Goal: Task Accomplishment & Management: Manage account settings

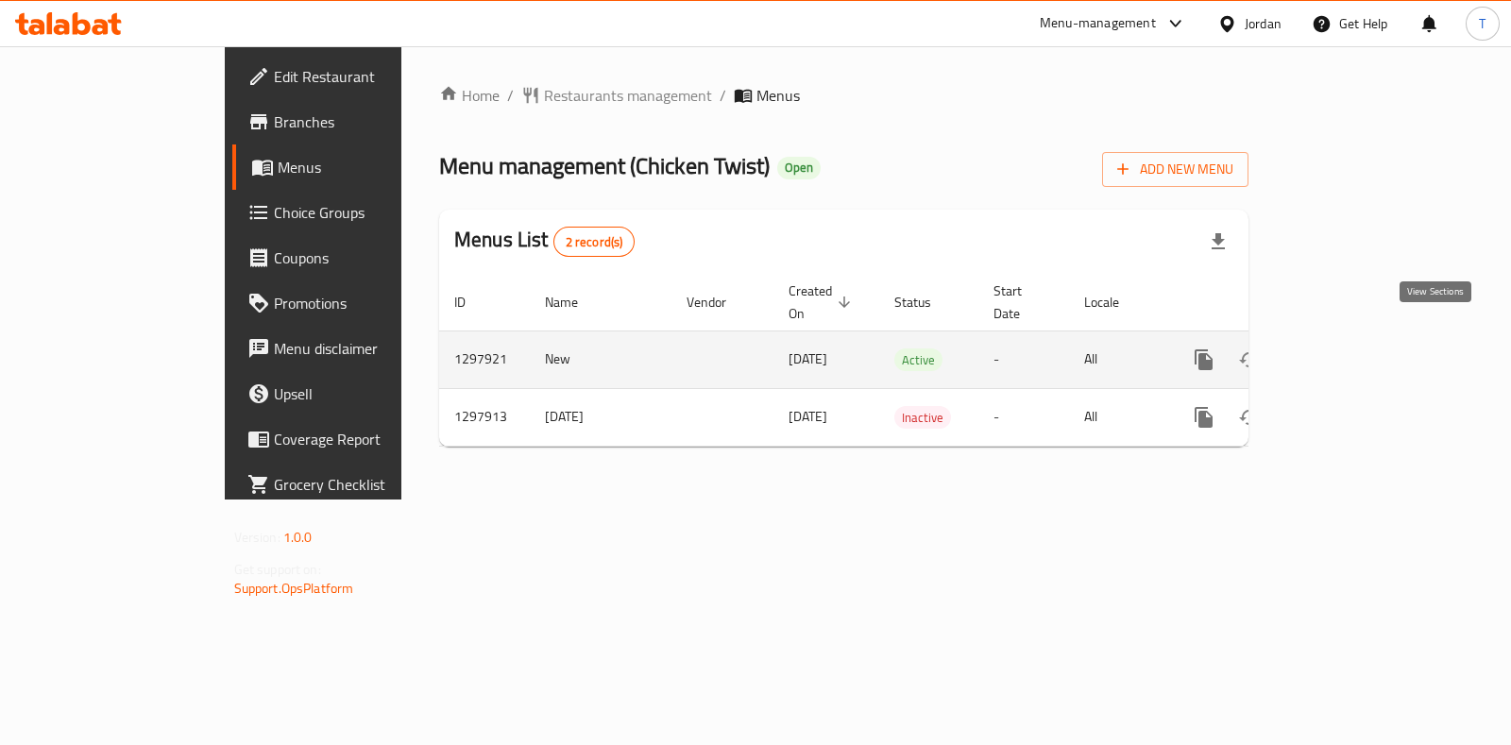
click at [1363, 339] on link "enhanced table" at bounding box center [1340, 359] width 45 height 45
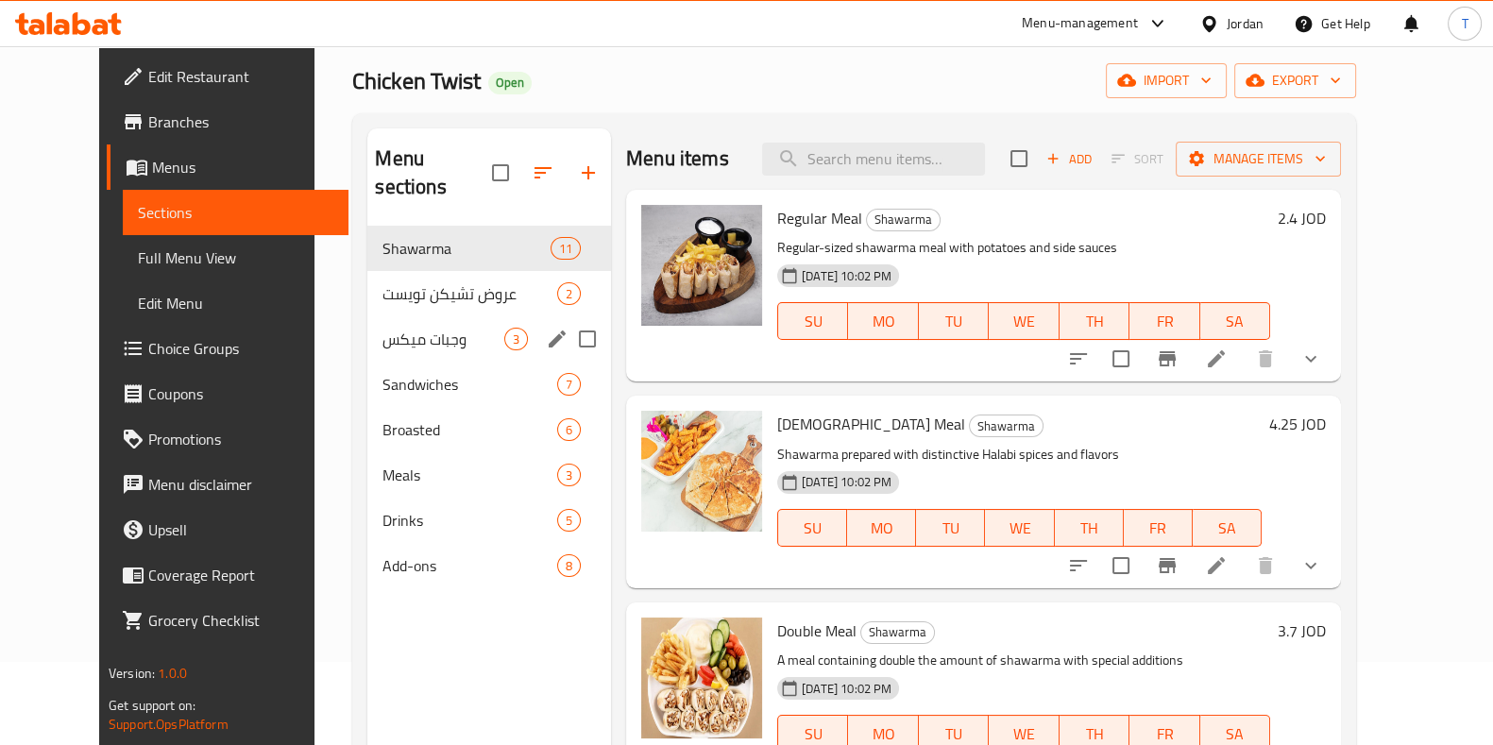
scroll to position [117, 0]
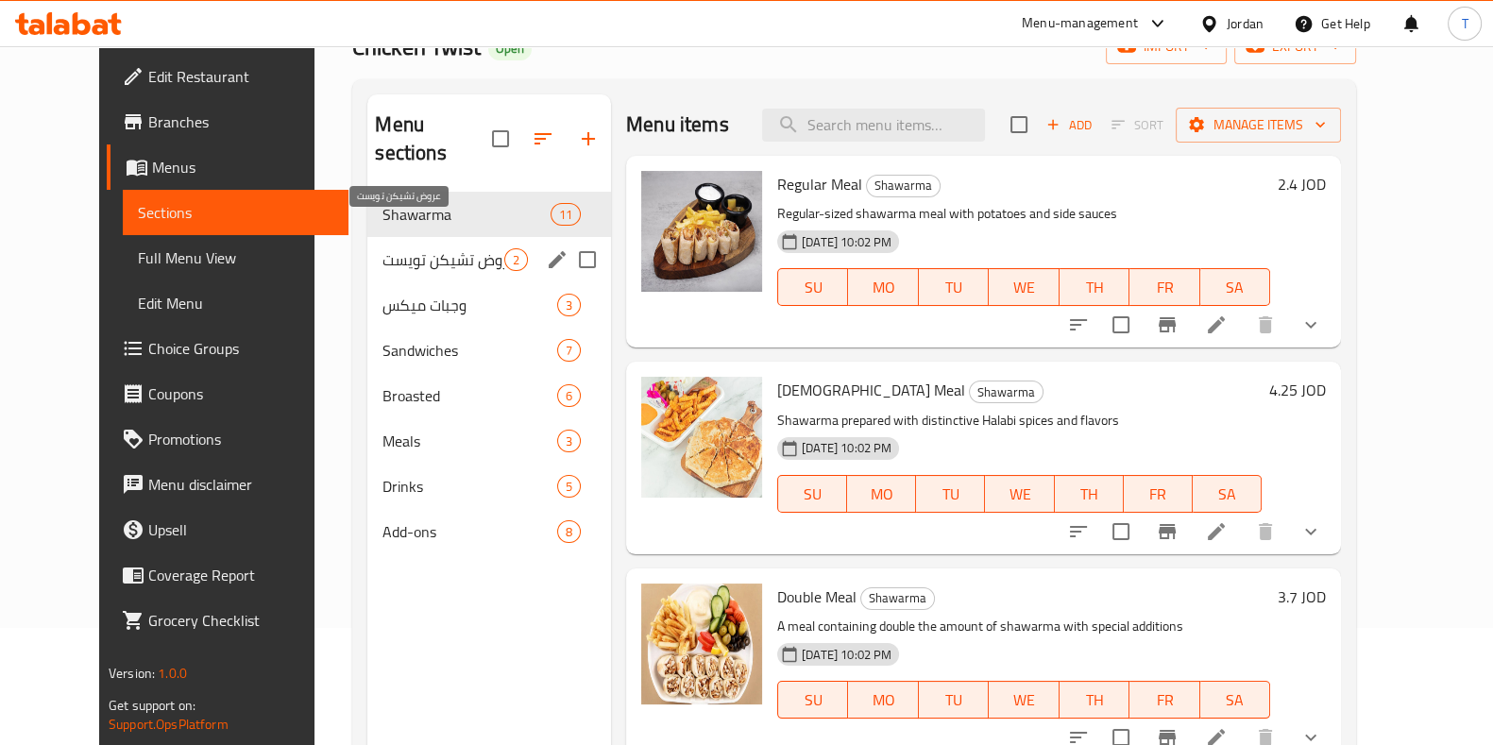
click at [434, 248] on span "عروض تشيكن تويست" at bounding box center [444, 259] width 122 height 23
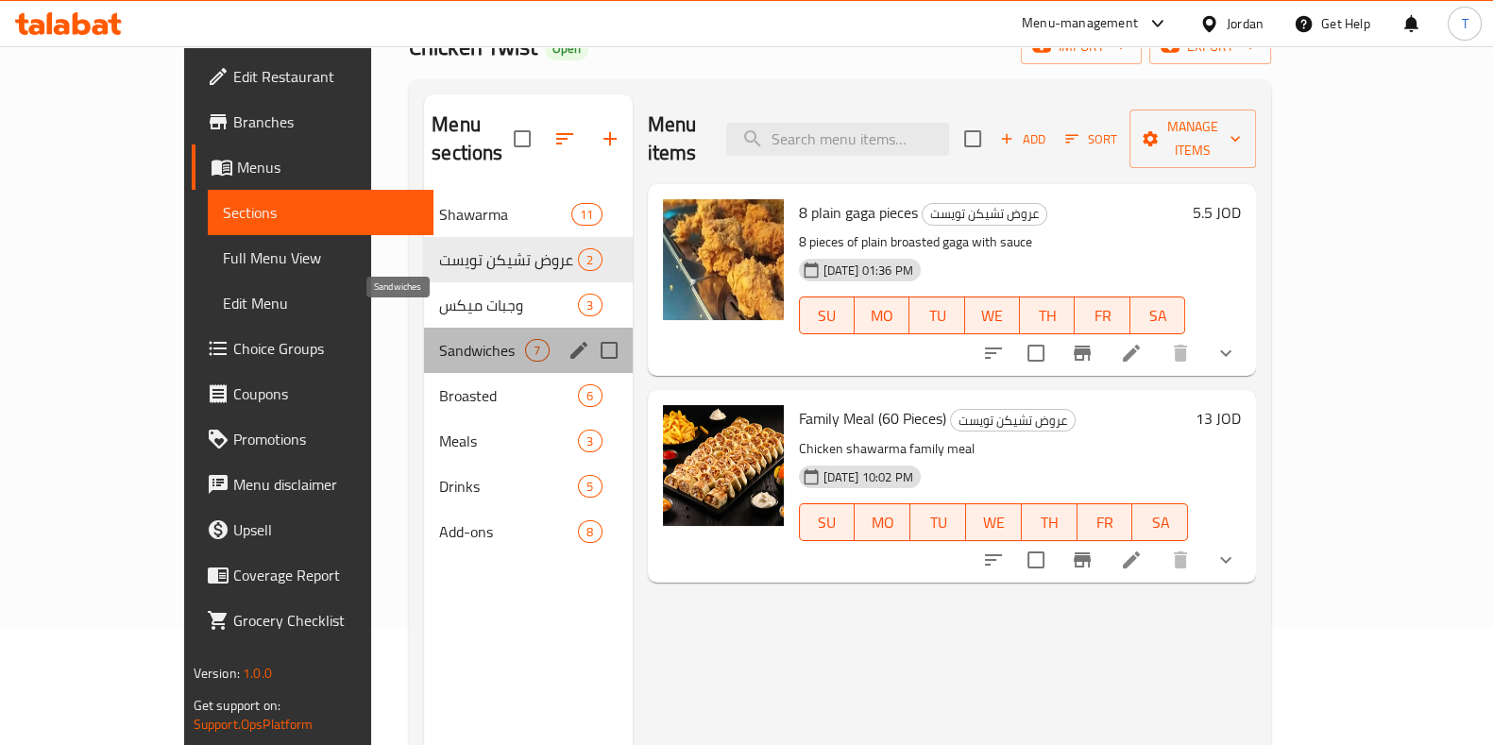
drag, startPoint x: 412, startPoint y: 315, endPoint x: 437, endPoint y: 325, distance: 27.2
click at [439, 339] on span "Sandwiches" at bounding box center [482, 350] width 86 height 23
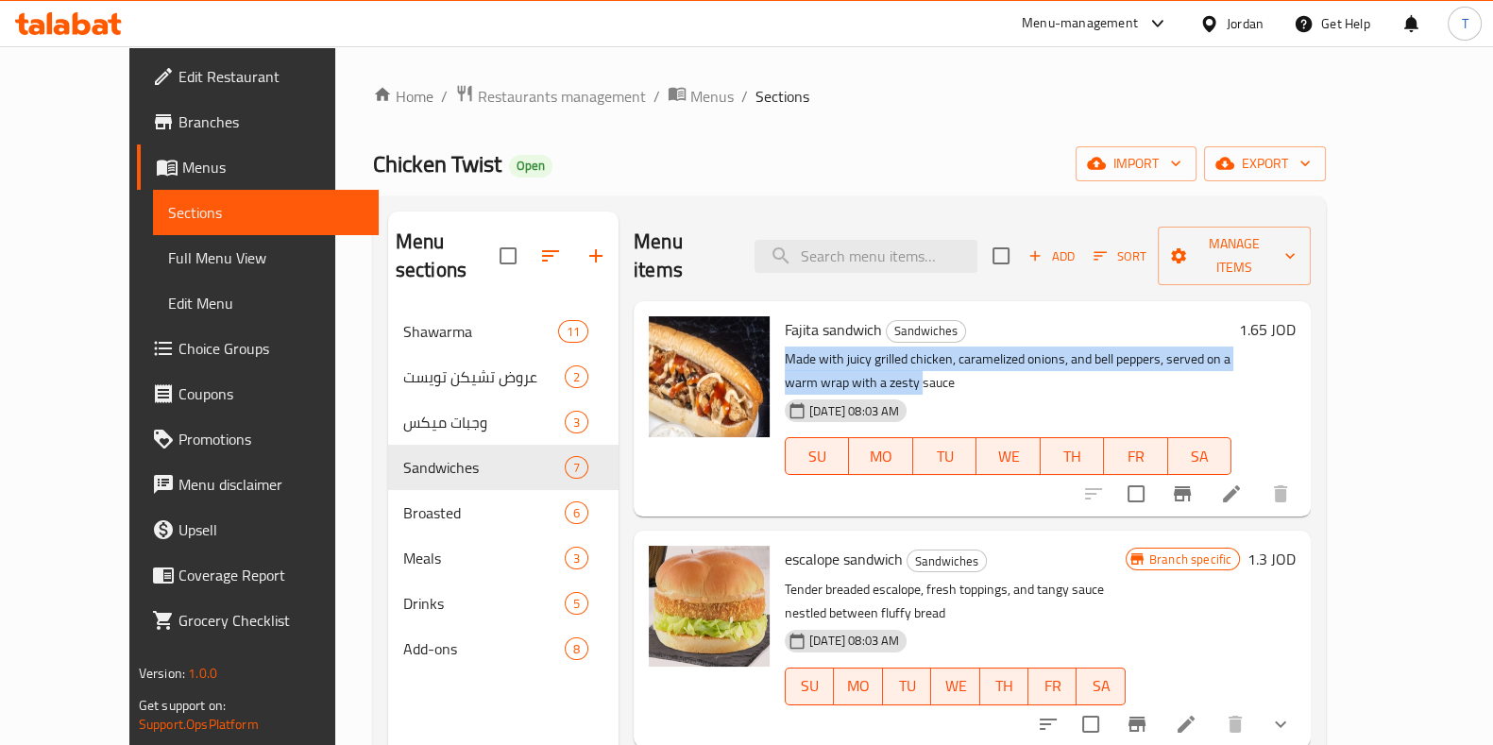
drag, startPoint x: 756, startPoint y: 333, endPoint x: 754, endPoint y: 349, distance: 16.2
click at [785, 349] on p "Made with juicy grilled chicken, caramelized onions, and bell peppers, served o…" at bounding box center [1008, 371] width 447 height 47
click at [478, 95] on span "Restaurants management" at bounding box center [562, 96] width 168 height 23
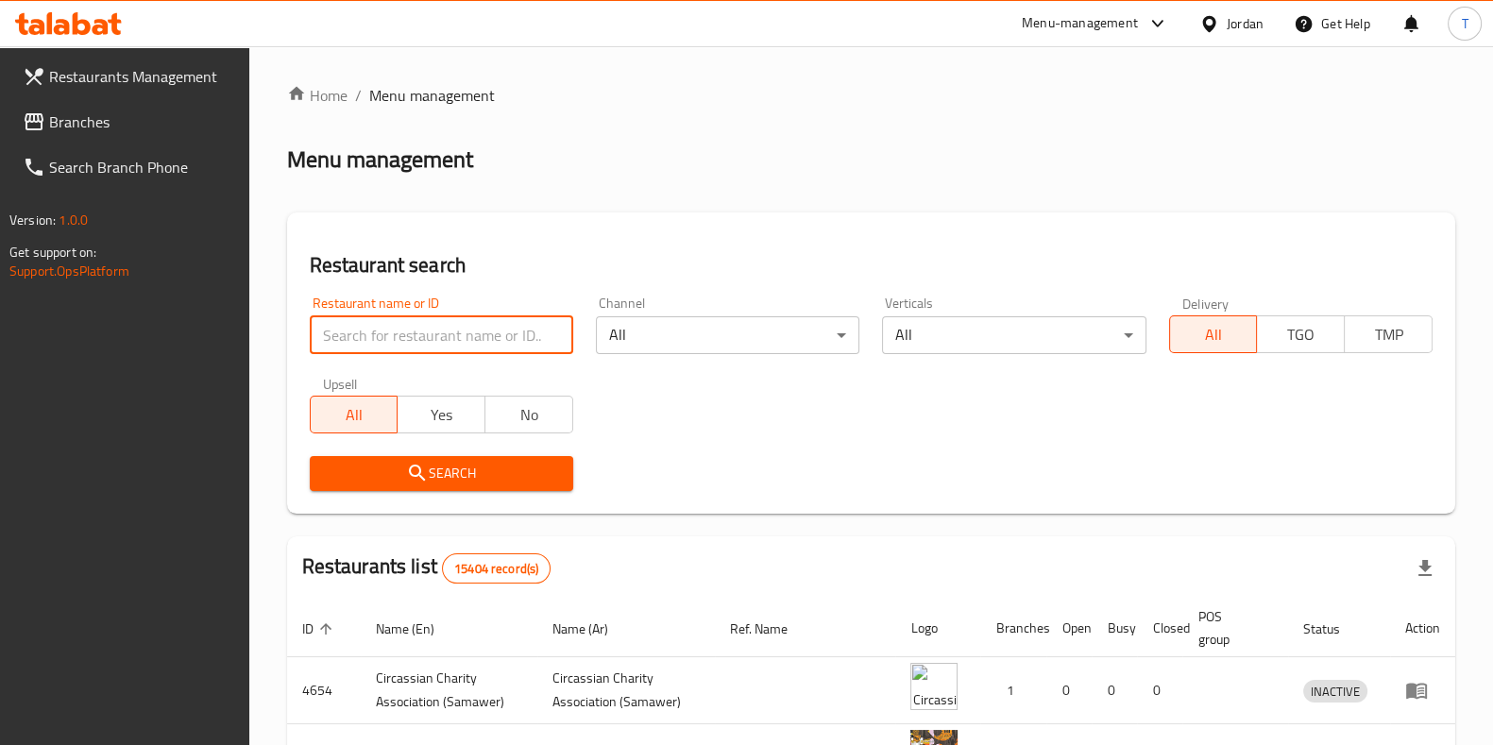
drag, startPoint x: 468, startPoint y: 332, endPoint x: 502, endPoint y: 342, distance: 36.5
click at [468, 332] on input "search" at bounding box center [442, 335] width 264 height 38
type input "louies"
click button "Search" at bounding box center [442, 473] width 264 height 35
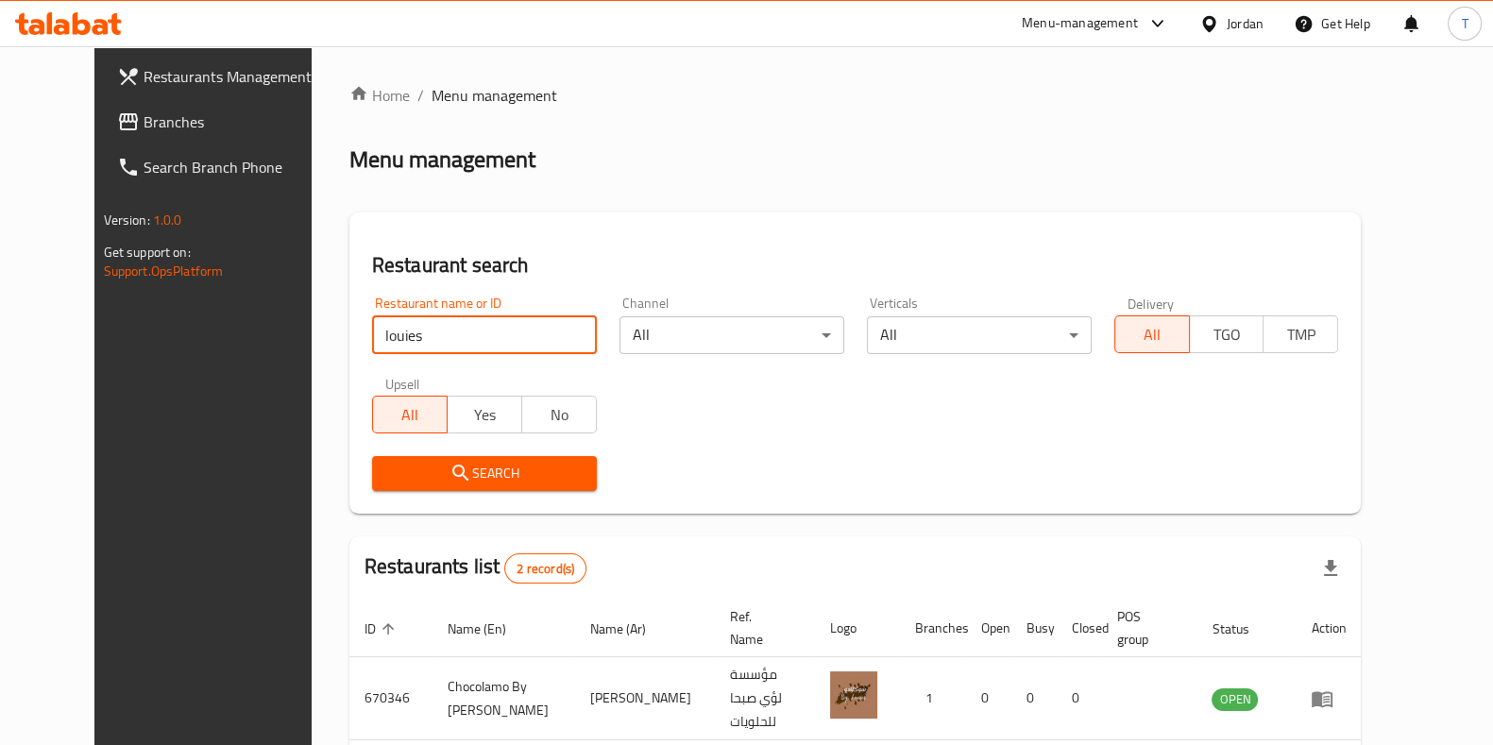
click at [1098, 22] on div "Menu-management" at bounding box center [1080, 23] width 116 height 23
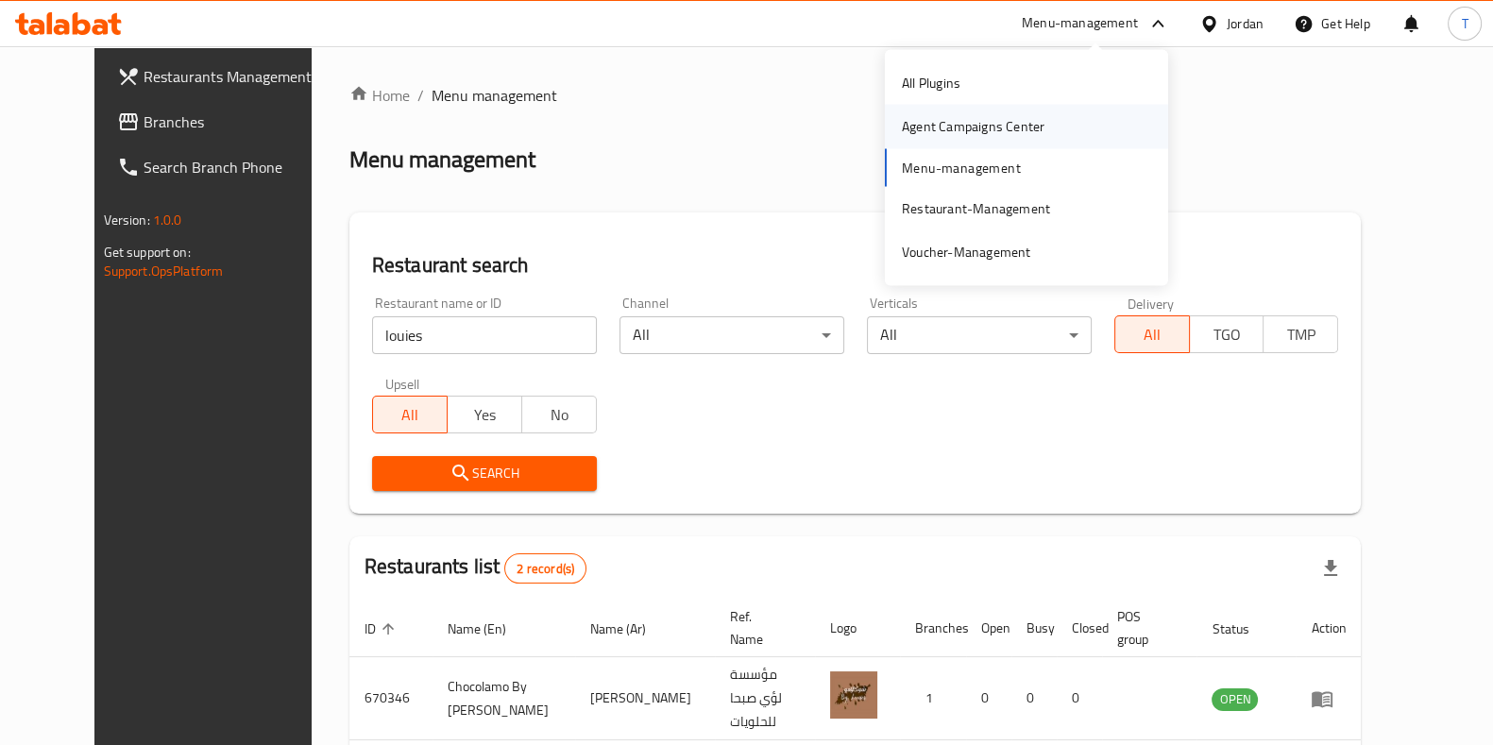
click at [1015, 116] on div "Agent Campaigns Center" at bounding box center [973, 126] width 143 height 21
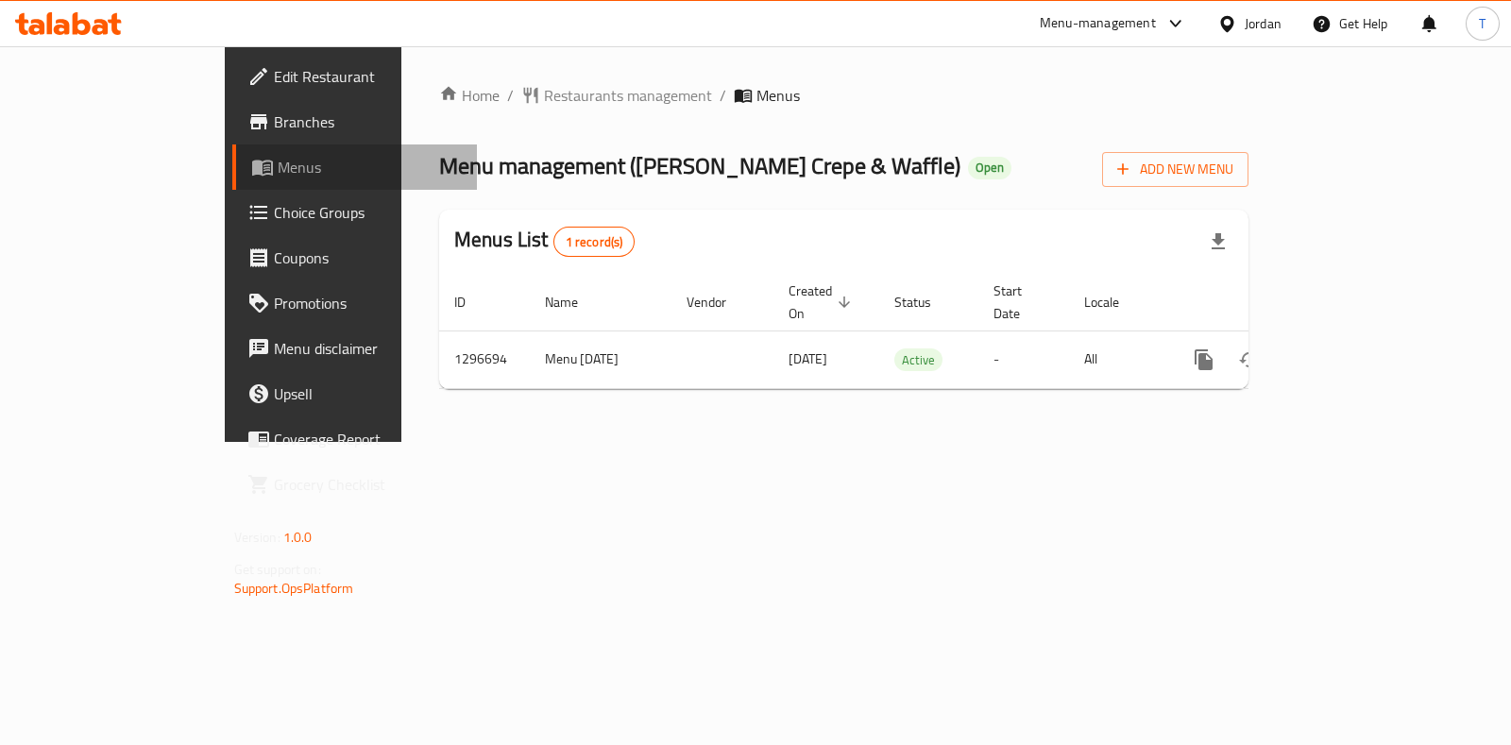
click at [232, 188] on link "Menus" at bounding box center [354, 167] width 245 height 45
click at [274, 203] on span "Choice Groups" at bounding box center [368, 212] width 188 height 23
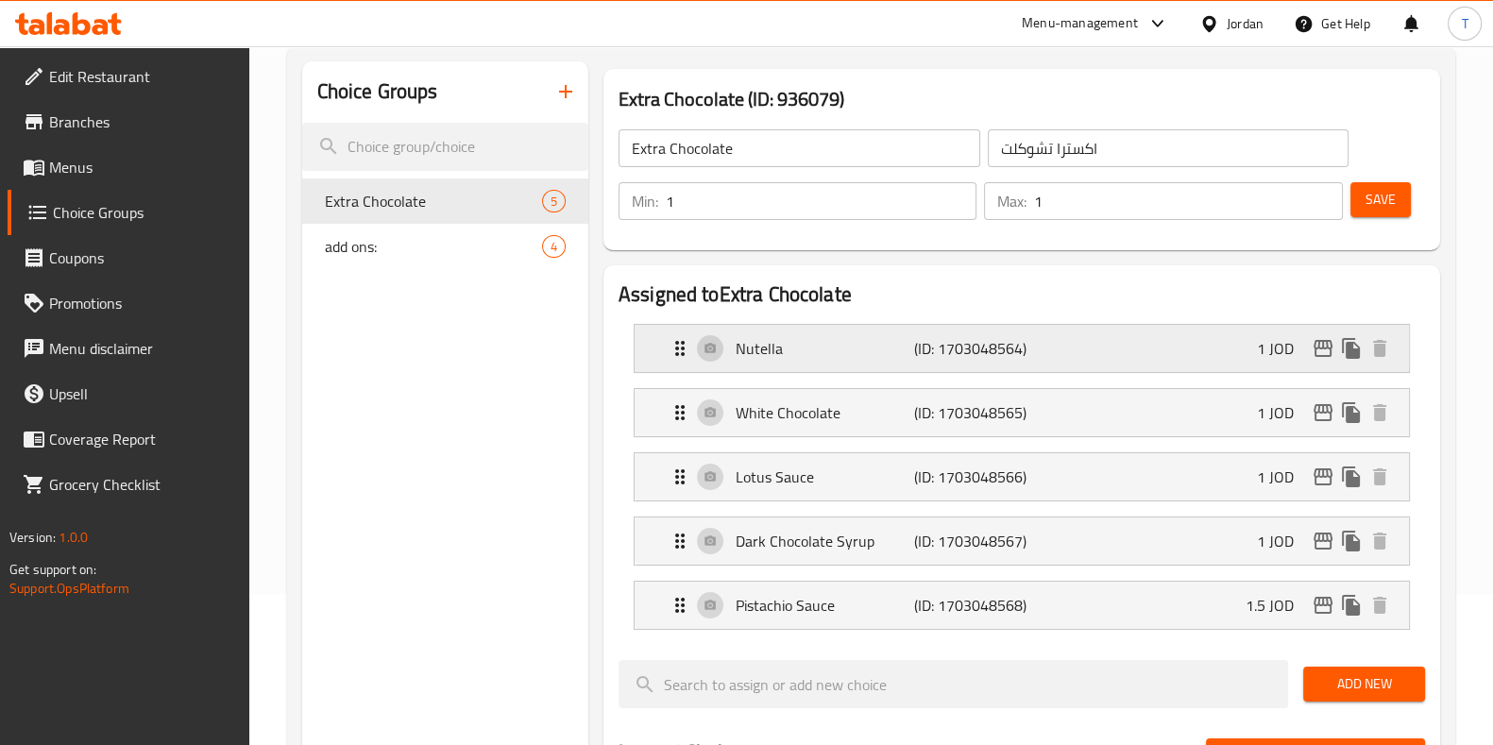
scroll to position [117, 0]
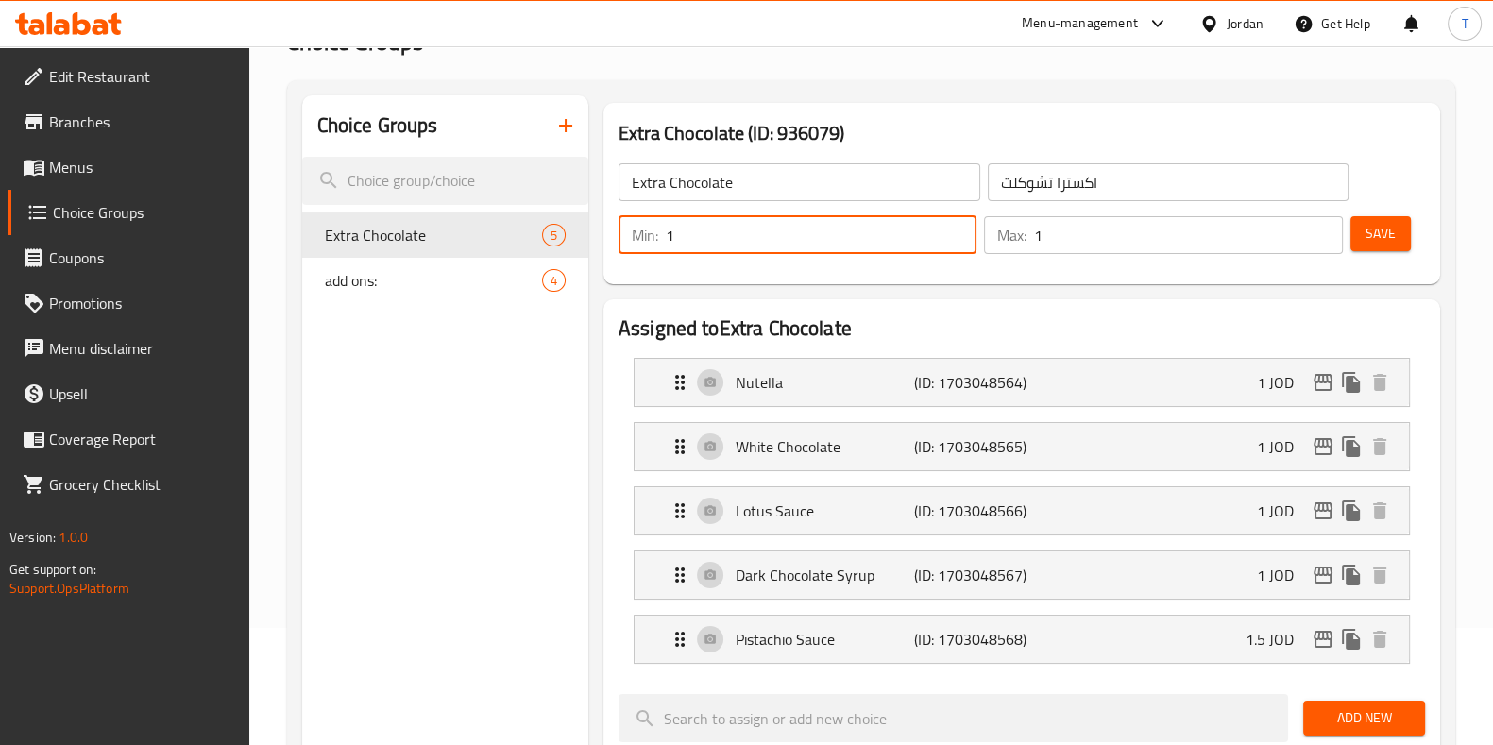
drag, startPoint x: 719, startPoint y: 233, endPoint x: 630, endPoint y: 228, distance: 89.0
click at [630, 228] on div "Min: 1 ​" at bounding box center [798, 235] width 358 height 38
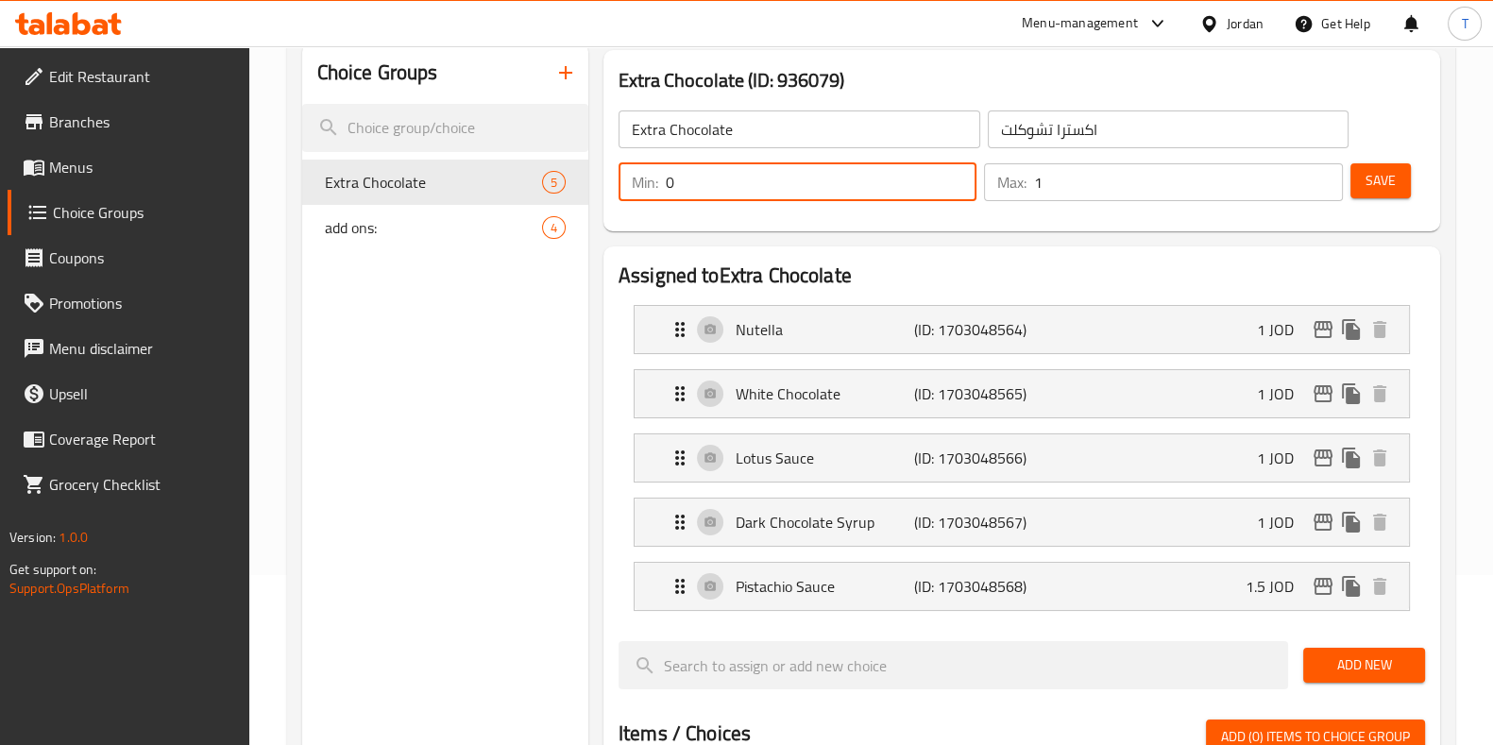
scroll to position [235, 0]
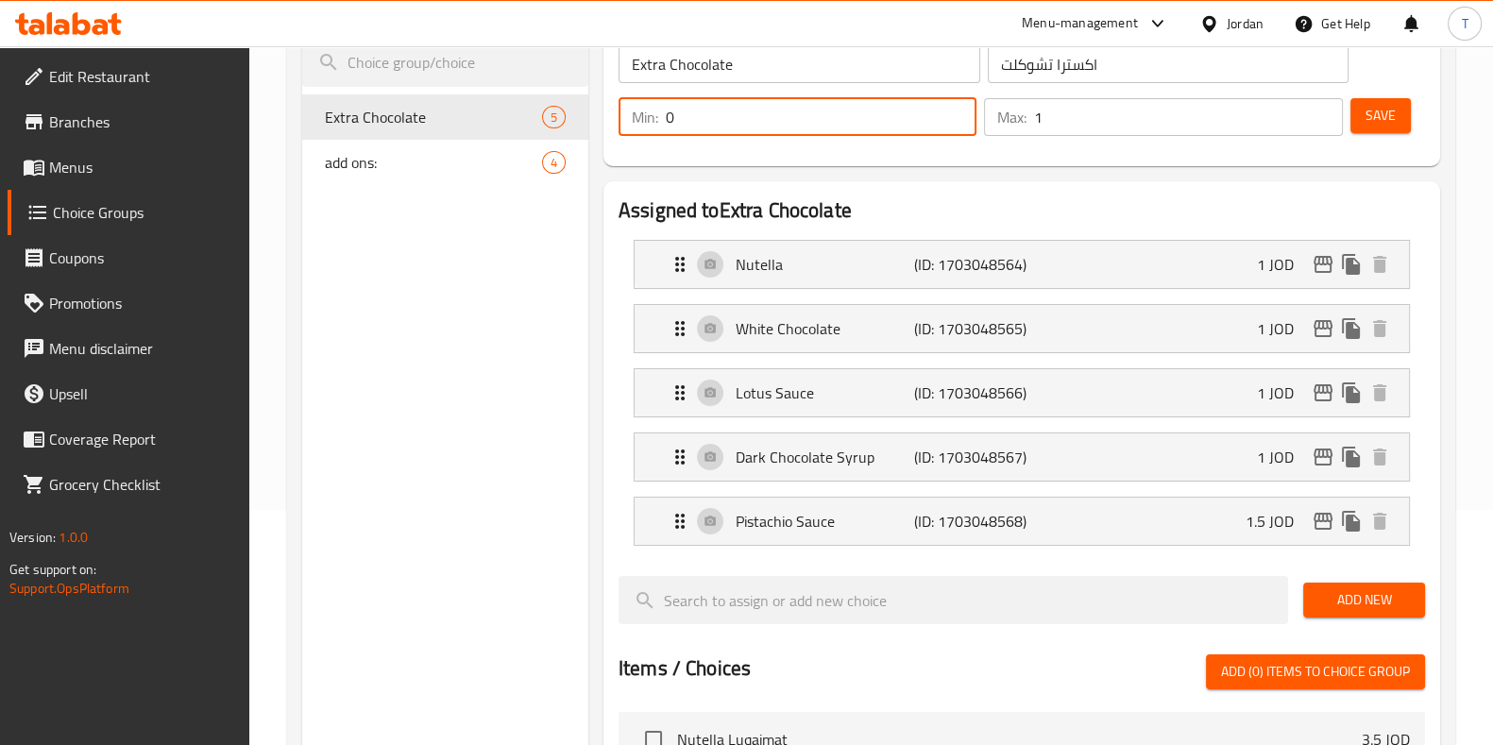
type input "0"
click at [1404, 116] on button "Save" at bounding box center [1381, 115] width 60 height 35
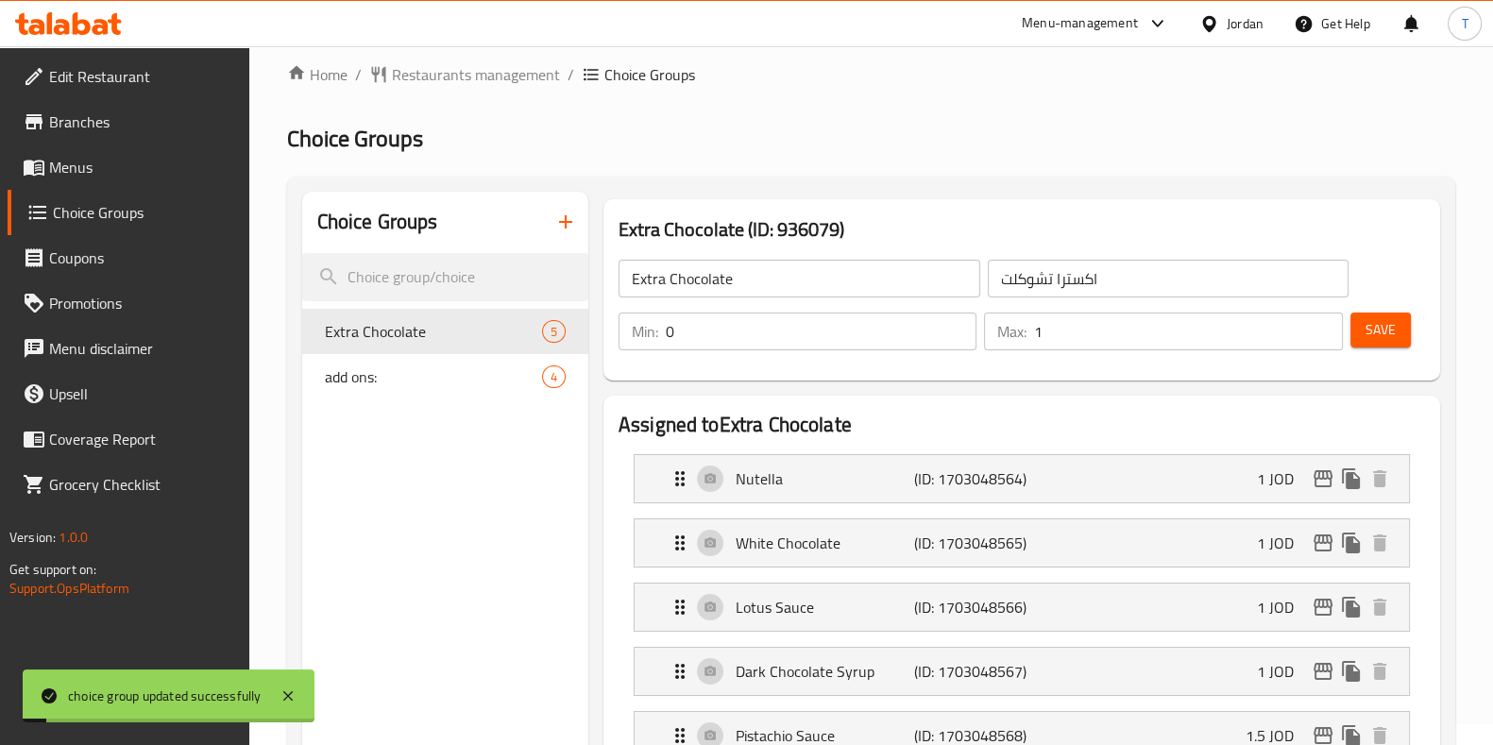
scroll to position [0, 0]
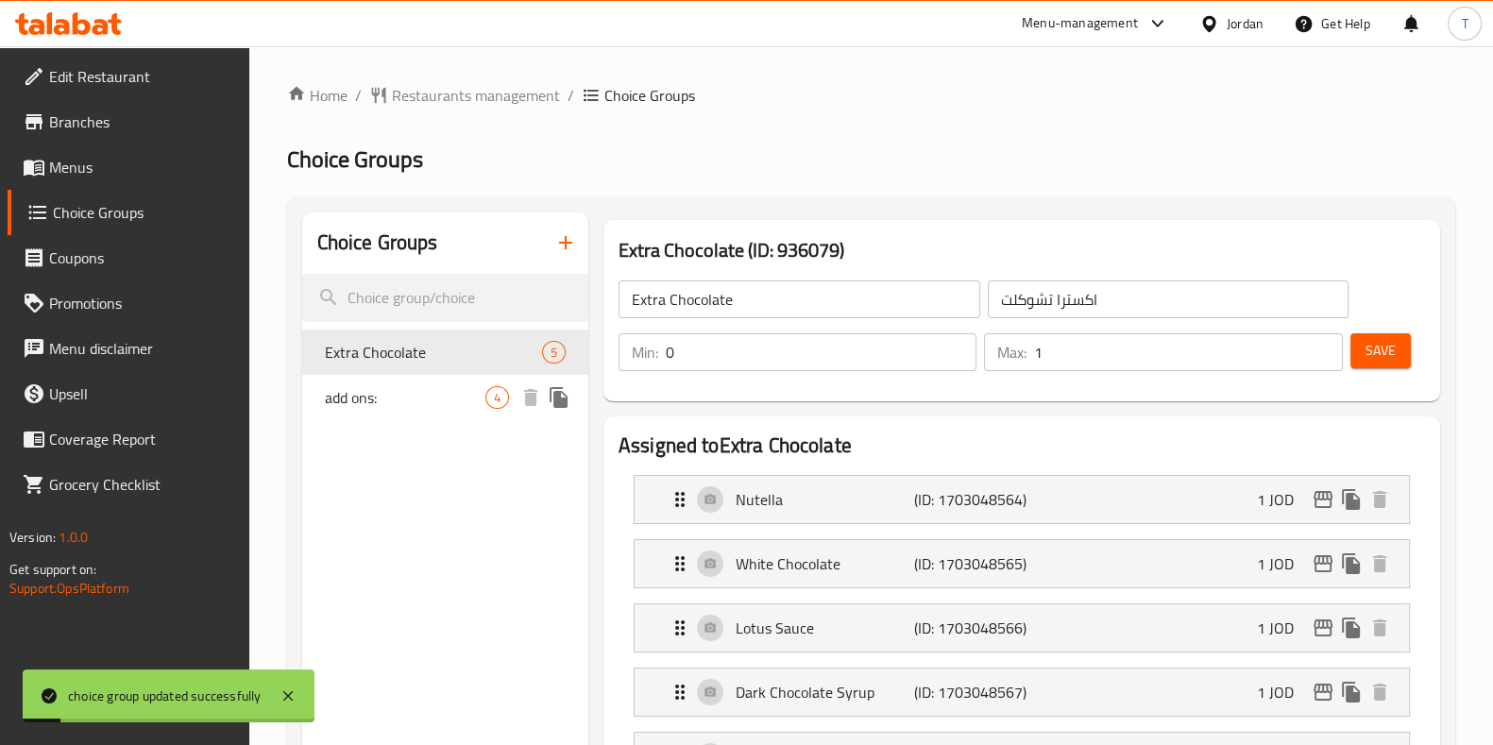
click at [398, 387] on span "add ons:" at bounding box center [405, 397] width 161 height 23
type input "add ons:"
type input "اضافة"
type input "4"
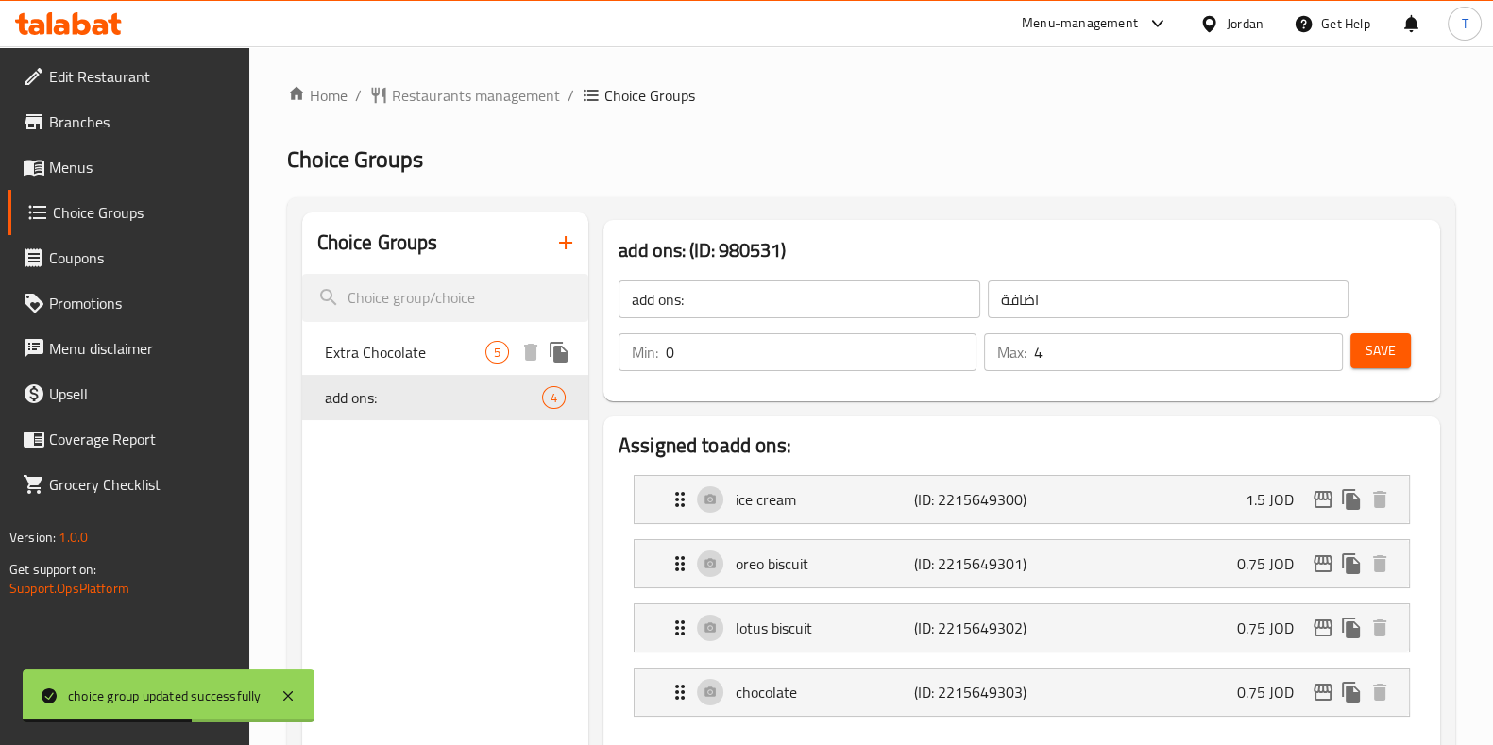
click at [353, 341] on span "Extra Chocolate" at bounding box center [405, 352] width 161 height 23
type input "Extra Chocolate"
type input "اكسترا تشوكلت"
type input "1"
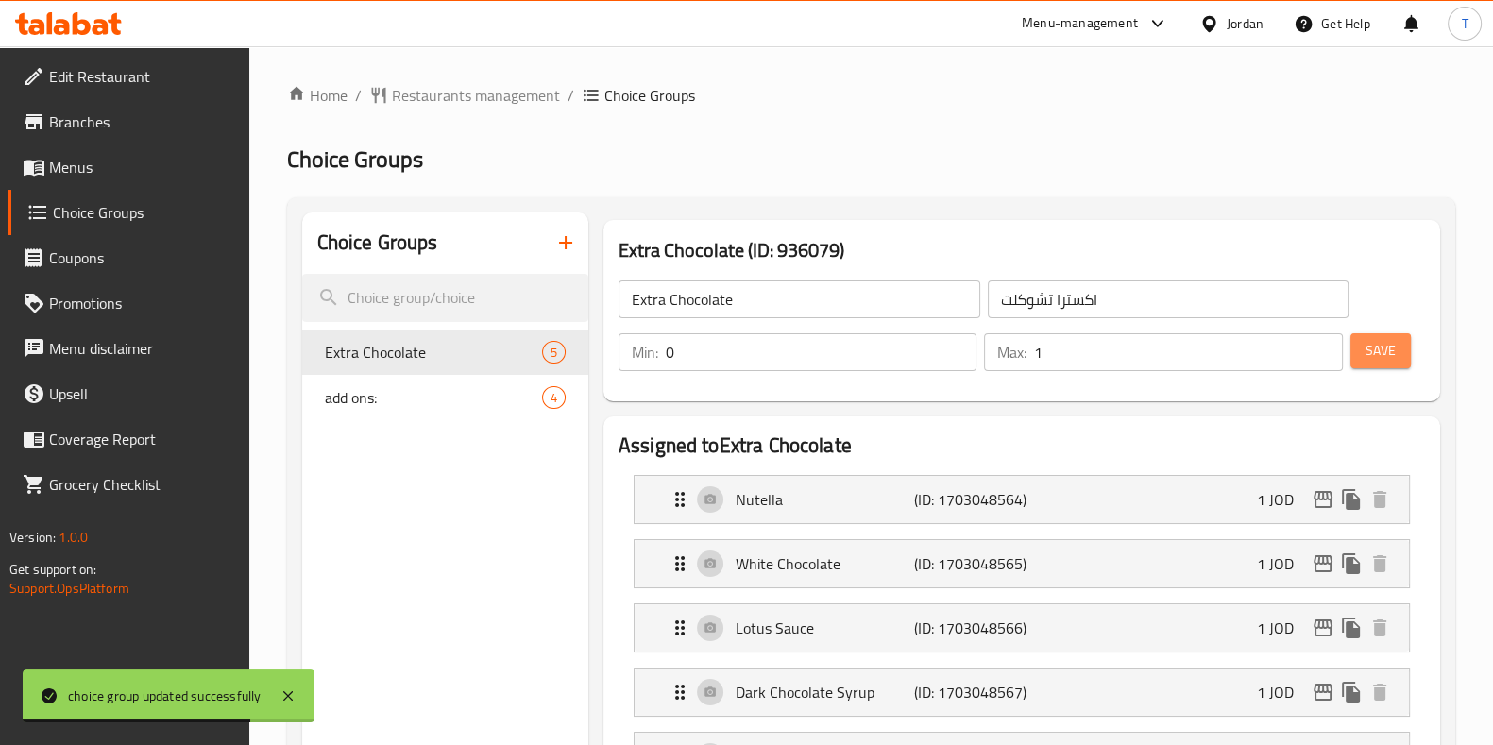
click at [1379, 362] on span "Save" at bounding box center [1381, 351] width 30 height 24
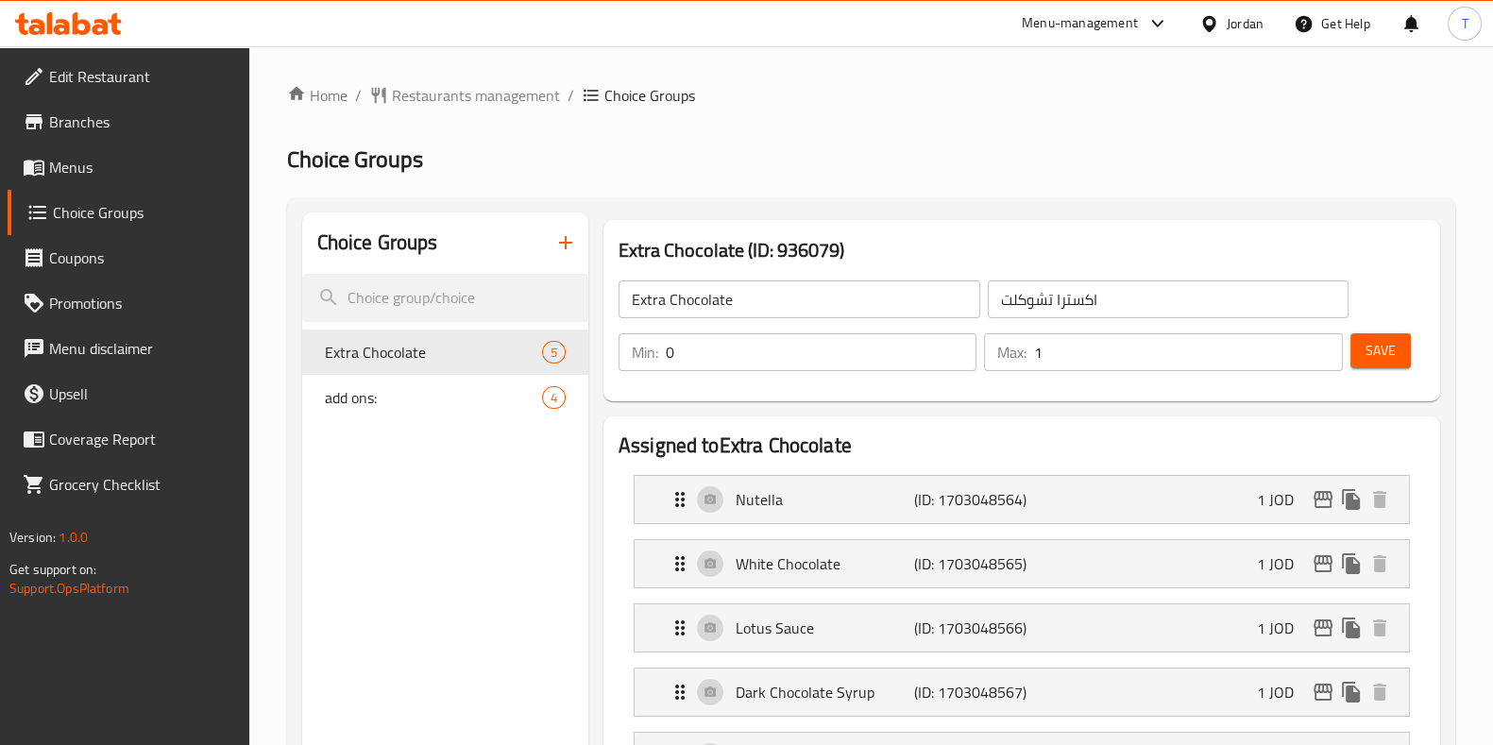
click at [119, 119] on span "Branches" at bounding box center [141, 122] width 185 height 23
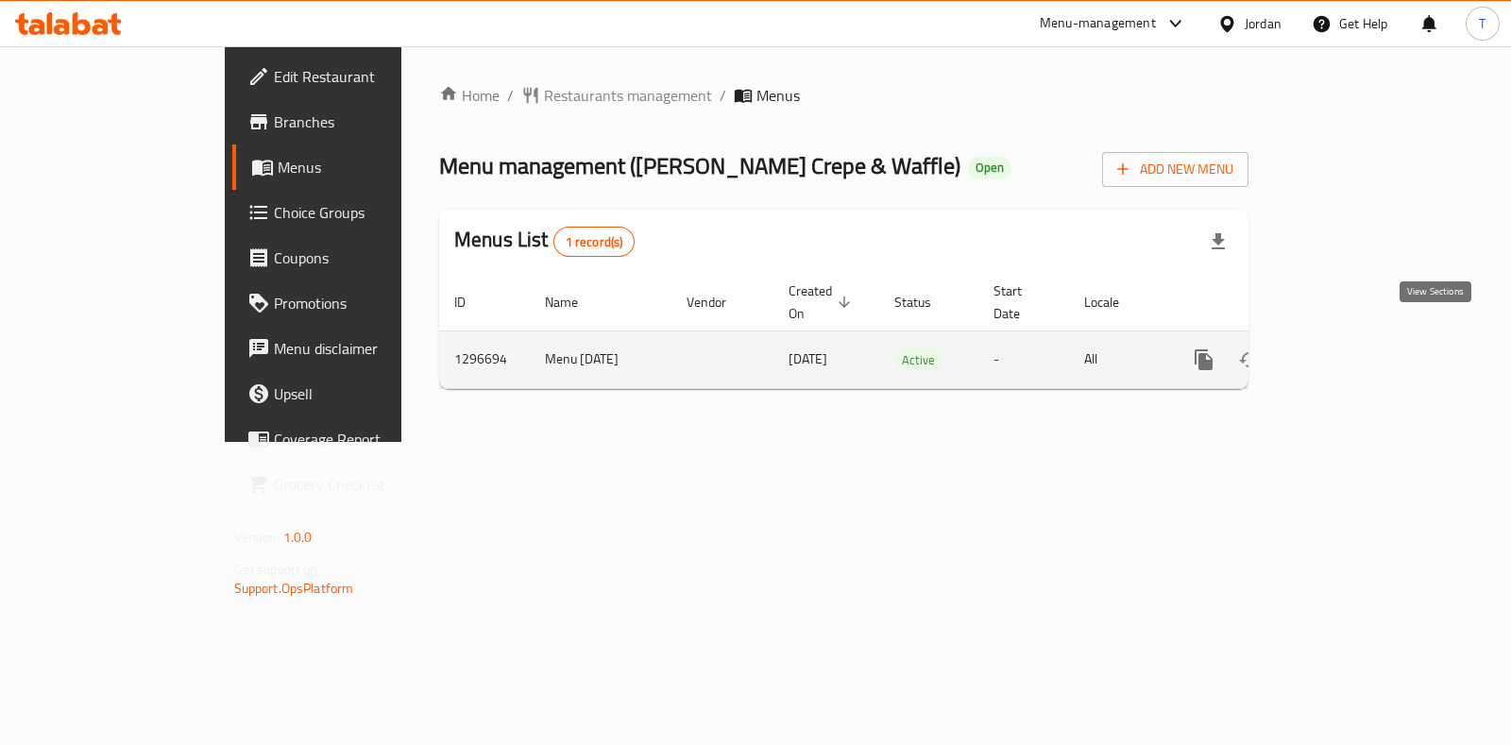
click at [1363, 337] on link "enhanced table" at bounding box center [1340, 359] width 45 height 45
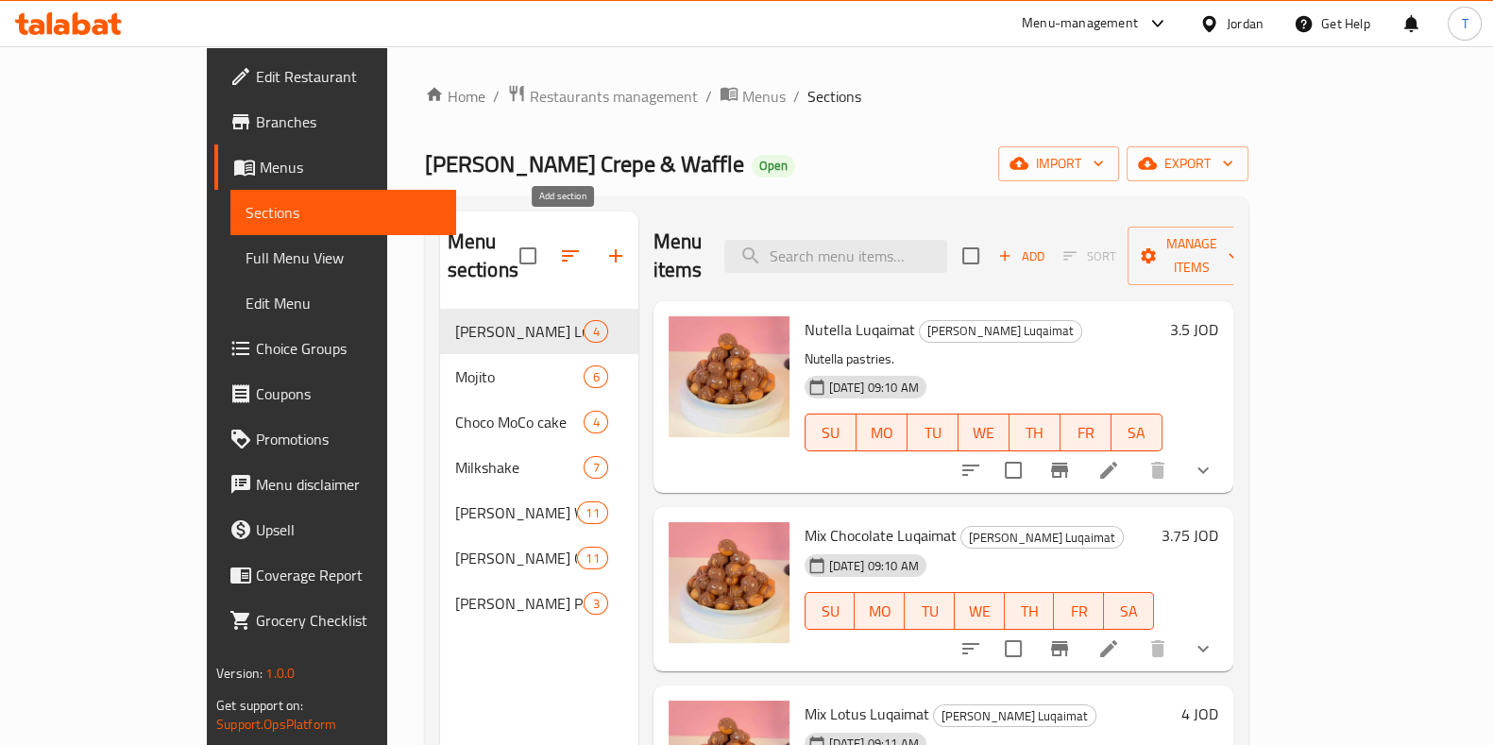
click at [609, 249] on icon "button" at bounding box center [615, 255] width 13 height 13
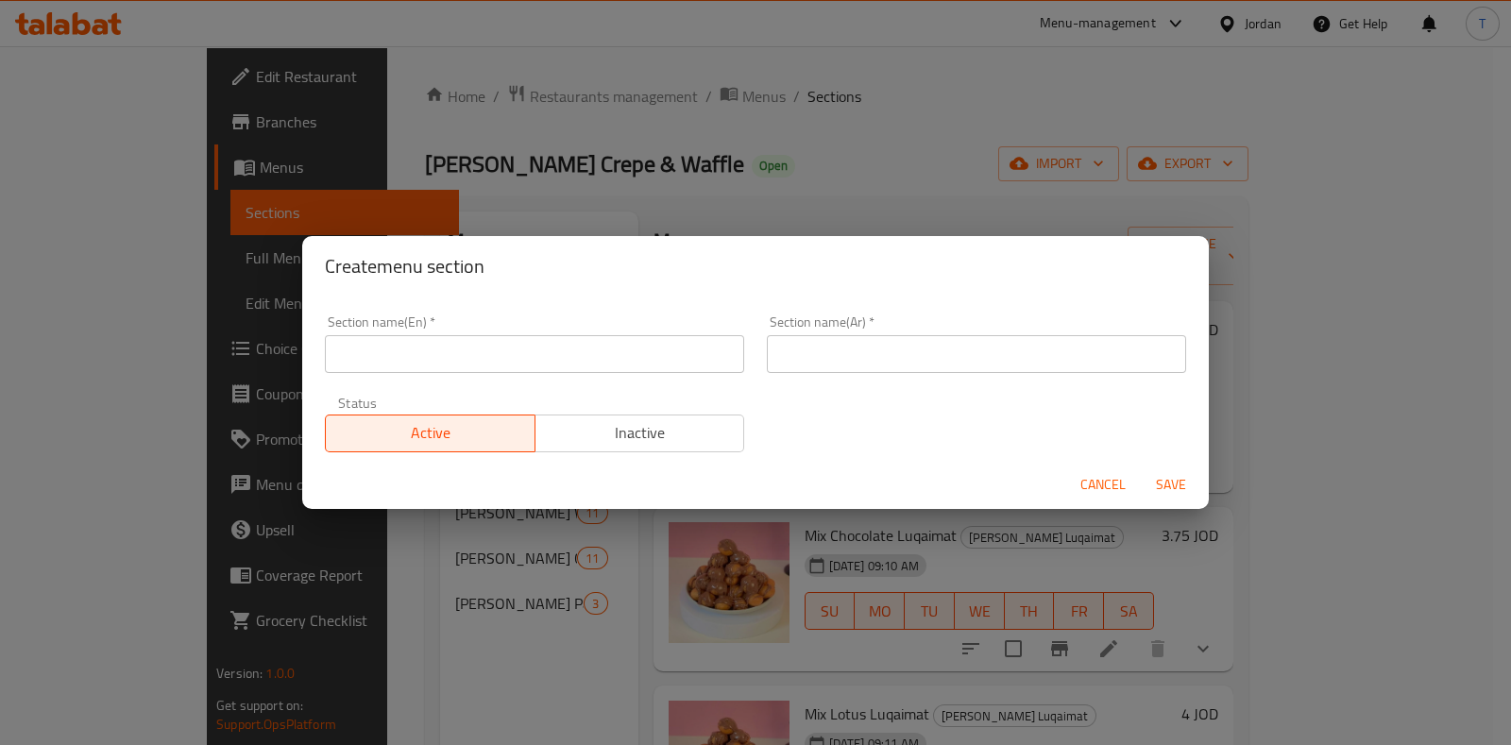
click at [567, 375] on div "Section name(En)   * Section name(En) *" at bounding box center [535, 344] width 442 height 80
click at [543, 365] on input "text" at bounding box center [534, 354] width 419 height 38
click at [1141, 468] on button "Save" at bounding box center [1171, 485] width 60 height 35
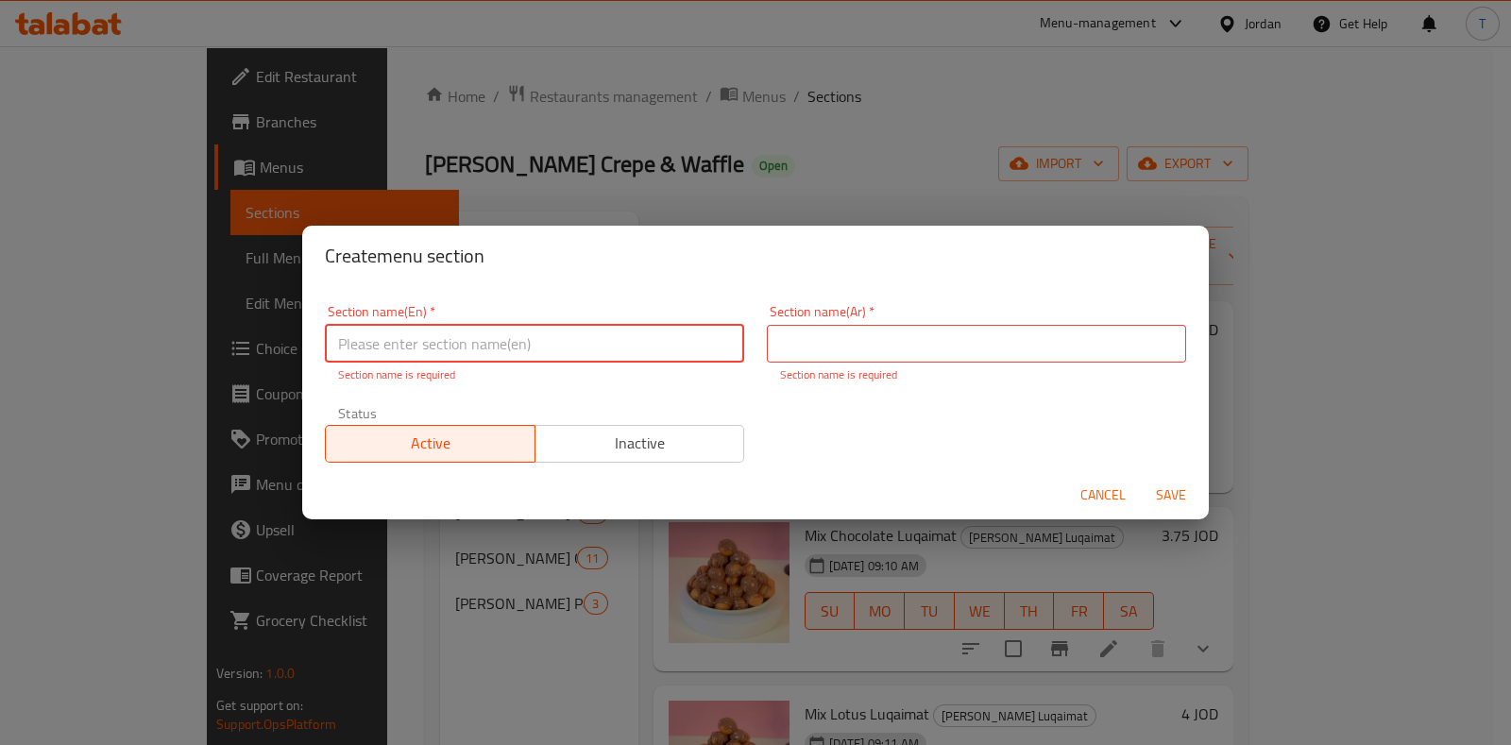
type input "!"
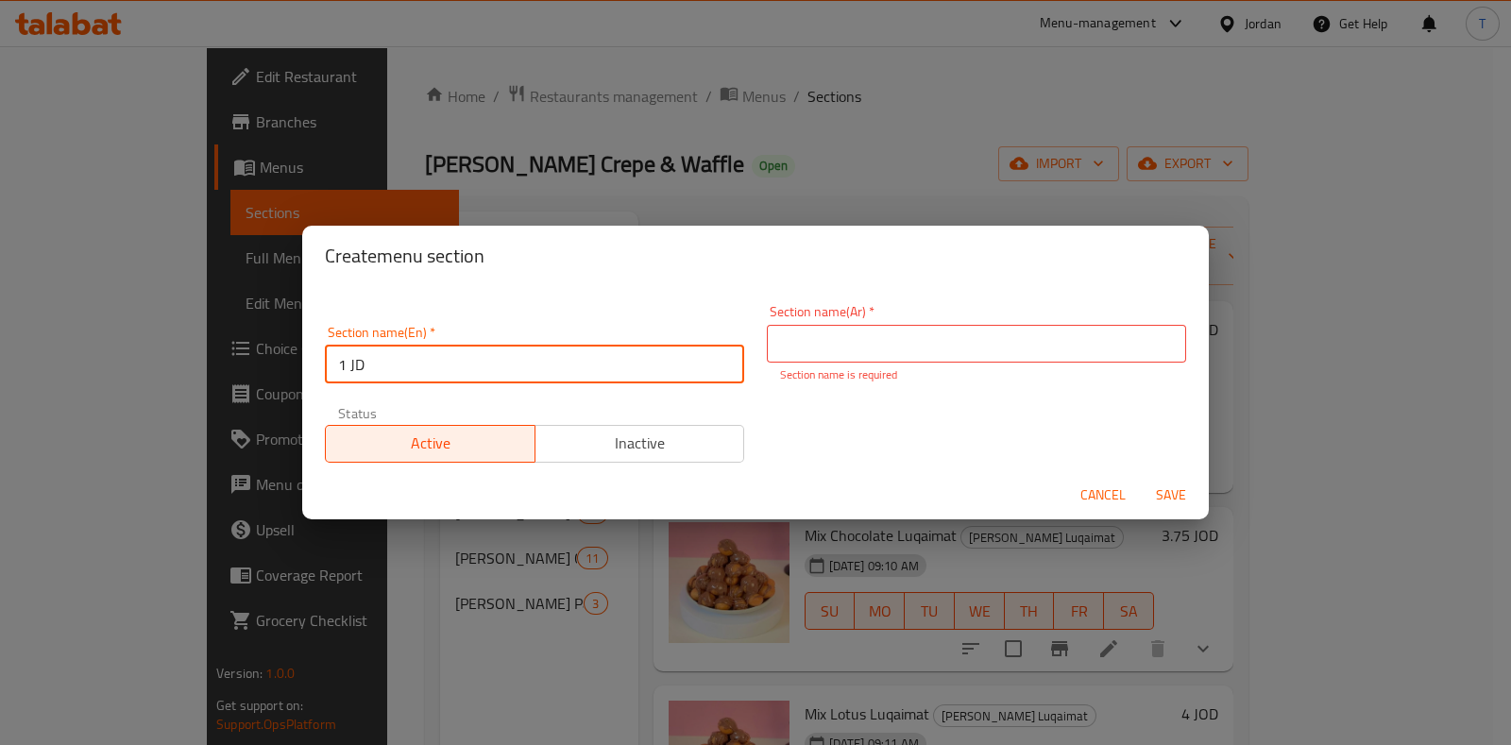
type input "1 JD"
click at [1027, 336] on input "text" at bounding box center [976, 344] width 419 height 38
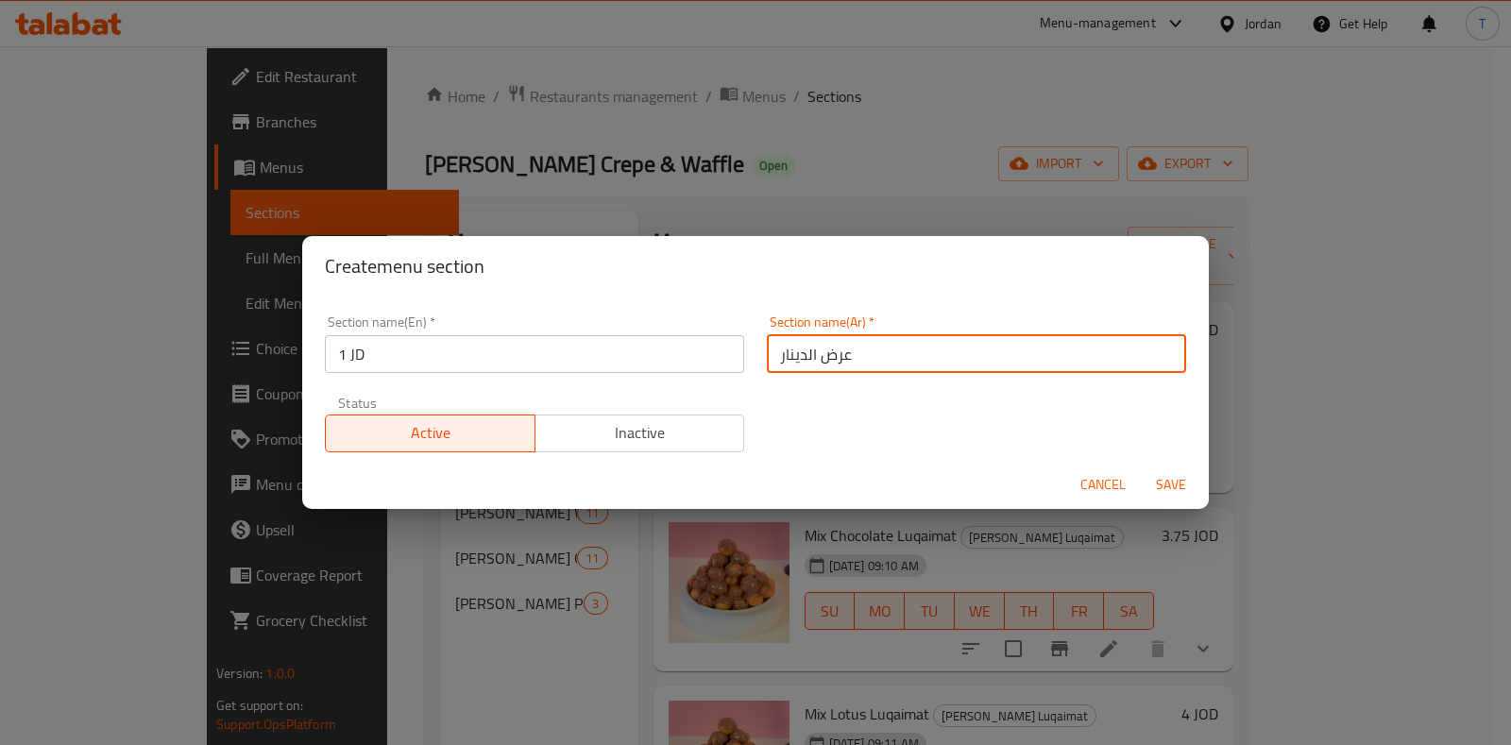
type input "عرض الدينار"
click at [679, 415] on button "Inactive" at bounding box center [640, 434] width 211 height 38
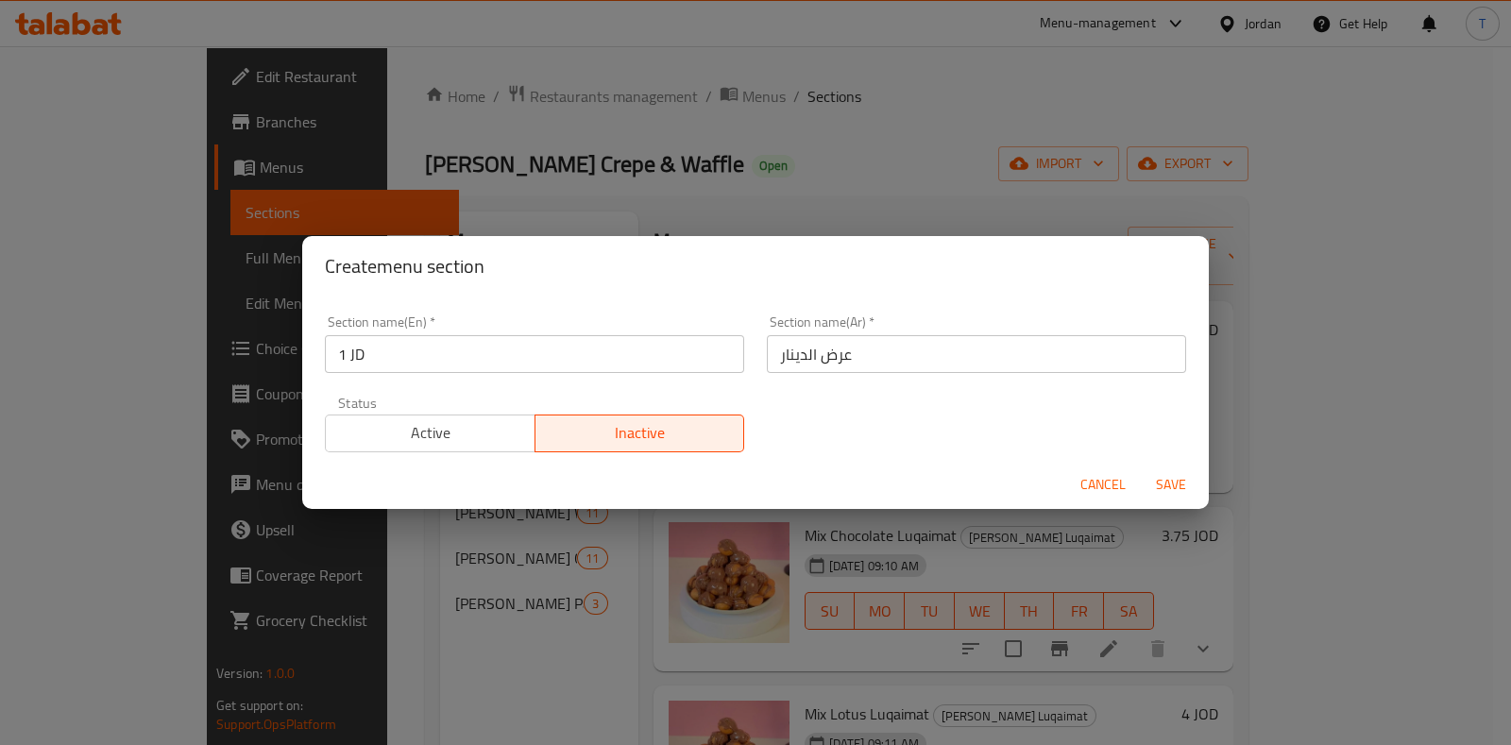
click at [1177, 477] on span "Save" at bounding box center [1171, 485] width 45 height 24
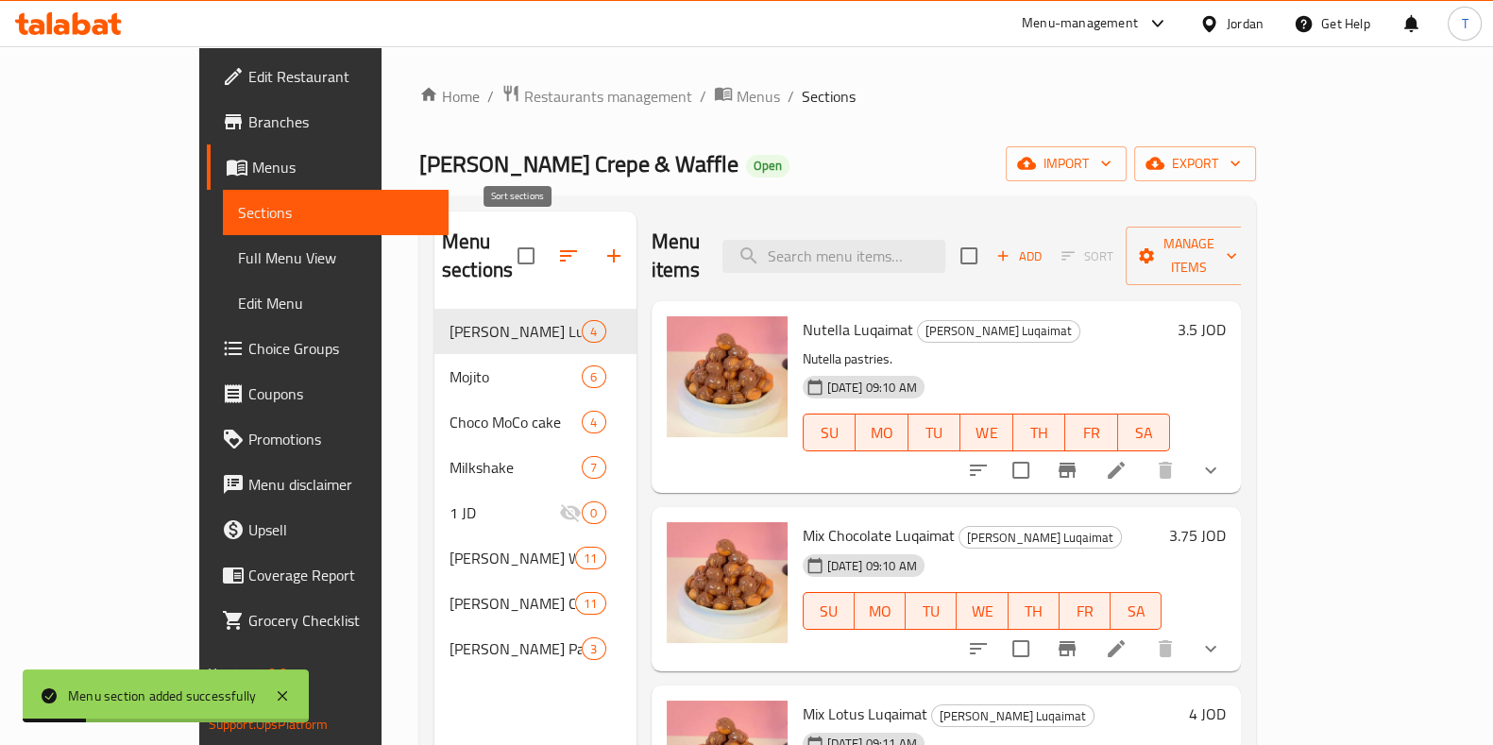
click at [557, 252] on icon "button" at bounding box center [568, 256] width 23 height 23
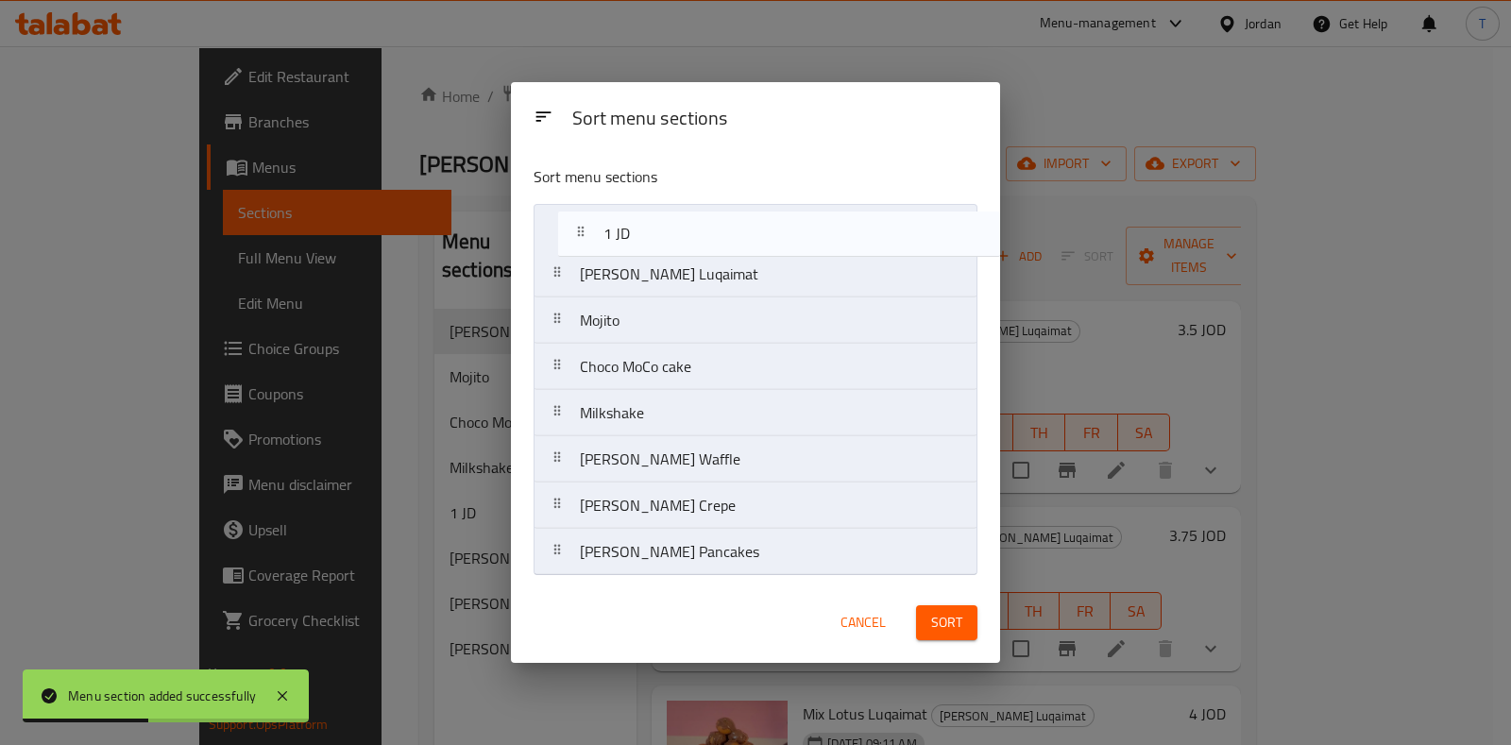
drag, startPoint x: 600, startPoint y: 425, endPoint x: 623, endPoint y: 238, distance: 188.5
click at [623, 238] on nav "Louie's Luqaimat Mojito Choco MoCo cake Milkshake 1 JD Louie's Waffle Louie's C…" at bounding box center [755, 390] width 443 height 372
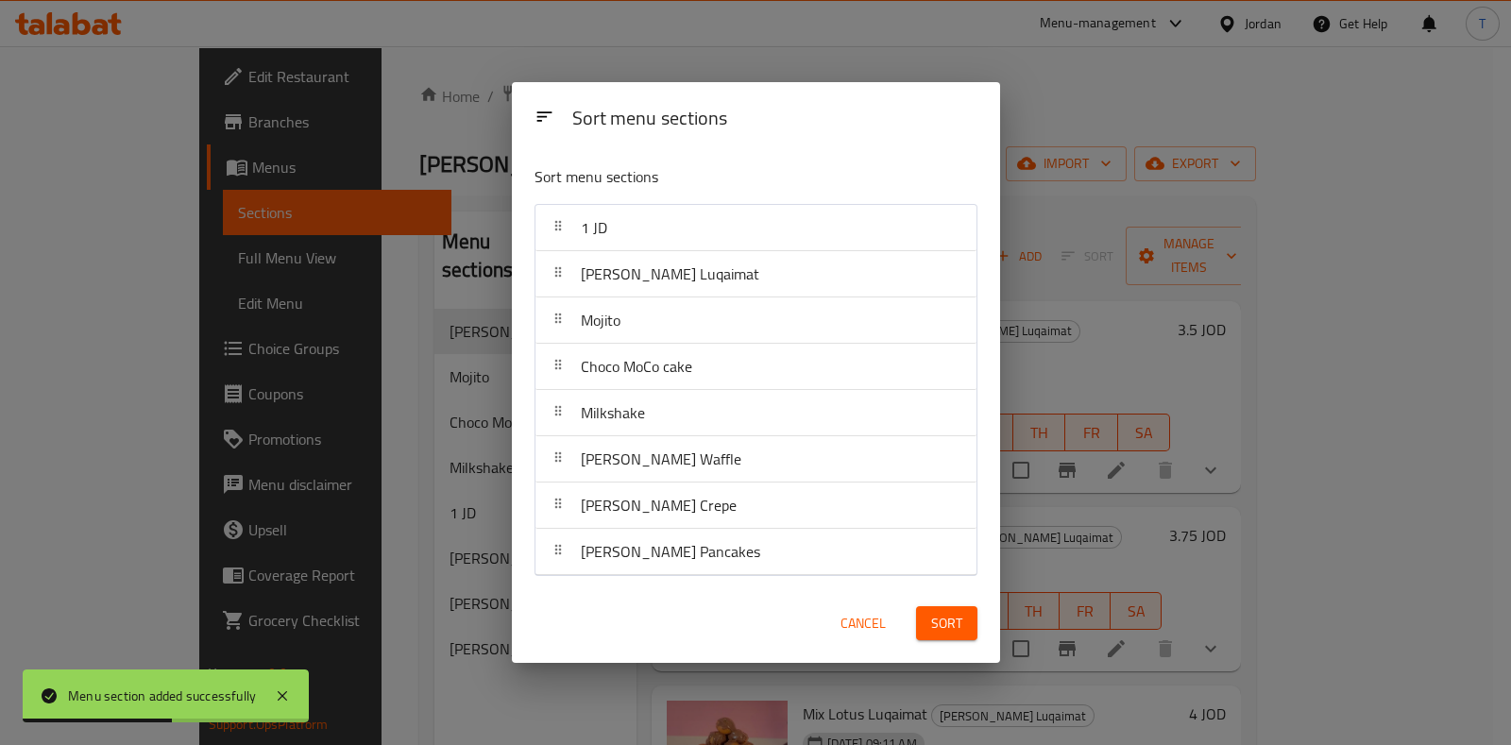
click at [935, 622] on span "Sort" at bounding box center [946, 624] width 31 height 24
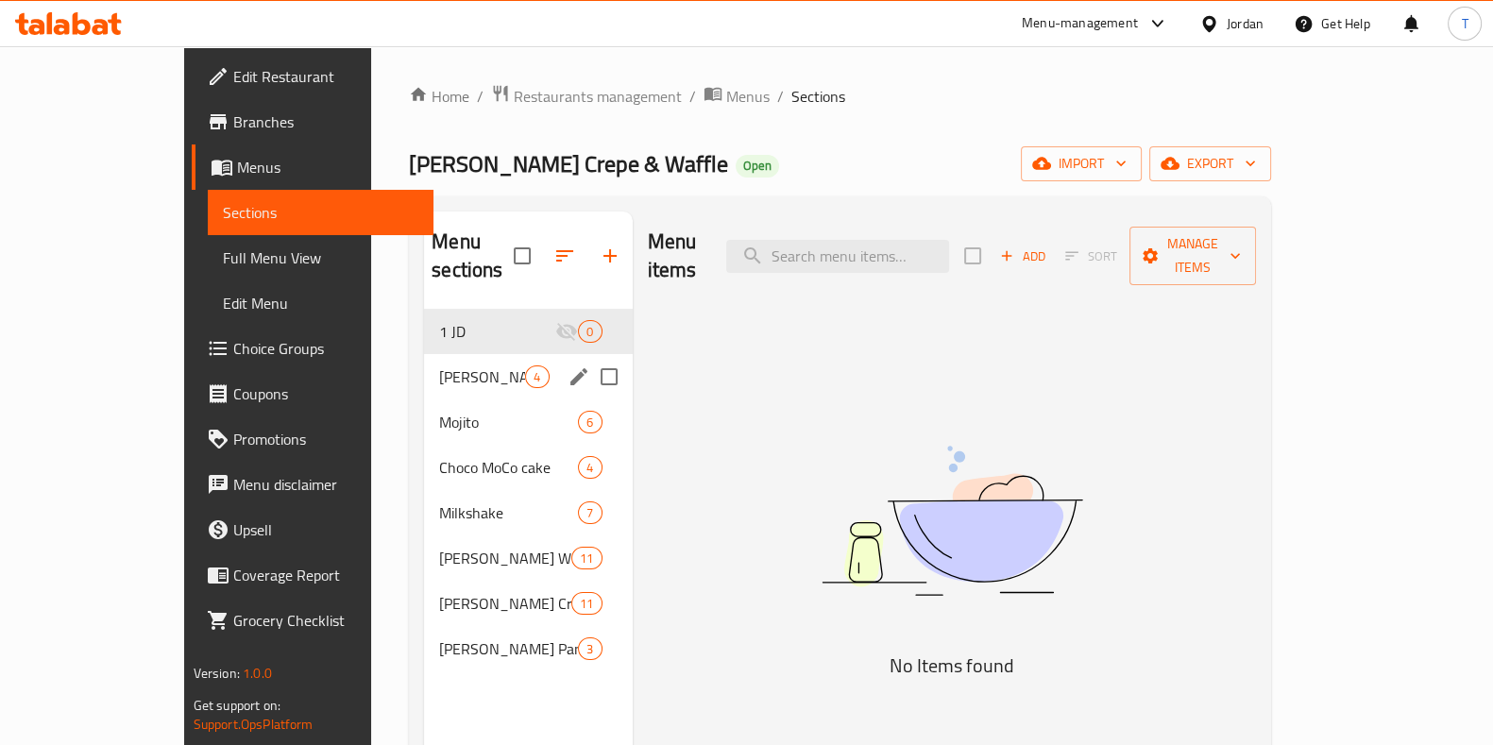
click at [424, 354] on div "Louie's Luqaimat 4" at bounding box center [528, 376] width 208 height 45
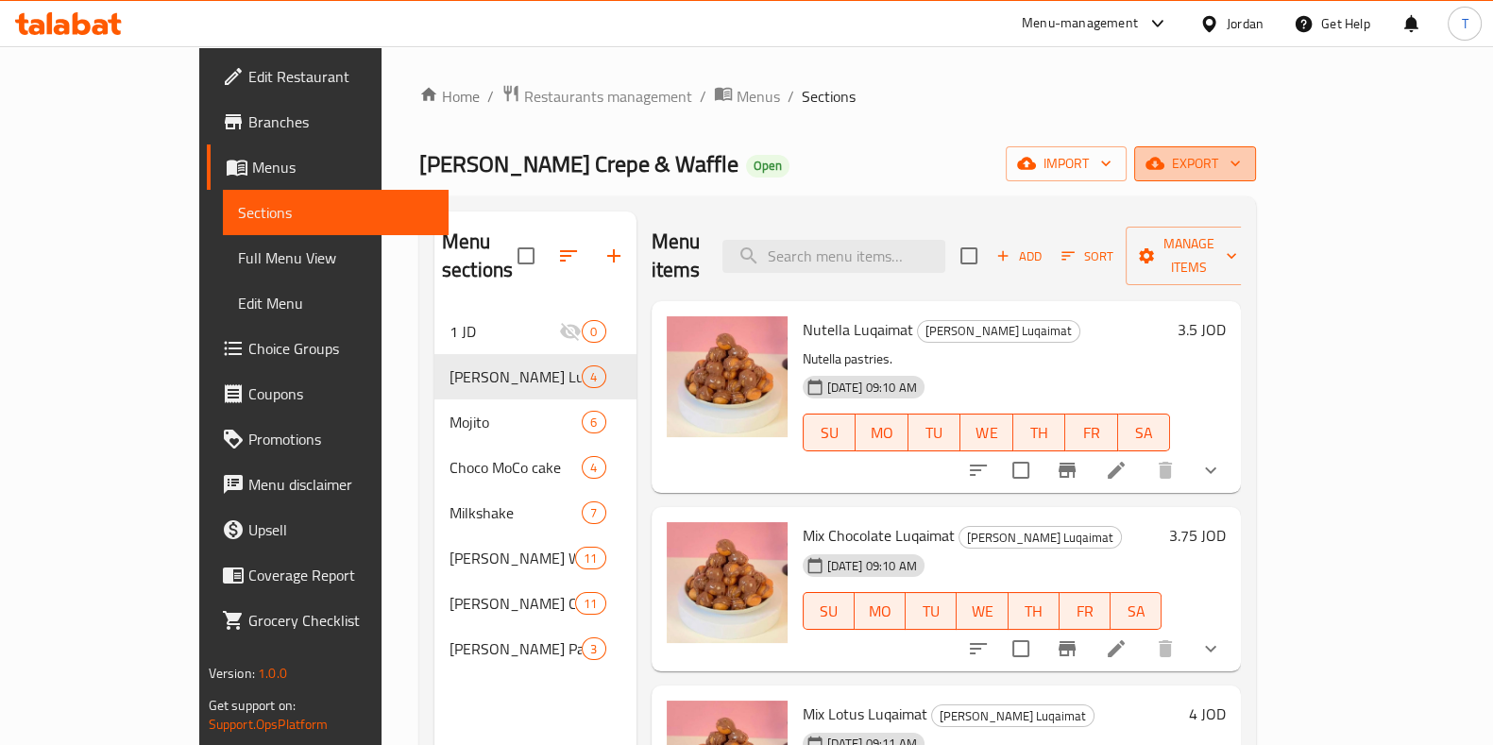
click at [1241, 175] on span "export" at bounding box center [1196, 164] width 92 height 24
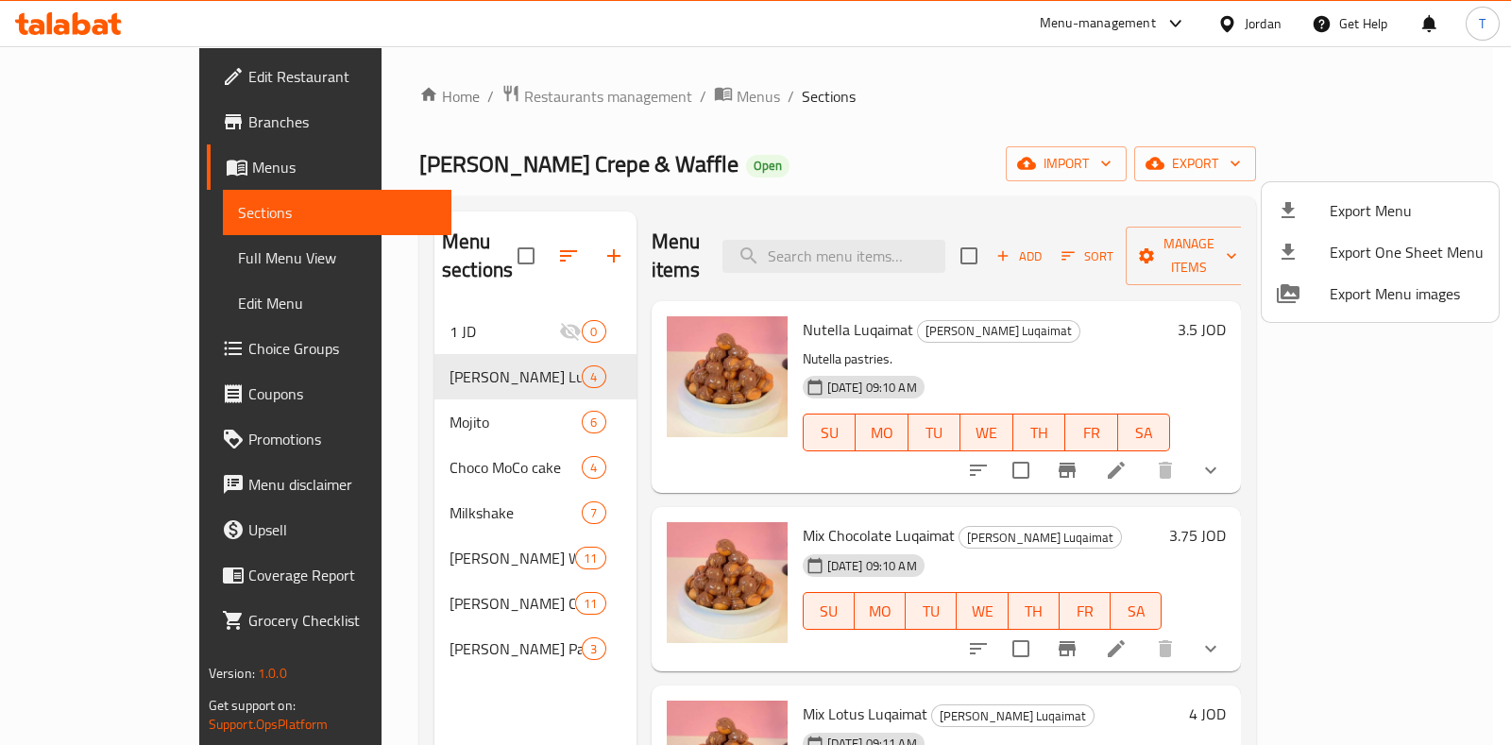
click at [1390, 434] on div at bounding box center [755, 372] width 1511 height 745
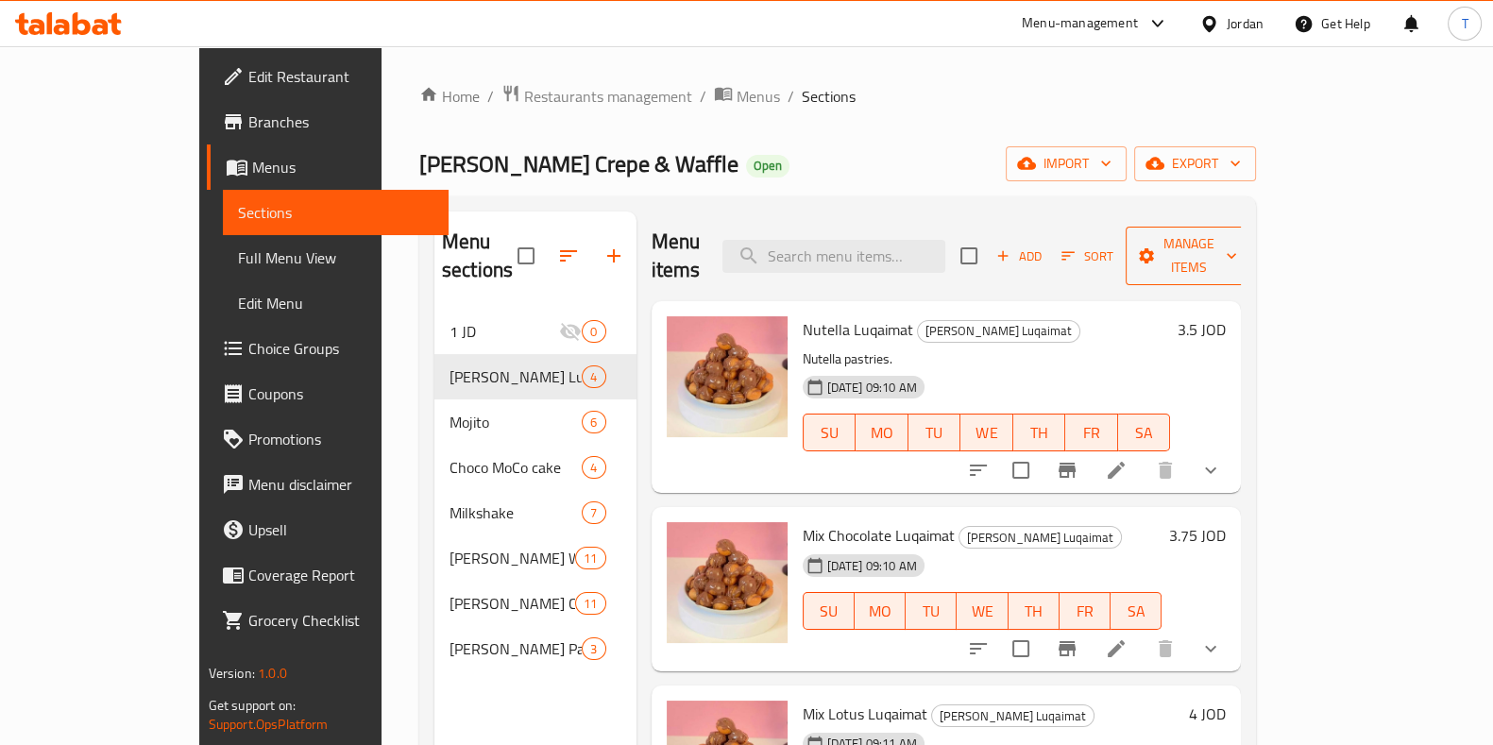
click at [1237, 232] on span "Manage items" at bounding box center [1189, 255] width 96 height 47
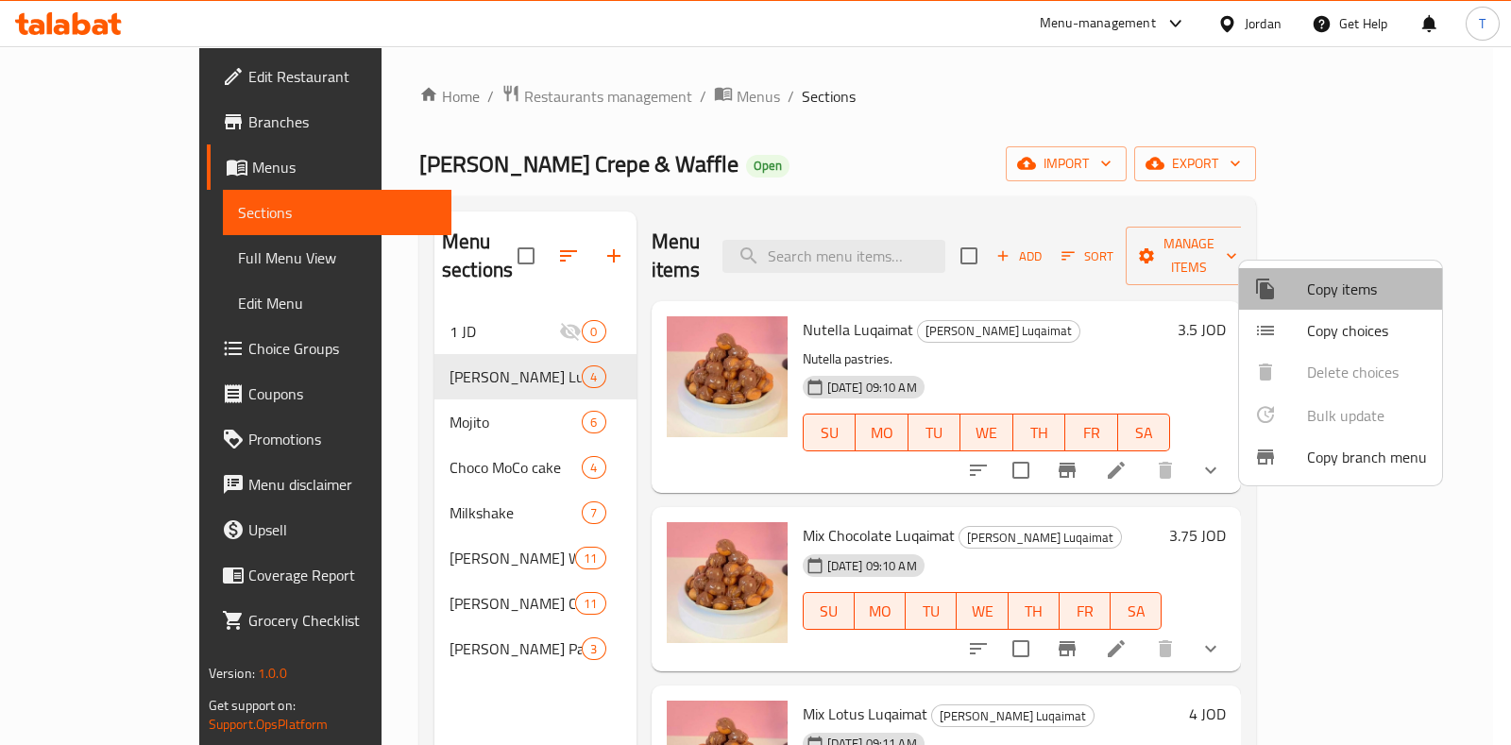
click at [1356, 292] on span "Copy items" at bounding box center [1367, 289] width 120 height 23
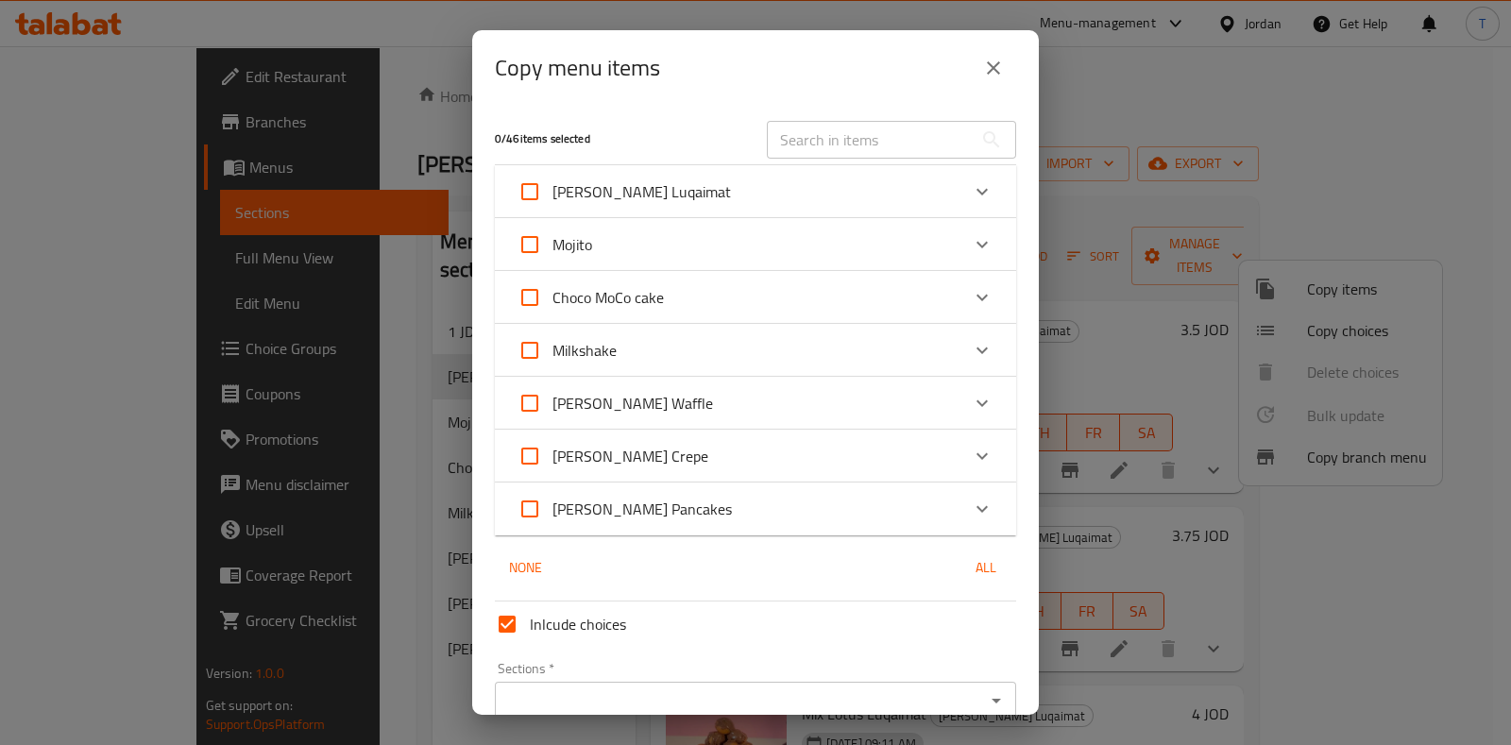
click at [820, 188] on div "[PERSON_NAME] Luqaimat" at bounding box center [739, 191] width 442 height 45
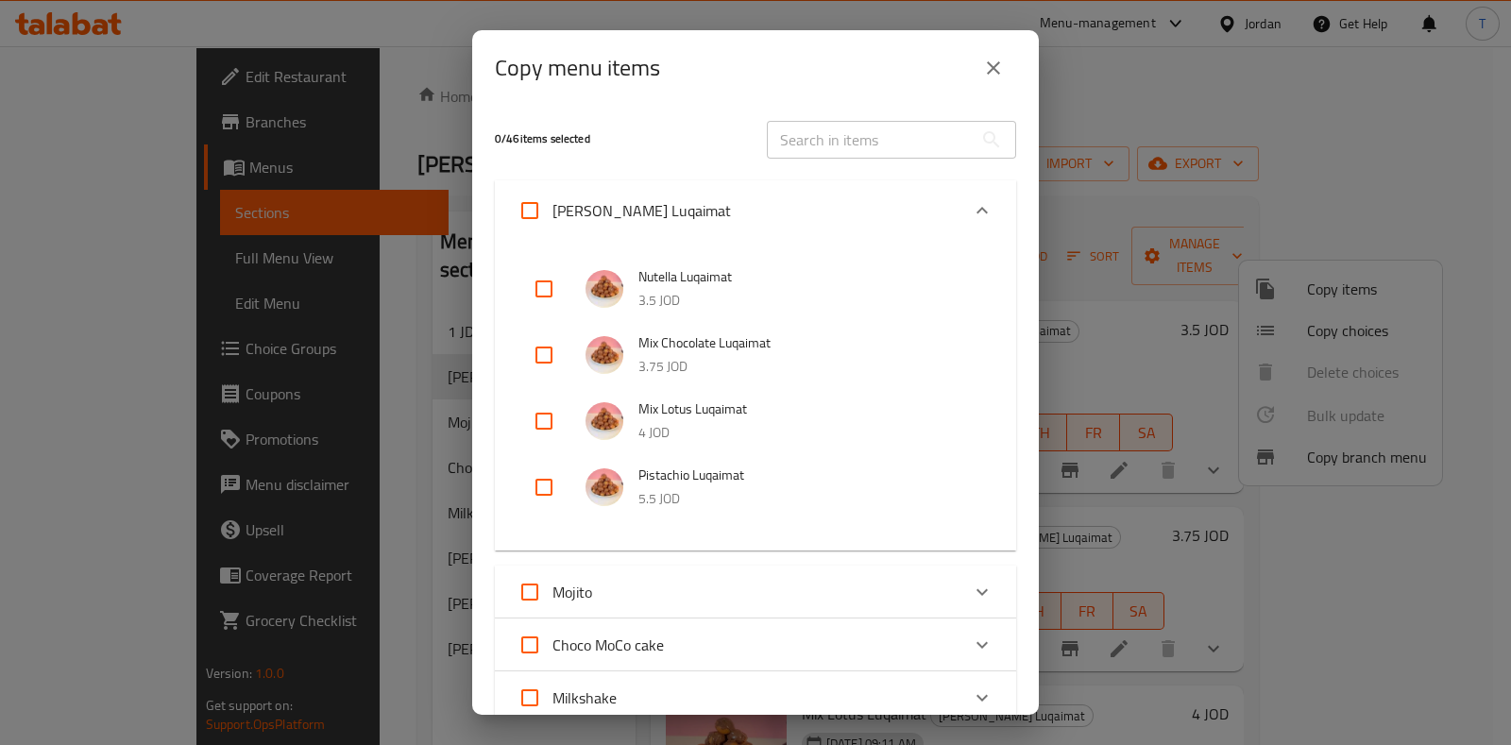
click at [544, 283] on input "checkbox" at bounding box center [543, 288] width 45 height 45
checkbox input "true"
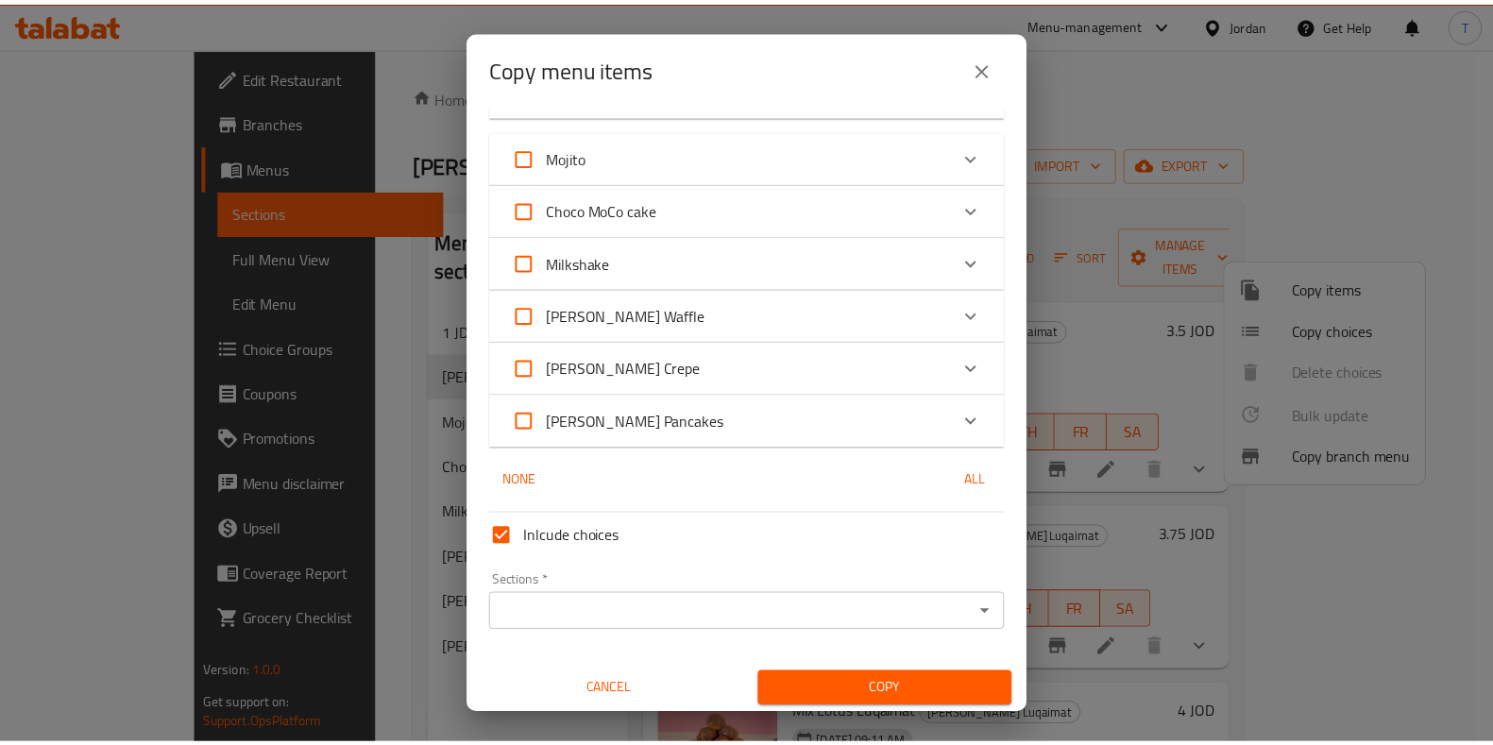
scroll to position [438, 0]
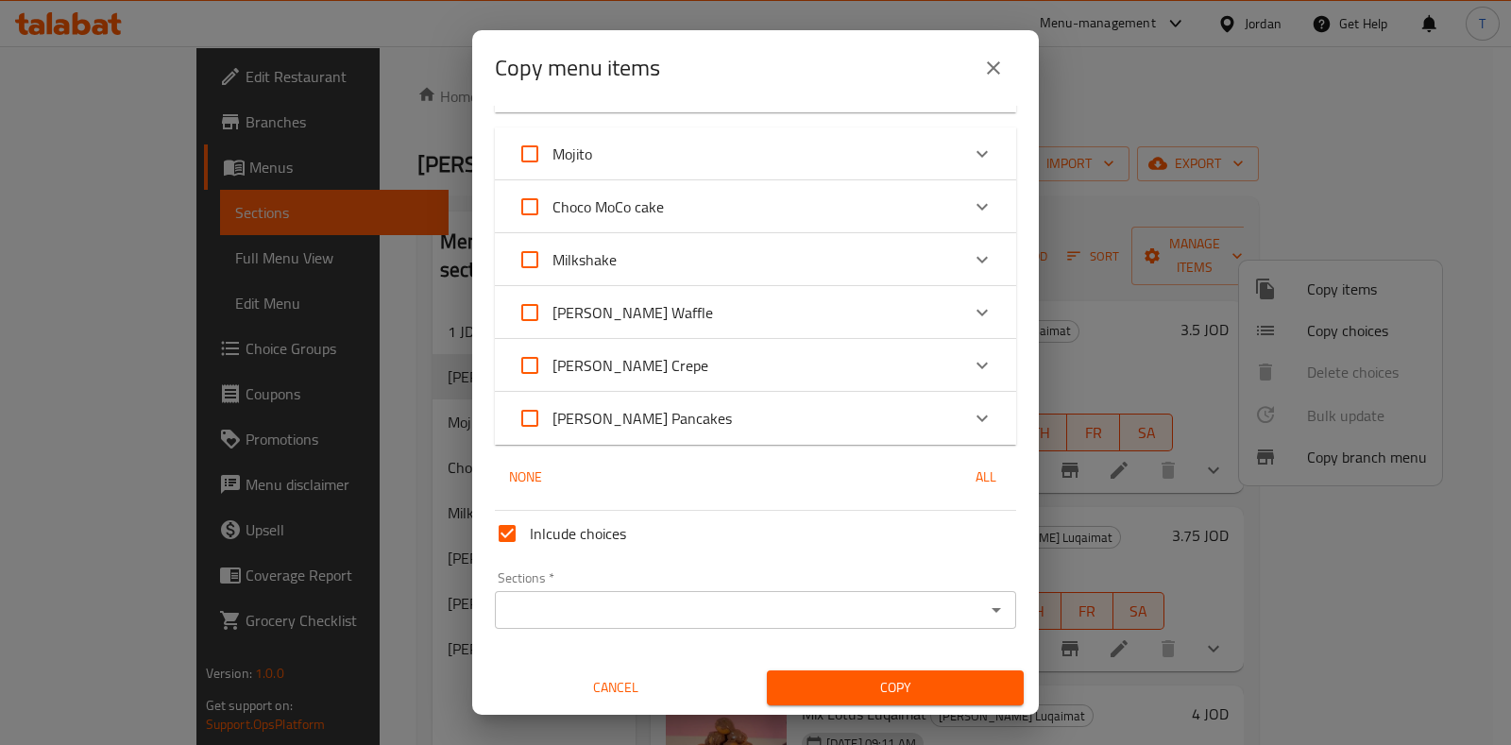
click at [742, 601] on input "Sections   *" at bounding box center [740, 610] width 479 height 26
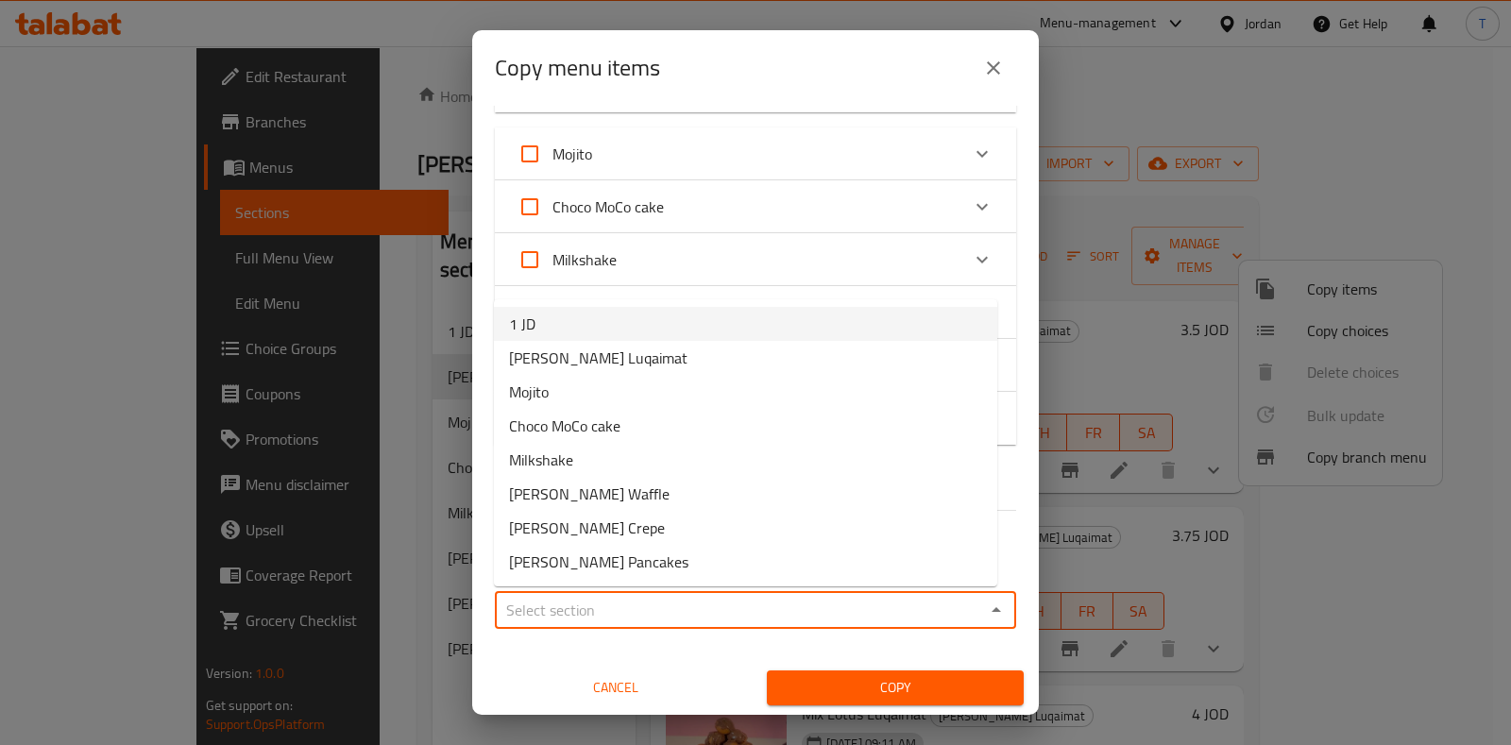
click at [673, 334] on li "1 JD" at bounding box center [745, 324] width 503 height 34
type input "1 JD"
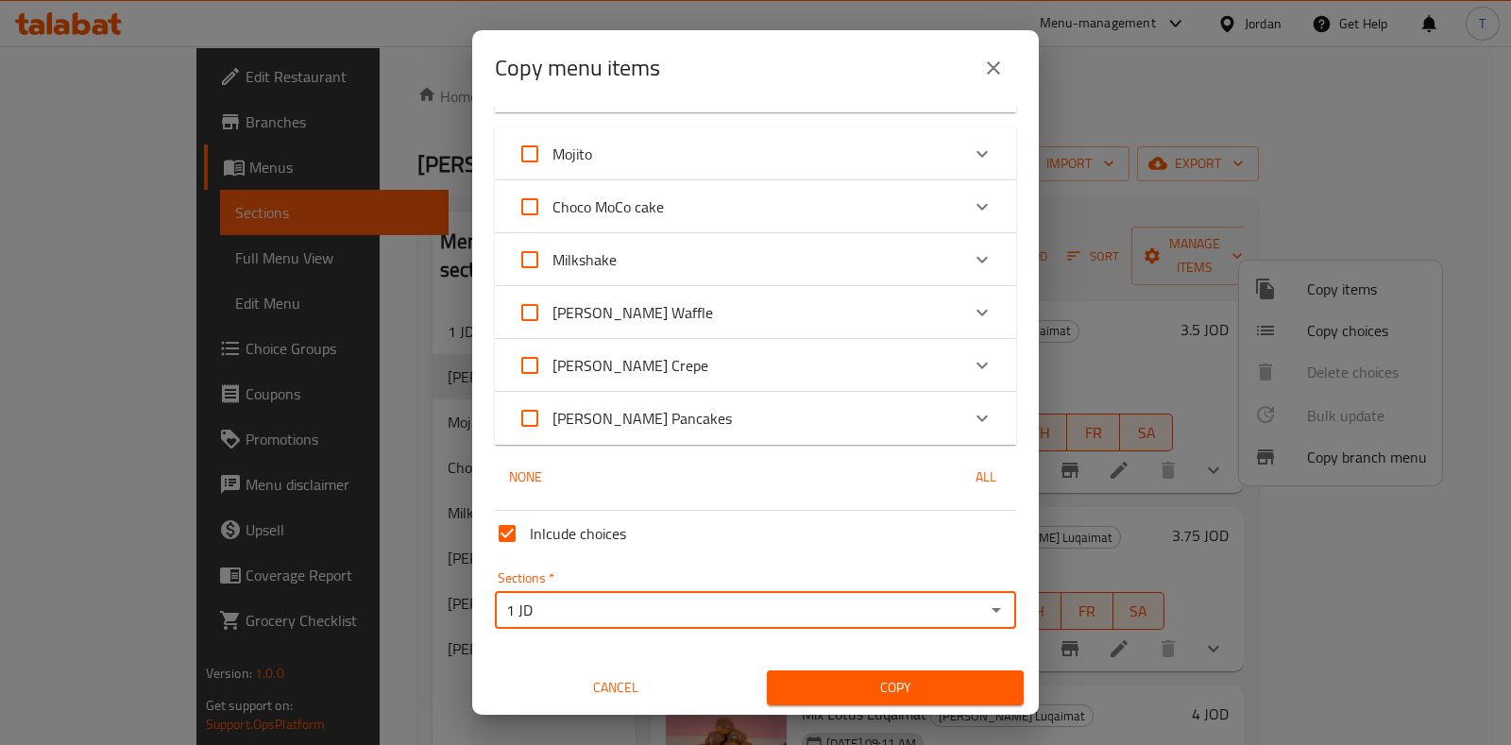
click at [870, 689] on span "Copy" at bounding box center [895, 688] width 227 height 24
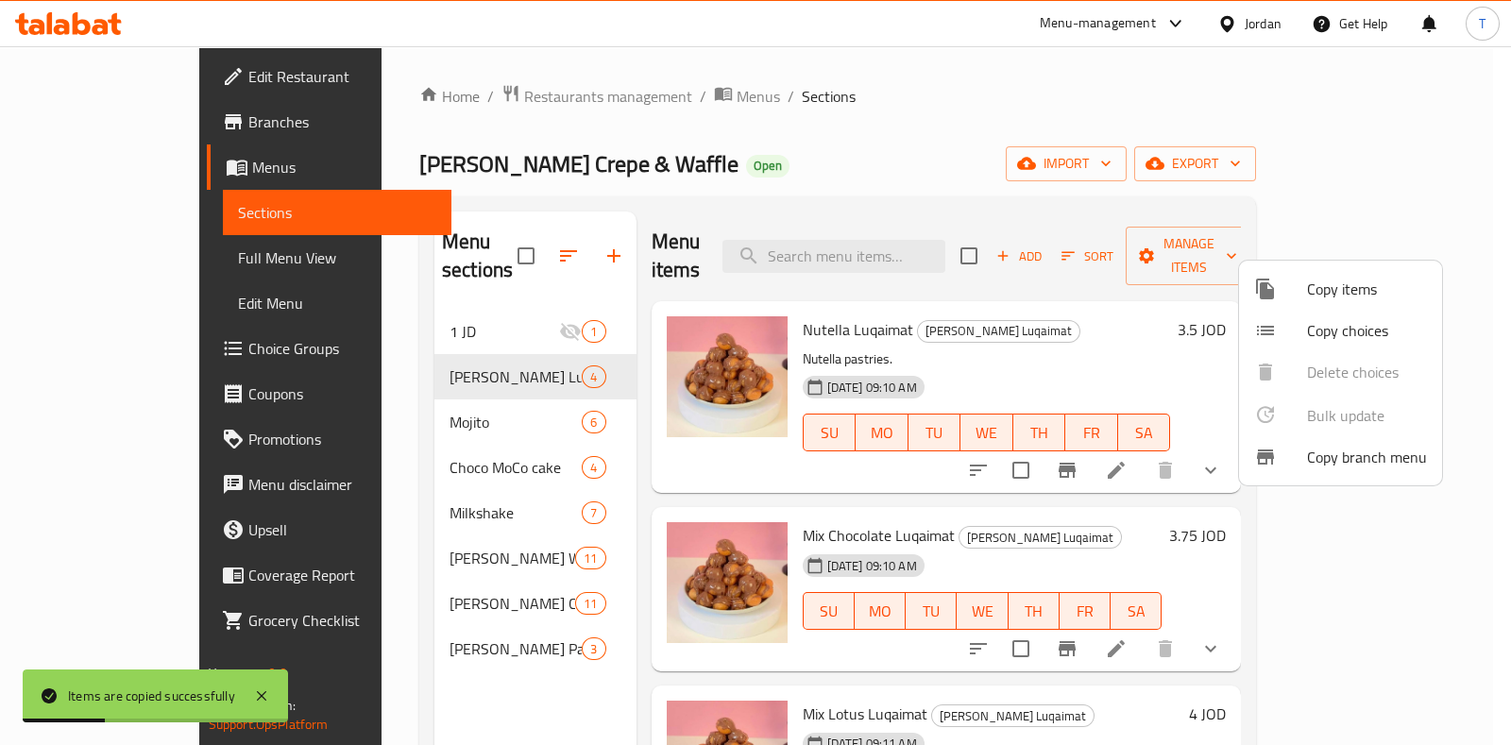
click at [421, 314] on div at bounding box center [755, 372] width 1511 height 745
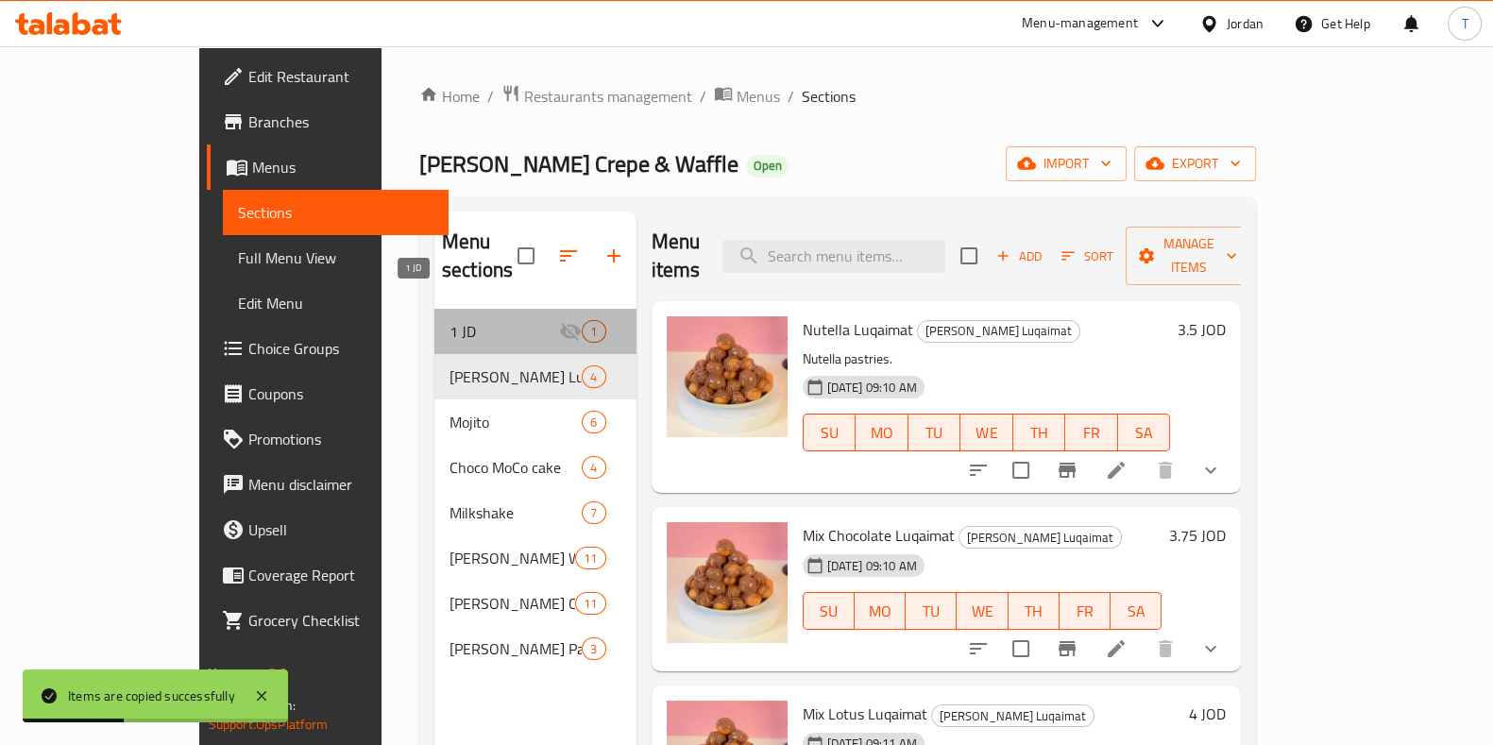
click at [462, 320] on span "1 JD" at bounding box center [505, 331] width 110 height 23
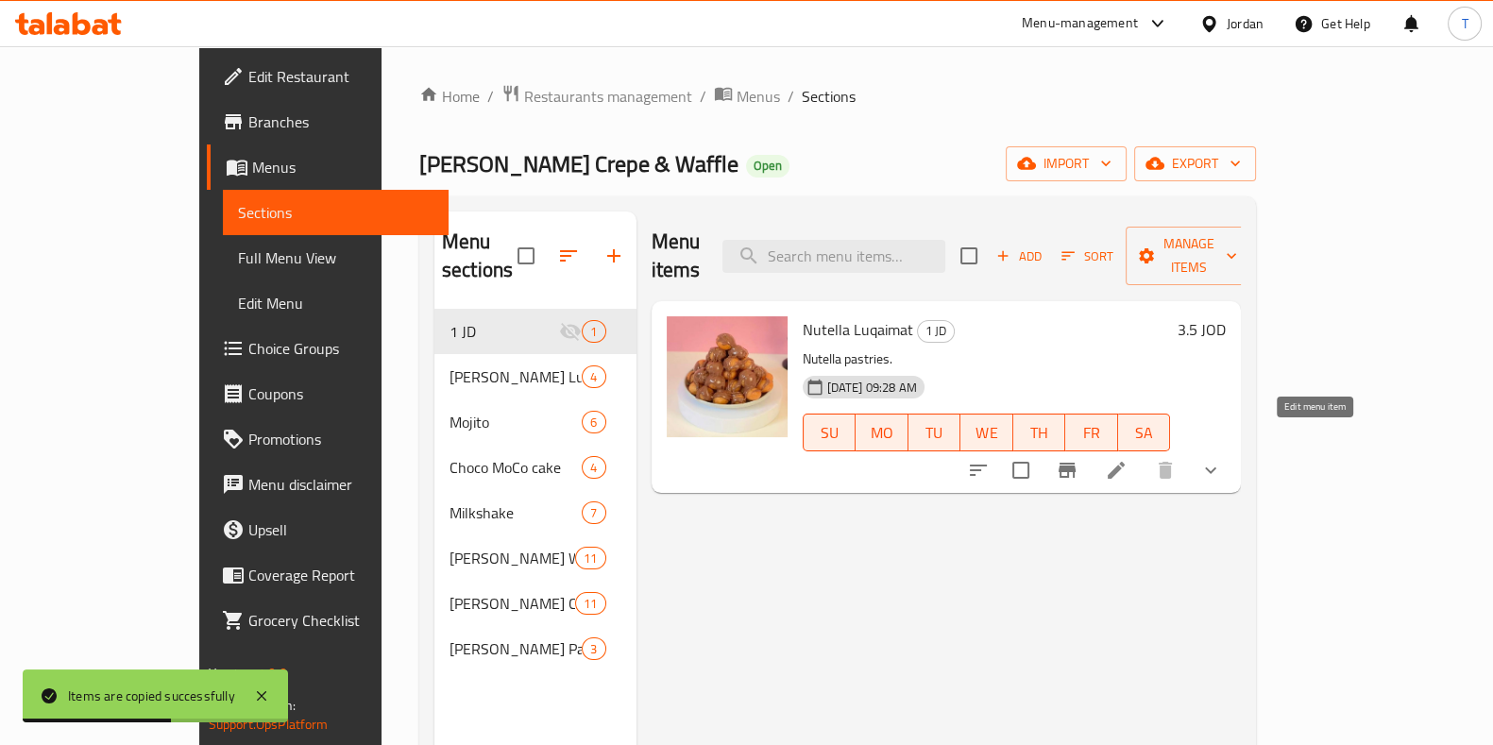
click at [1128, 459] on icon at bounding box center [1116, 470] width 23 height 23
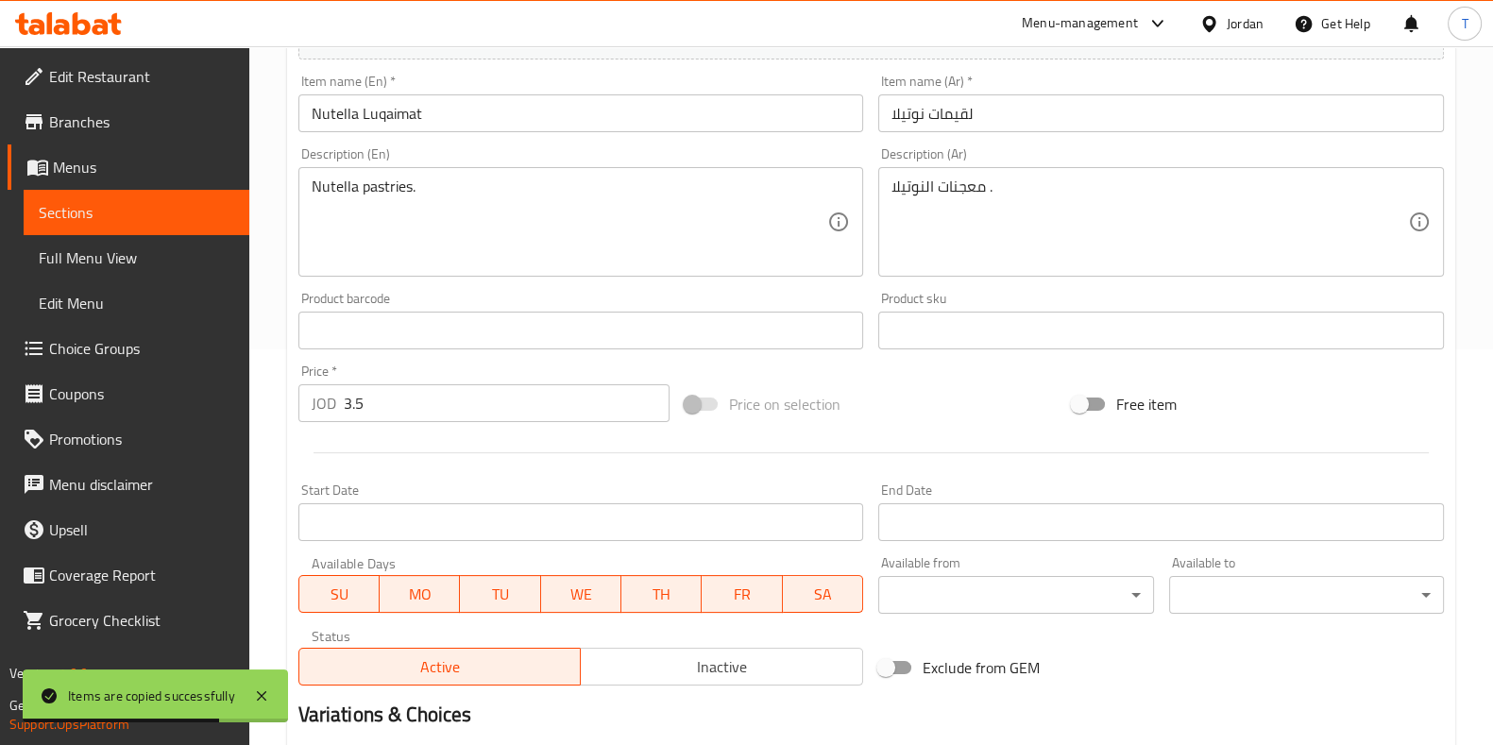
scroll to position [471, 0]
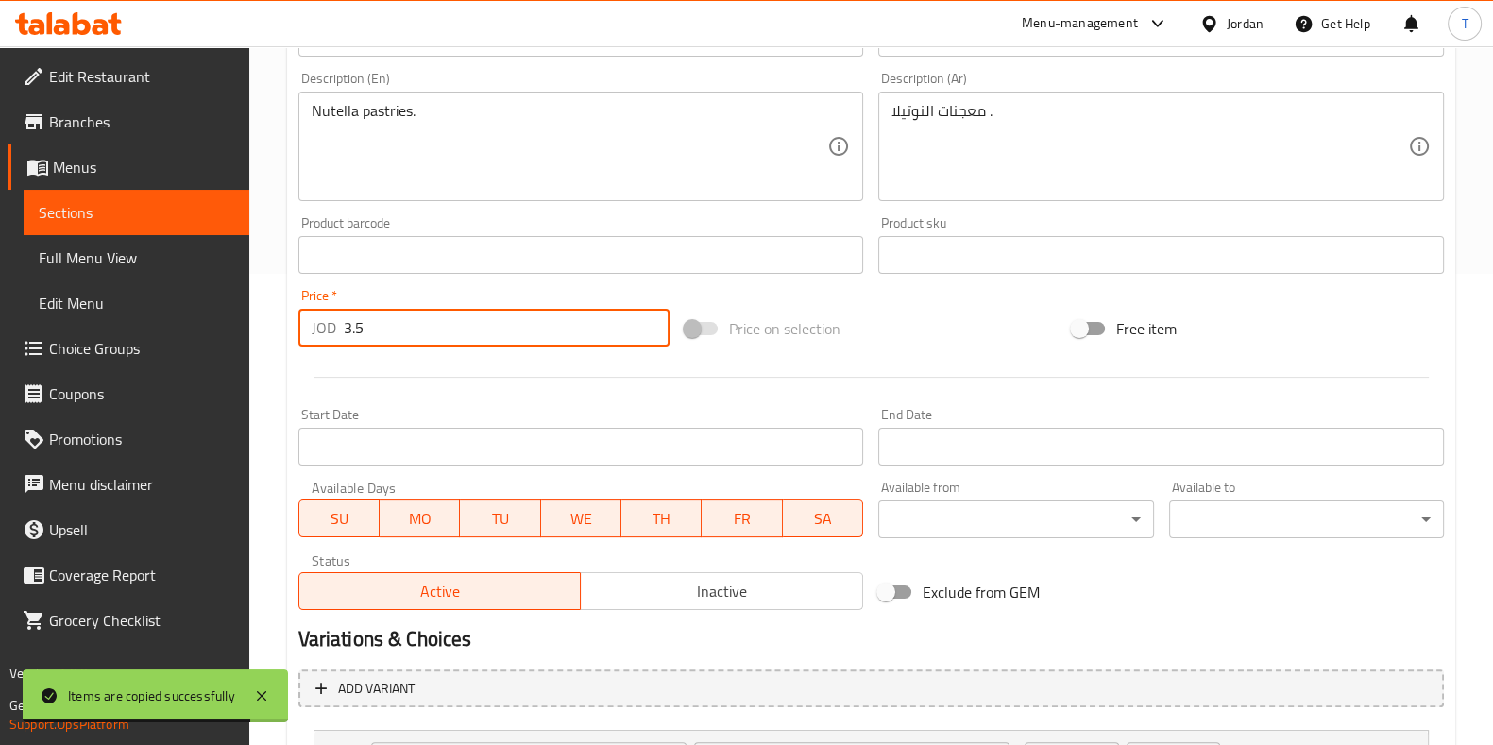
drag, startPoint x: 396, startPoint y: 332, endPoint x: 289, endPoint y: 327, distance: 106.9
click at [291, 327] on div "Price   * JOD 3.5 Price *" at bounding box center [484, 317] width 387 height 73
type input "2"
click at [589, 404] on div "Start Date Start Date" at bounding box center [581, 436] width 581 height 73
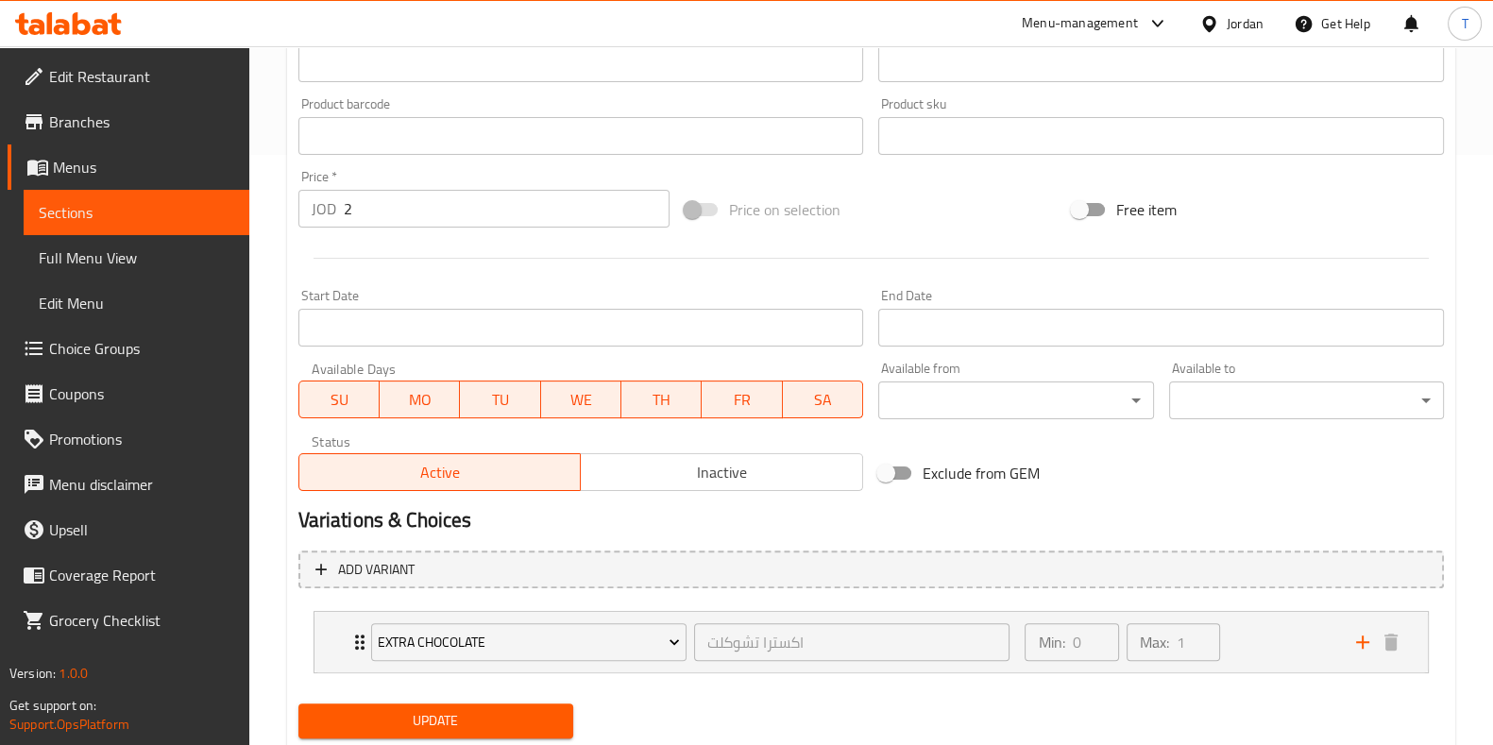
scroll to position [647, 0]
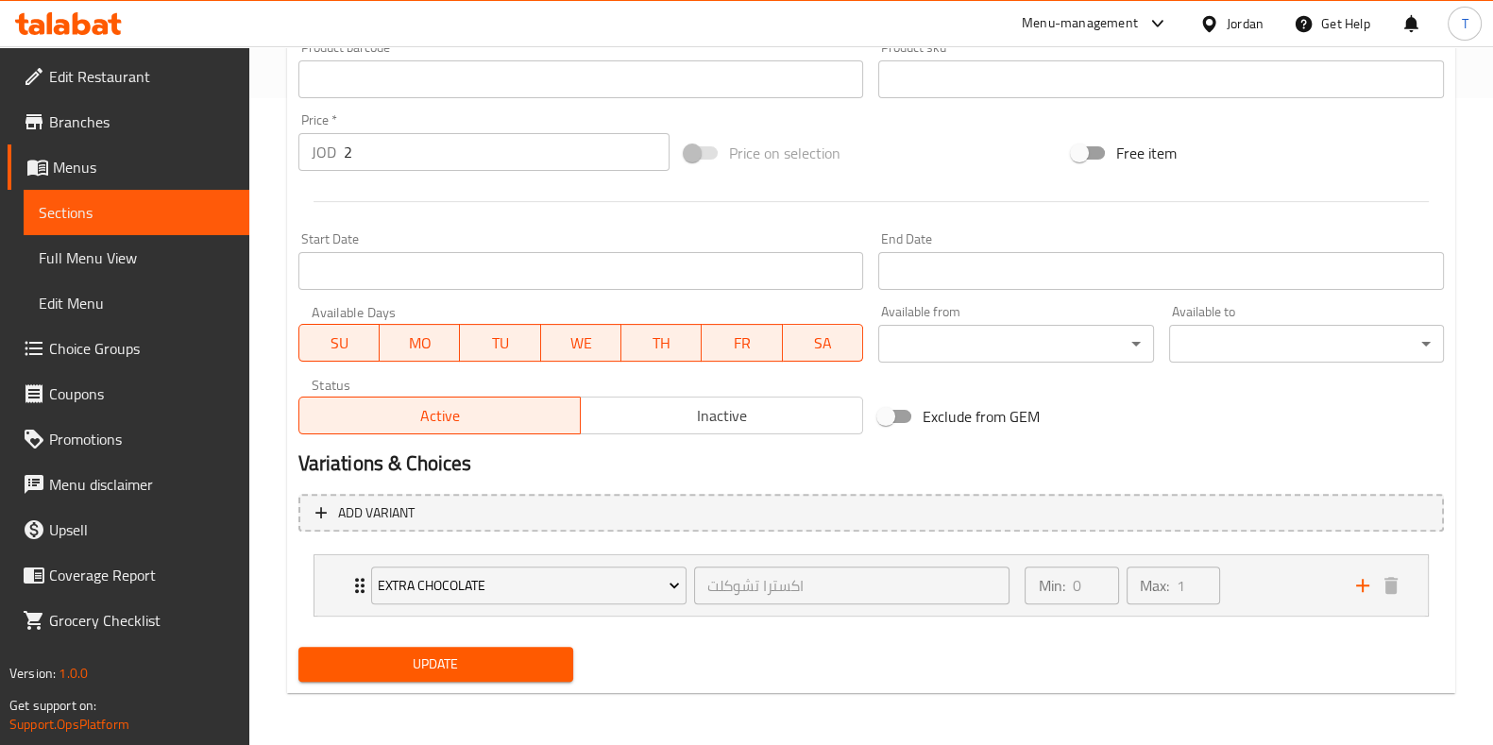
click at [530, 653] on span "Update" at bounding box center [436, 665] width 245 height 24
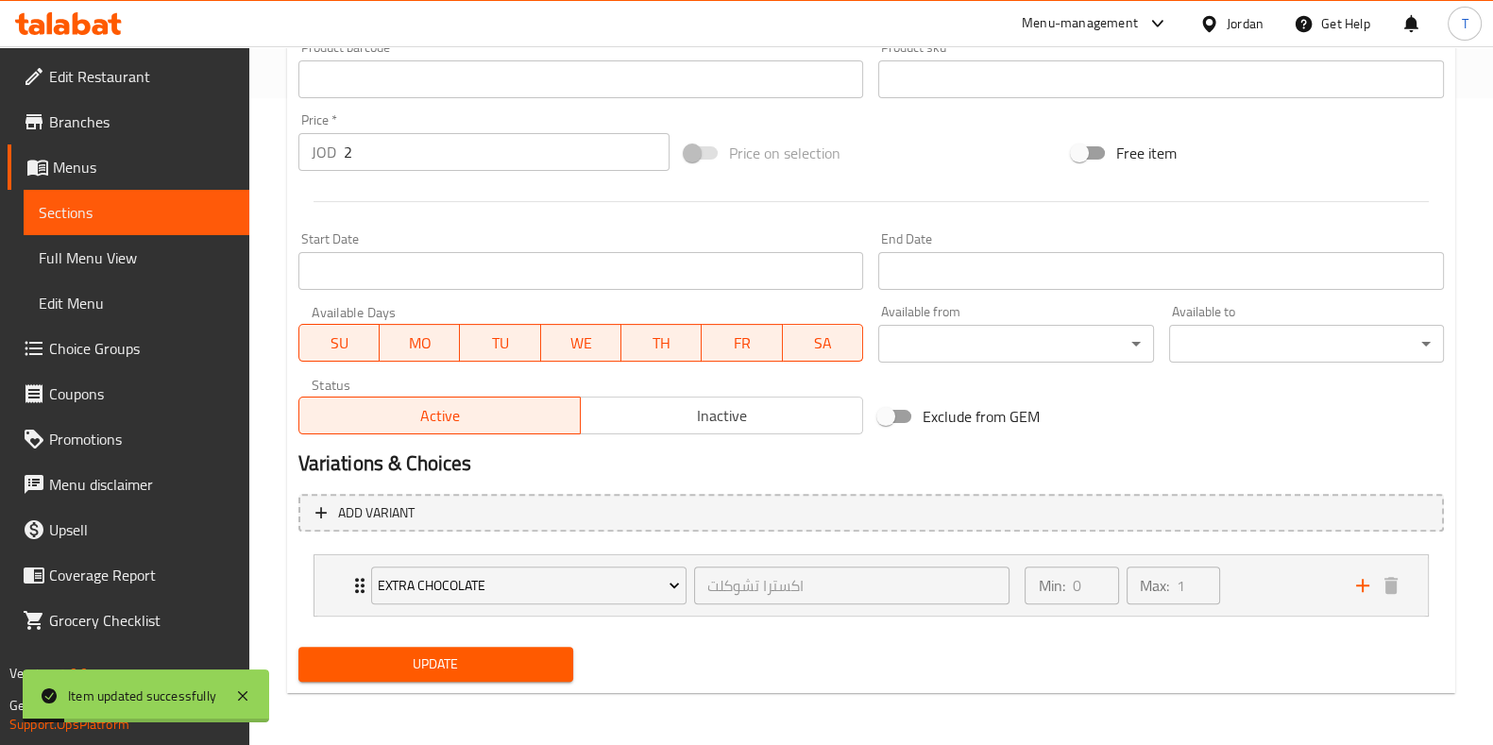
drag, startPoint x: 435, startPoint y: 341, endPoint x: 453, endPoint y: 341, distance: 17.9
click at [436, 341] on span "MO" at bounding box center [419, 343] width 65 height 27
click at [570, 341] on span "WE" at bounding box center [580, 343] width 65 height 27
click at [519, 342] on span "TU" at bounding box center [500, 343] width 65 height 27
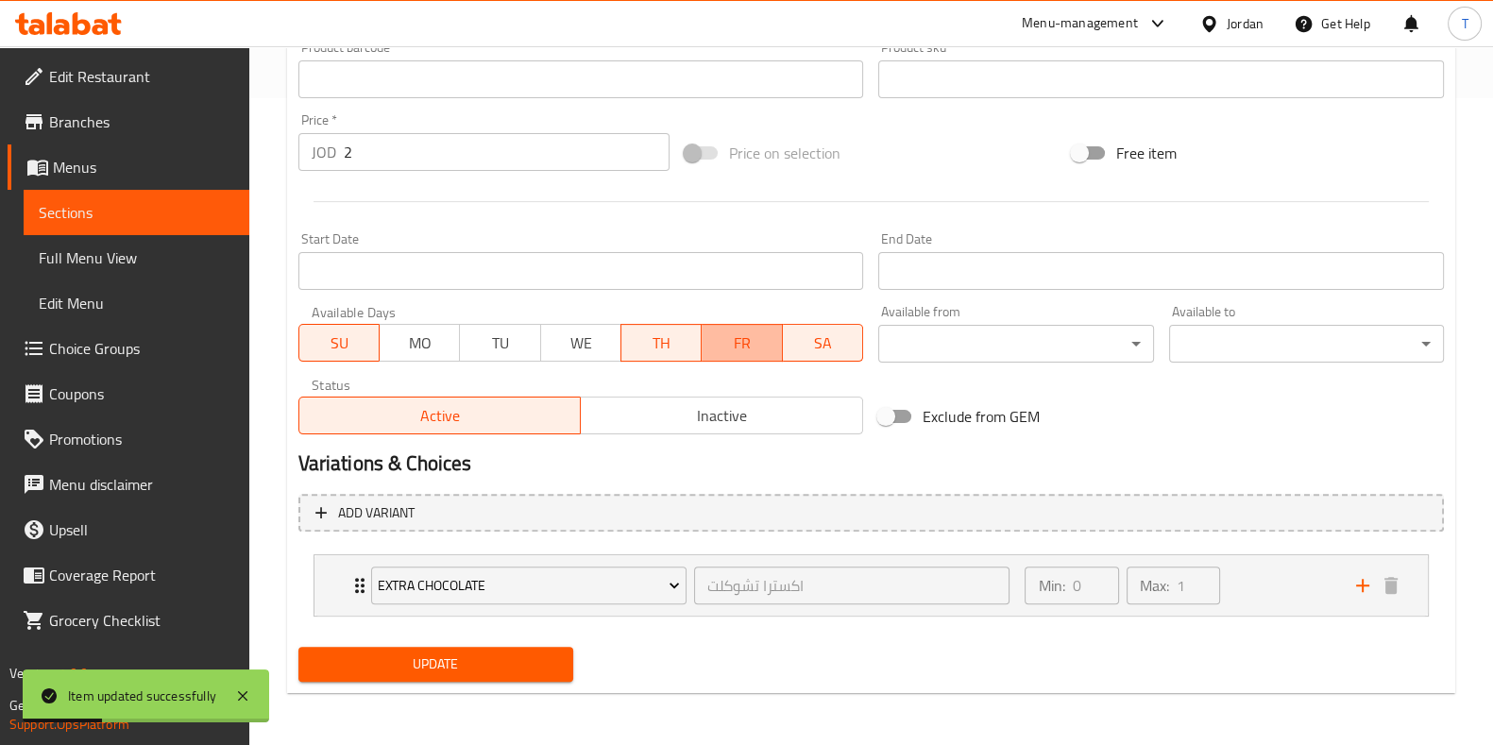
click at [710, 346] on span "FR" at bounding box center [741, 343] width 65 height 27
click at [813, 345] on span "SA" at bounding box center [823, 343] width 65 height 27
click at [674, 345] on span "TH" at bounding box center [661, 343] width 65 height 27
click at [558, 662] on button "Update" at bounding box center [435, 664] width 275 height 35
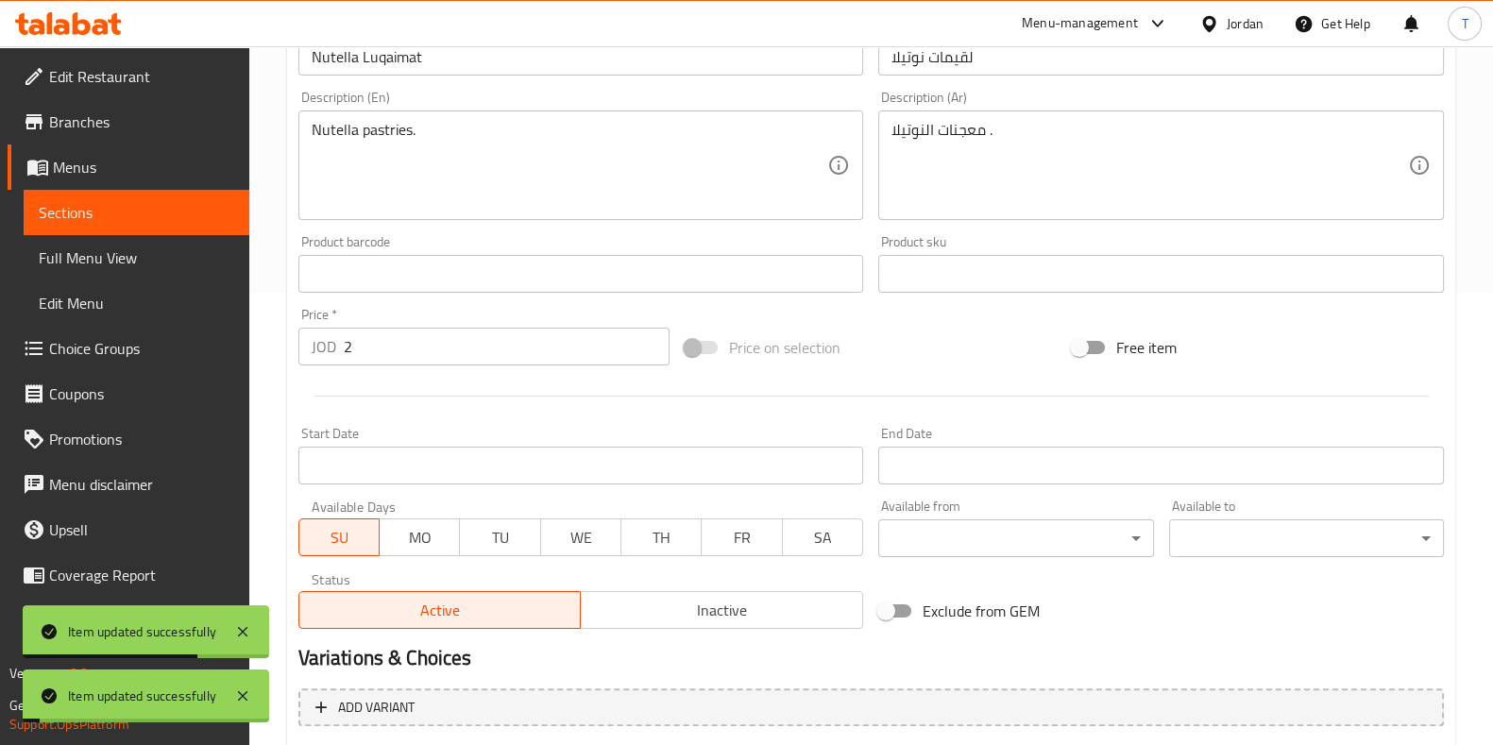
scroll to position [0, 0]
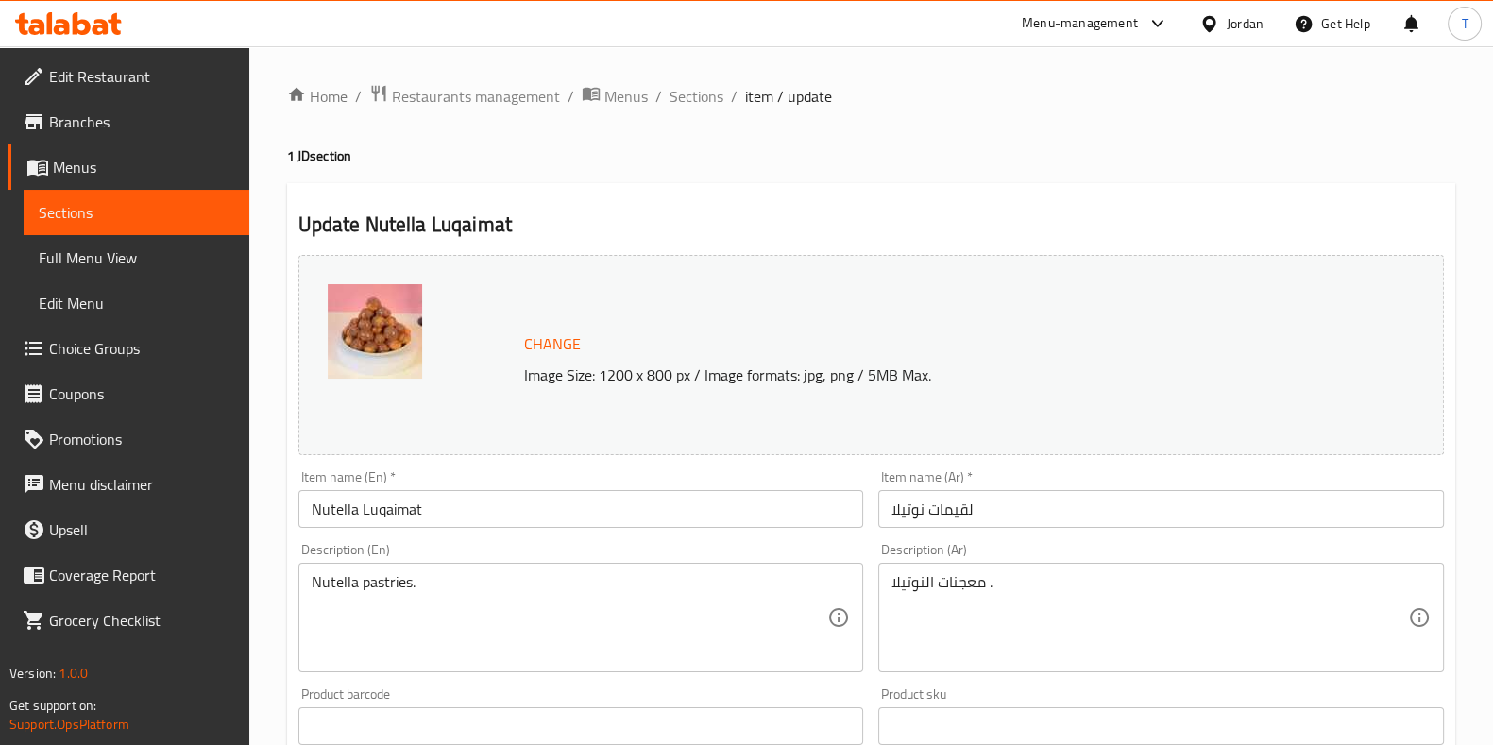
click at [125, 125] on span "Branches" at bounding box center [141, 122] width 185 height 23
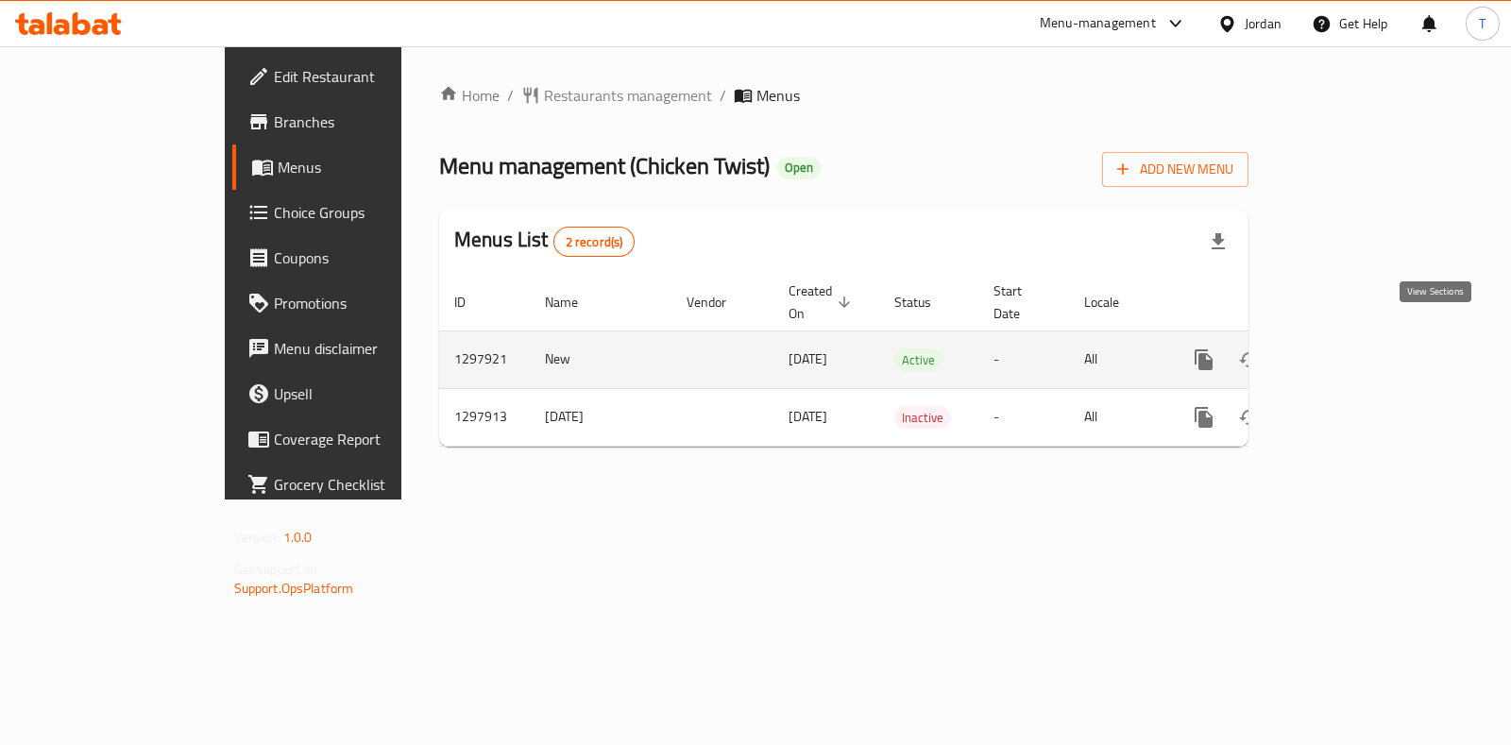
click at [1352, 349] on icon "enhanced table" at bounding box center [1340, 360] width 23 height 23
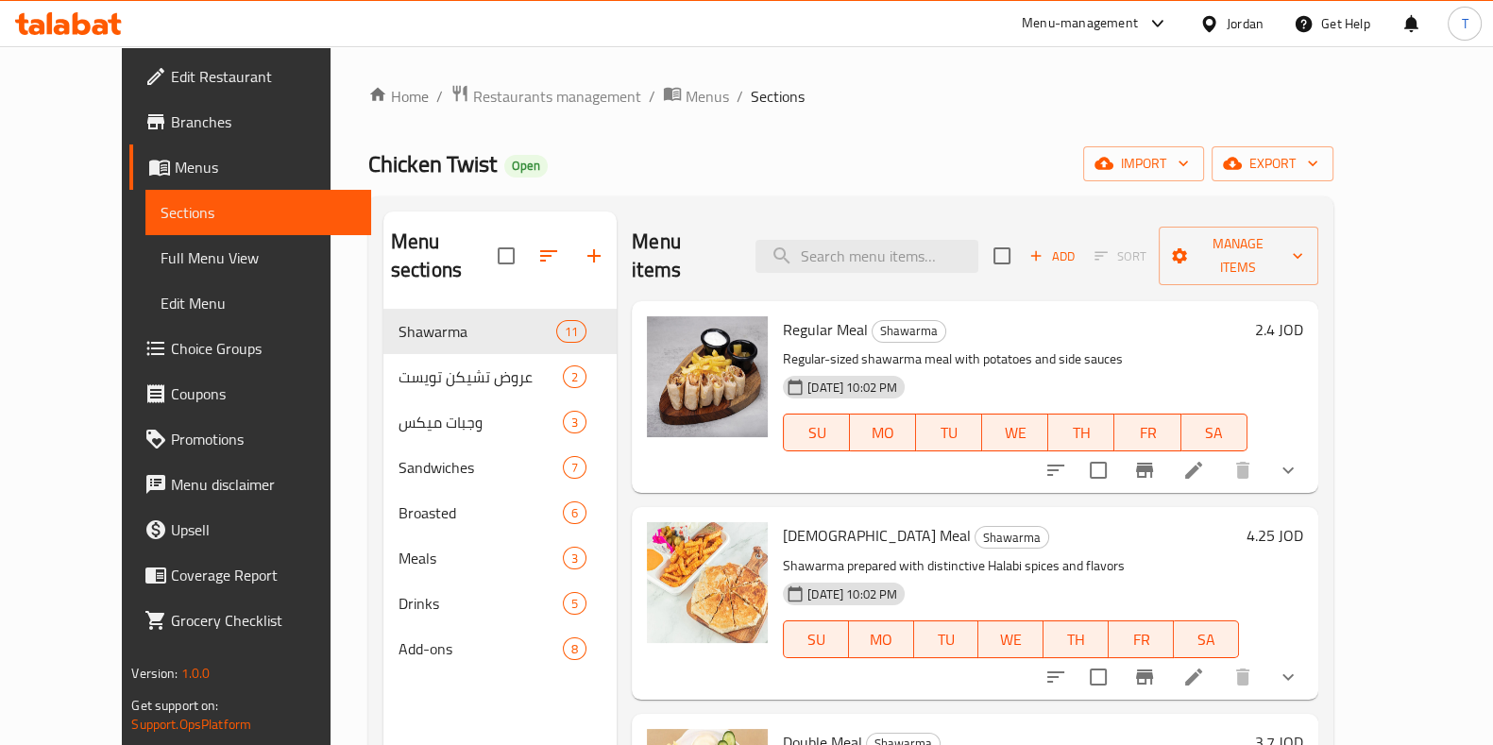
click at [644, 247] on h2 "Menu items" at bounding box center [682, 256] width 101 height 57
click at [642, 247] on h2 "Menu items" at bounding box center [682, 256] width 101 height 57
click at [652, 247] on h2 "Menu items" at bounding box center [682, 256] width 101 height 57
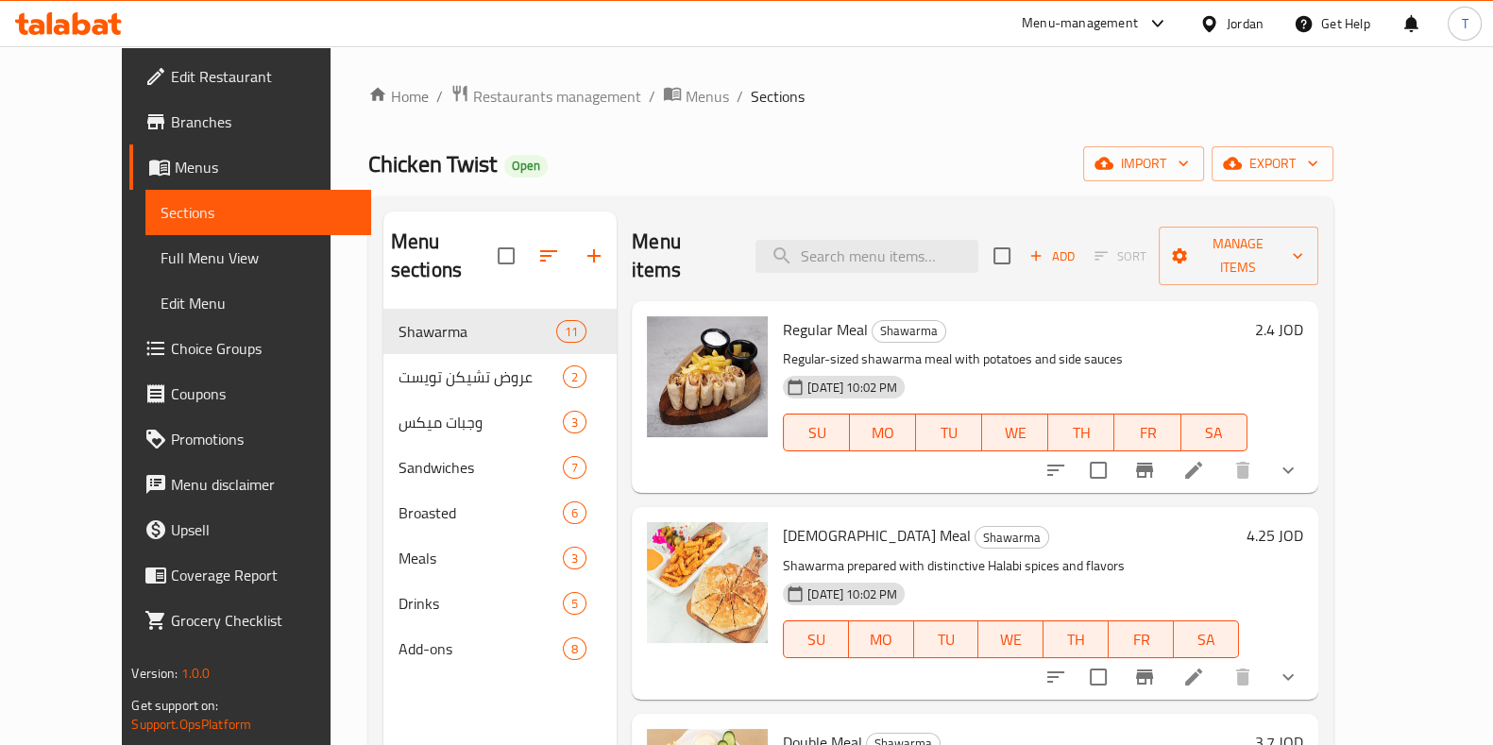
click at [632, 247] on h2 "Menu items" at bounding box center [682, 256] width 101 height 57
click at [661, 235] on h2 "Menu items" at bounding box center [682, 256] width 101 height 57
click at [647, 243] on h2 "Menu items" at bounding box center [682, 256] width 101 height 57
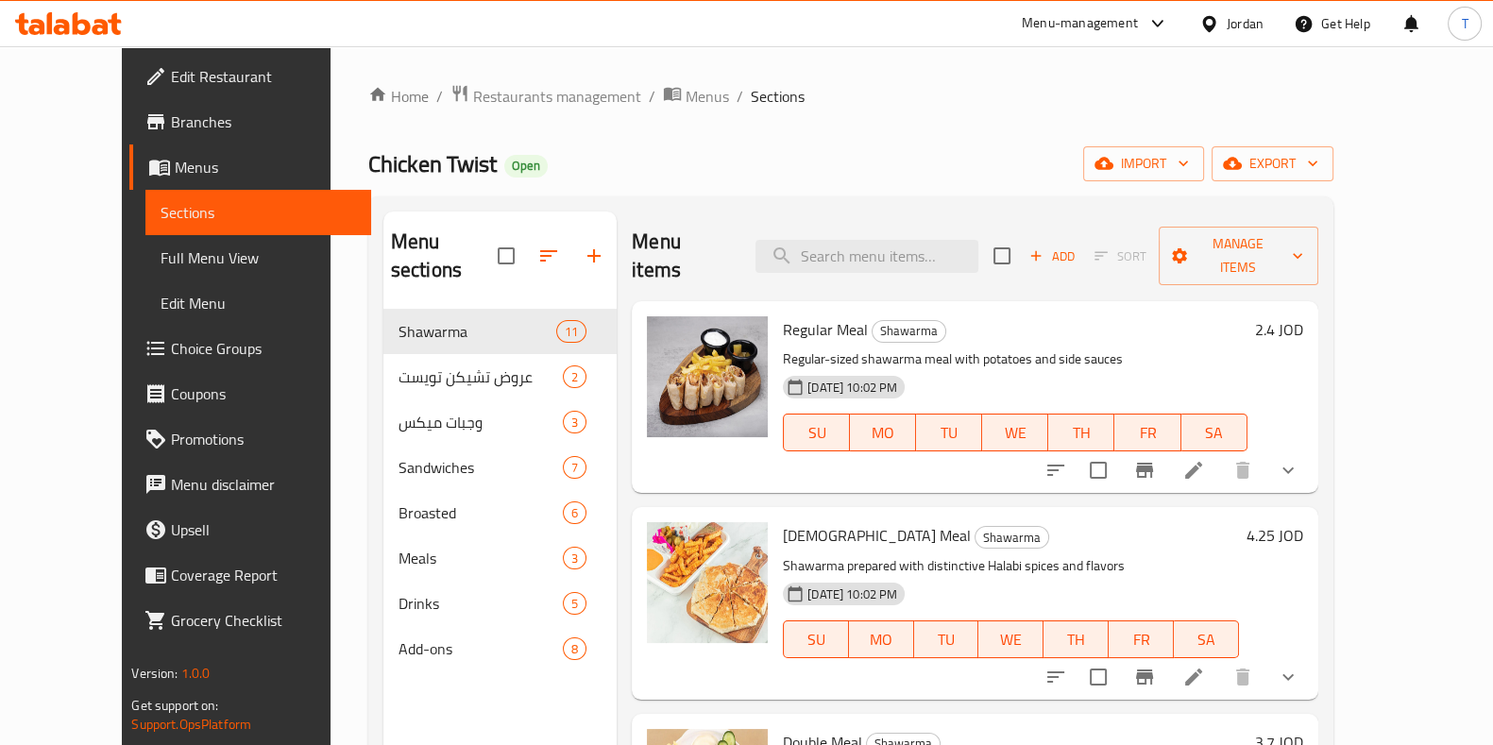
click at [647, 243] on h2 "Menu items" at bounding box center [682, 256] width 101 height 57
click at [639, 238] on h2 "Menu items" at bounding box center [682, 256] width 101 height 57
click at [650, 243] on h2 "Menu items" at bounding box center [682, 256] width 101 height 57
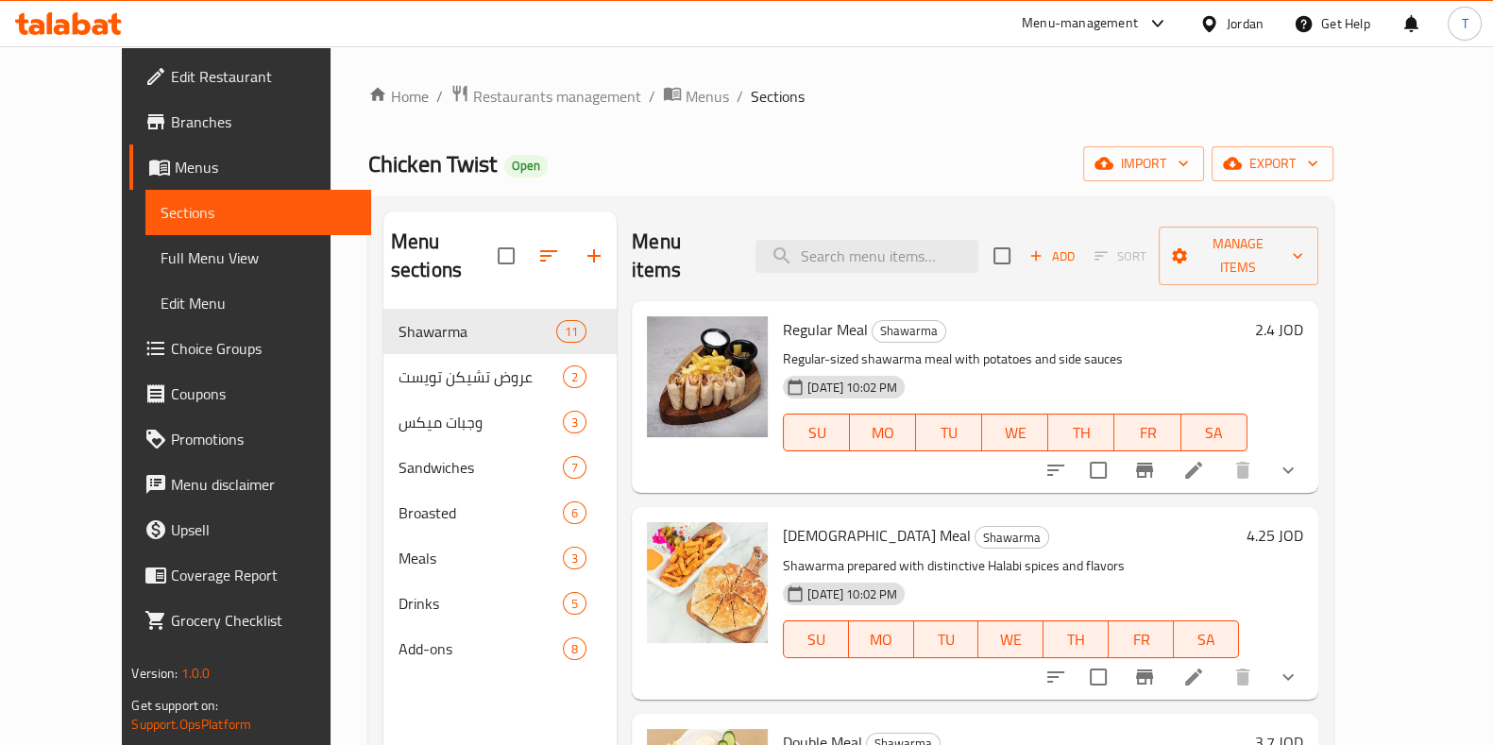
click at [634, 208] on div "Menu sections Shawarma 11 عروض تشيكن تويست 2 وجبات ميكس 3 Sandwiches 7 Broasted…" at bounding box center [850, 583] width 965 height 775
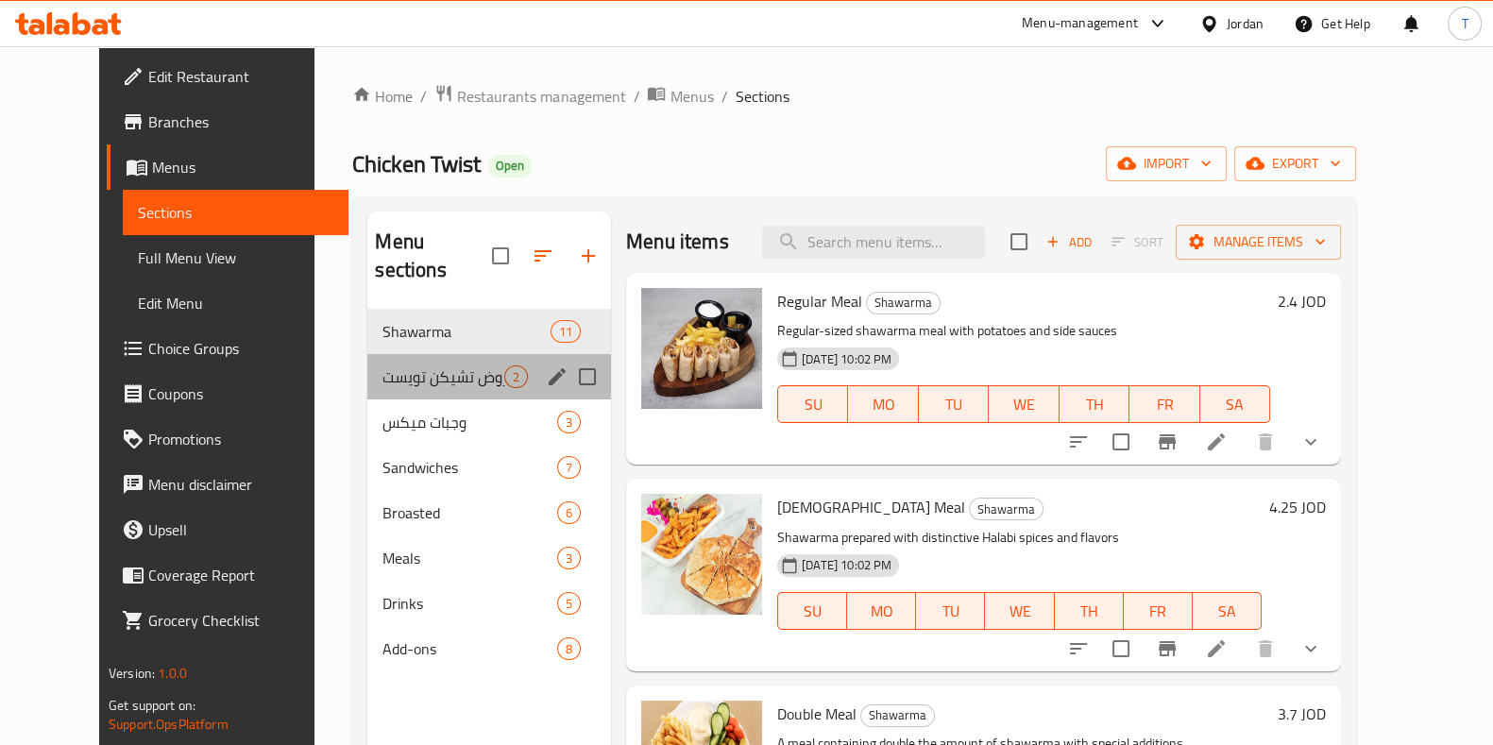
click at [428, 354] on div "عروض تشيكن تويست 2" at bounding box center [489, 376] width 244 height 45
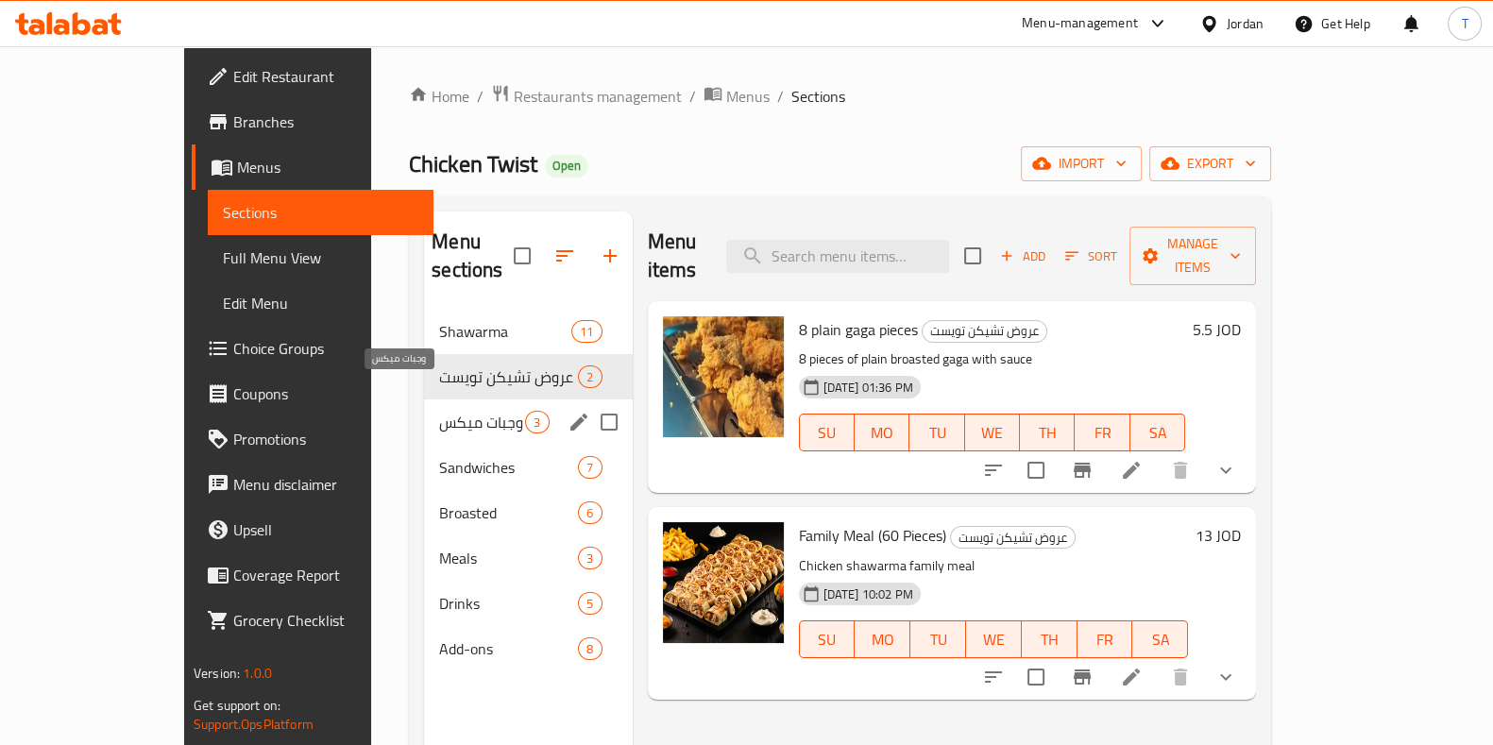
click at [438, 400] on div "وجبات ميكس 3" at bounding box center [528, 422] width 208 height 45
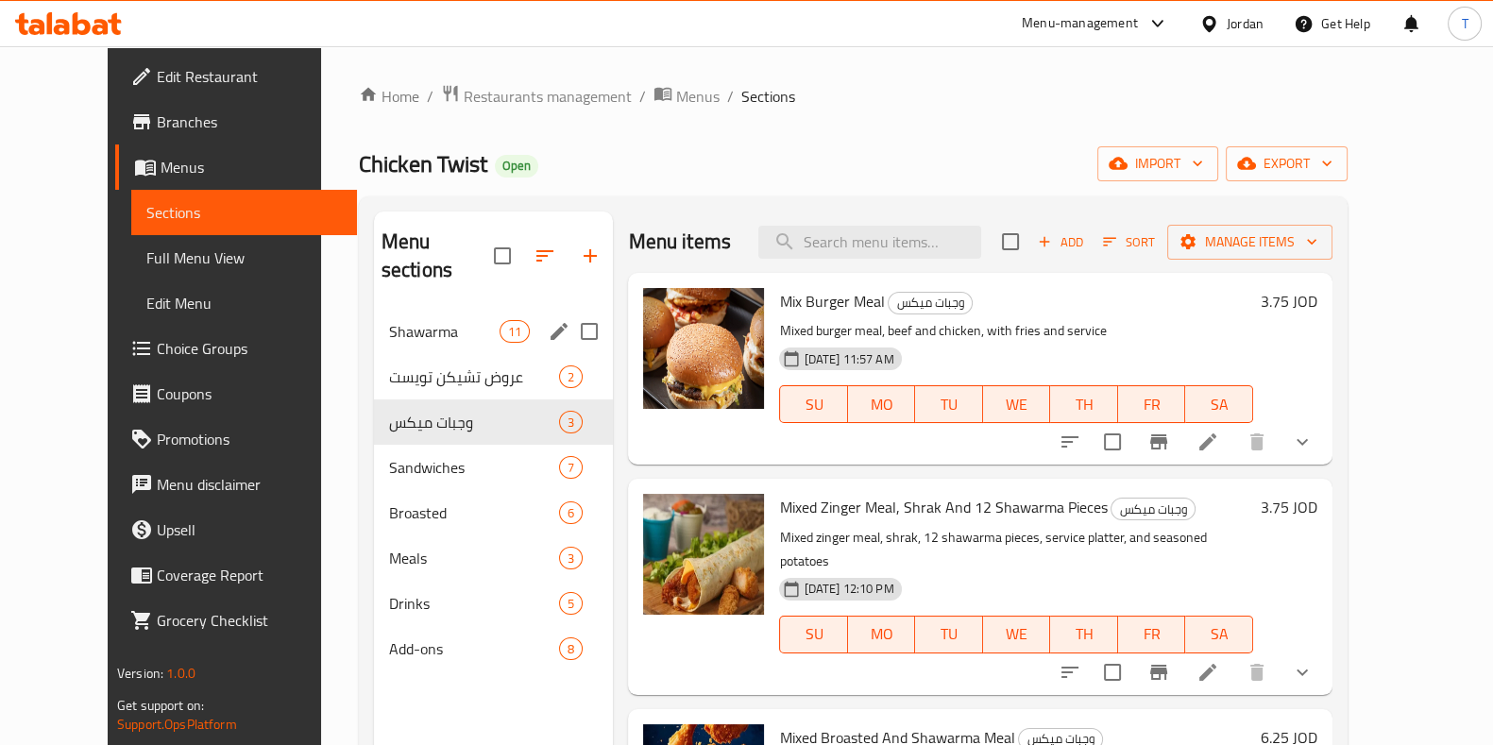
drag, startPoint x: 436, startPoint y: 304, endPoint x: 458, endPoint y: 315, distance: 24.5
click at [436, 320] on span "Shawarma" at bounding box center [444, 331] width 111 height 23
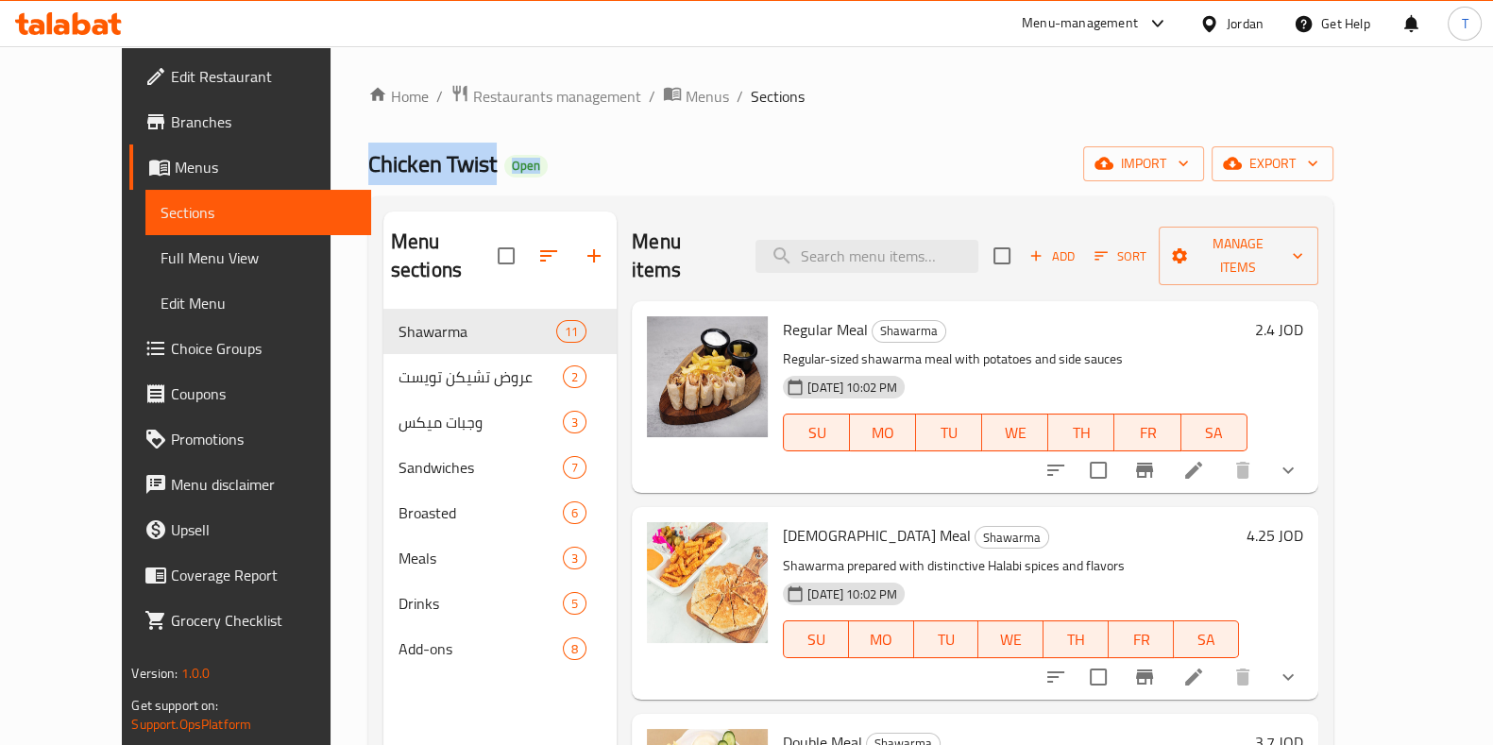
drag, startPoint x: 774, startPoint y: 97, endPoint x: 1384, endPoint y: 143, distance: 611.9
click at [1334, 148] on div "Home / Restaurants management / Menus / Sections Chicken Twist Open import expo…" at bounding box center [850, 528] width 965 height 888
click at [1147, 128] on div "Home / Restaurants management / Menus / Sections Chicken Twist Open import expo…" at bounding box center [850, 528] width 965 height 888
drag, startPoint x: 954, startPoint y: 95, endPoint x: 568, endPoint y: 179, distance: 395.4
click at [568, 179] on div "Home / Restaurants management / Menus / Sections Chicken Twist Open import expo…" at bounding box center [850, 528] width 965 height 888
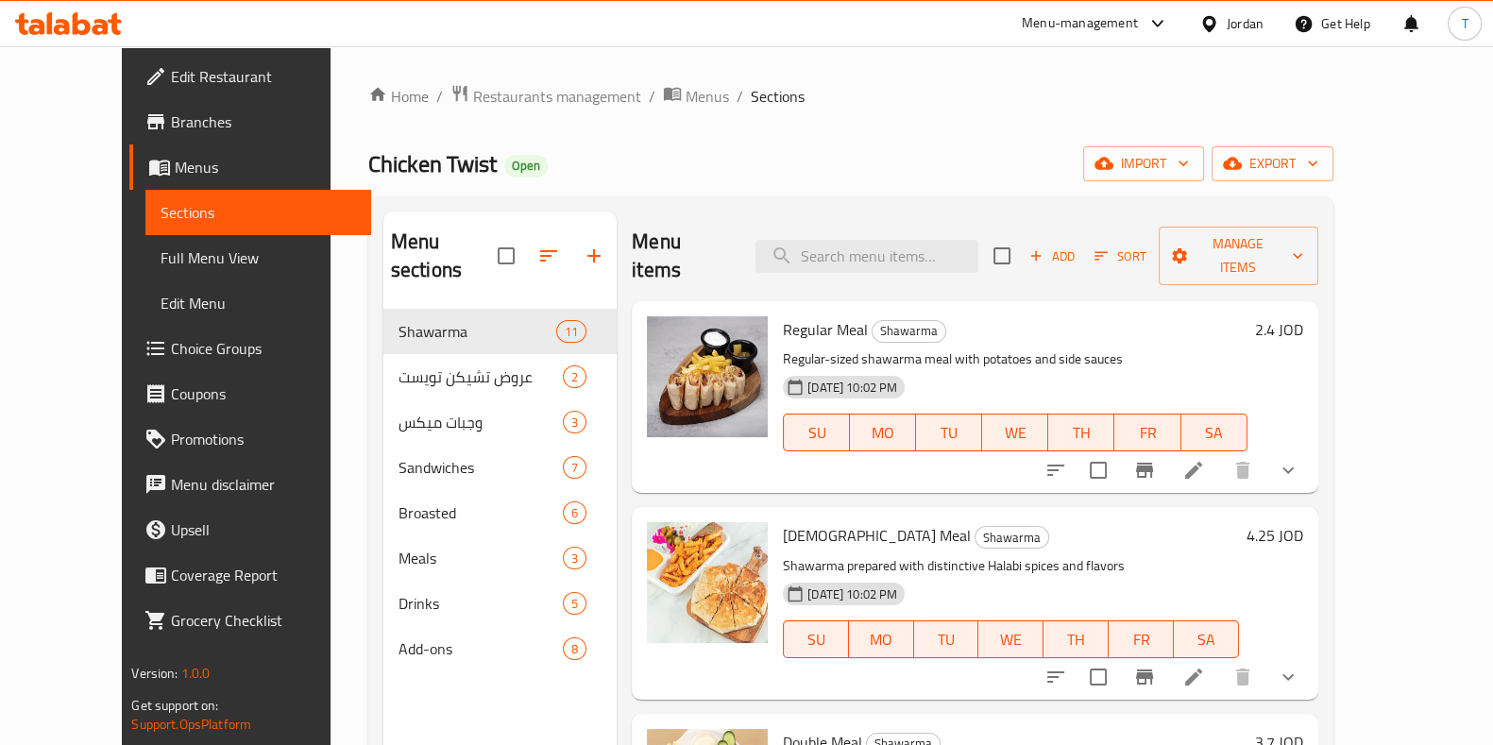
click at [568, 179] on div "Chicken Twist Open import export" at bounding box center [850, 163] width 965 height 35
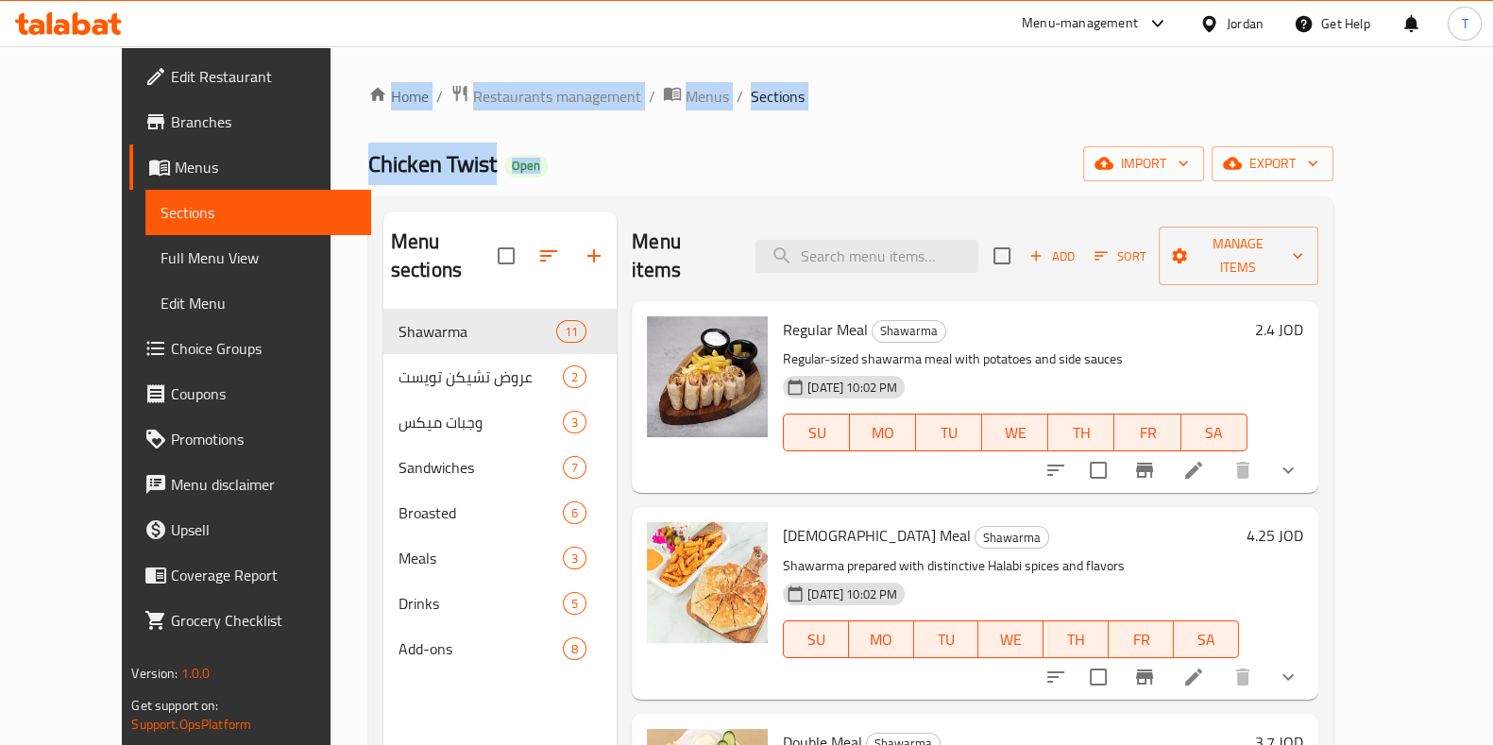
drag, startPoint x: 576, startPoint y: 174, endPoint x: 291, endPoint y: 61, distance: 306.6
click at [331, 61] on div "Home / Restaurants management / Menus / Sections Chicken Twist Open import expo…" at bounding box center [851, 527] width 1041 height 963
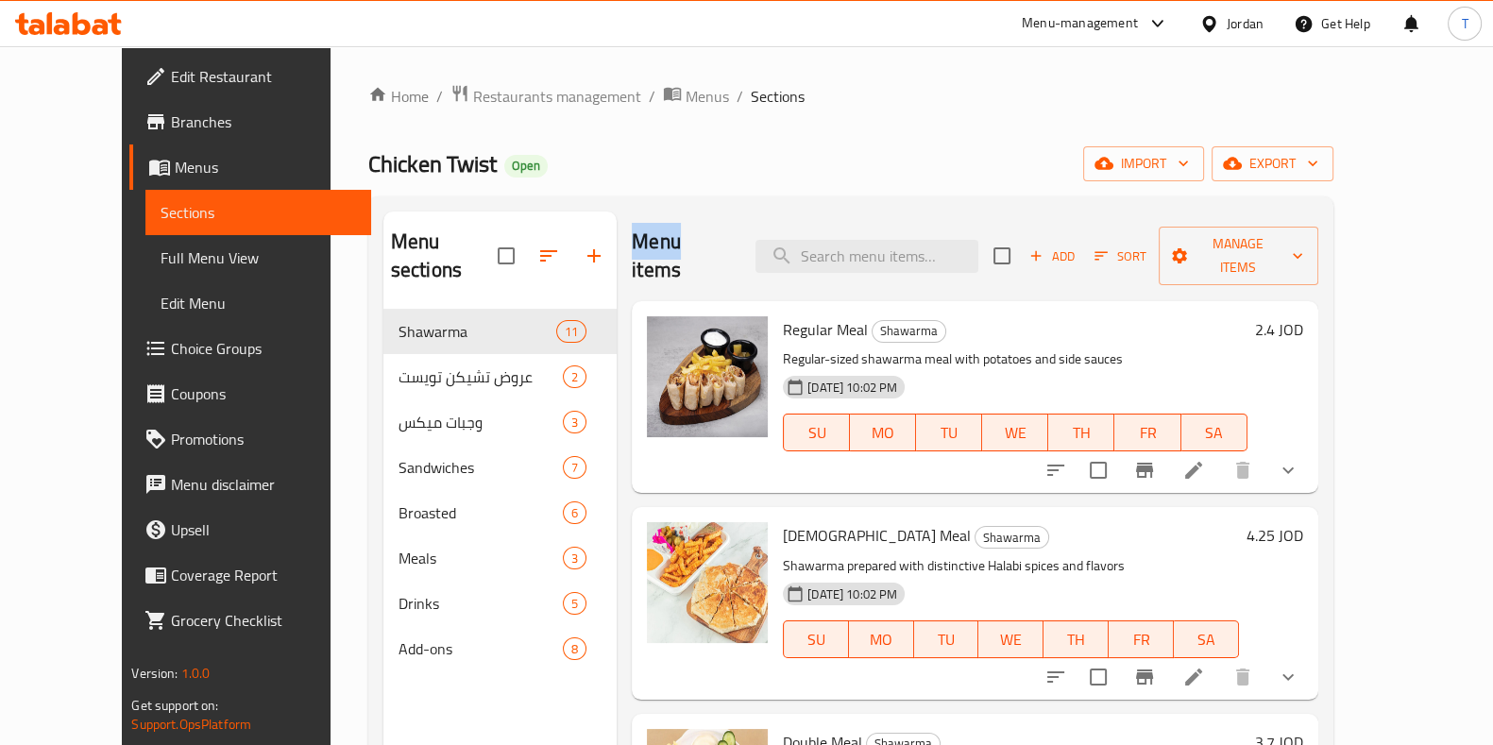
drag, startPoint x: 605, startPoint y: 233, endPoint x: 649, endPoint y: 244, distance: 44.7
click at [649, 244] on h2 "Menu items" at bounding box center [682, 256] width 101 height 57
drag, startPoint x: 696, startPoint y: 239, endPoint x: 656, endPoint y: 241, distance: 40.7
click at [656, 241] on h2 "Menu items" at bounding box center [682, 256] width 101 height 57
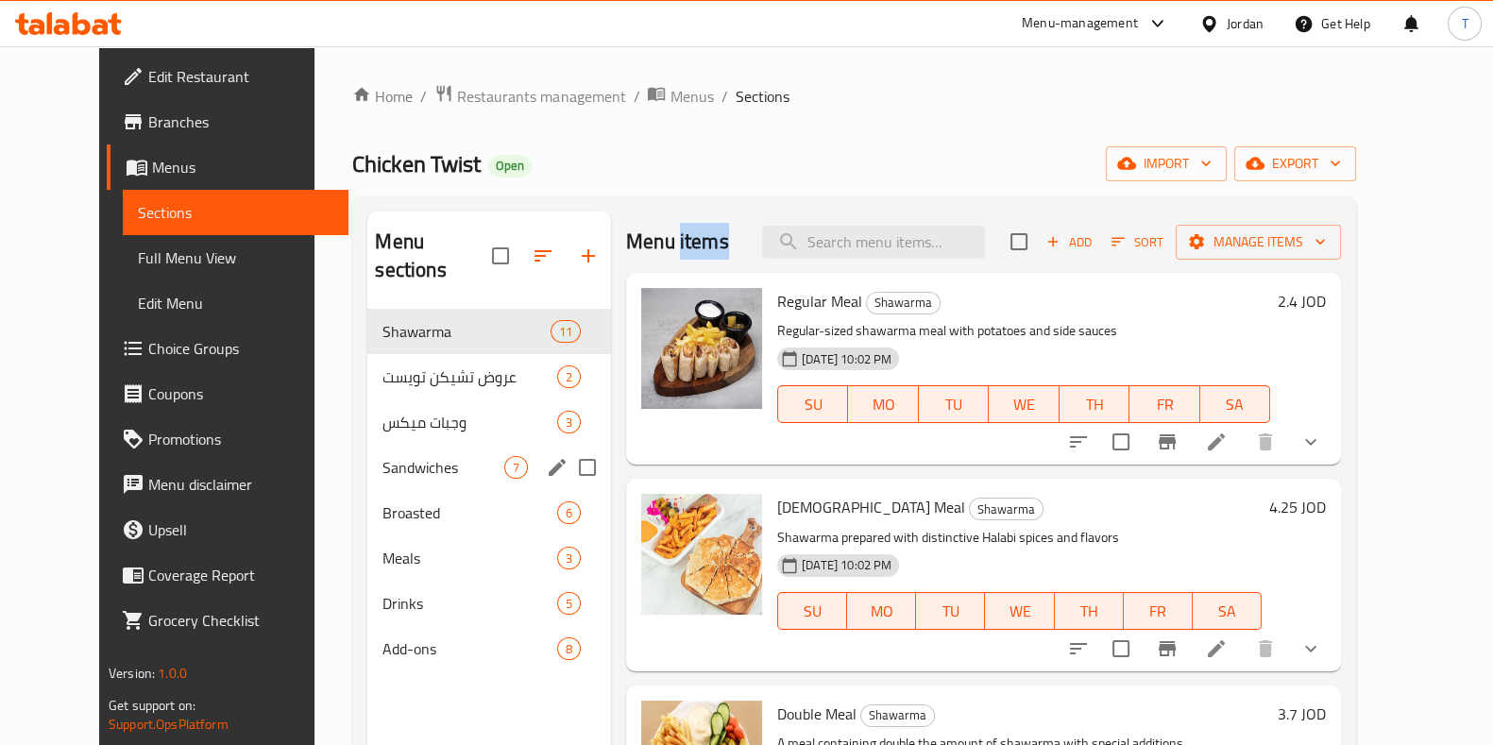
click at [444, 454] on div "Sandwiches 7" at bounding box center [489, 467] width 244 height 45
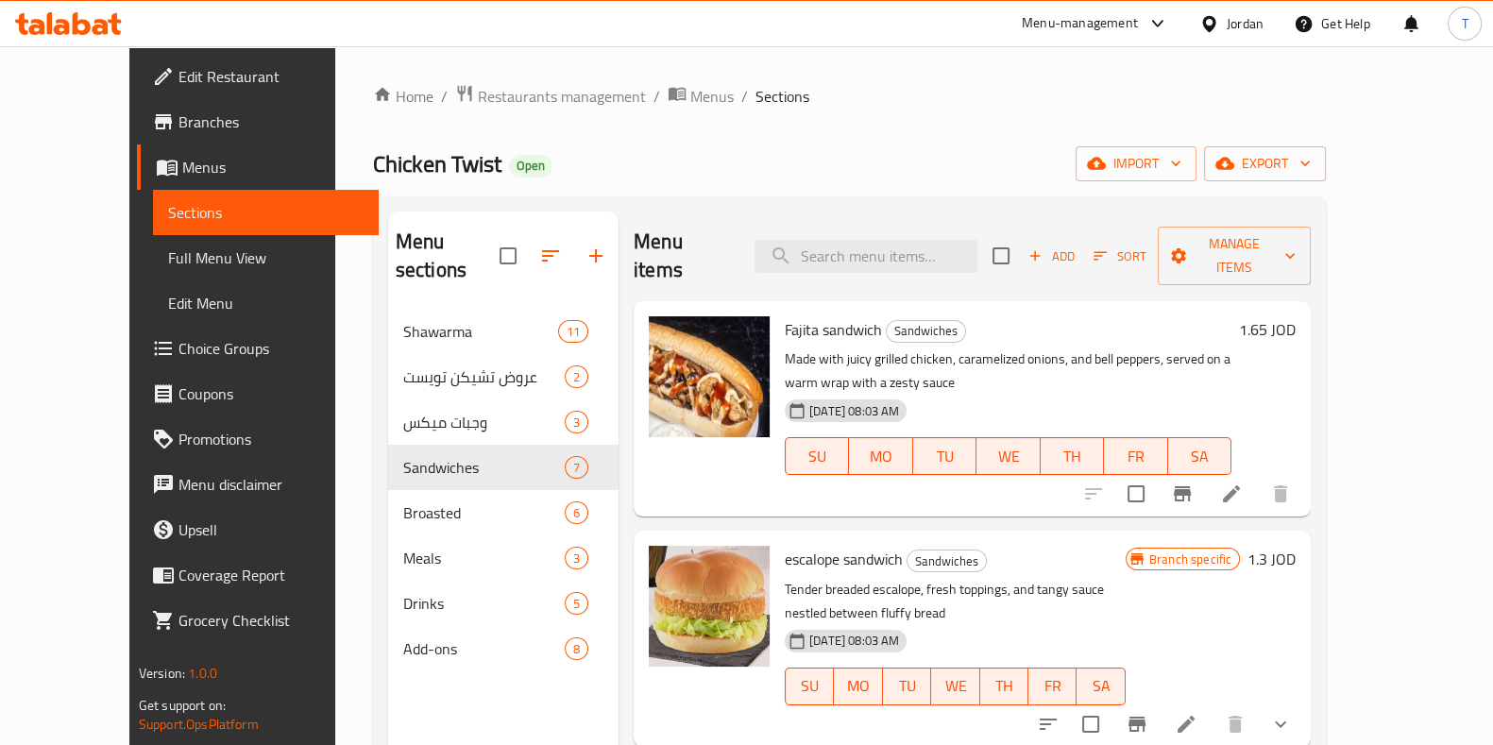
click at [636, 233] on h2 "Menu items" at bounding box center [683, 256] width 98 height 57
drag, startPoint x: 699, startPoint y: 243, endPoint x: 653, endPoint y: 243, distance: 46.3
click at [653, 243] on h2 "Menu items" at bounding box center [683, 256] width 98 height 57
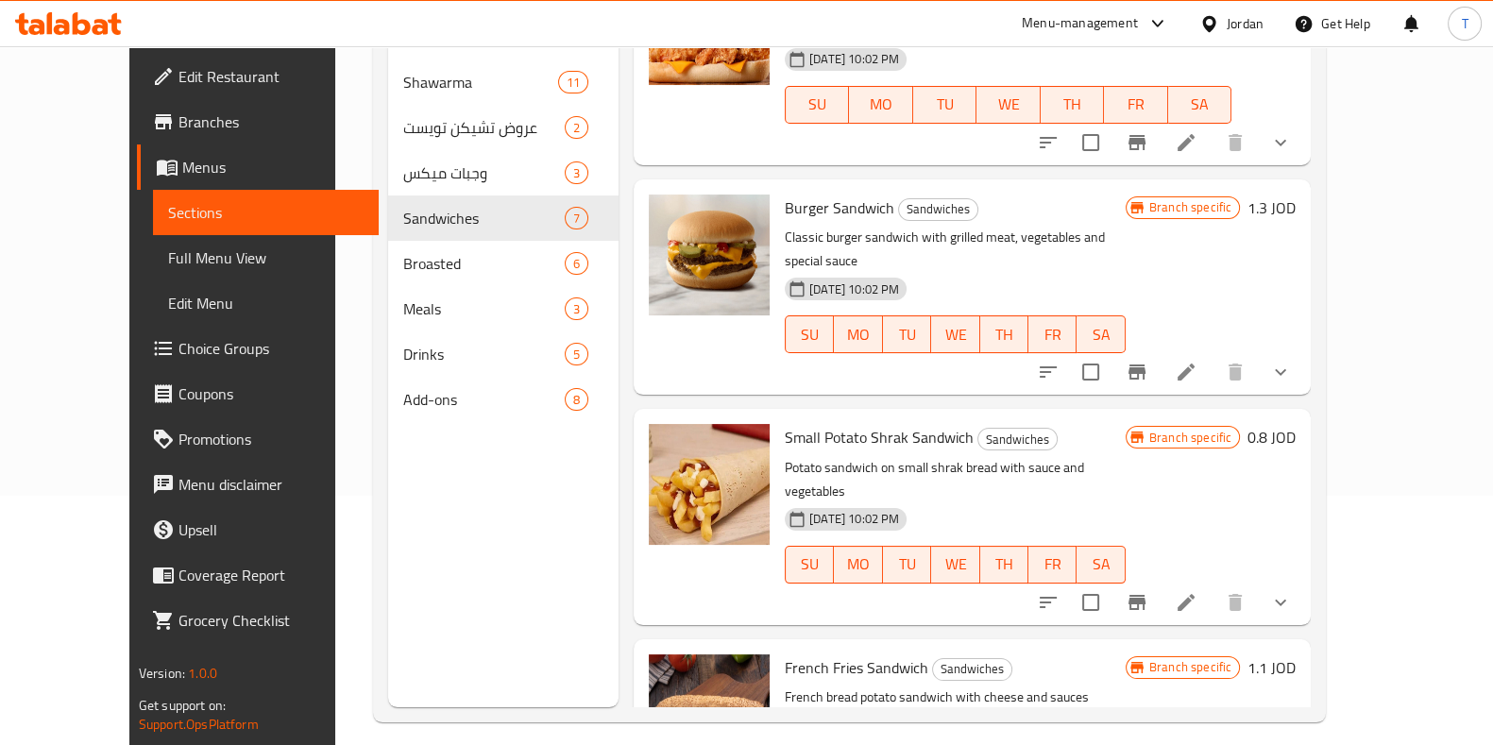
scroll to position [264, 0]
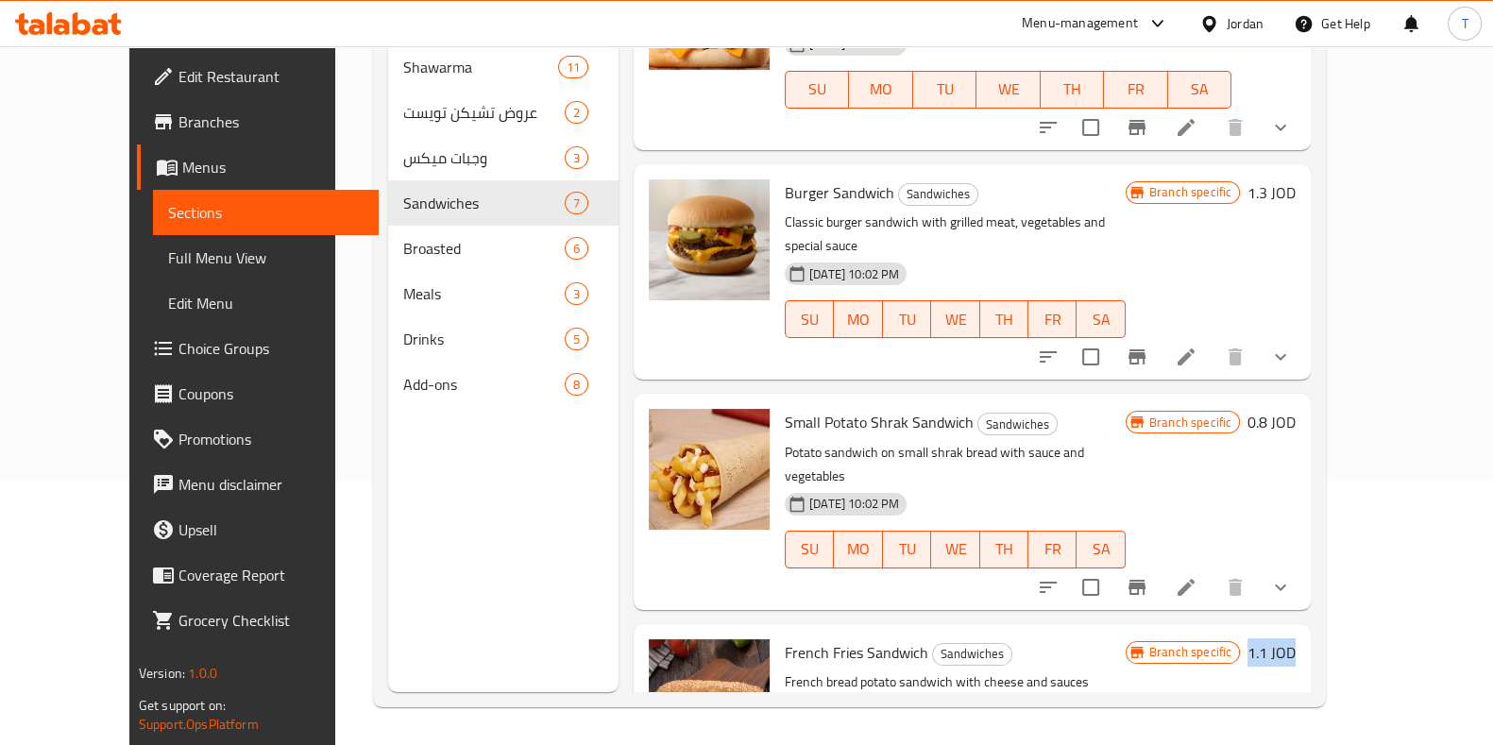
drag, startPoint x: 1360, startPoint y: 534, endPoint x: 1403, endPoint y: 532, distance: 42.5
click at [1296, 639] on h6 "1.1 JOD" at bounding box center [1272, 652] width 48 height 26
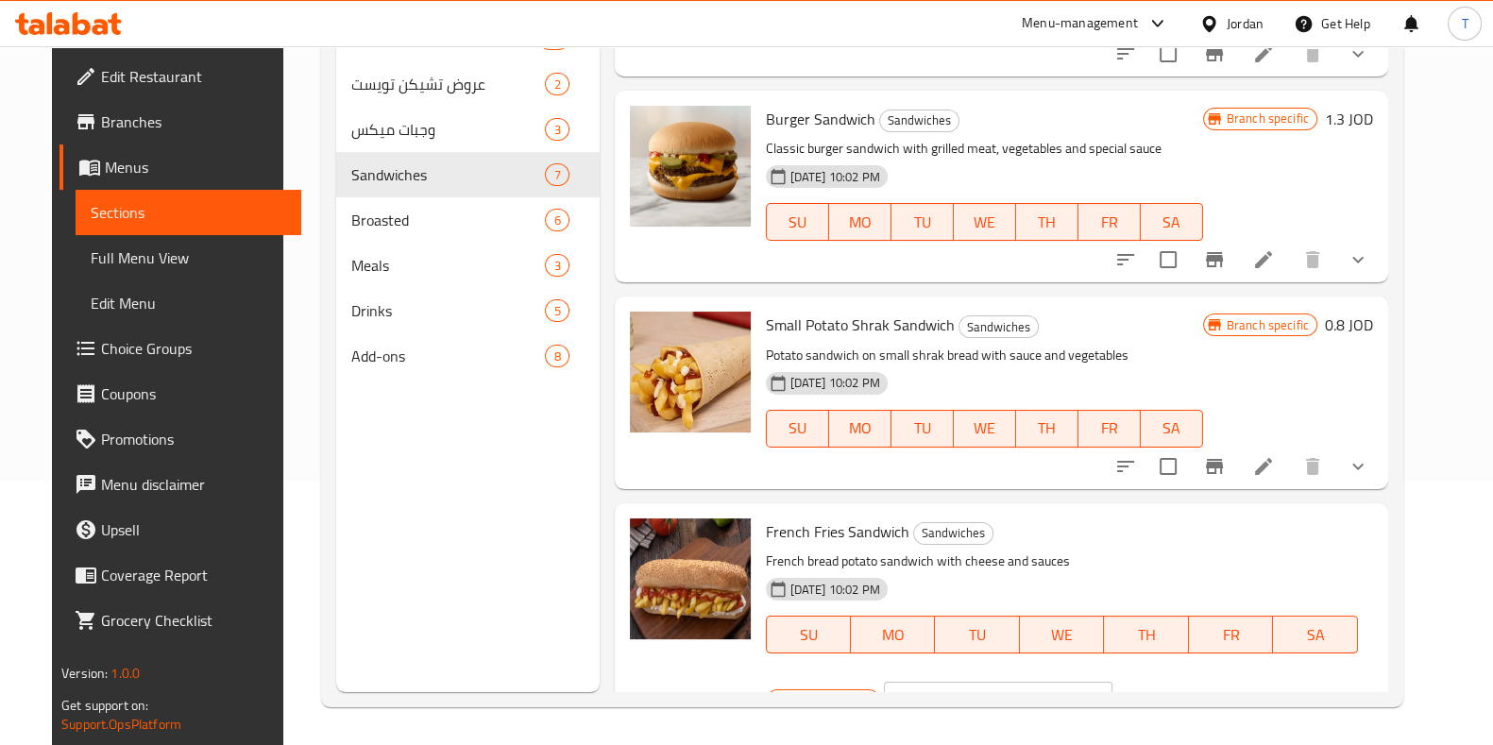
scroll to position [810, 0]
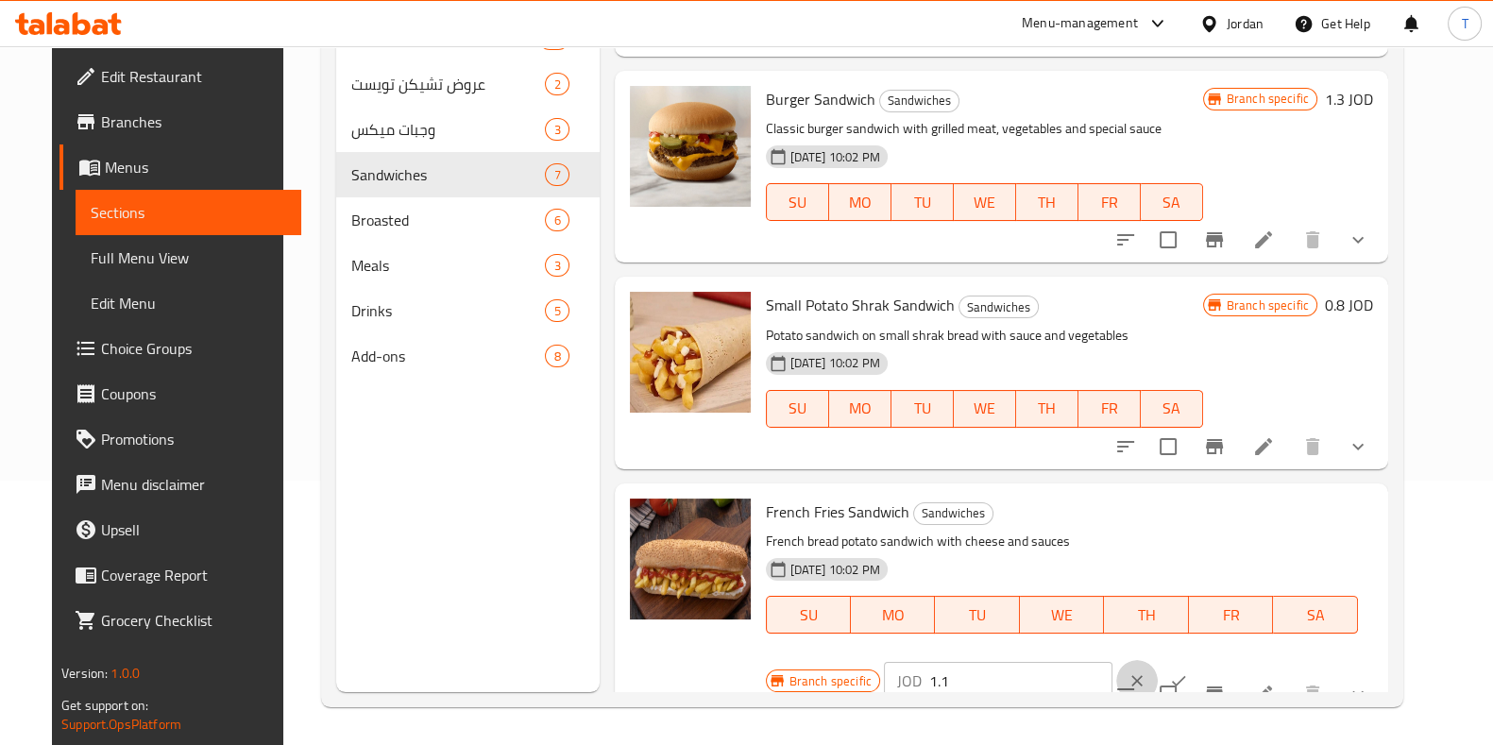
click at [1128, 672] on icon "clear" at bounding box center [1137, 681] width 19 height 19
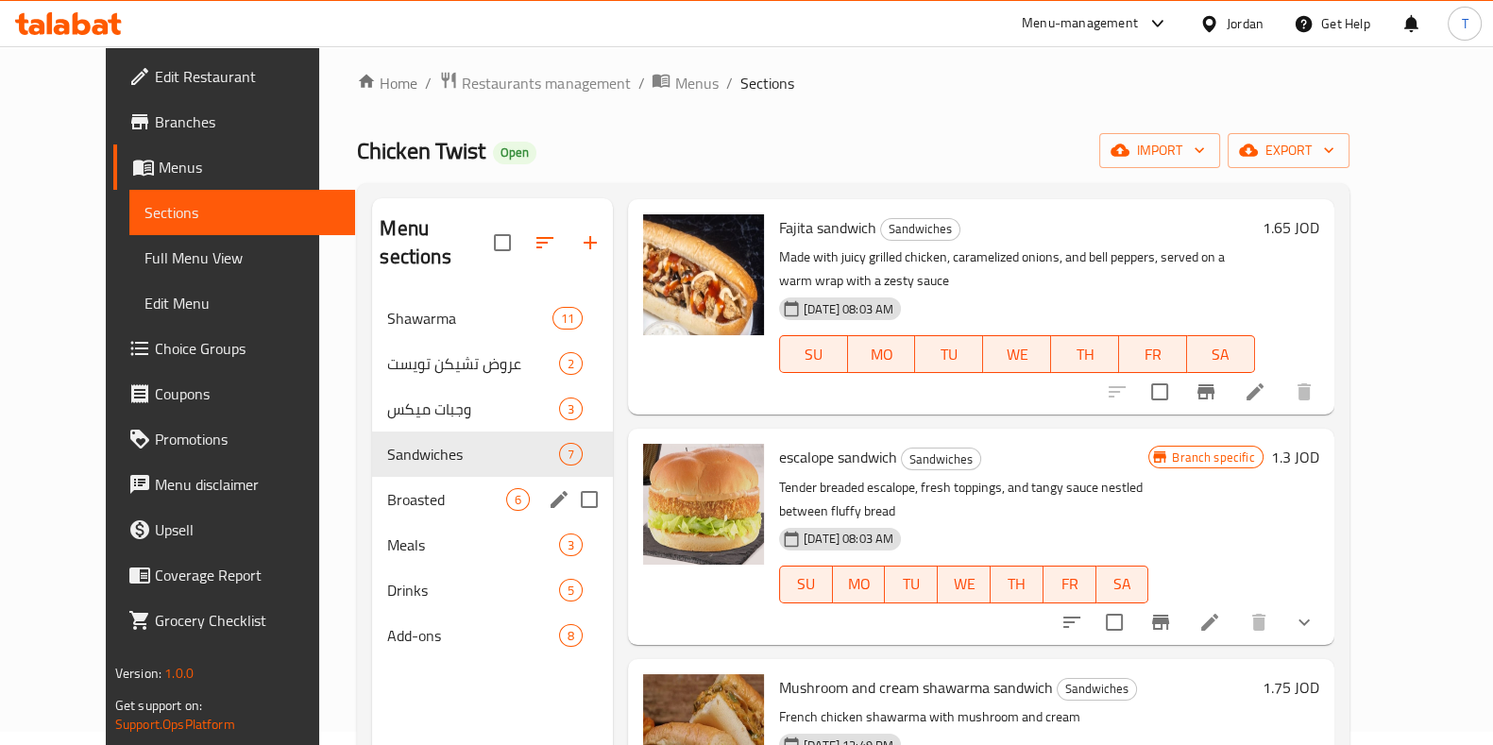
scroll to position [0, 0]
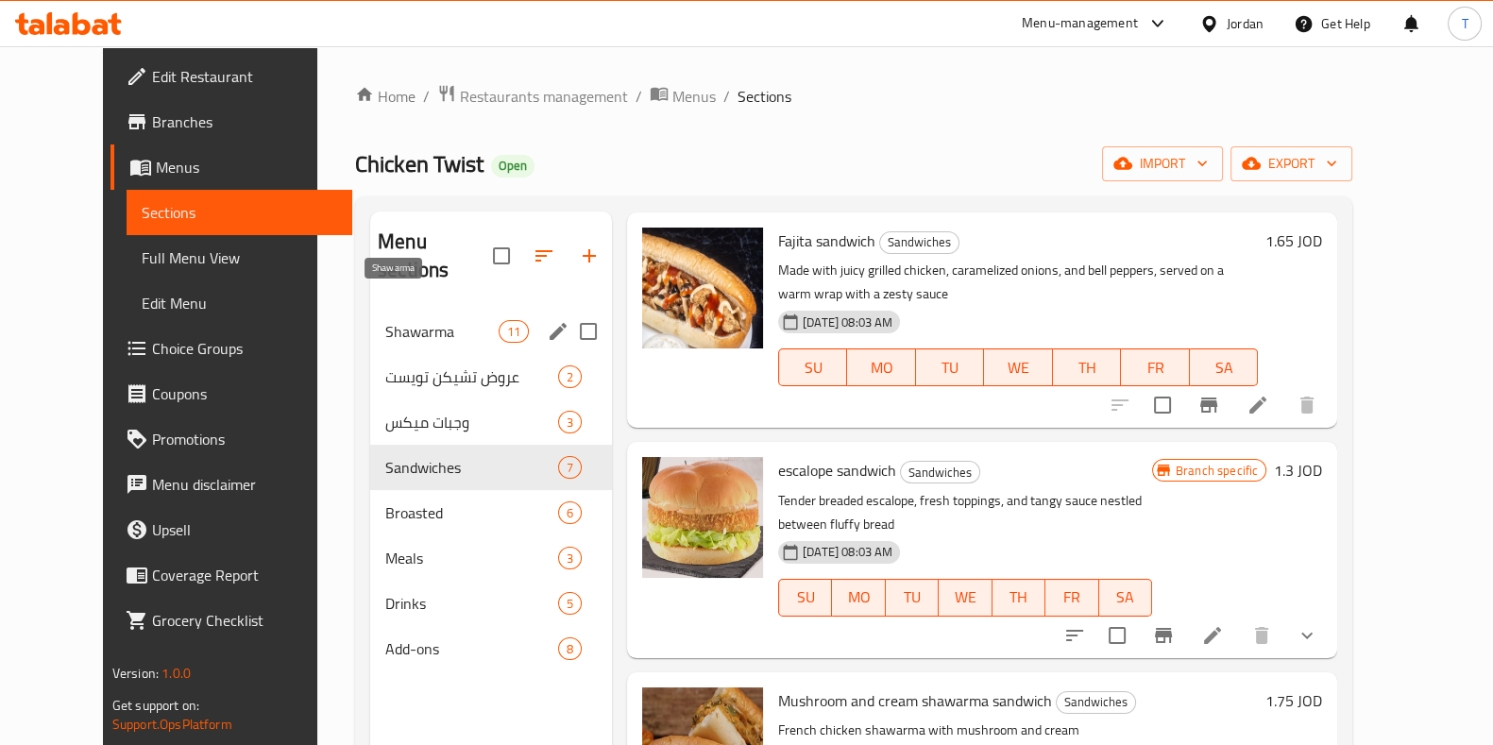
click at [416, 320] on span "Shawarma" at bounding box center [441, 331] width 113 height 23
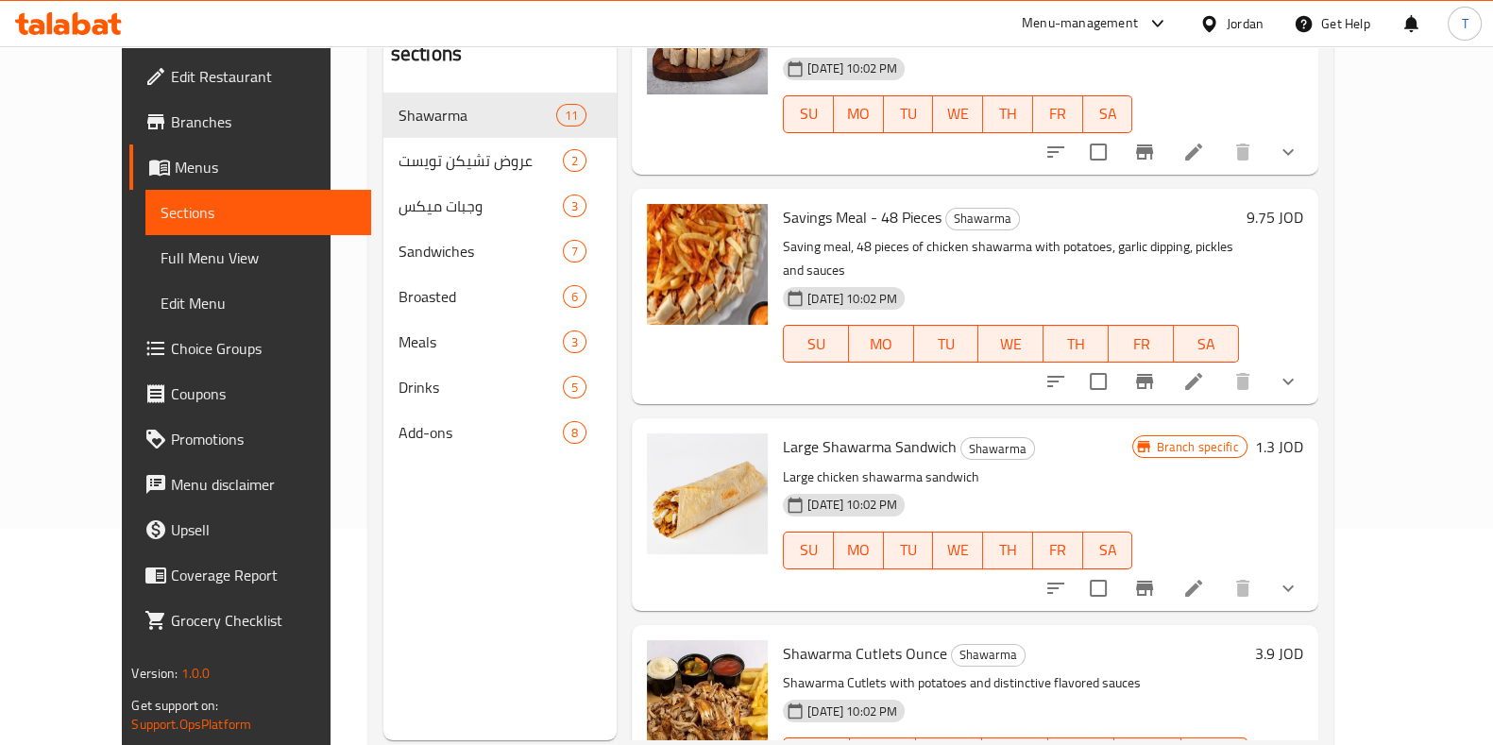
scroll to position [235, 0]
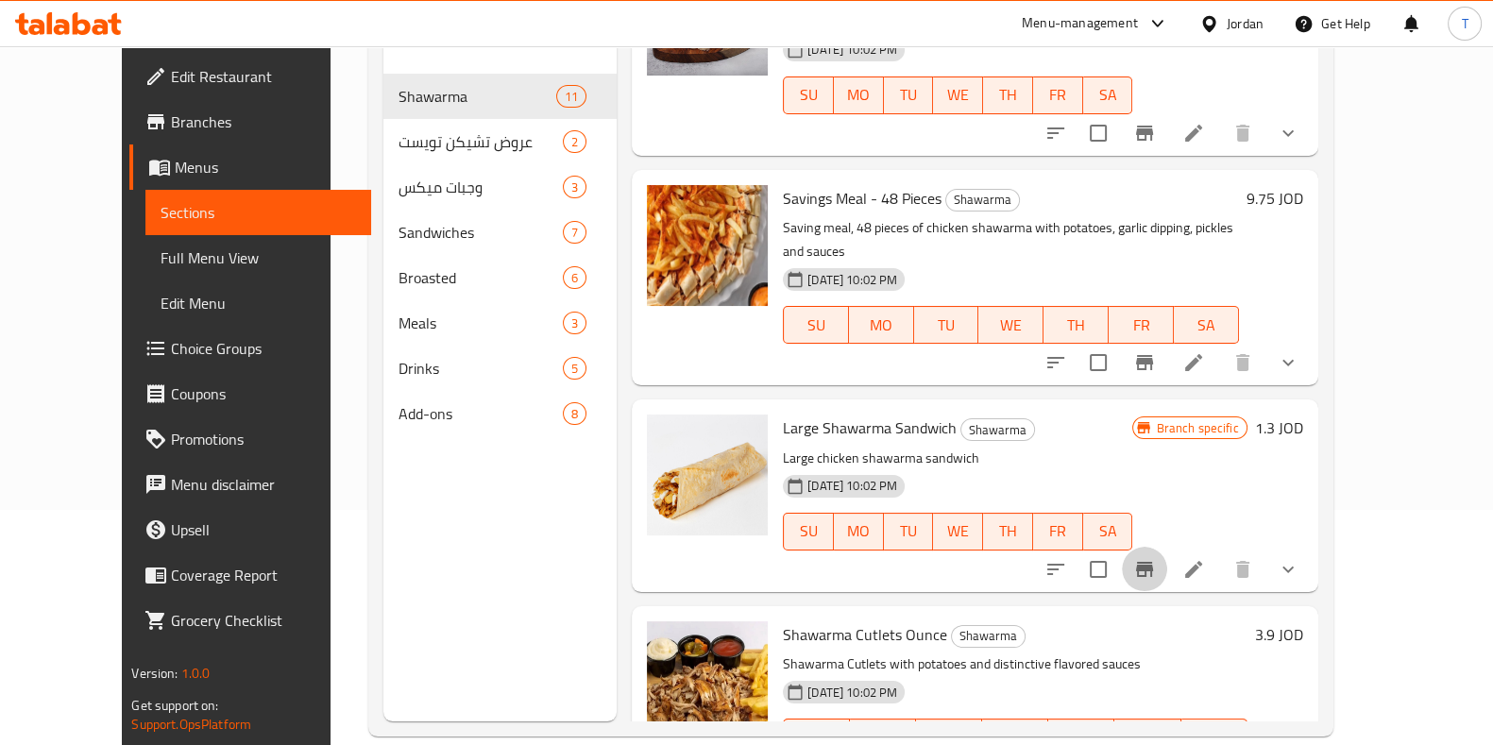
click at [1156, 558] on icon "Branch-specific-item" at bounding box center [1144, 569] width 23 height 23
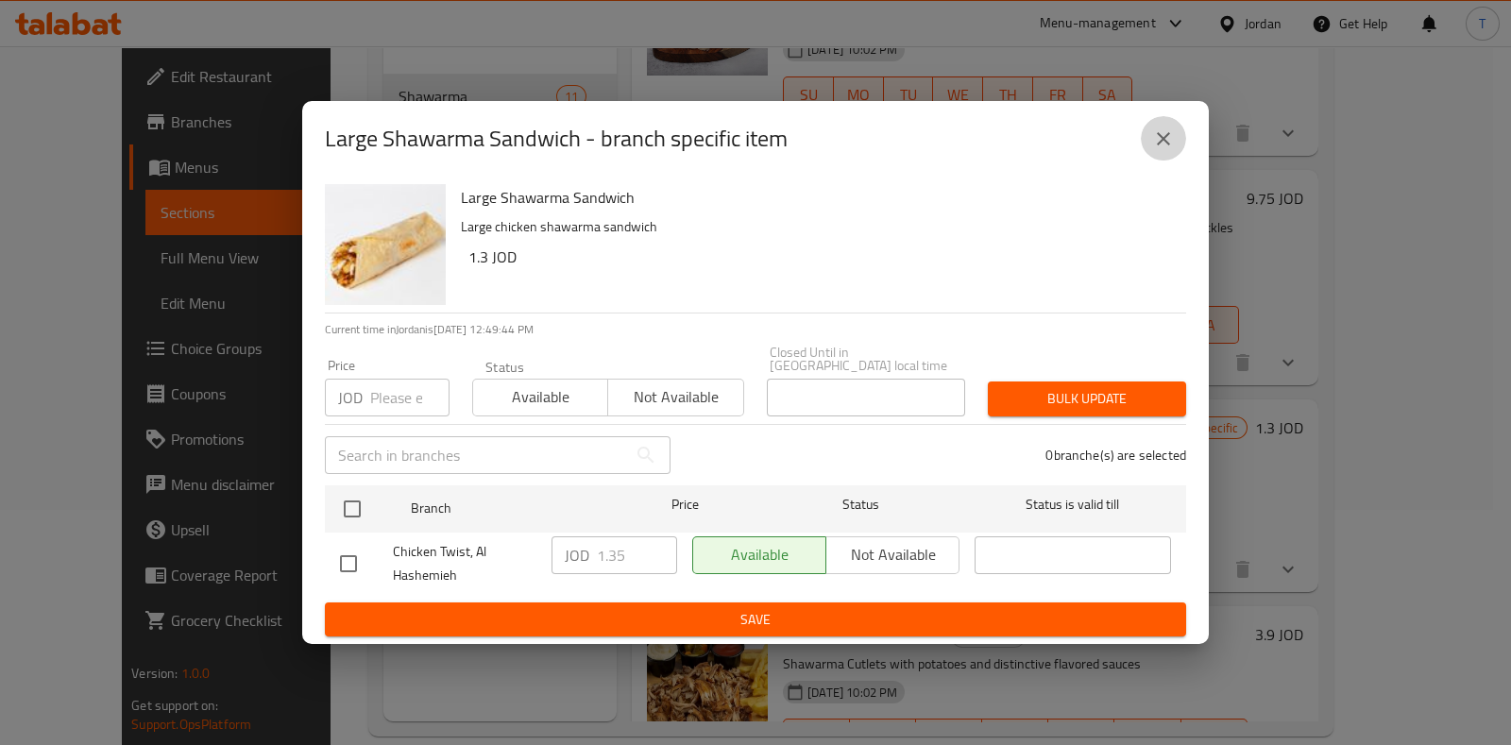
click at [1172, 158] on button "close" at bounding box center [1163, 138] width 45 height 45
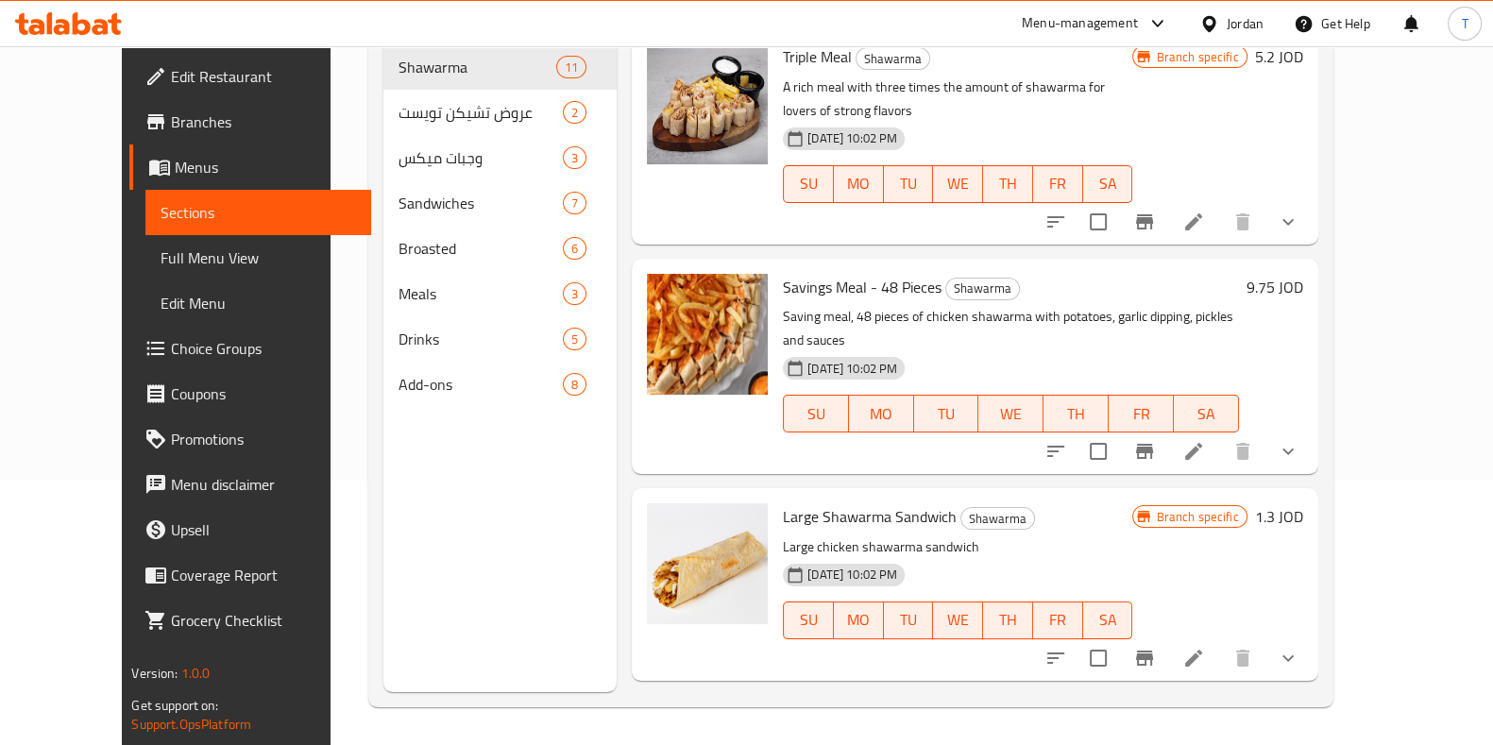
scroll to position [1594, 0]
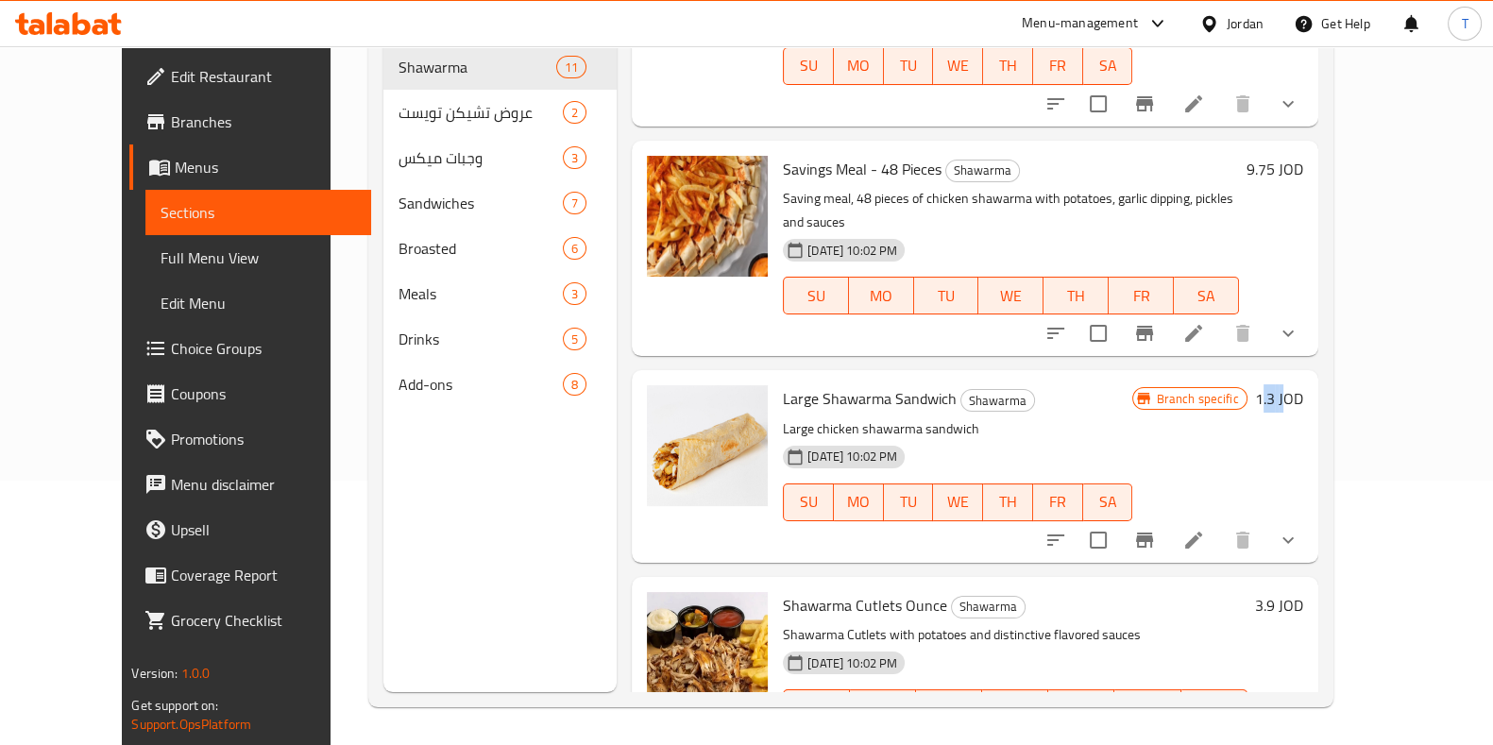
drag, startPoint x: 1368, startPoint y: 323, endPoint x: 1389, endPoint y: 320, distance: 21.9
click at [1303, 385] on h6 "1.3 JOD" at bounding box center [1279, 398] width 48 height 26
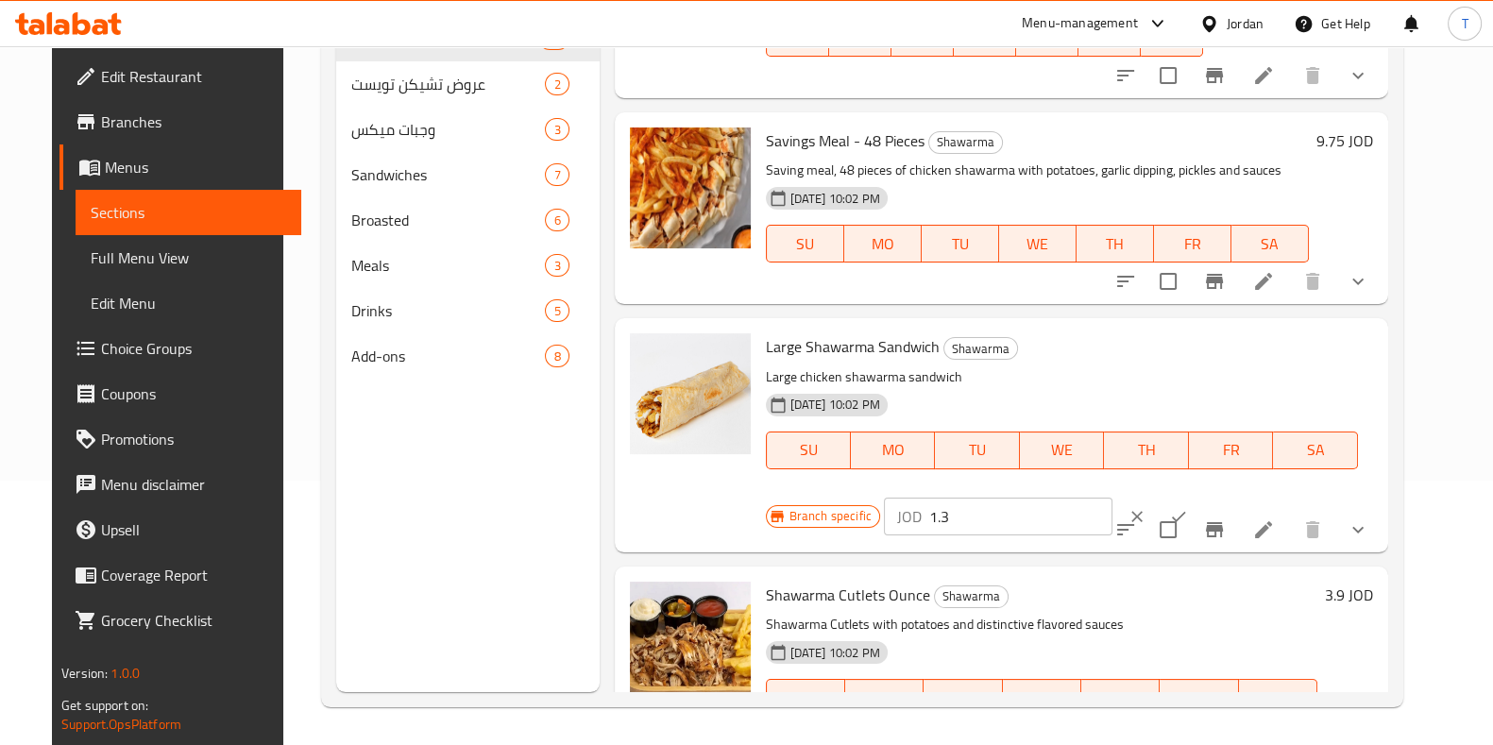
click at [1128, 507] on icon "clear" at bounding box center [1137, 516] width 19 height 19
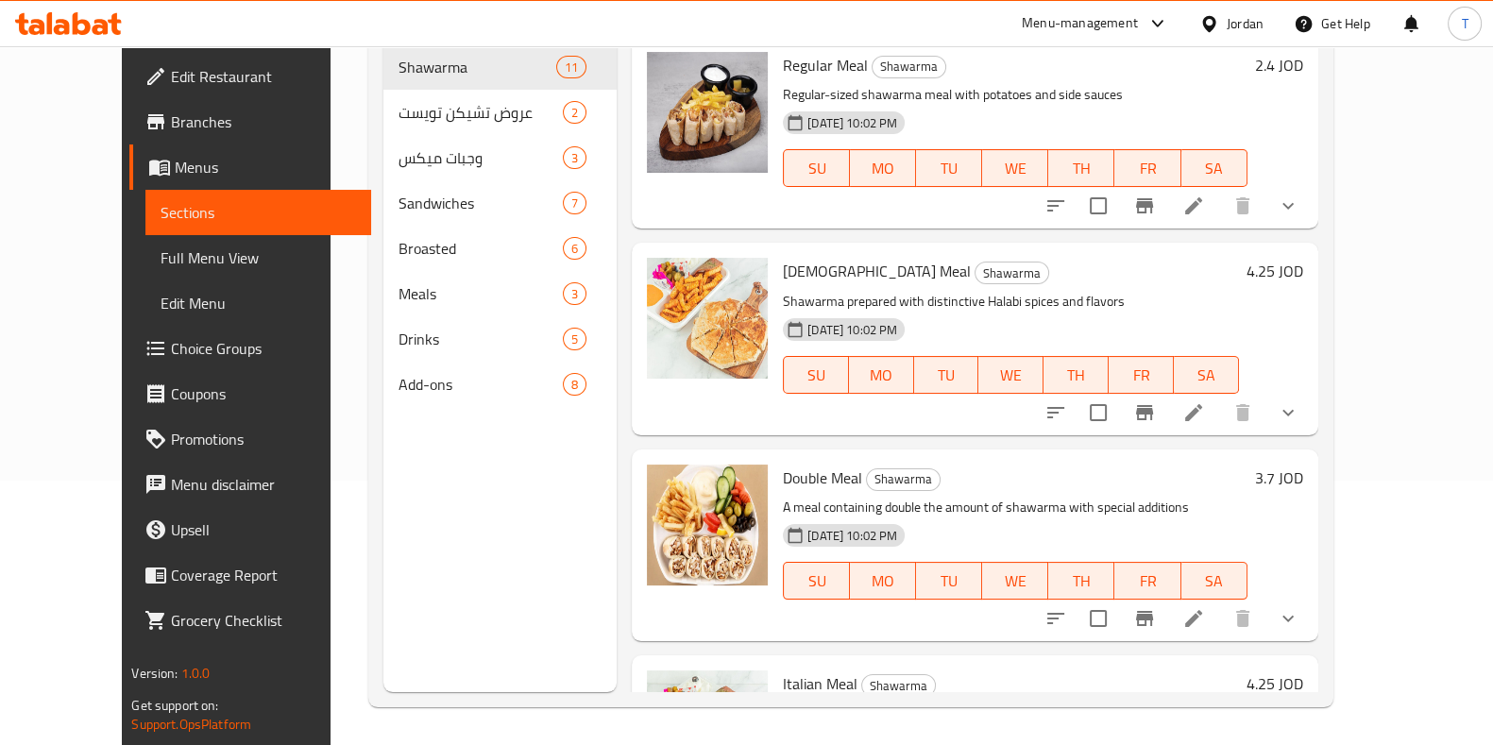
scroll to position [0, 0]
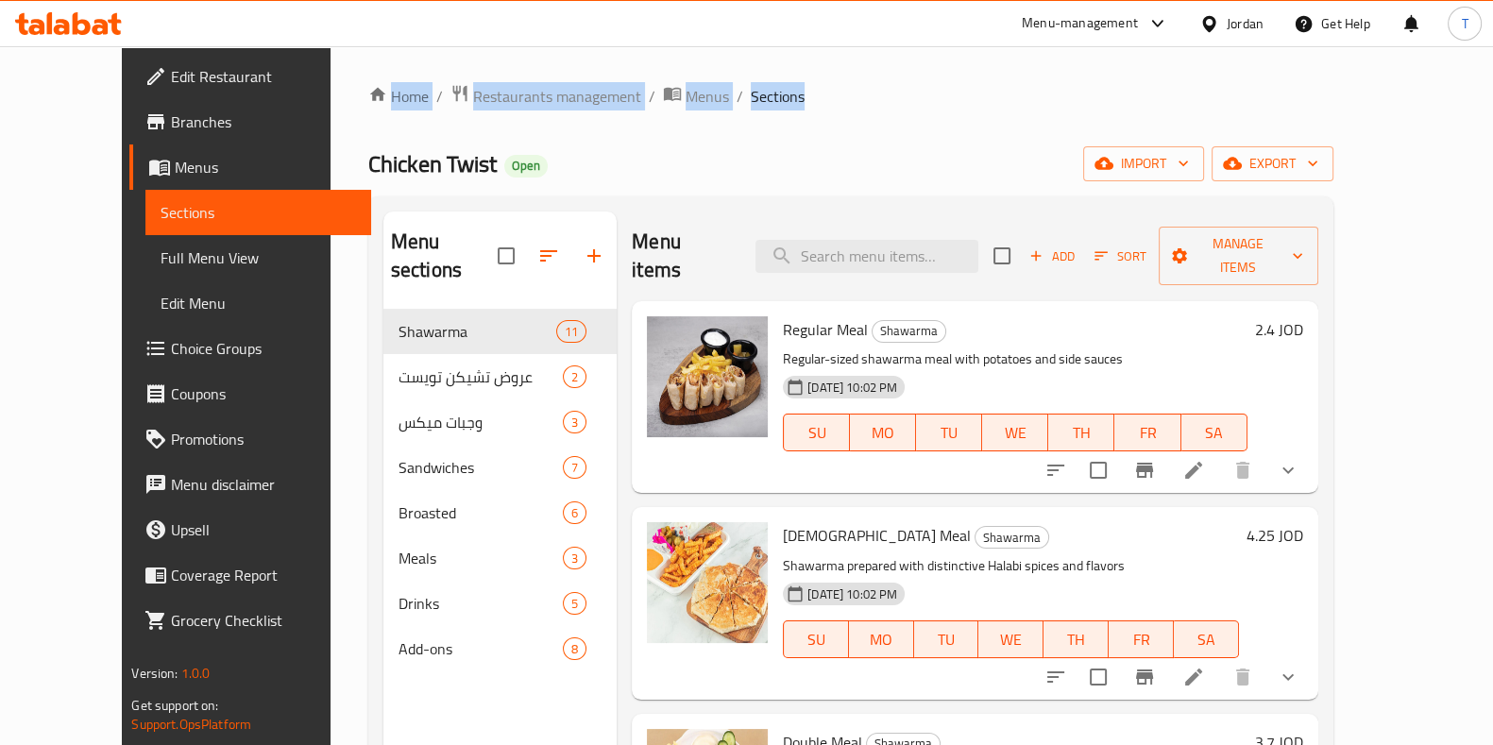
drag, startPoint x: 796, startPoint y: 102, endPoint x: 250, endPoint y: 68, distance: 547.0
click at [331, 68] on div "Home / Restaurants management / Menus / Sections Chicken Twist Open import expo…" at bounding box center [851, 527] width 1041 height 963
click at [1127, 196] on div "Menu sections Shawarma 11 عروض تشيكن تويست 2 وجبات ميكس 3 Sandwiches 7 Broasted…" at bounding box center [850, 583] width 965 height 775
drag, startPoint x: 1127, startPoint y: 196, endPoint x: 987, endPoint y: 139, distance: 150.8
click at [987, 139] on div "Home / Restaurants management / Menus / Sections Chicken Twist Open import expo…" at bounding box center [850, 528] width 965 height 888
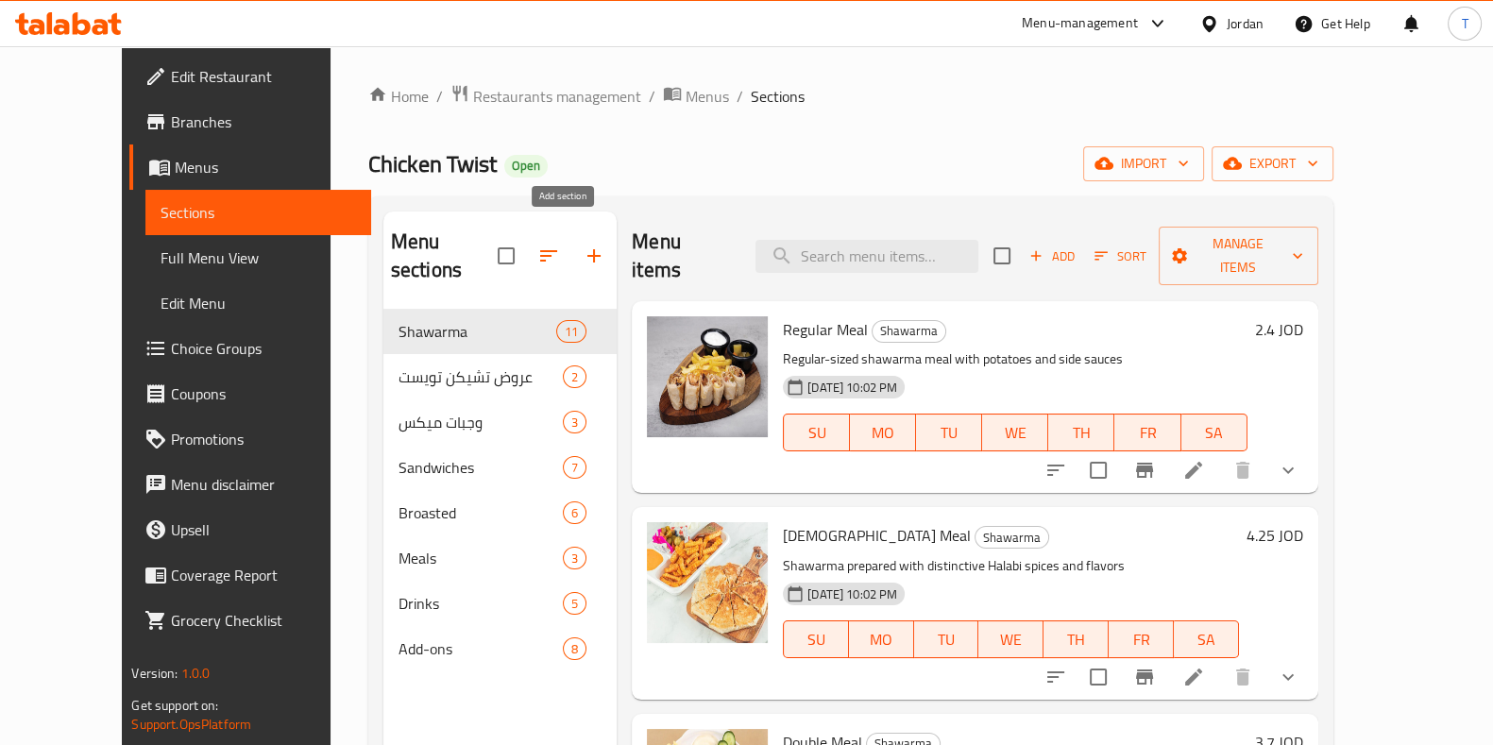
click at [571, 248] on button "button" at bounding box center [593, 255] width 45 height 45
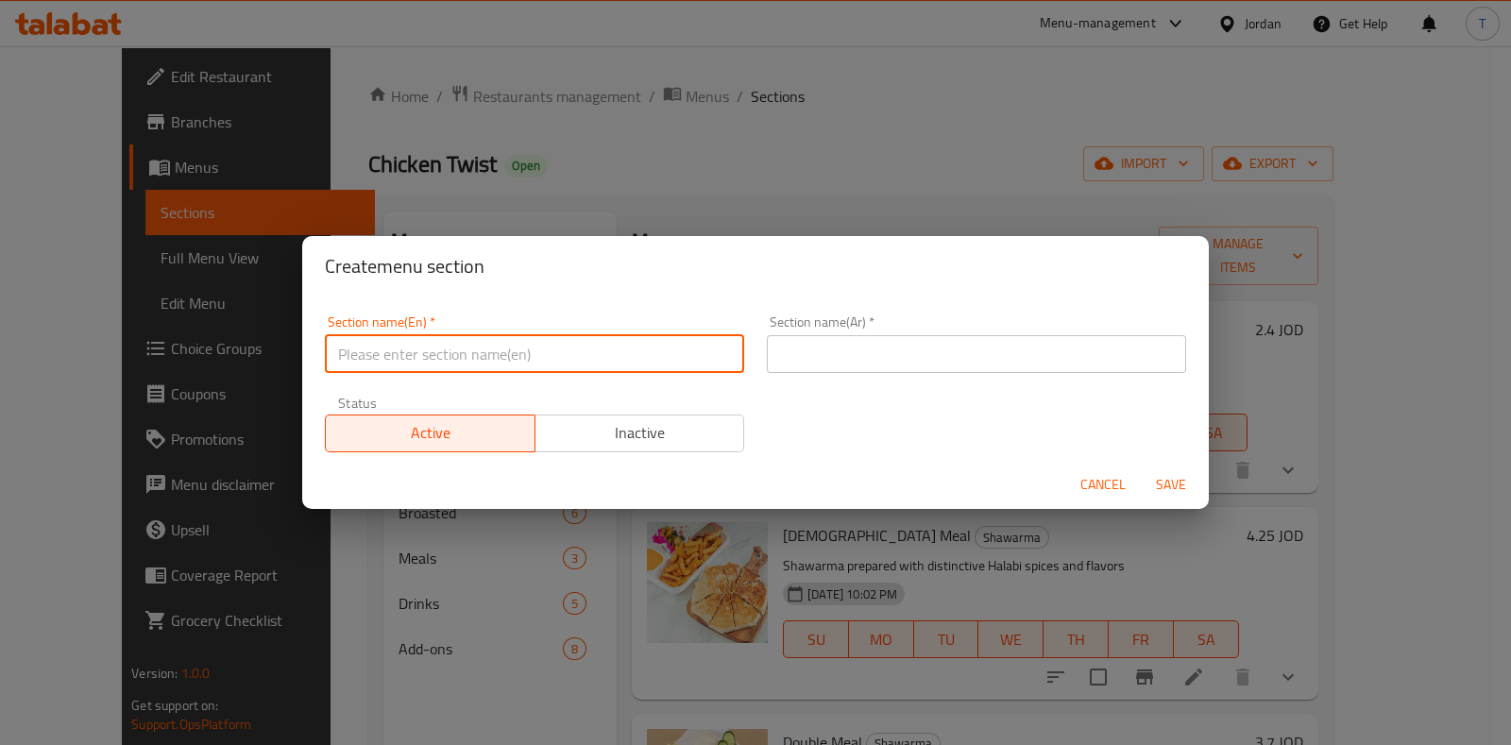
click at [523, 340] on input "text" at bounding box center [534, 354] width 419 height 38
type input "1 JD Offer"
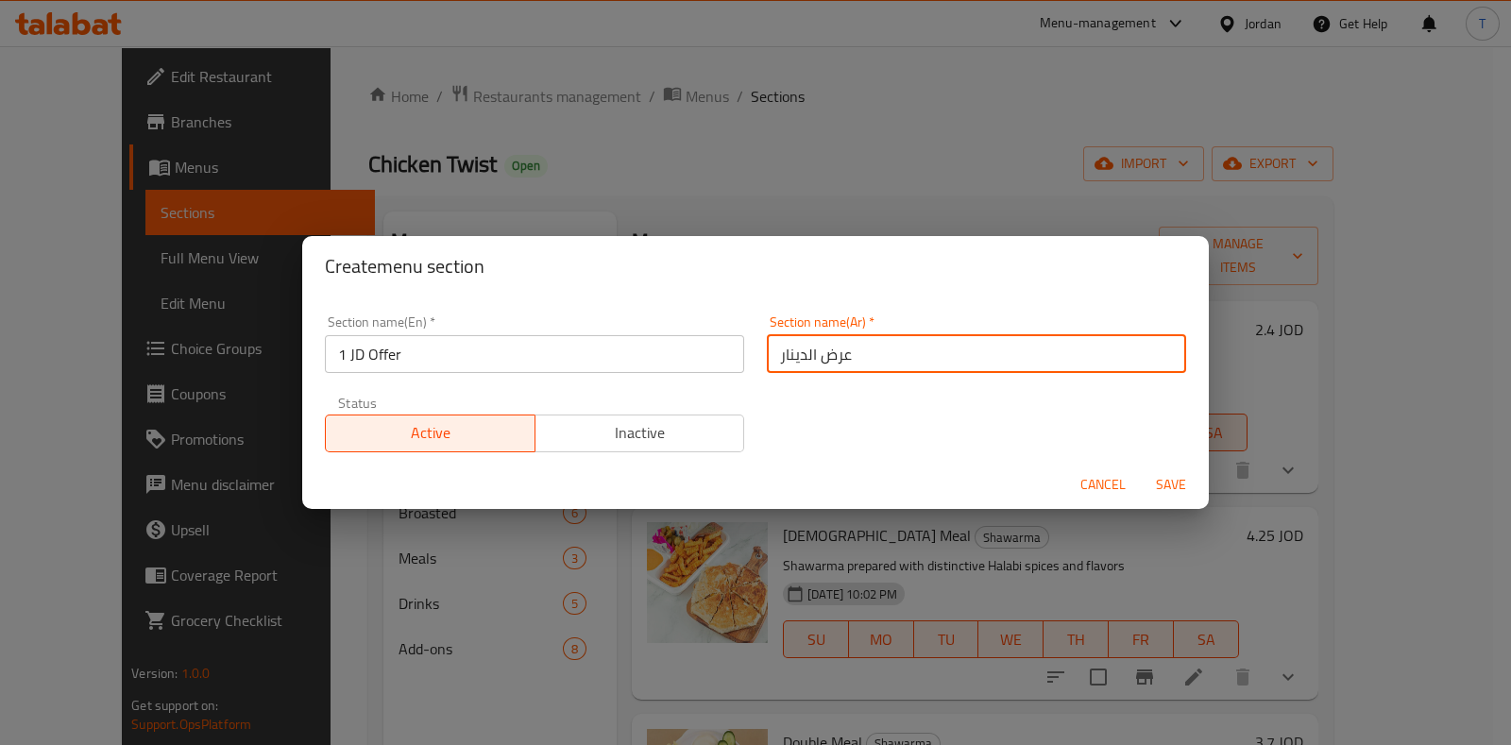
type input "عرض الدينار"
click at [662, 432] on span "Inactive" at bounding box center [640, 432] width 195 height 27
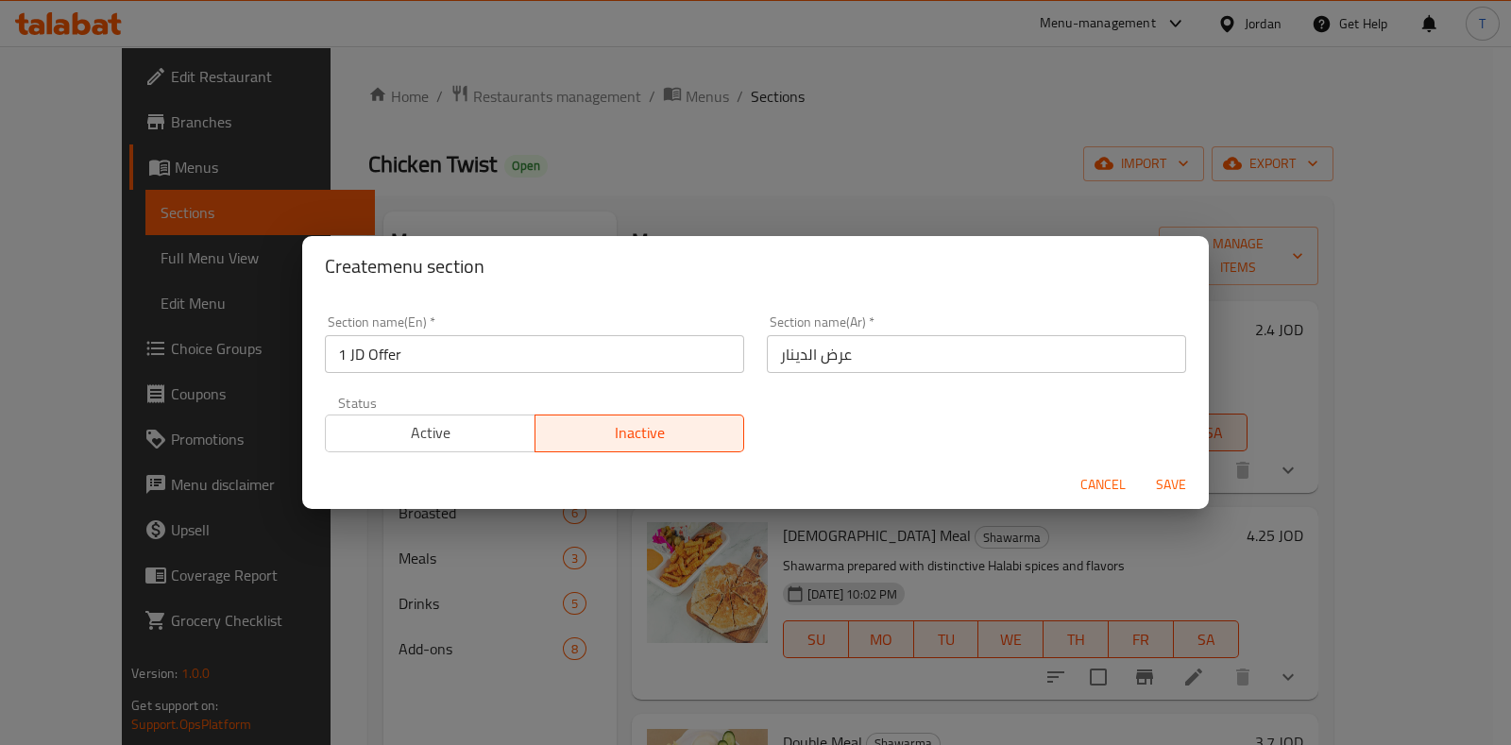
click at [1194, 480] on button "Save" at bounding box center [1171, 485] width 60 height 35
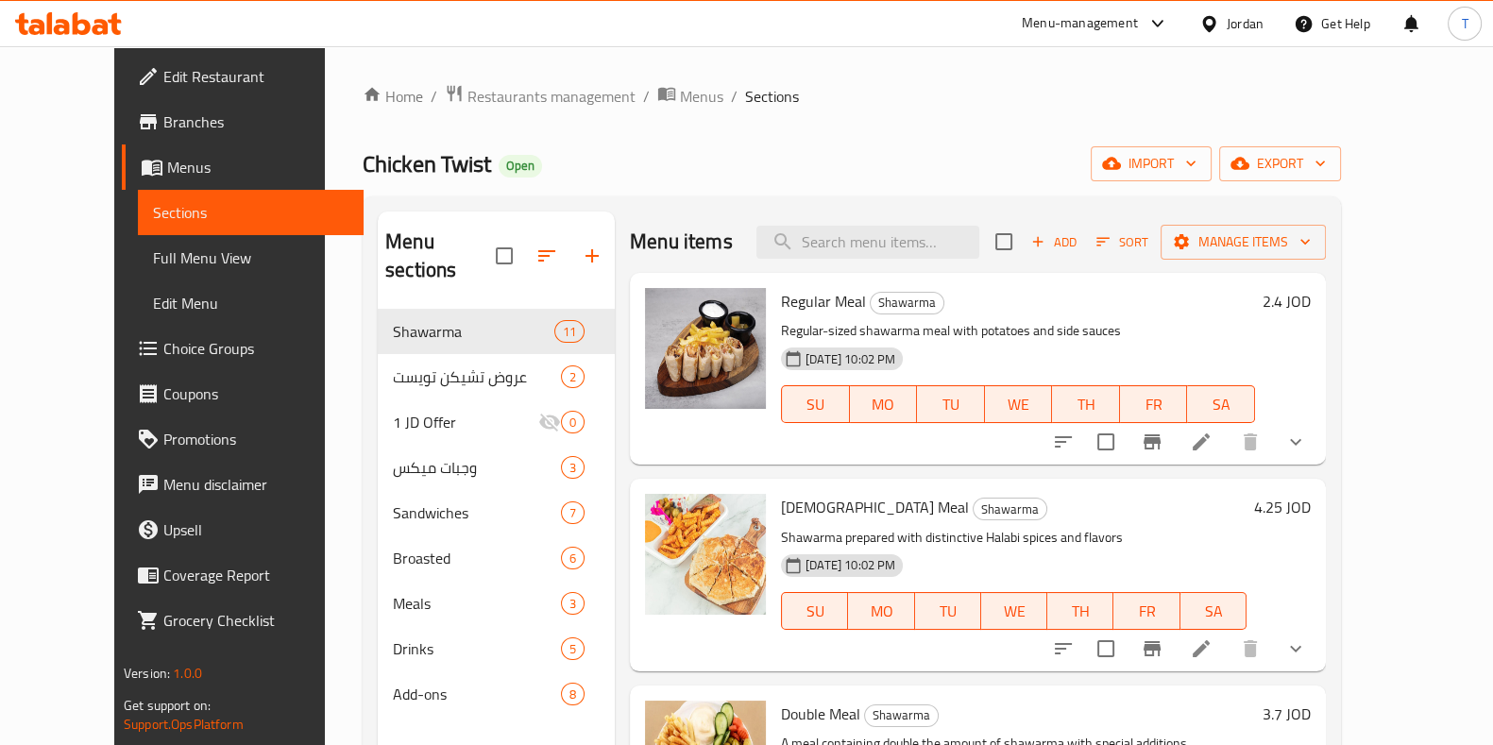
click at [536, 247] on icon "button" at bounding box center [547, 256] width 23 height 23
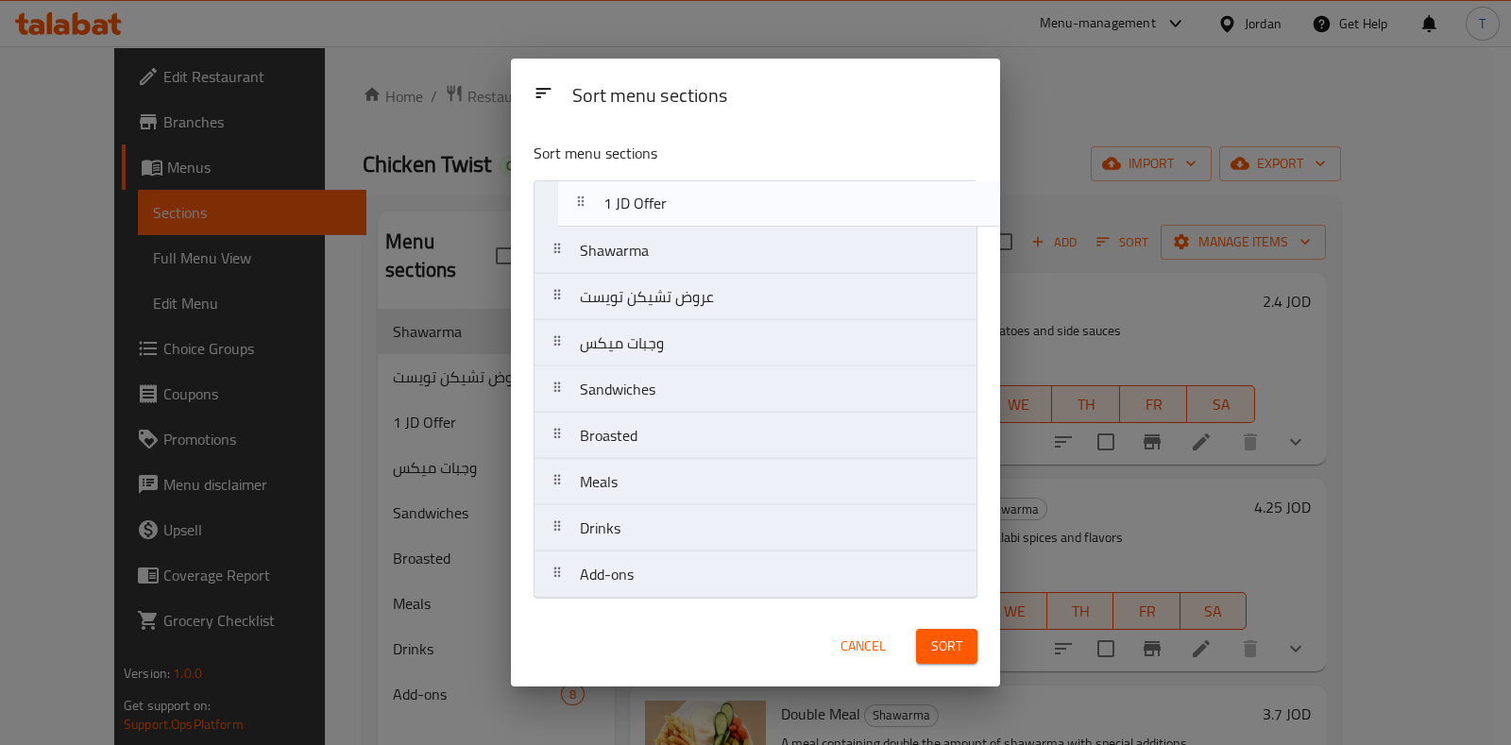
drag, startPoint x: 636, startPoint y: 308, endPoint x: 661, endPoint y: 205, distance: 106.1
click at [661, 205] on nav "Shawarma عروض تشيكن تويست 1 JD Offer وجبات ميكس Sandwiches Broasted Meals Drink…" at bounding box center [755, 389] width 443 height 418
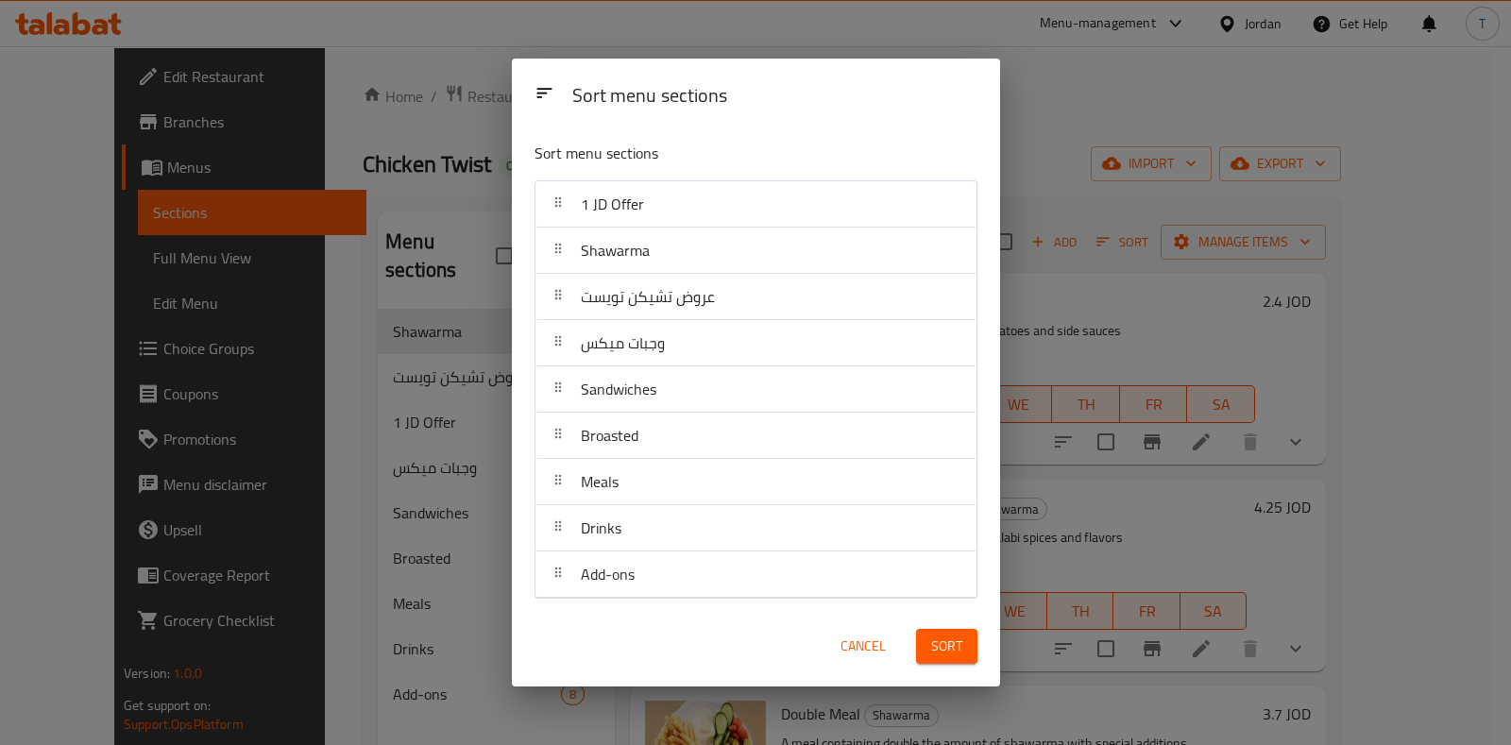
click at [948, 640] on span "Sort" at bounding box center [946, 647] width 31 height 24
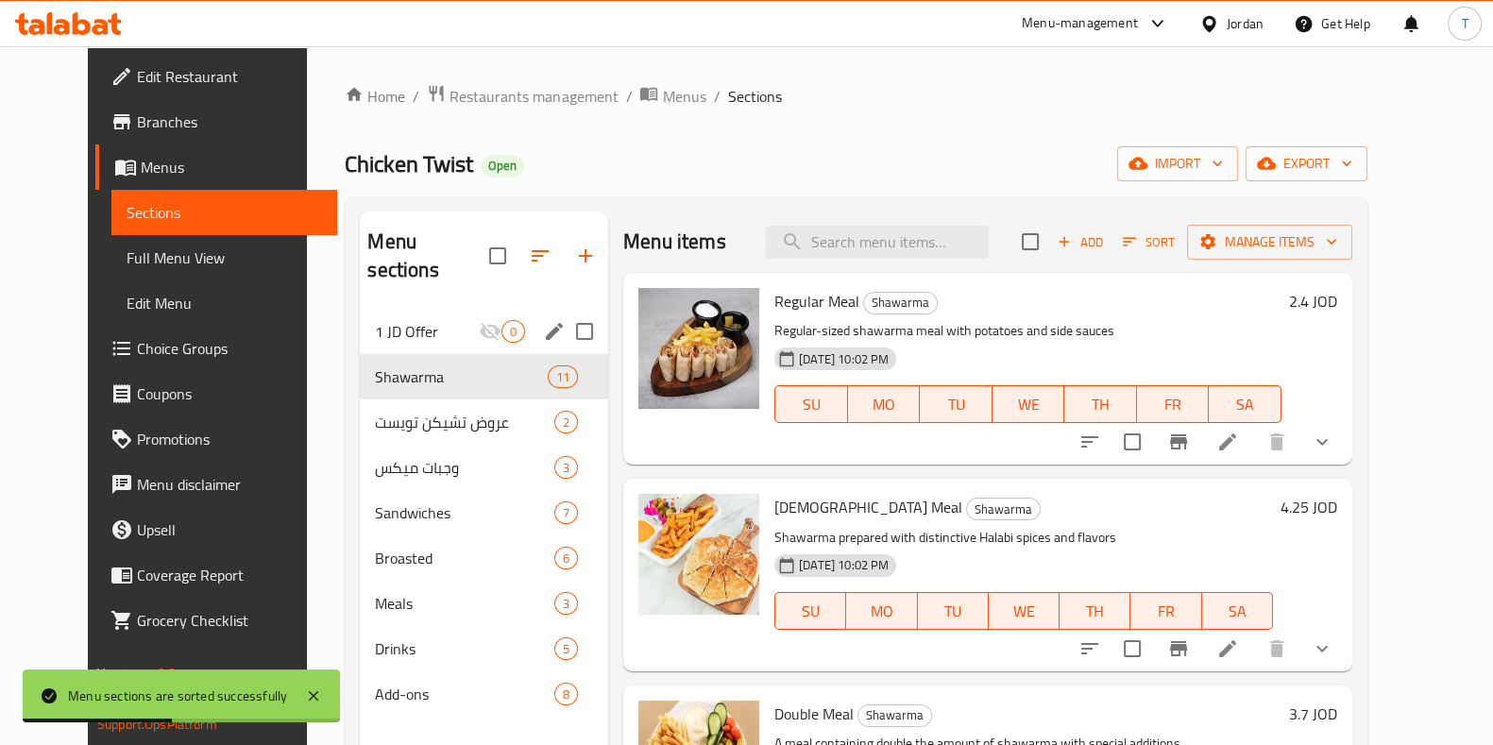
click at [392, 320] on span "1 JD Offer" at bounding box center [427, 331] width 104 height 23
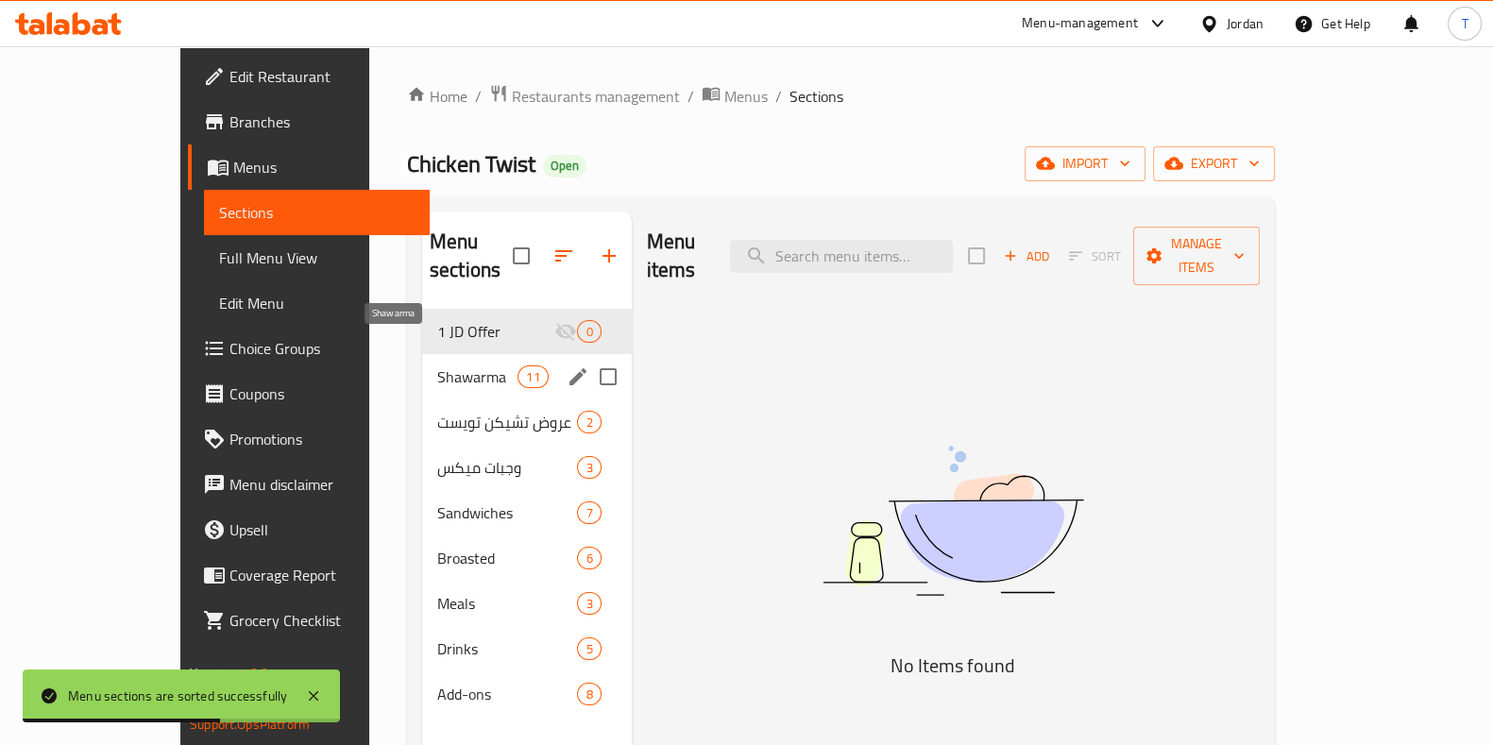
click at [437, 366] on span "Shawarma" at bounding box center [477, 377] width 80 height 23
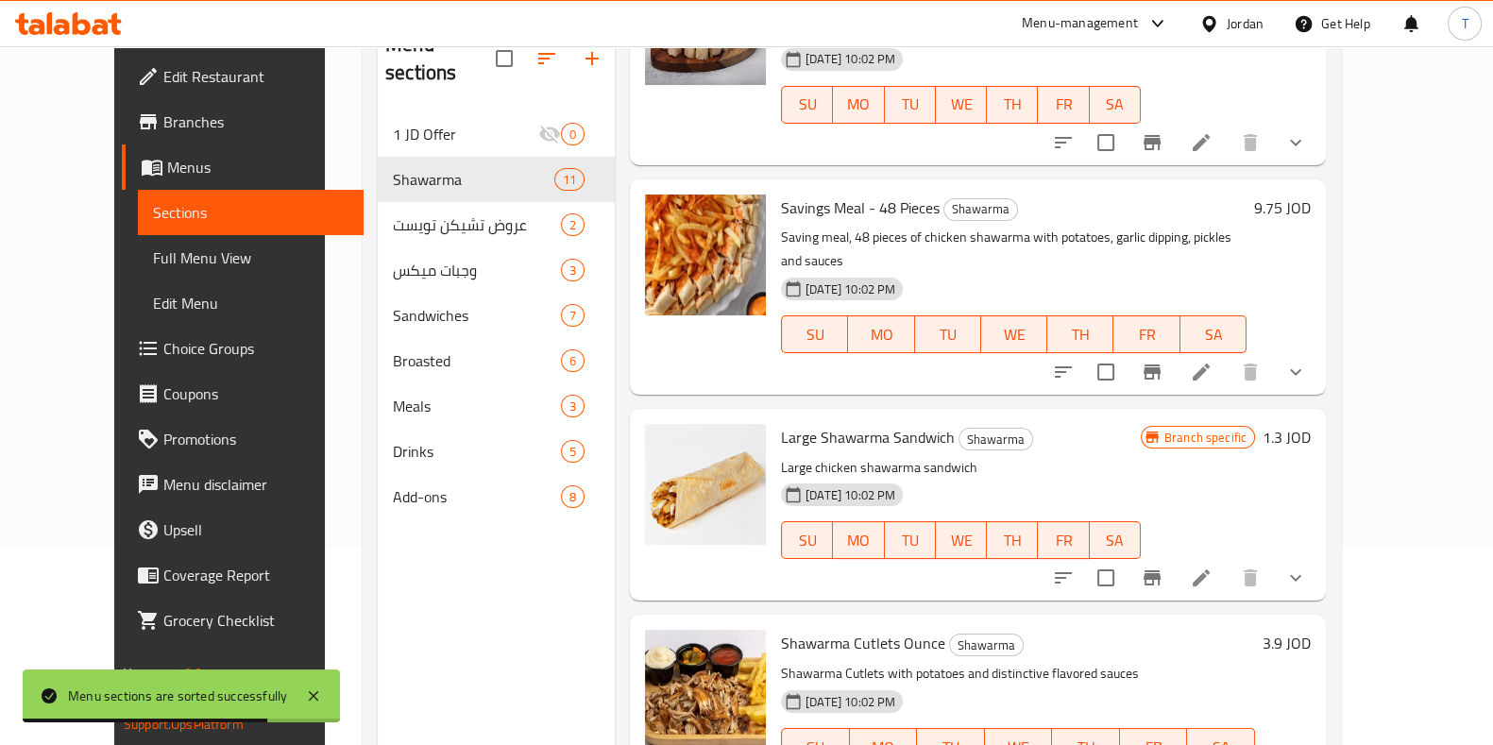
scroll to position [264, 0]
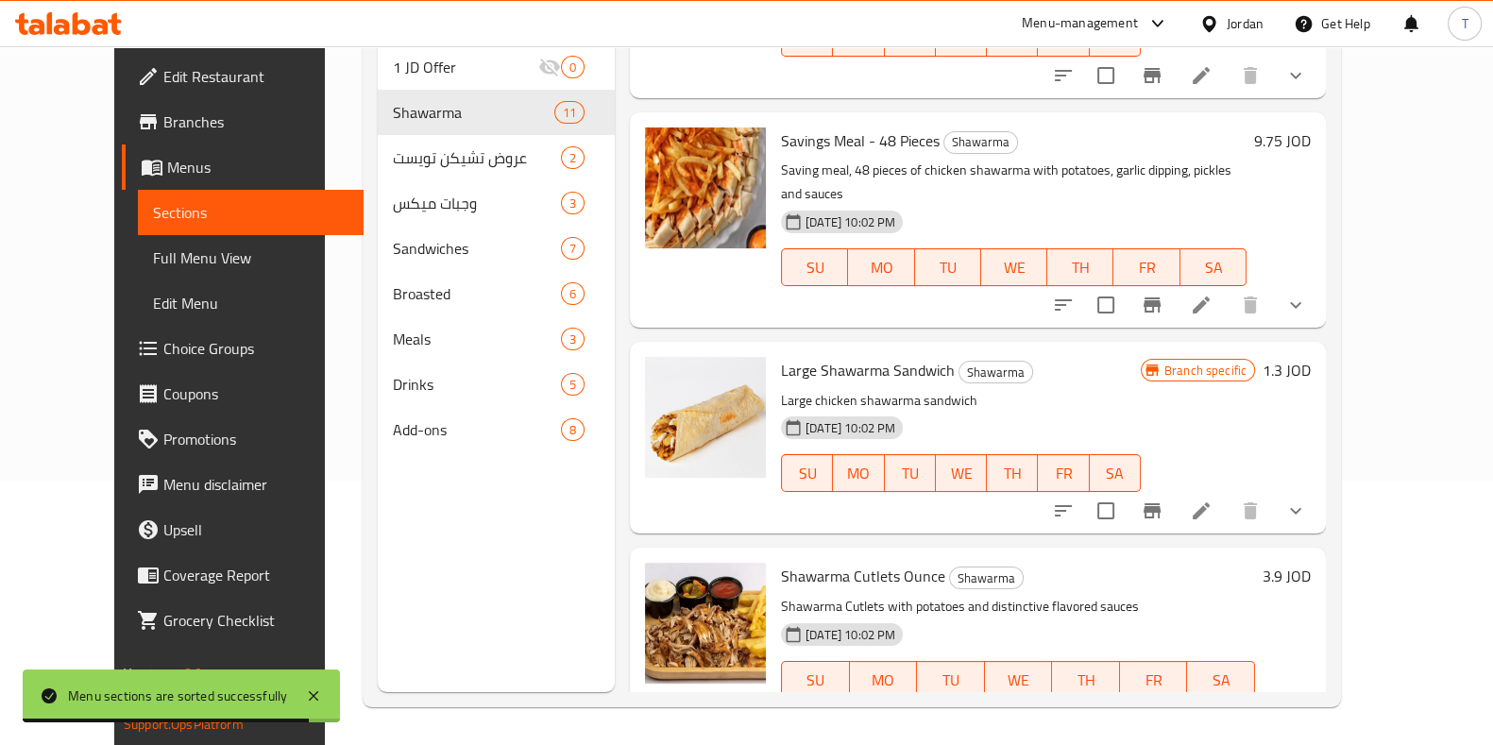
click at [1319, 488] on button "show more" at bounding box center [1295, 510] width 45 height 45
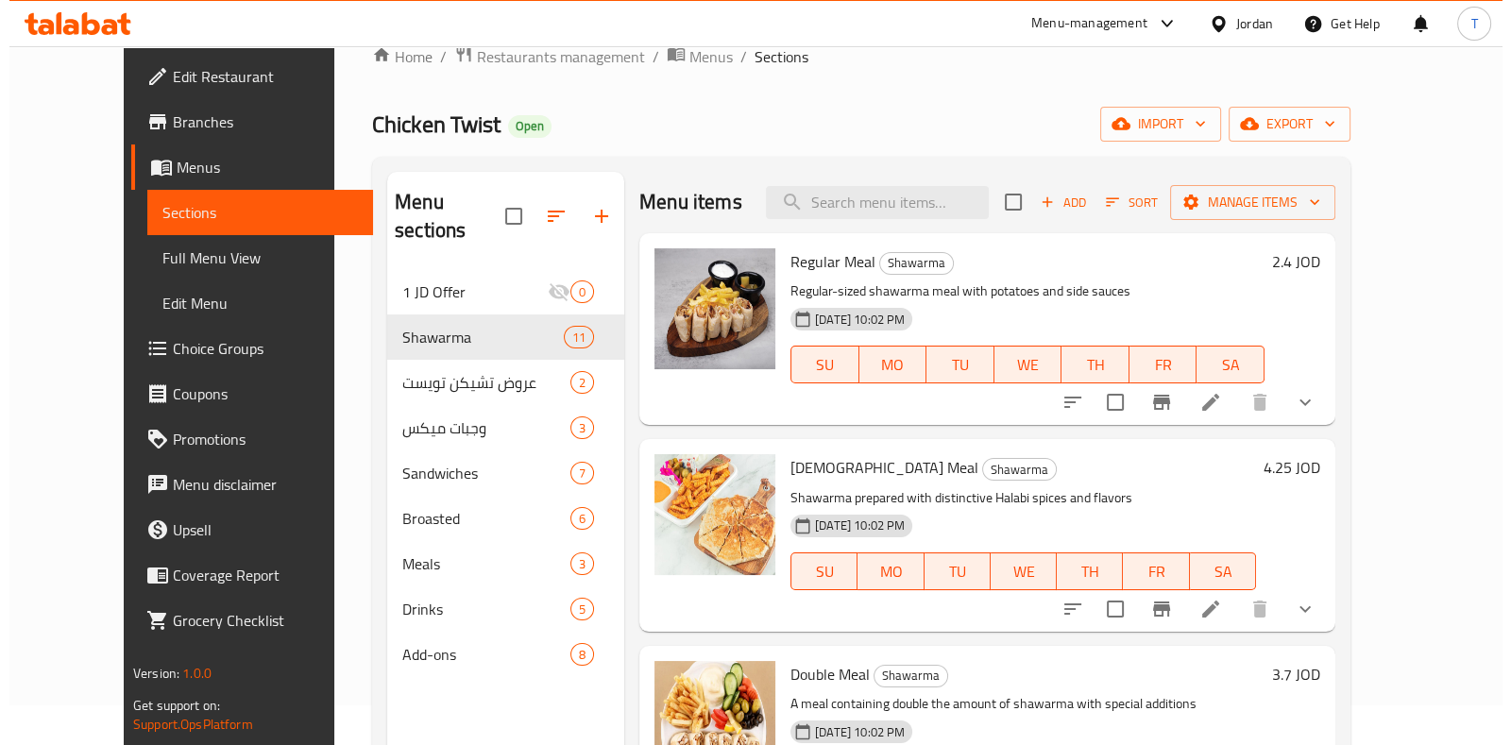
scroll to position [0, 0]
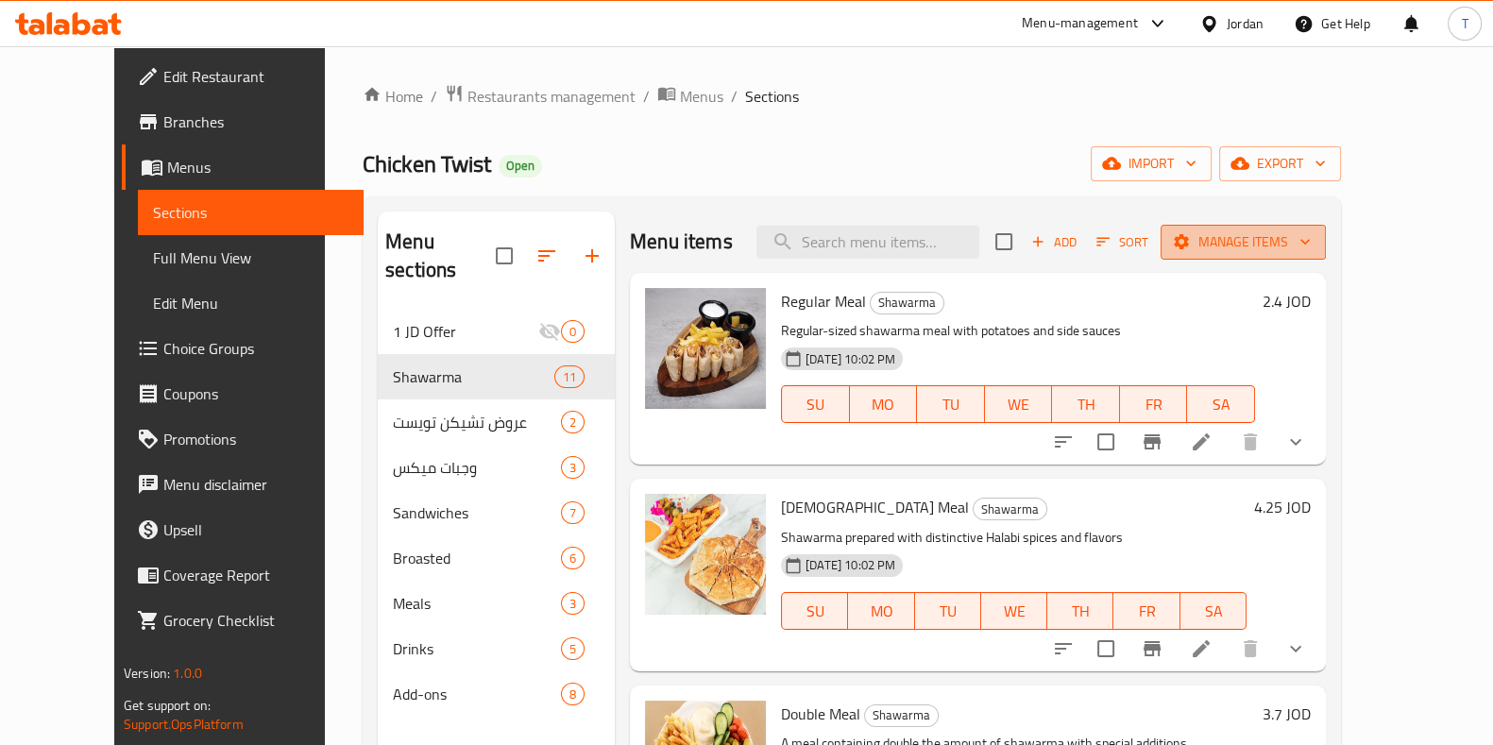
click at [1311, 239] on span "Manage items" at bounding box center [1243, 242] width 135 height 24
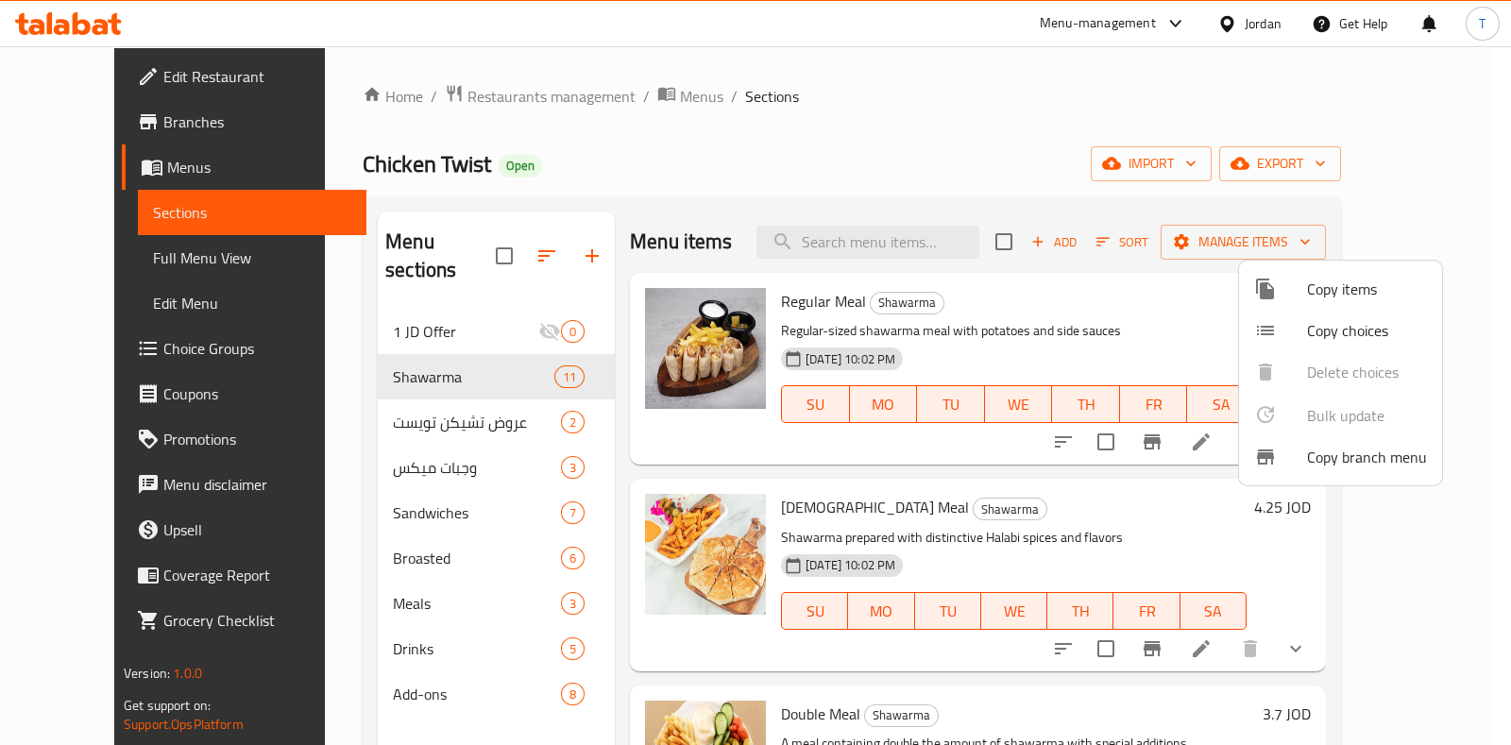
click at [1319, 290] on span "Copy items" at bounding box center [1367, 289] width 120 height 23
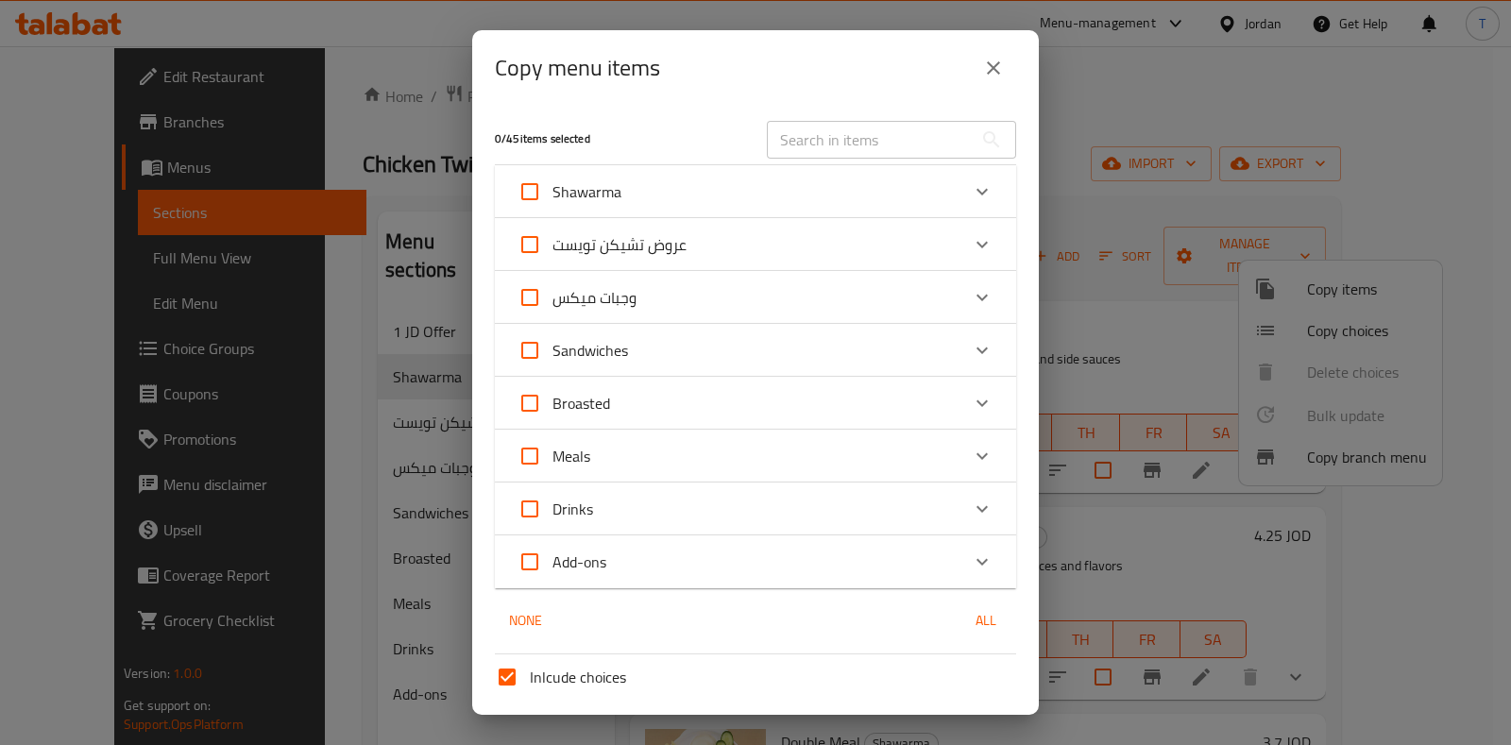
click at [757, 190] on div "Shawarma" at bounding box center [739, 191] width 442 height 45
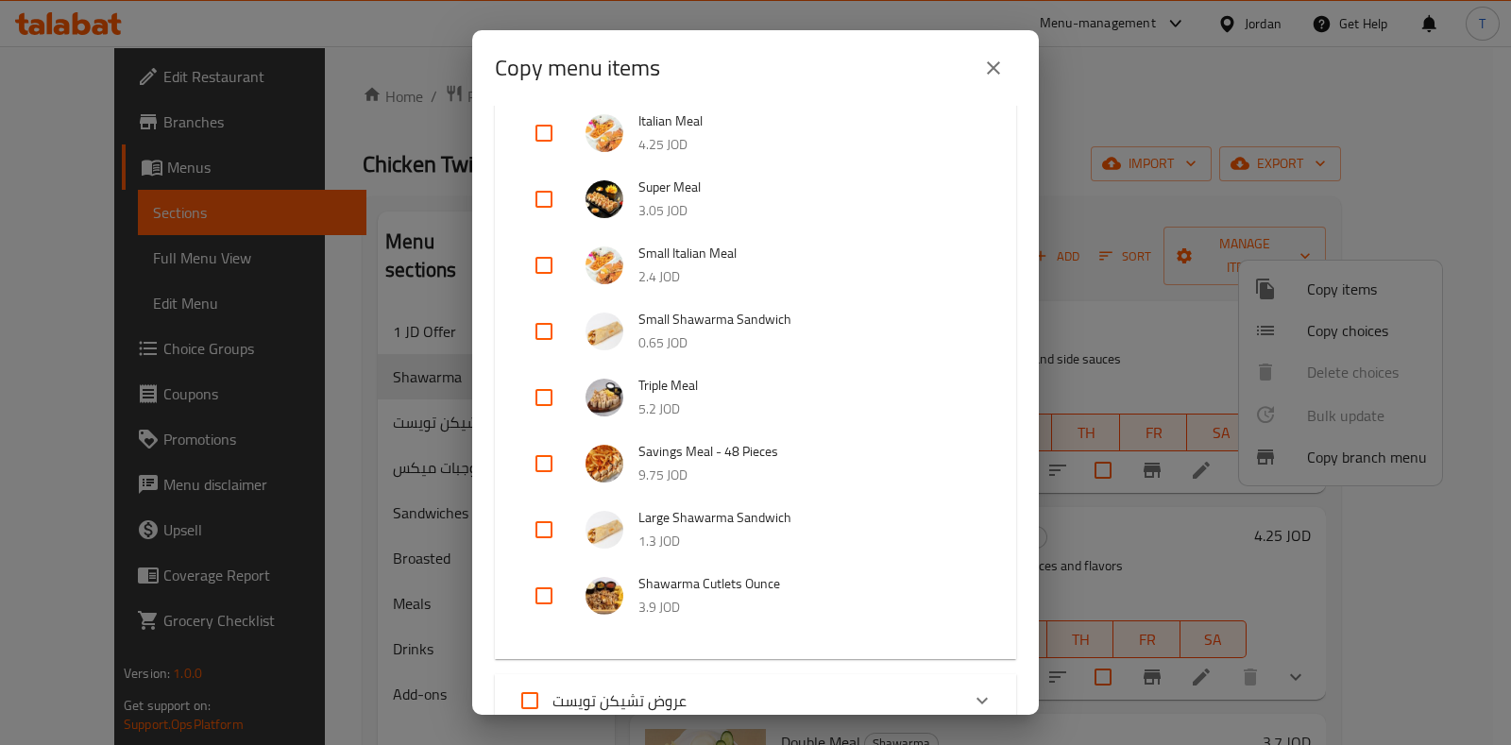
scroll to position [471, 0]
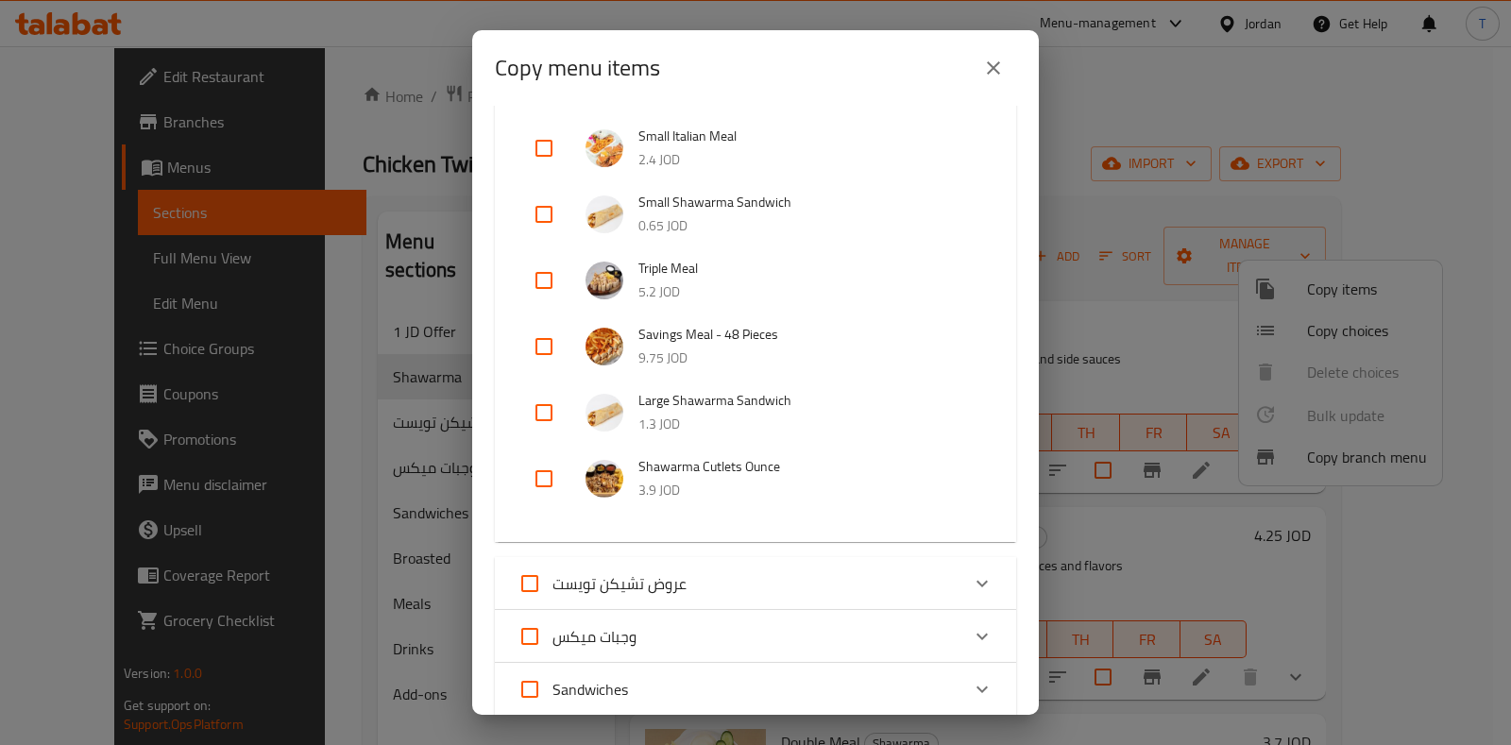
click at [551, 417] on input "checkbox" at bounding box center [543, 412] width 45 height 45
checkbox input "true"
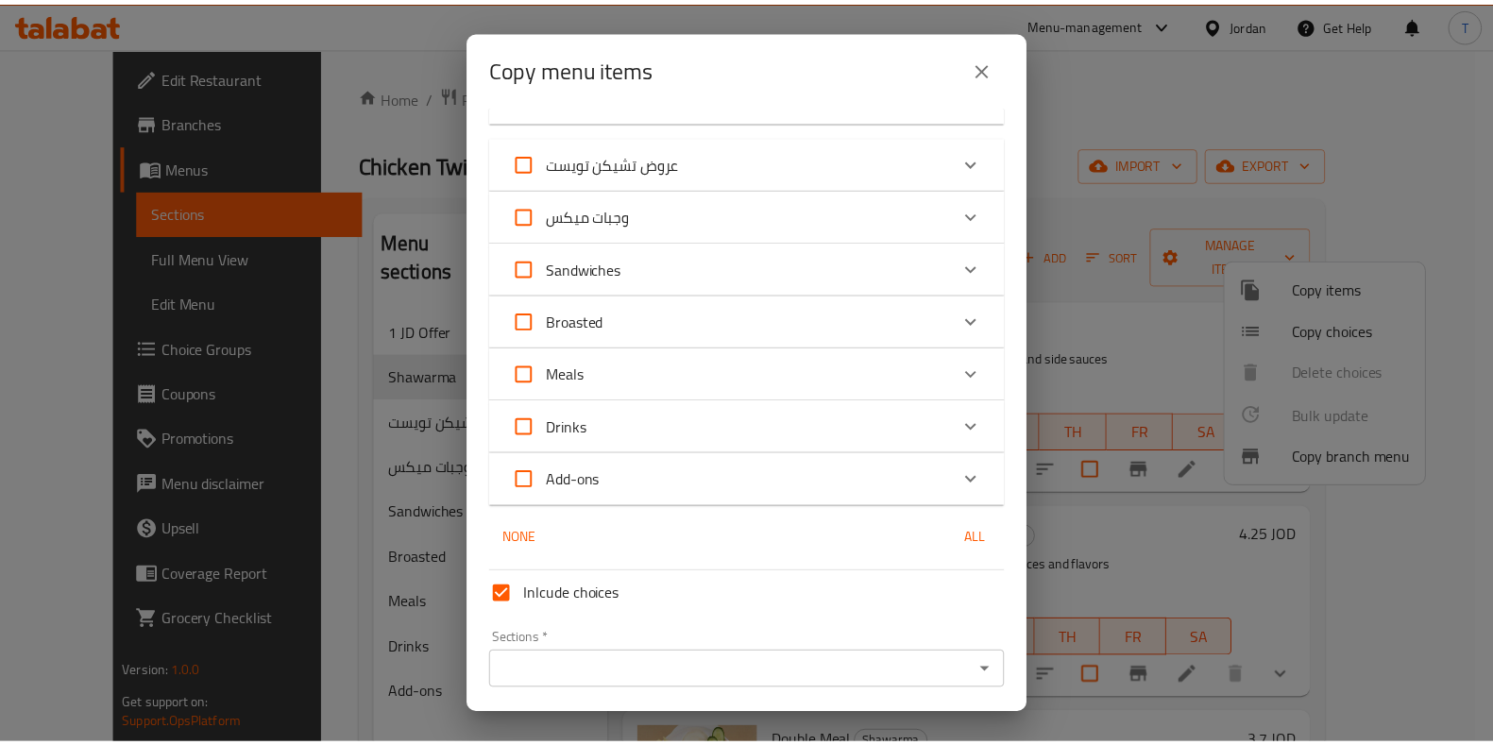
scroll to position [954, 0]
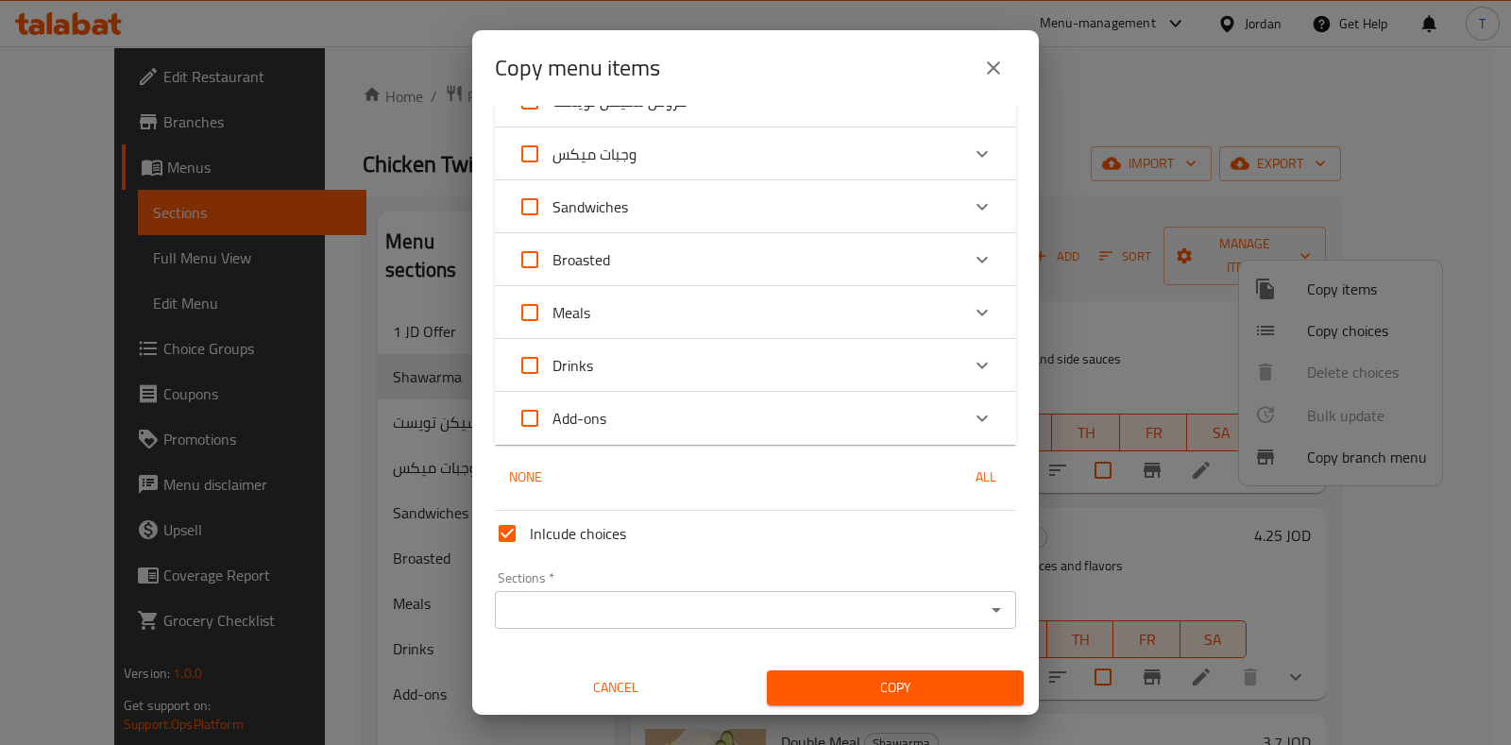
click at [806, 606] on input "Sections   *" at bounding box center [740, 610] width 479 height 26
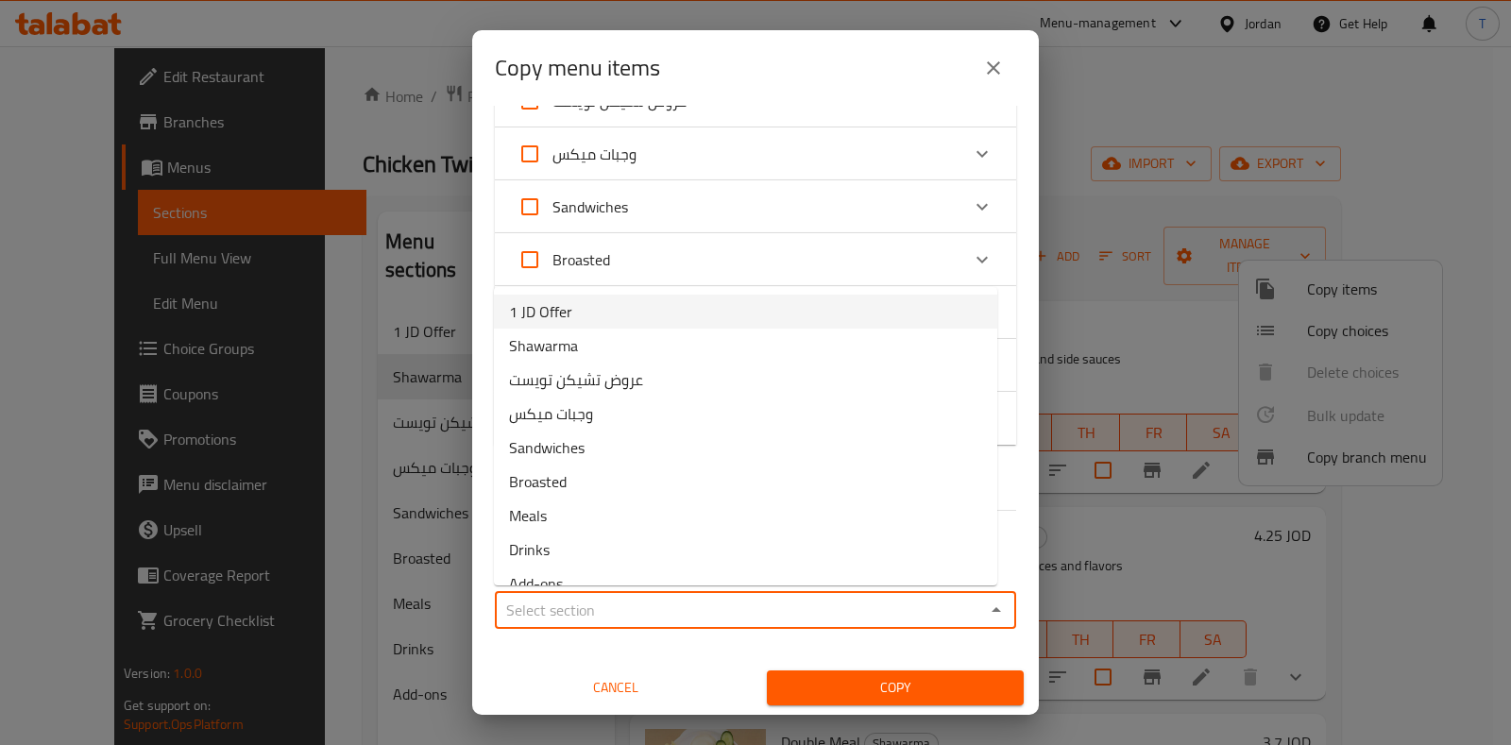
drag, startPoint x: 671, startPoint y: 292, endPoint x: 736, endPoint y: 347, distance: 85.1
click at [671, 292] on ul "1 JD Offer Shawarma عروض تشيكن تويست وجبات ميكس Sandwiches Broasted Meals Drink…" at bounding box center [745, 436] width 503 height 298
click at [607, 298] on li "1 JD Offer" at bounding box center [745, 312] width 503 height 34
type input "1 JD Offer"
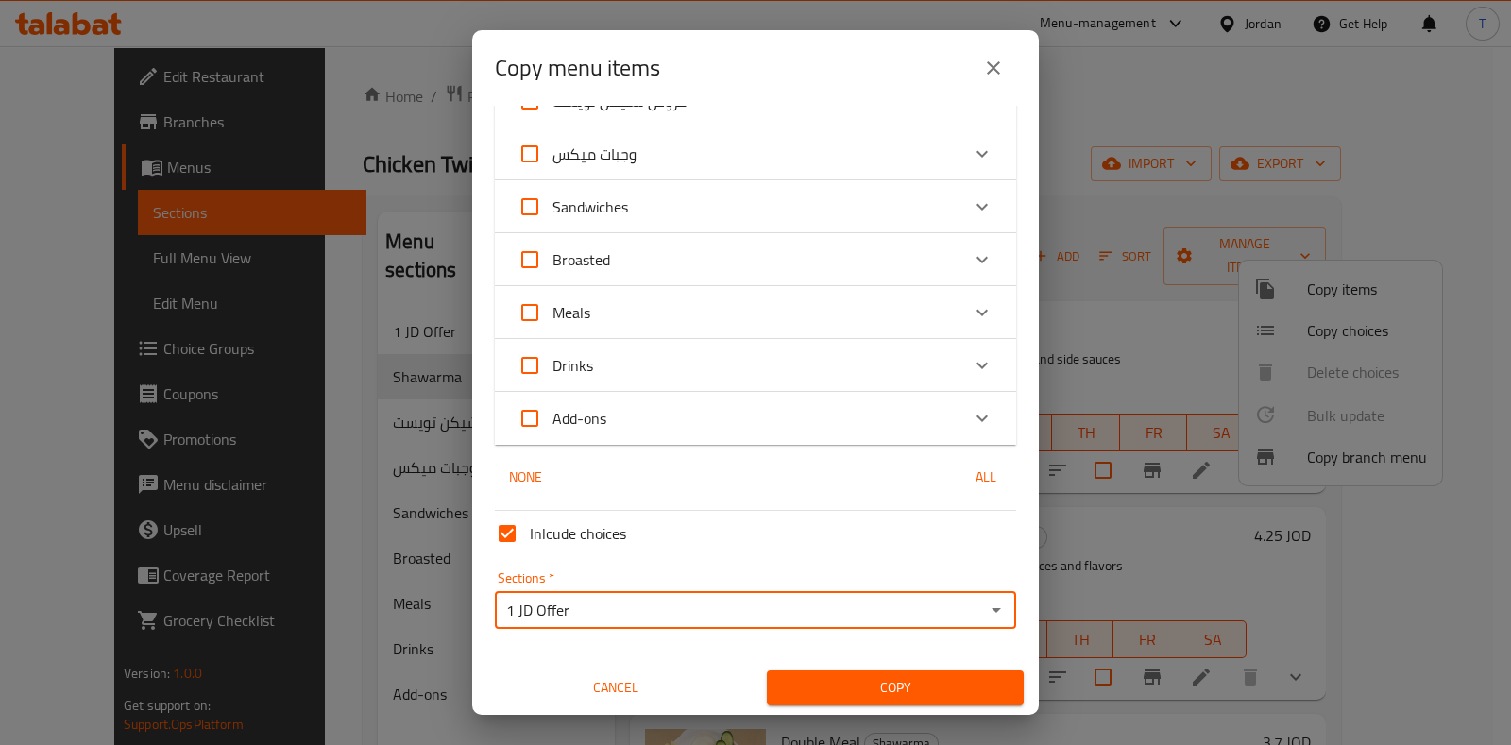
click at [907, 680] on span "Copy" at bounding box center [895, 688] width 227 height 24
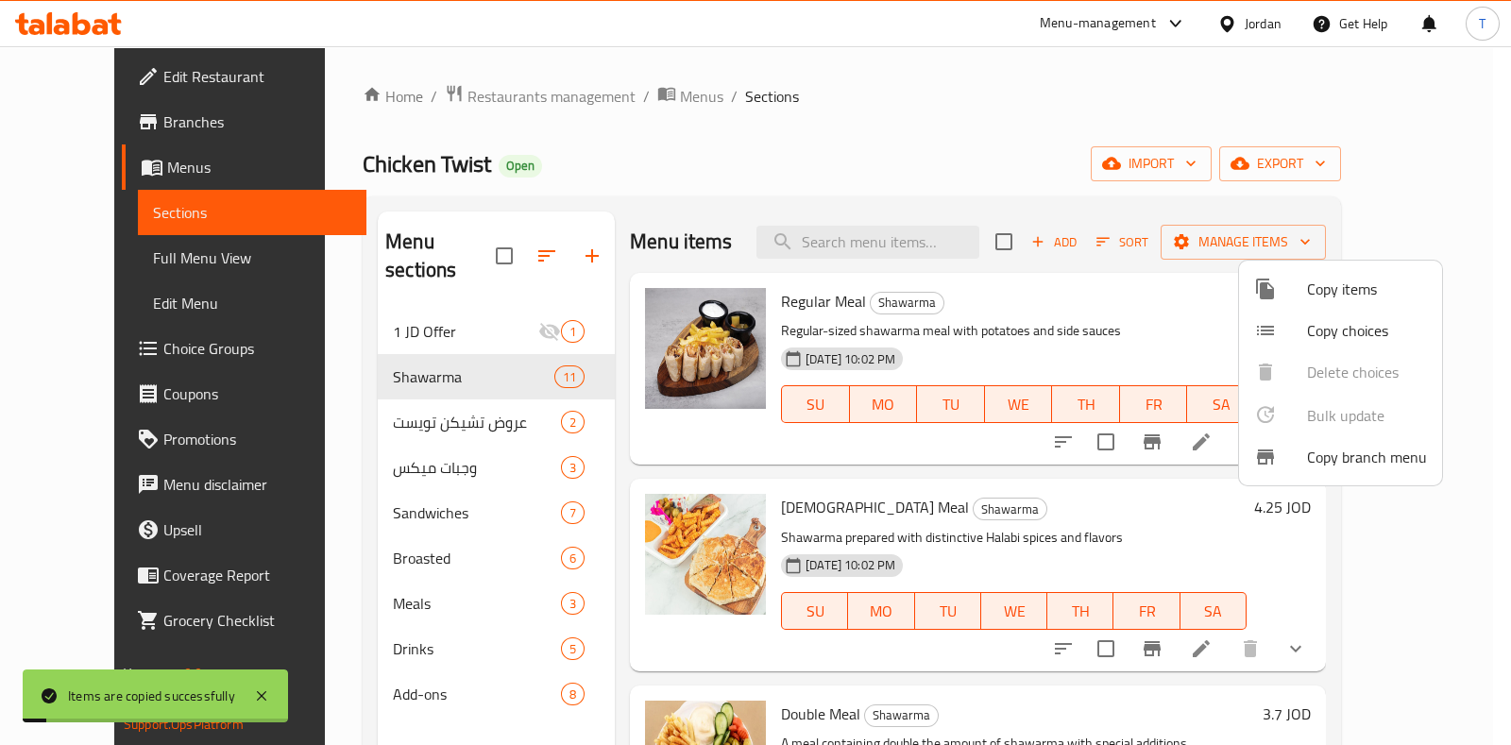
click at [397, 307] on div at bounding box center [755, 372] width 1511 height 745
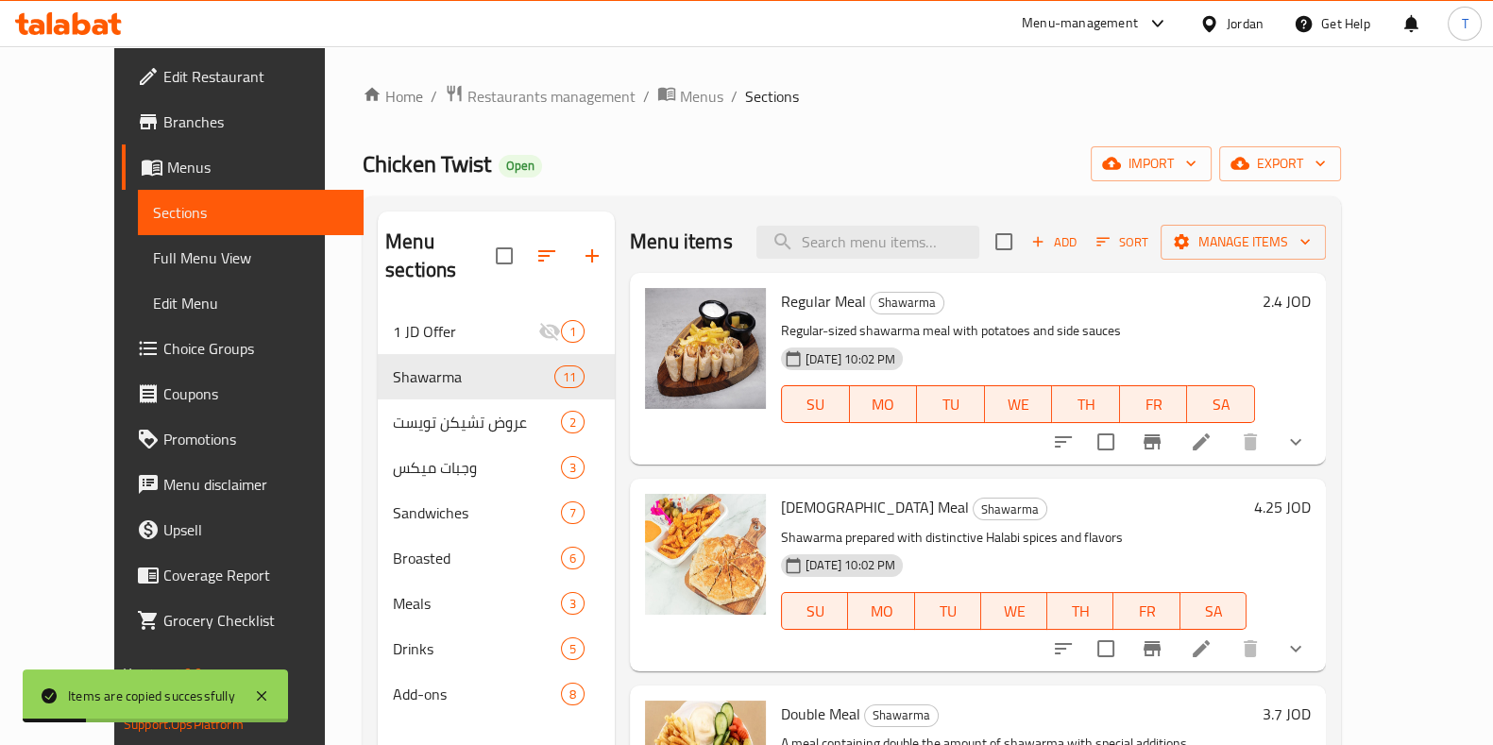
click at [378, 267] on div "Menu sections" at bounding box center [496, 257] width 237 height 90
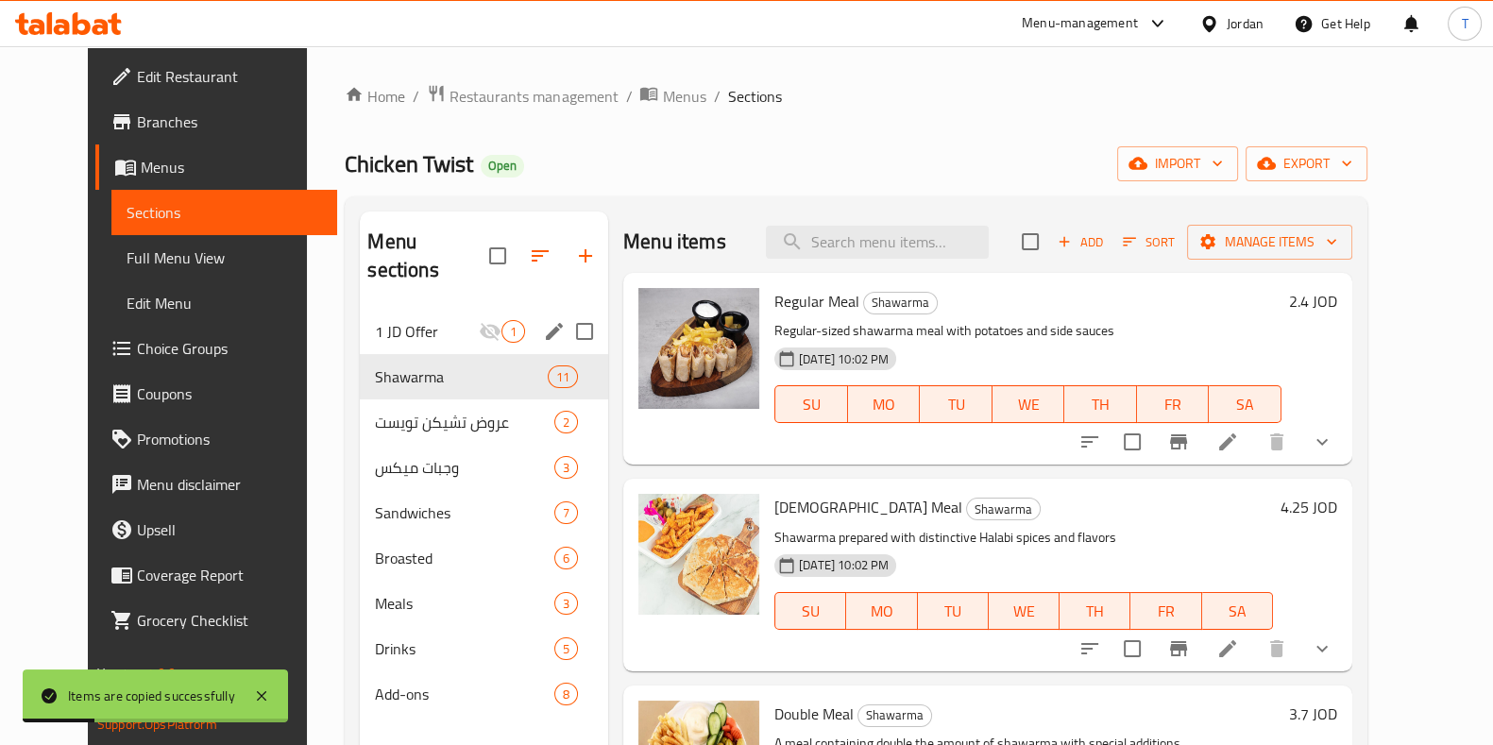
click at [360, 309] on div "1 JD Offer 1" at bounding box center [484, 331] width 248 height 45
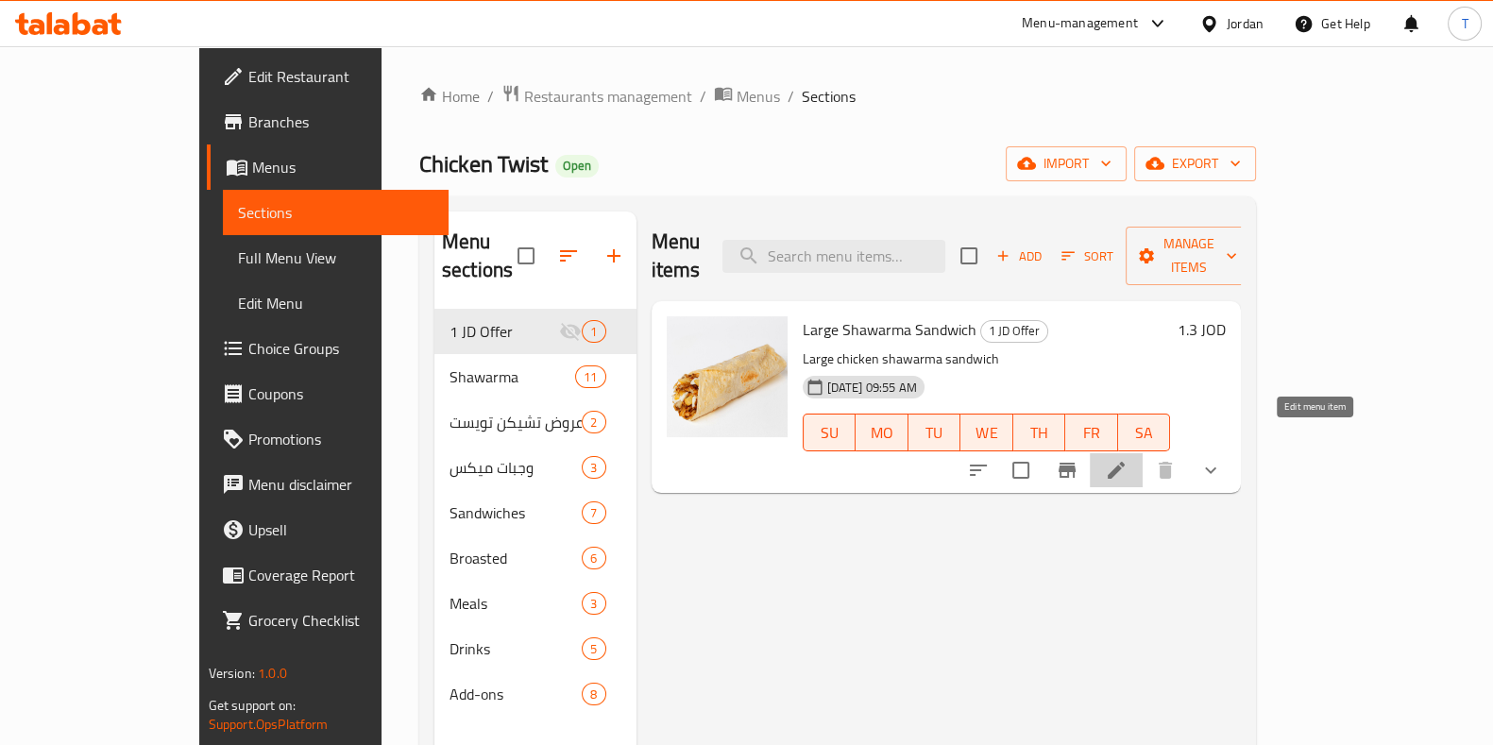
click at [1128, 459] on icon at bounding box center [1116, 470] width 23 height 23
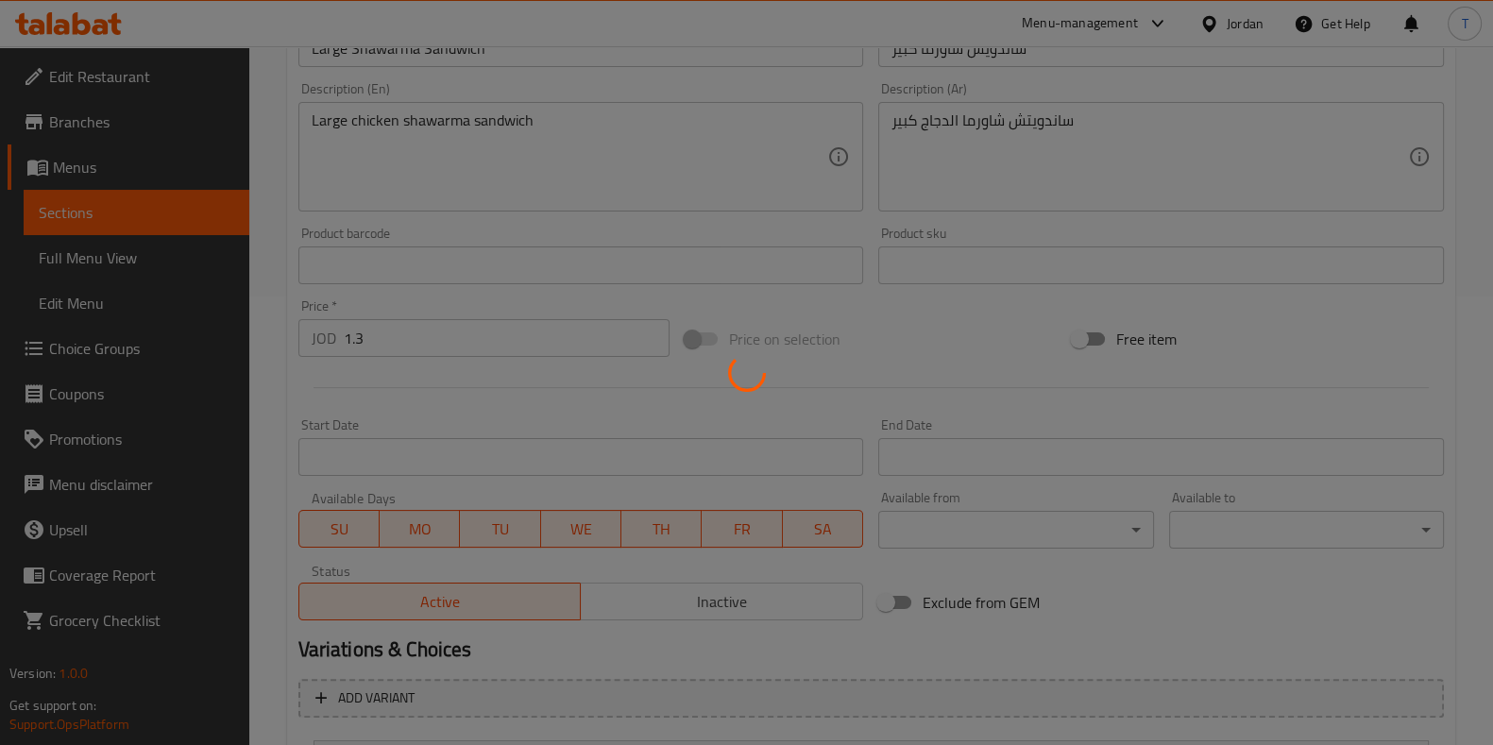
scroll to position [590, 0]
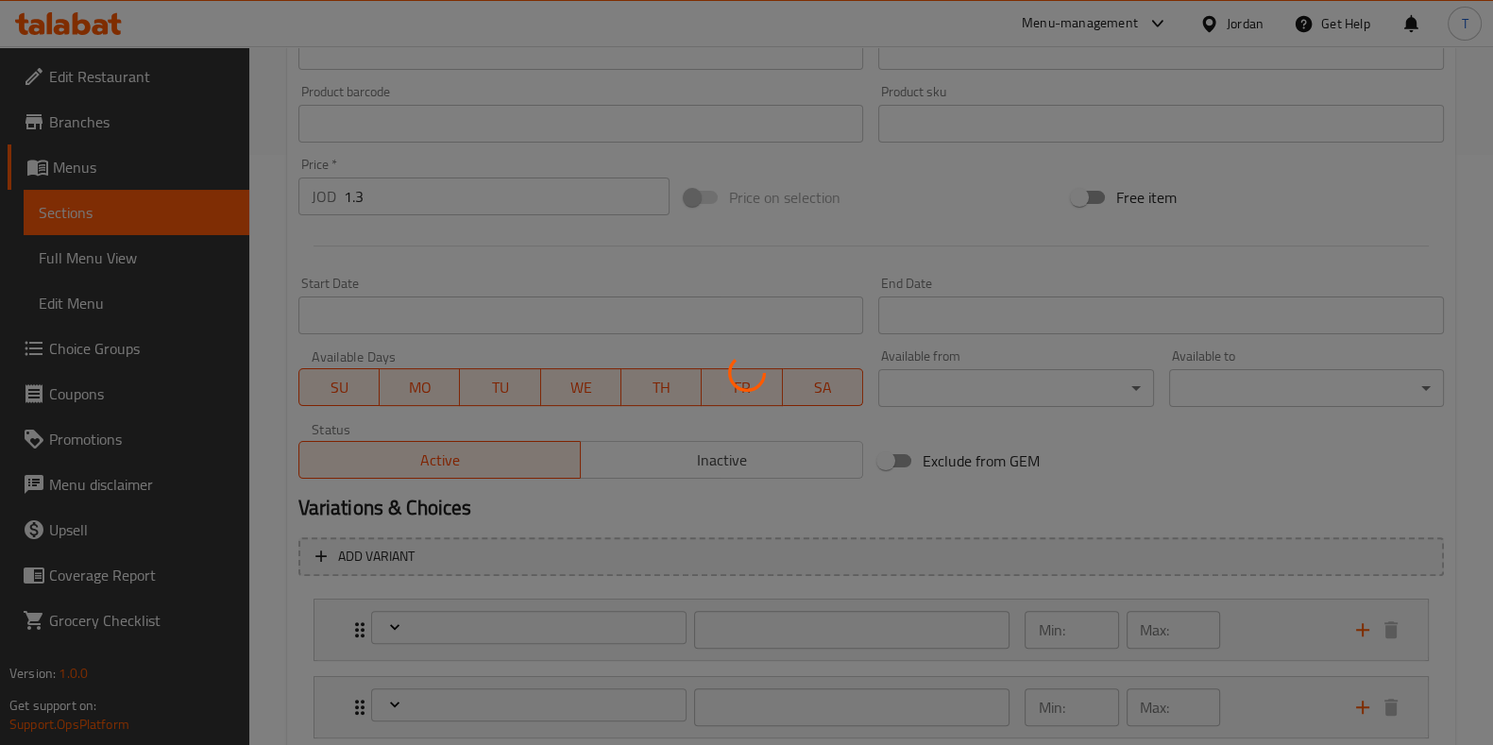
click at [406, 203] on div at bounding box center [746, 372] width 1493 height 745
click at [459, 211] on div at bounding box center [746, 372] width 1493 height 745
type input "اضافات"
type input "0"
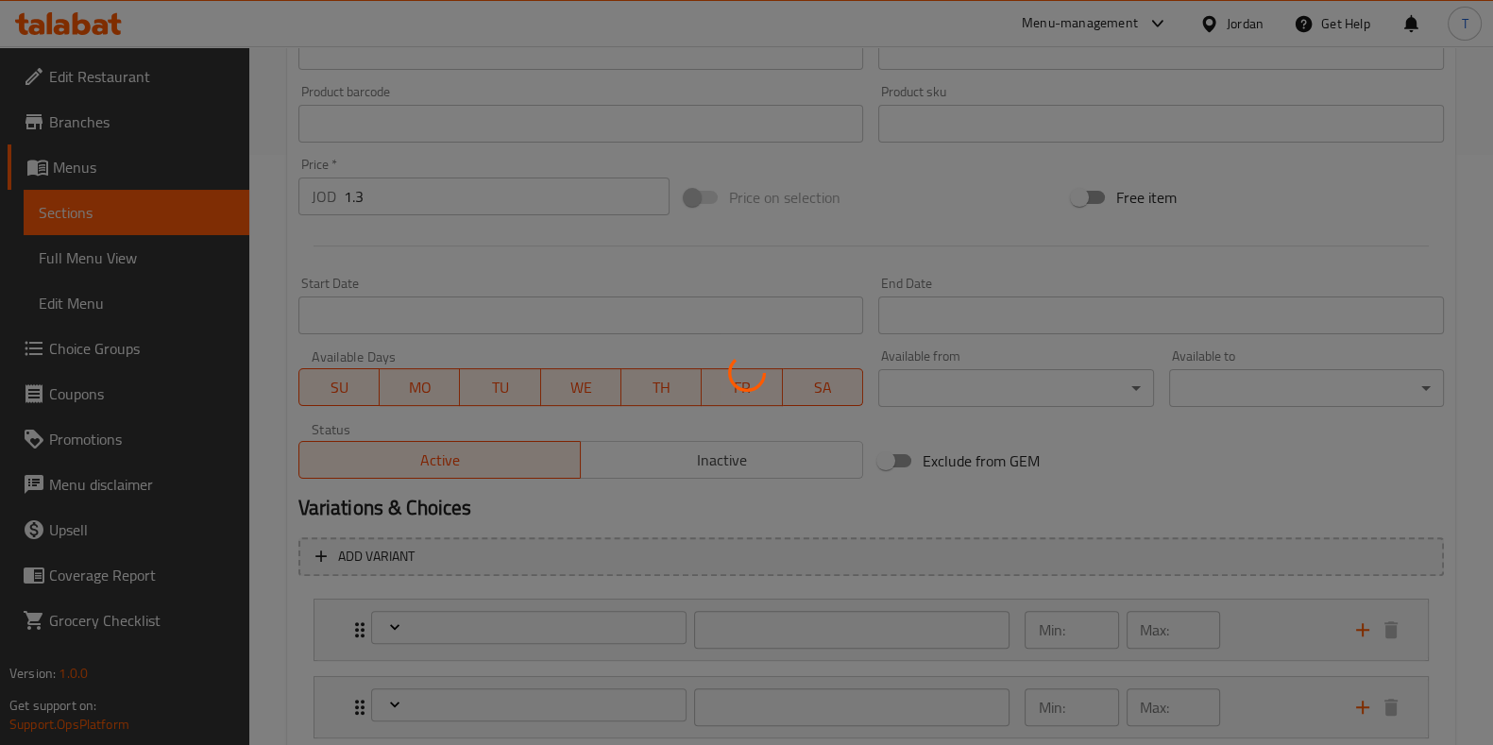
type input "9"
type input "مشروب غازي"
type input "0"
type input "1"
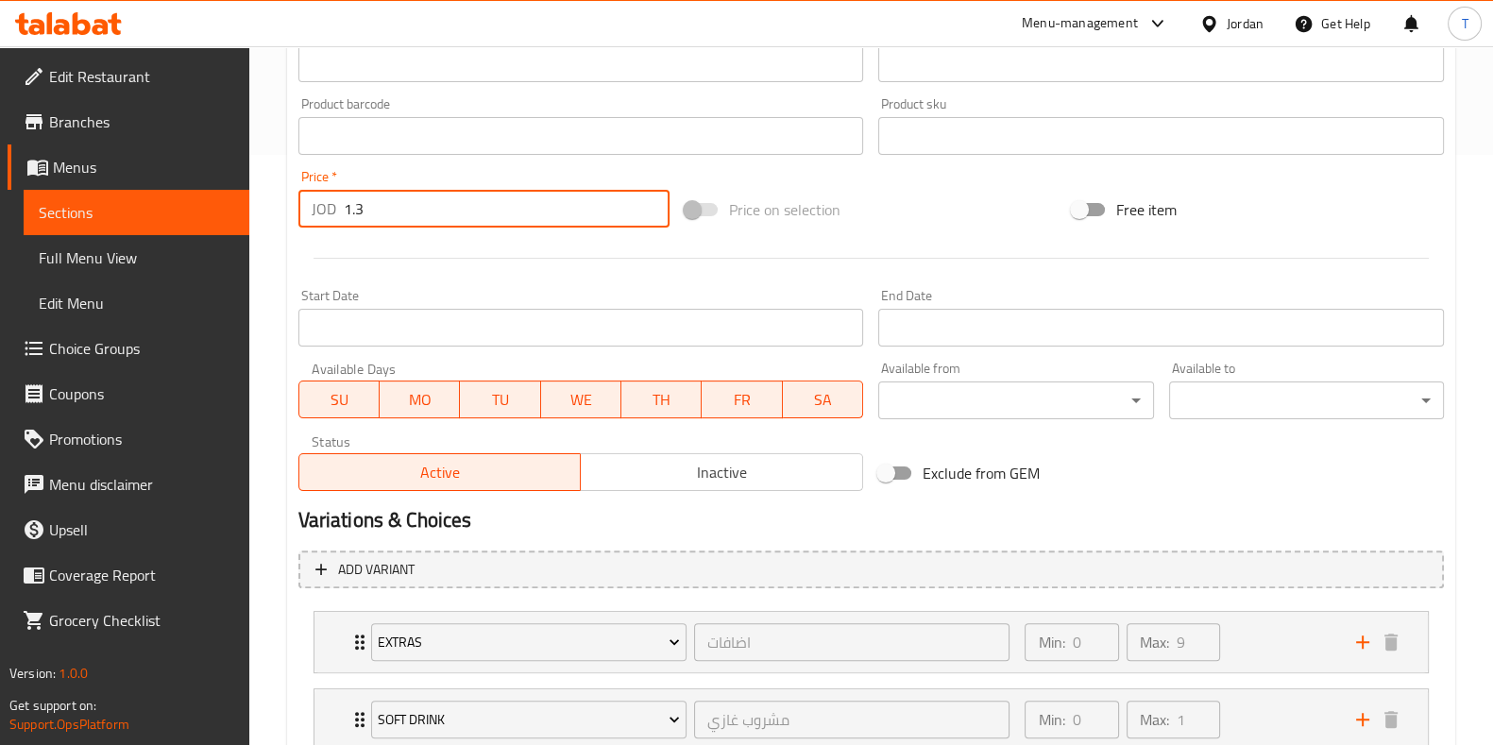
click at [459, 211] on input "1.3" at bounding box center [507, 209] width 327 height 38
click at [460, 211] on input "1.3" at bounding box center [507, 209] width 327 height 38
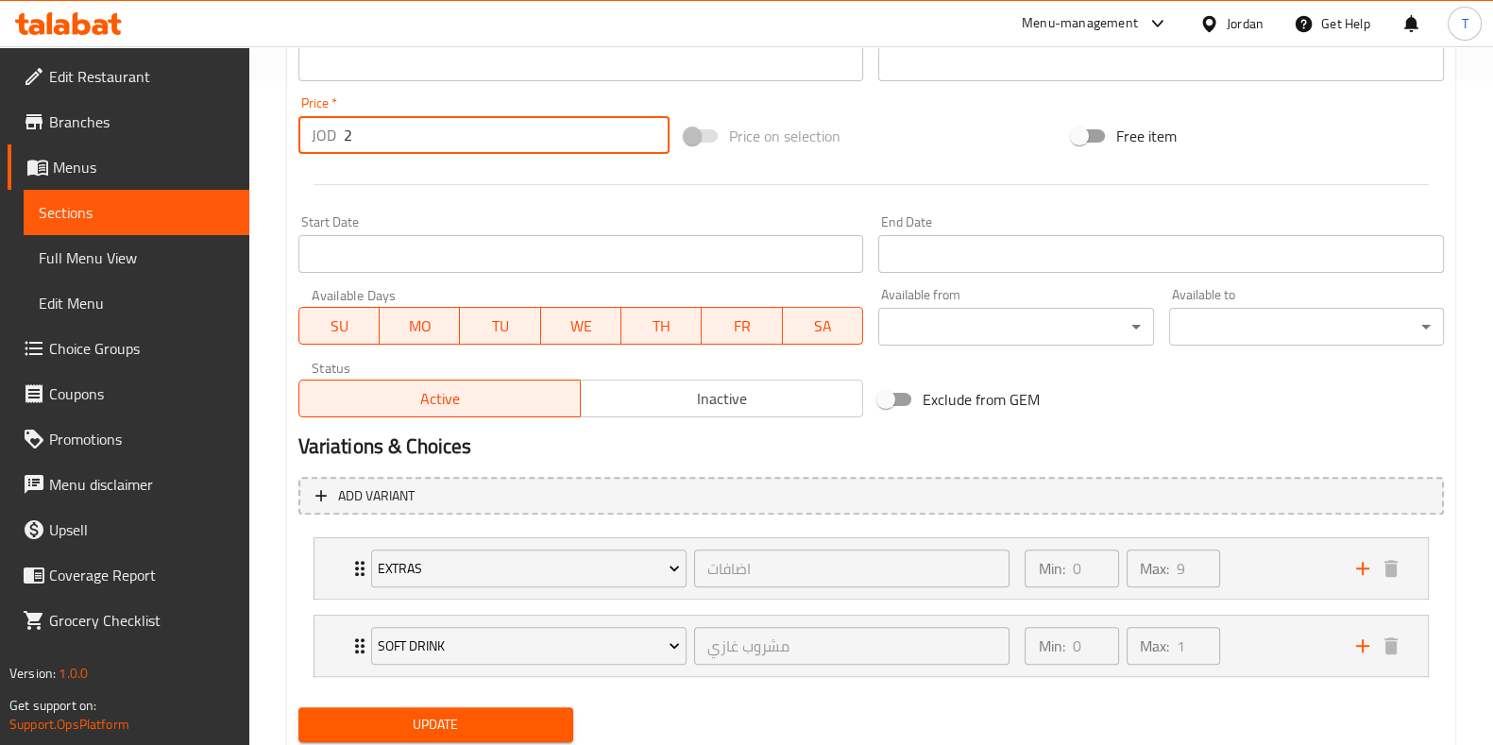
scroll to position [724, 0]
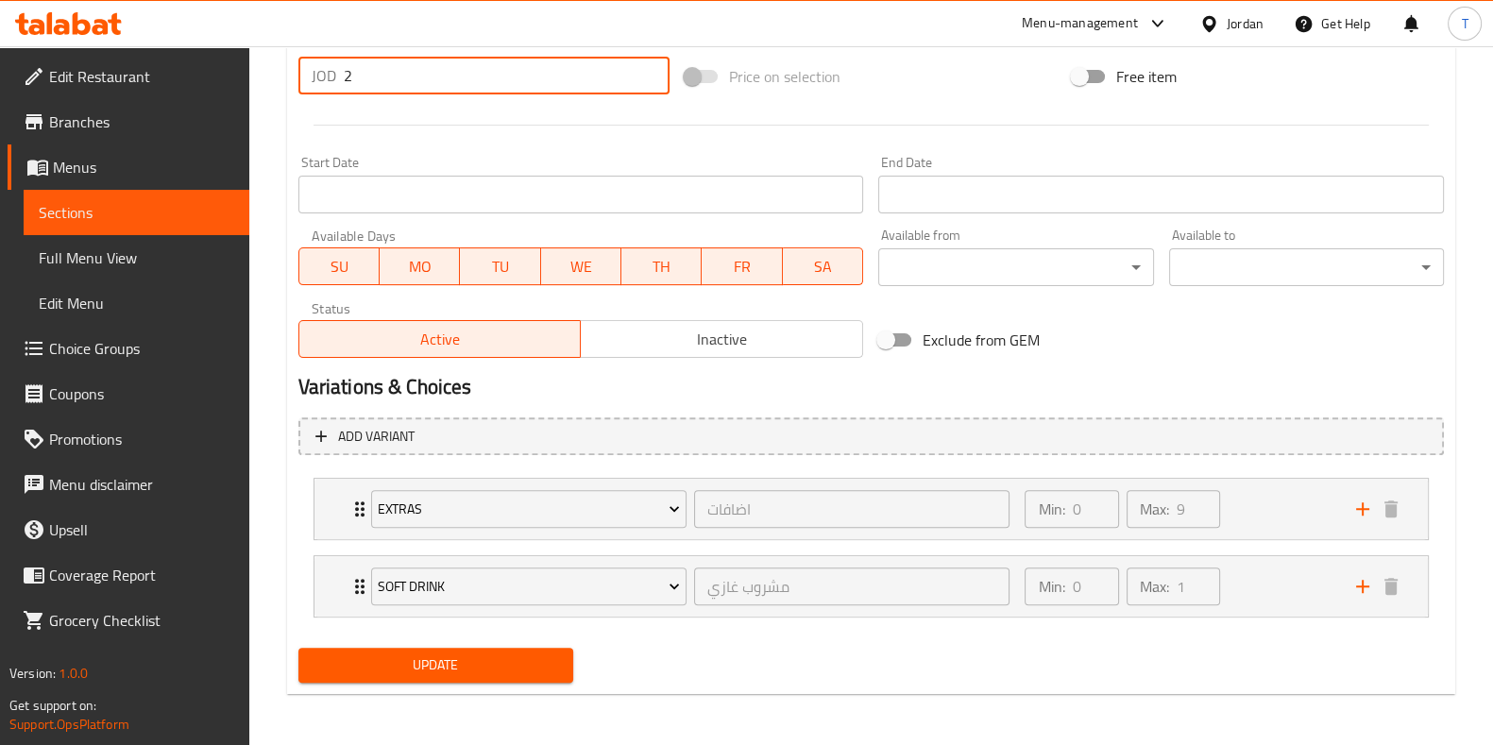
type input "2"
drag, startPoint x: 530, startPoint y: 663, endPoint x: 561, endPoint y: 664, distance: 31.2
click at [535, 663] on span "Update" at bounding box center [436, 666] width 245 height 24
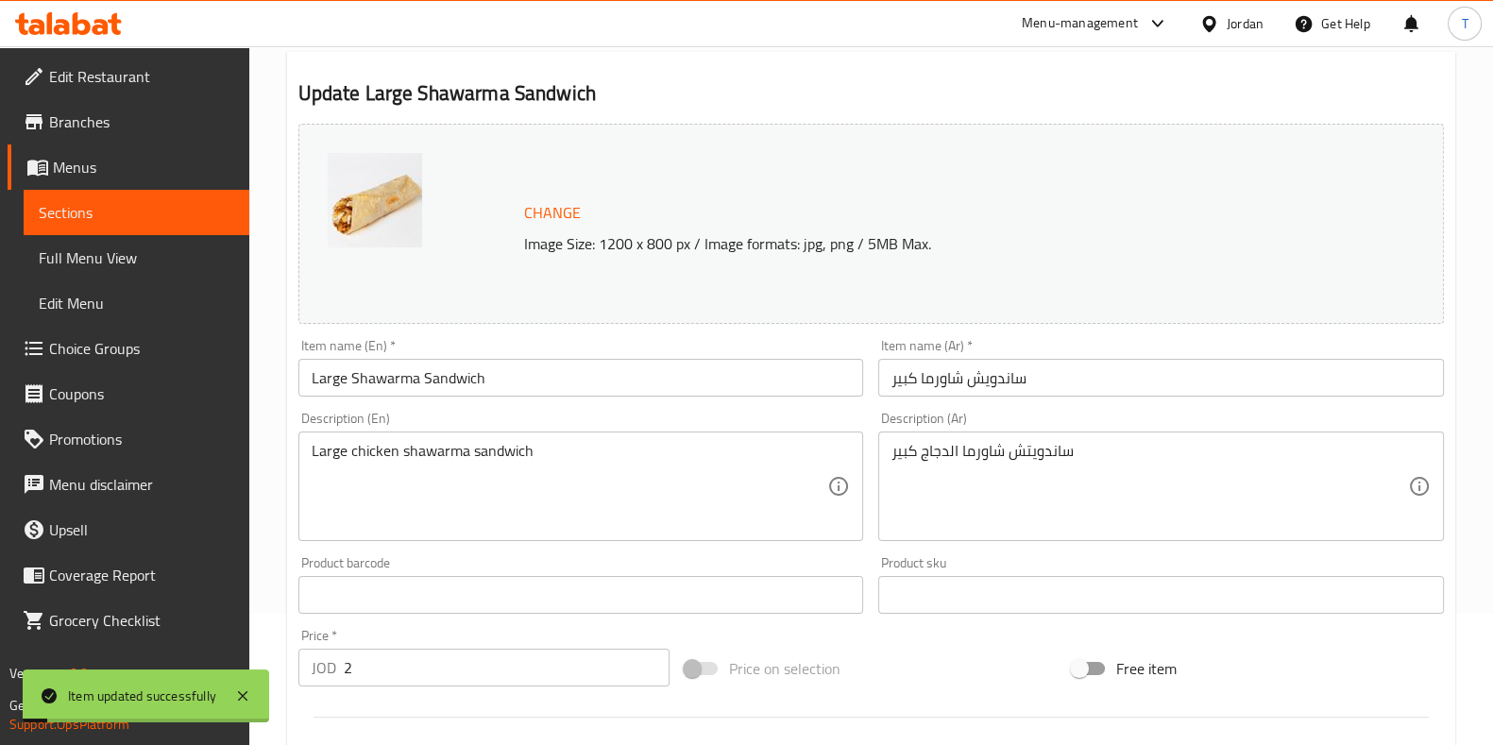
scroll to position [0, 0]
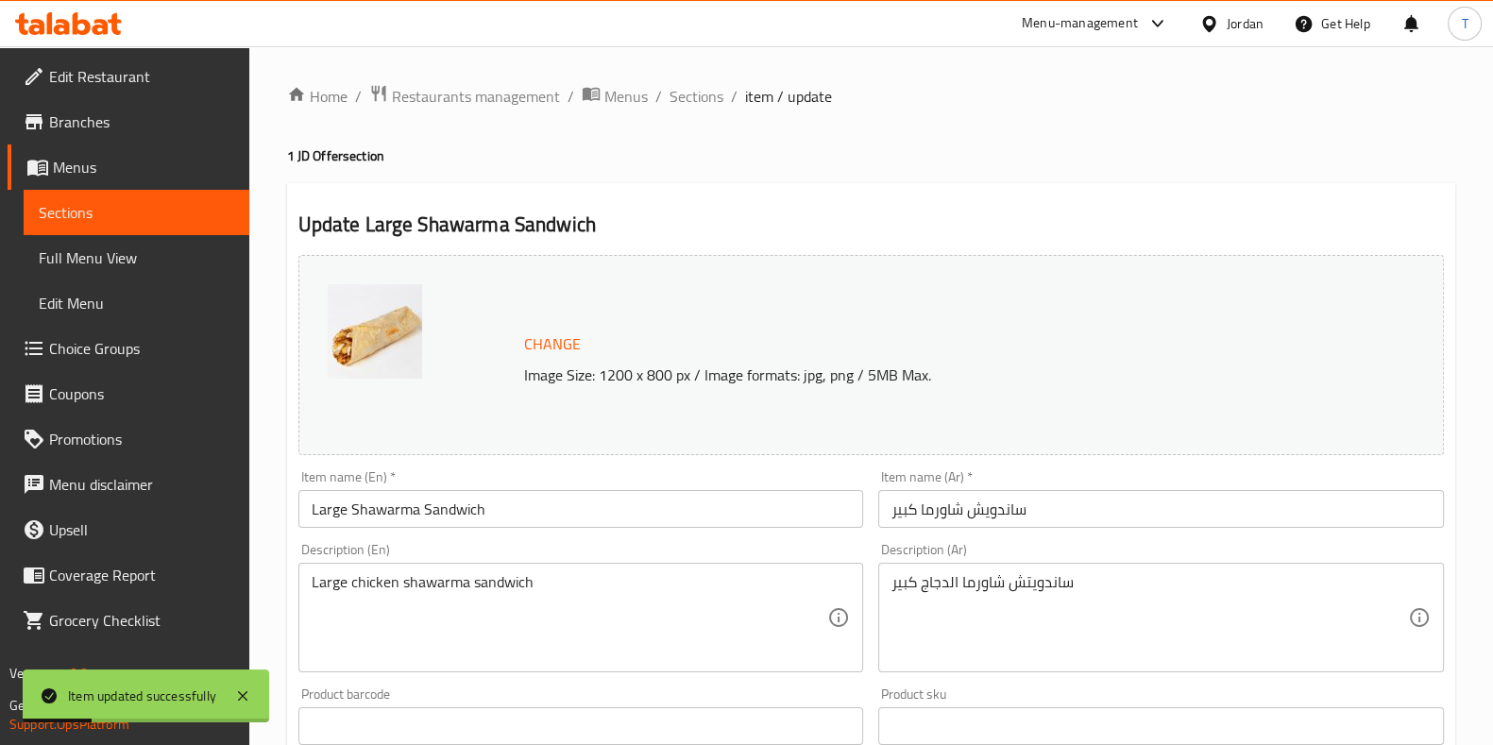
click at [688, 111] on div "Home / Restaurants management / Menus / Sections / item / update 1 JD Offer sec…" at bounding box center [871, 758] width 1168 height 1349
click at [689, 103] on span "Sections" at bounding box center [697, 96] width 54 height 23
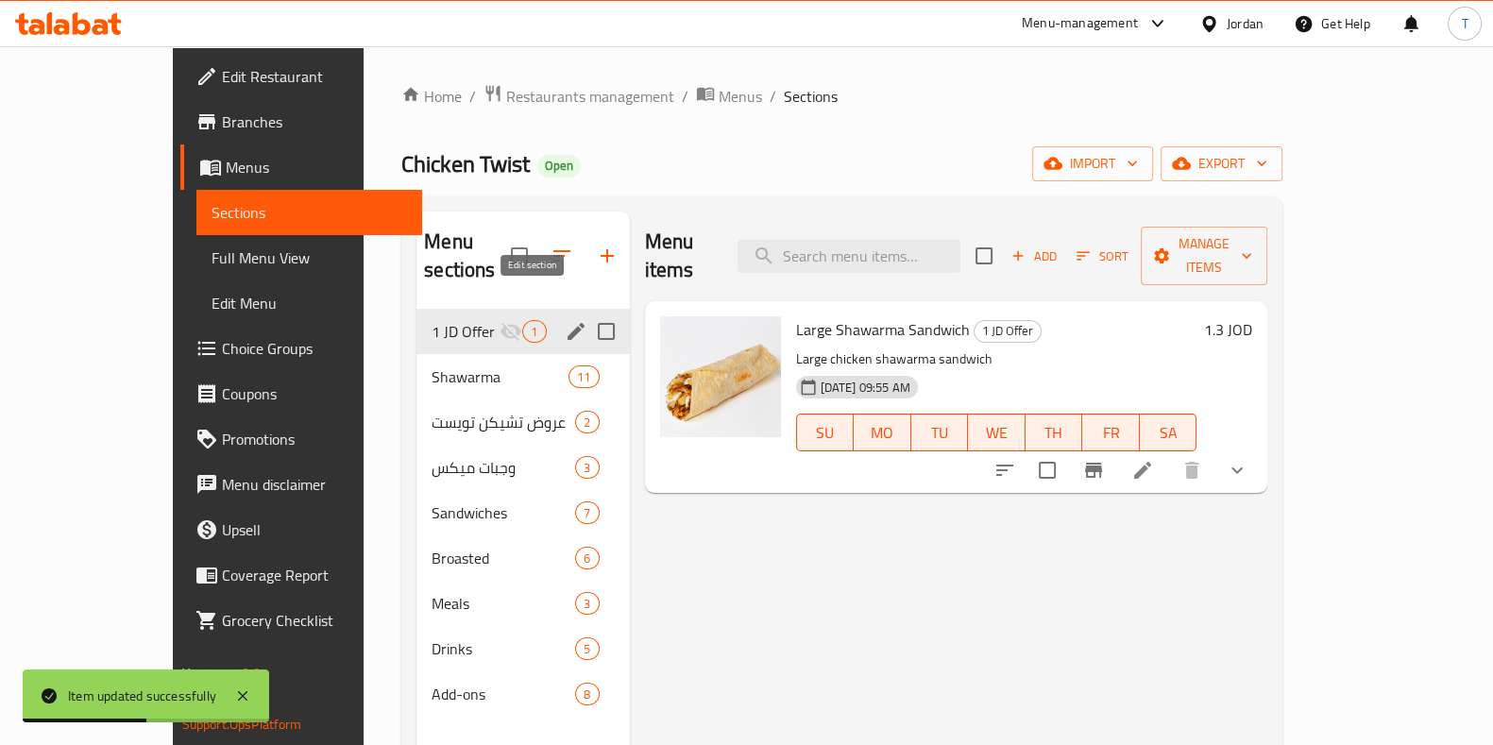
click at [565, 320] on icon "edit" at bounding box center [576, 331] width 23 height 23
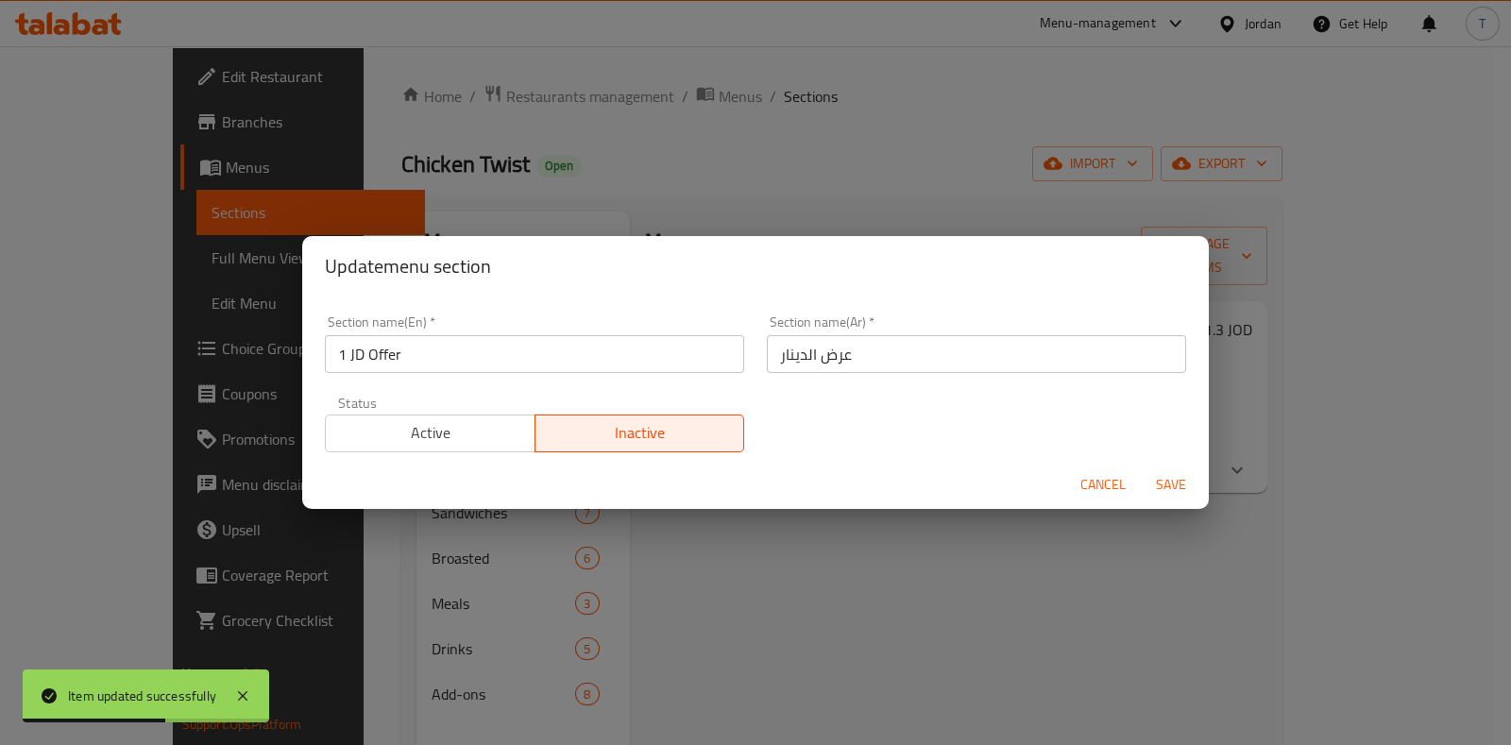
click at [477, 441] on span "Active" at bounding box center [430, 432] width 195 height 27
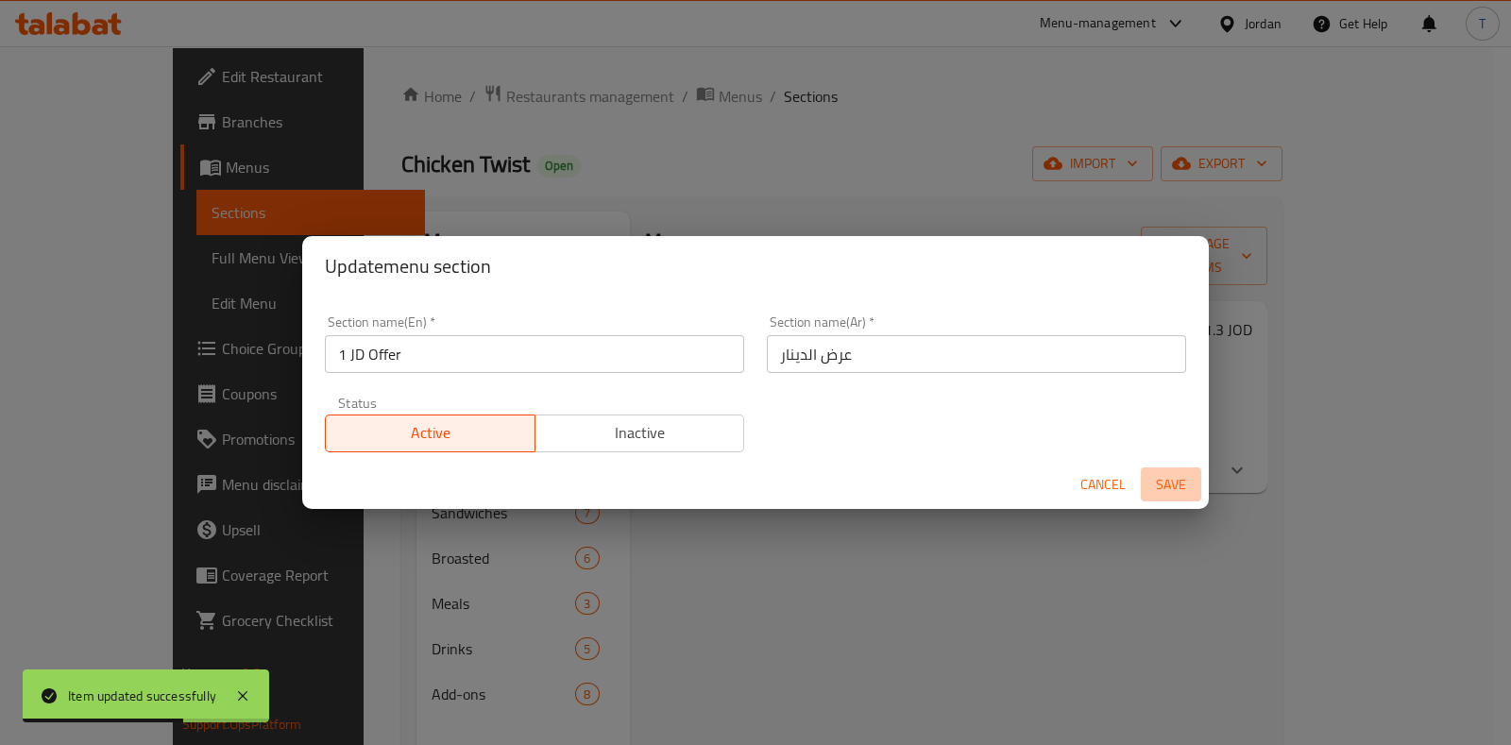
click at [1192, 468] on button "Save" at bounding box center [1171, 485] width 60 height 35
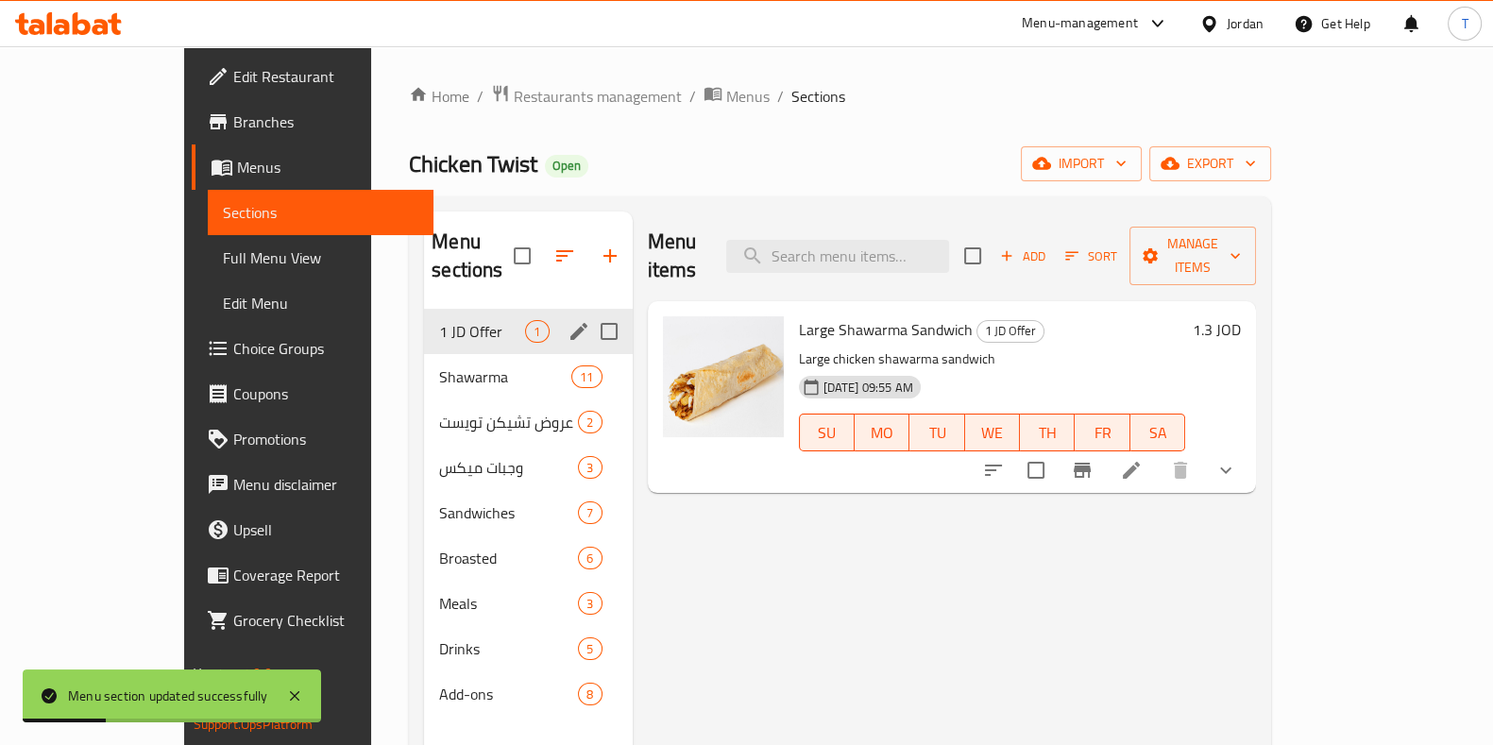
click at [801, 483] on div "Menu items Add Sort Manage items Large Shawarma Sandwich 1 JD Offer Large chick…" at bounding box center [945, 584] width 624 height 745
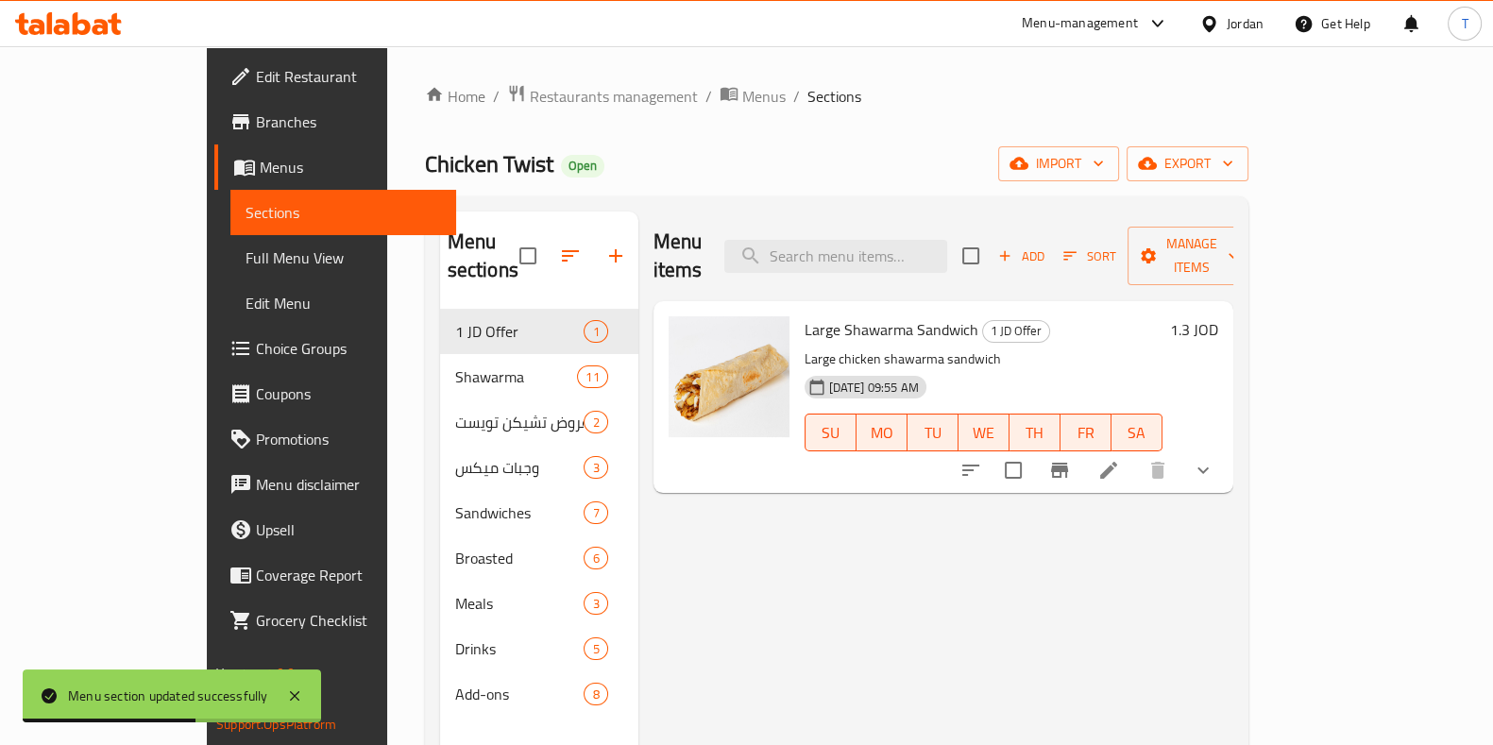
click at [1071, 459] on icon "Branch-specific-item" at bounding box center [1059, 470] width 23 height 23
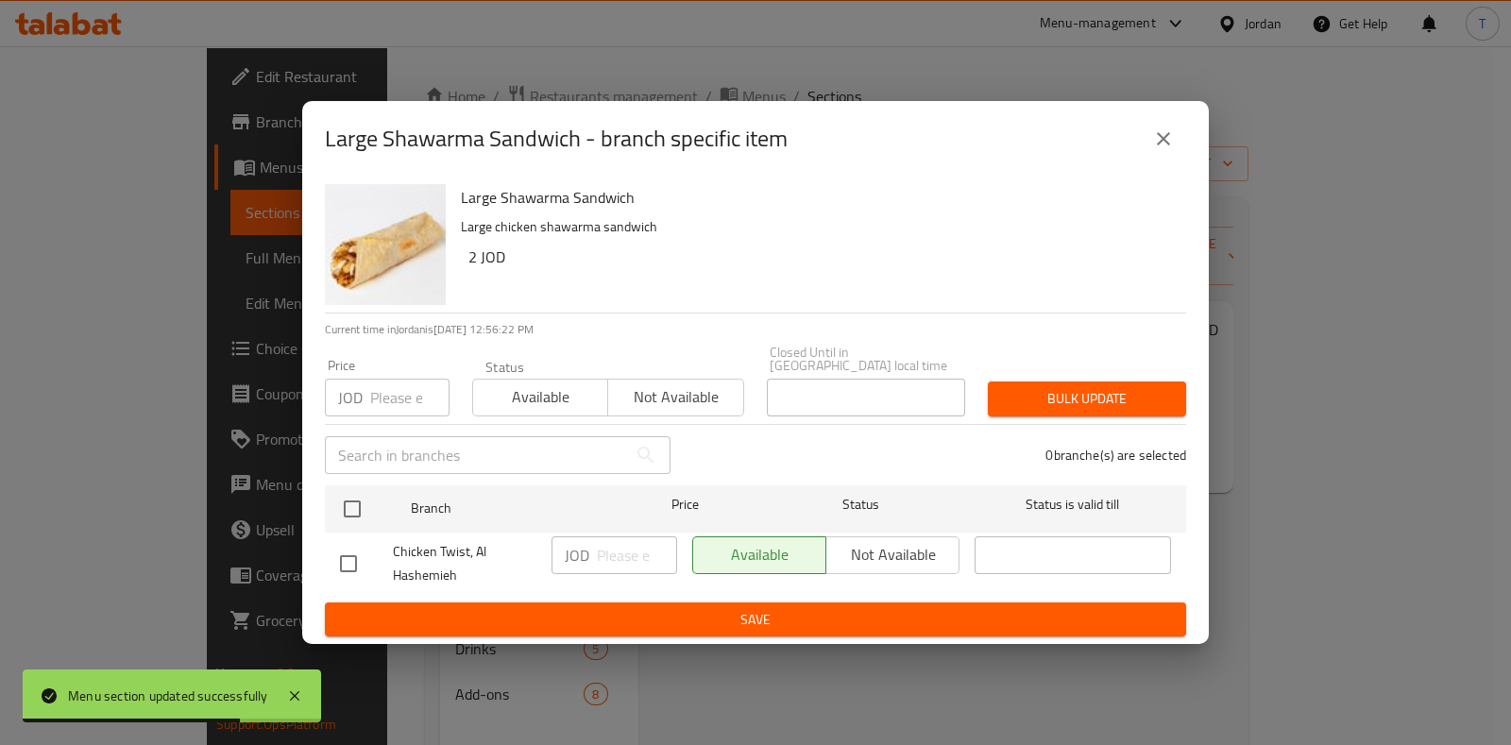
drag, startPoint x: 1331, startPoint y: 665, endPoint x: 1331, endPoint y: 655, distance: 10.4
click at [1331, 663] on div "Large Shawarma Sandwich - branch specific item Large Shawarma Sandwich Large ch…" at bounding box center [755, 372] width 1511 height 745
click at [1161, 153] on button "close" at bounding box center [1163, 138] width 45 height 45
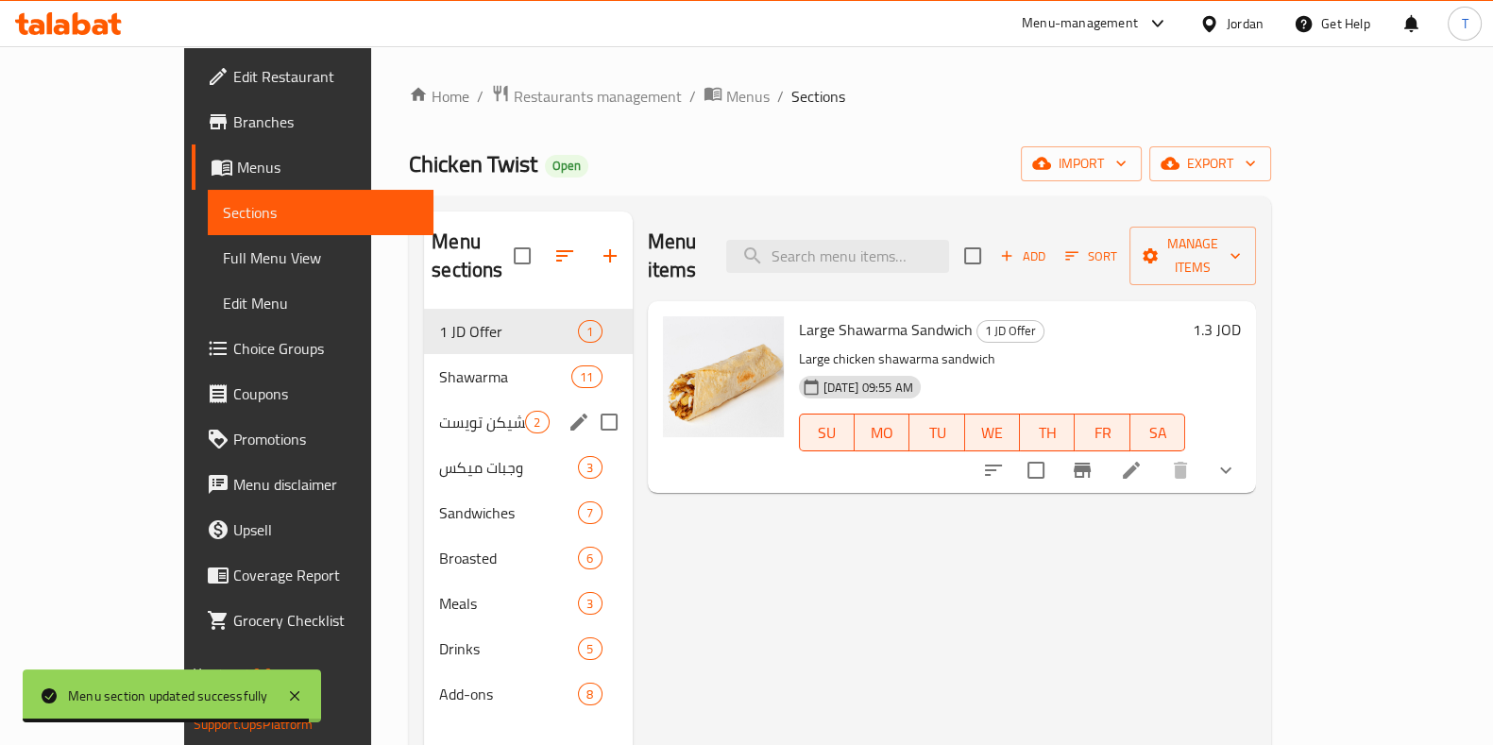
click at [439, 366] on span "Shawarma" at bounding box center [505, 377] width 132 height 23
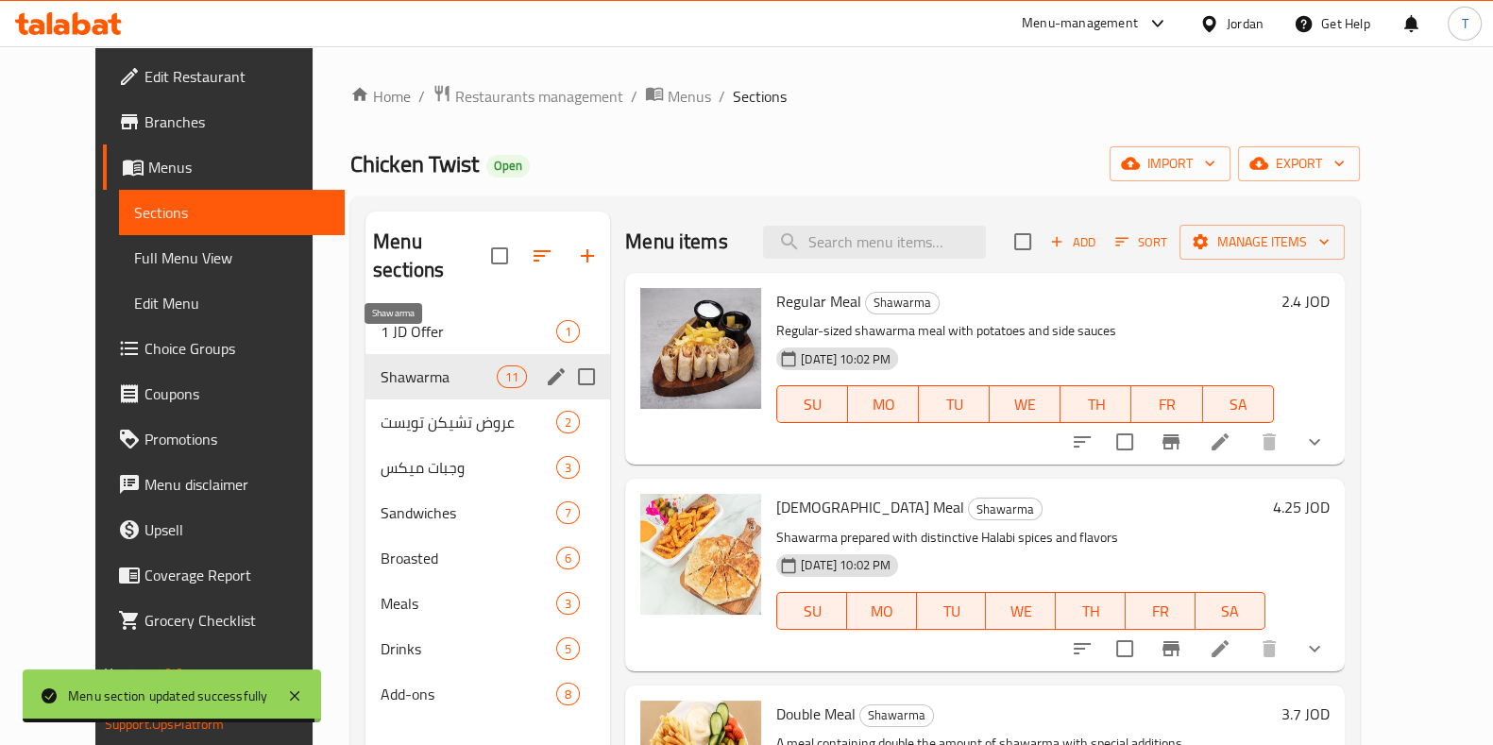
click at [416, 320] on span "1 JD Offer" at bounding box center [469, 331] width 176 height 23
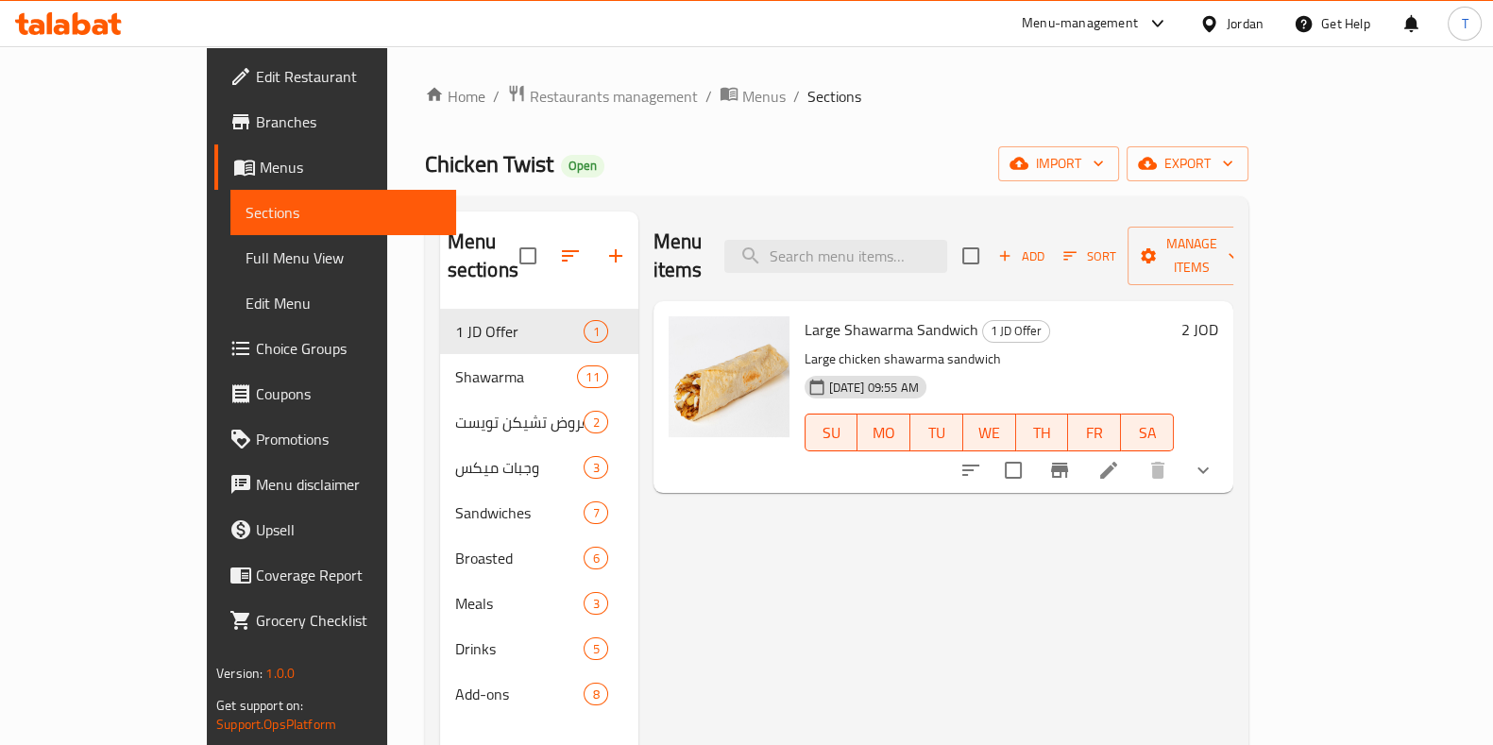
click at [256, 119] on span "Branches" at bounding box center [348, 122] width 185 height 23
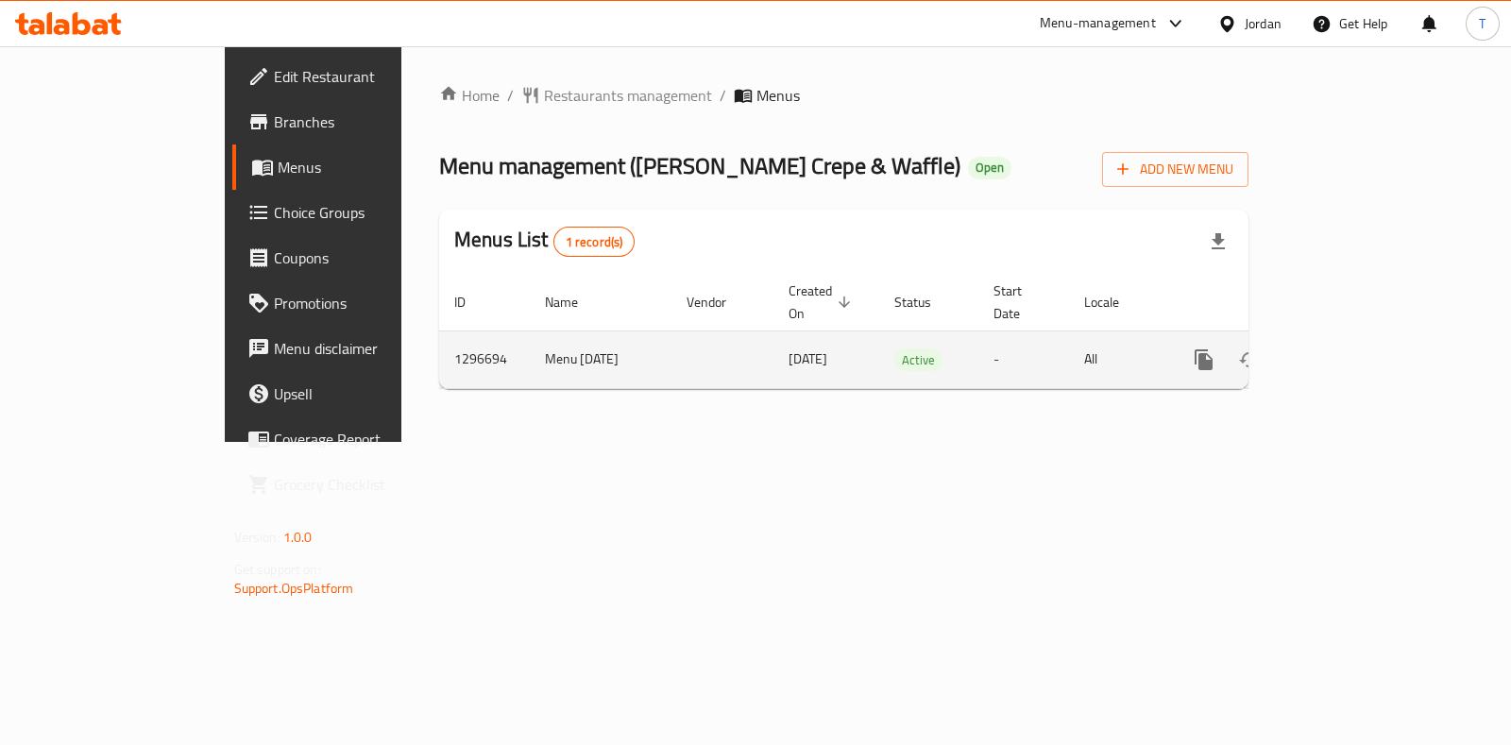
click at [1363, 355] on link "enhanced table" at bounding box center [1340, 359] width 45 height 45
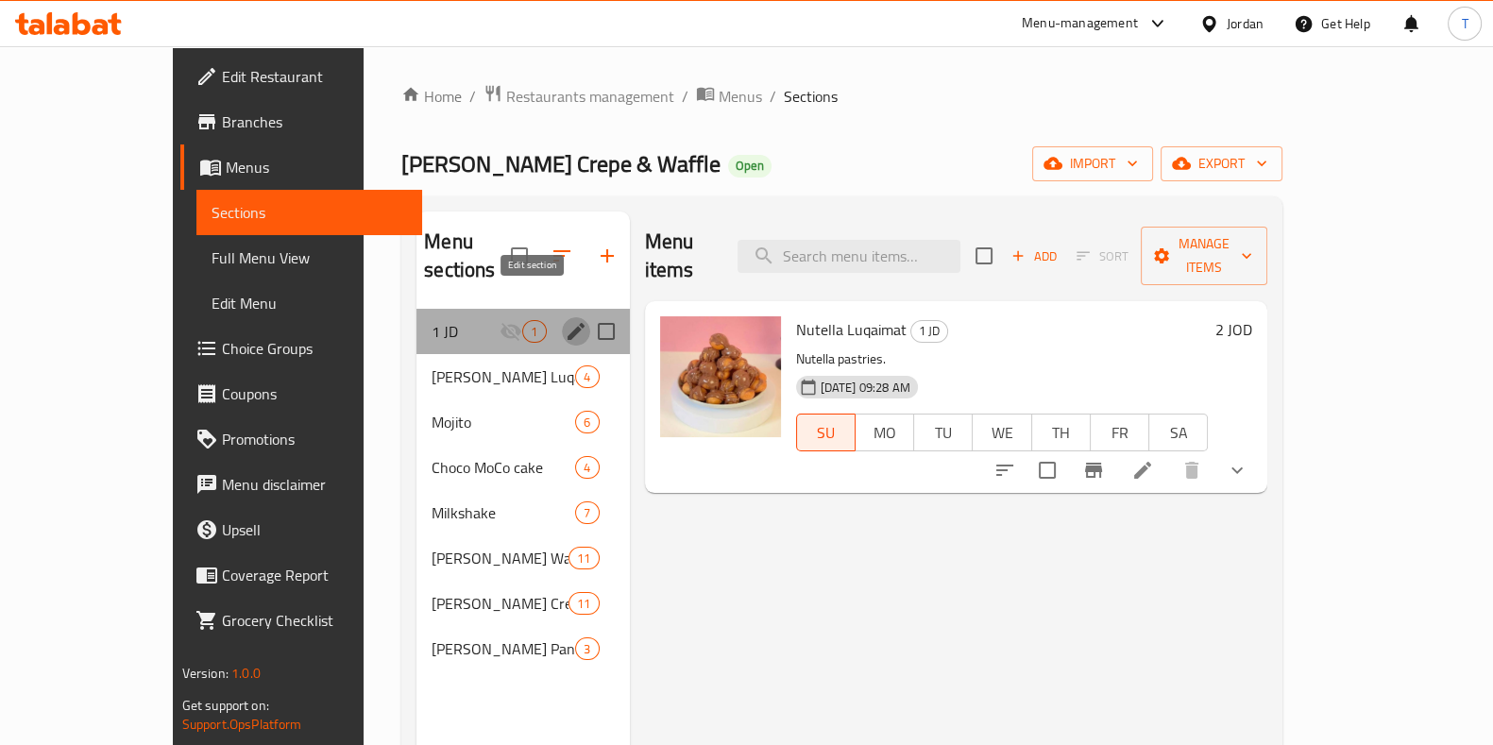
click at [565, 320] on icon "edit" at bounding box center [576, 331] width 23 height 23
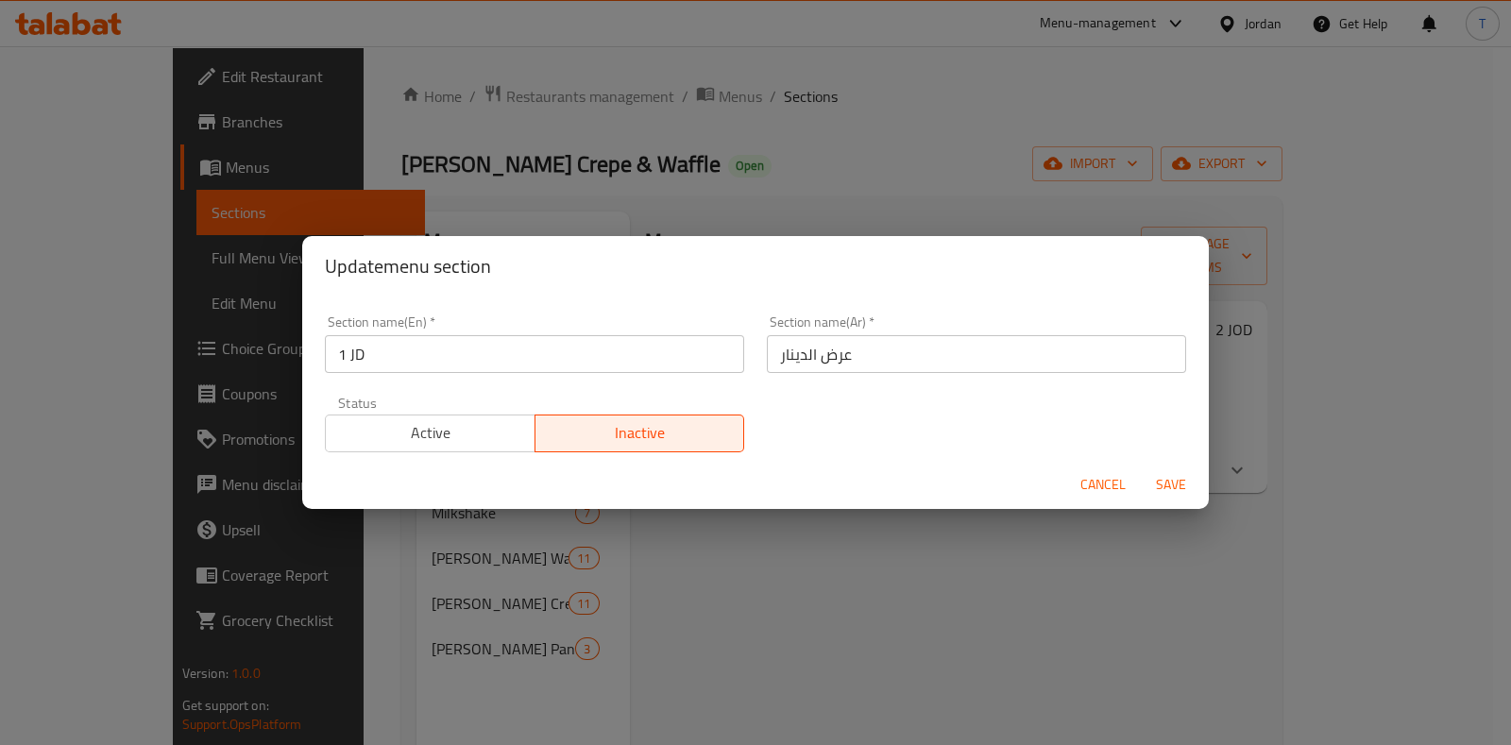
click at [474, 424] on span "Active" at bounding box center [430, 432] width 195 height 27
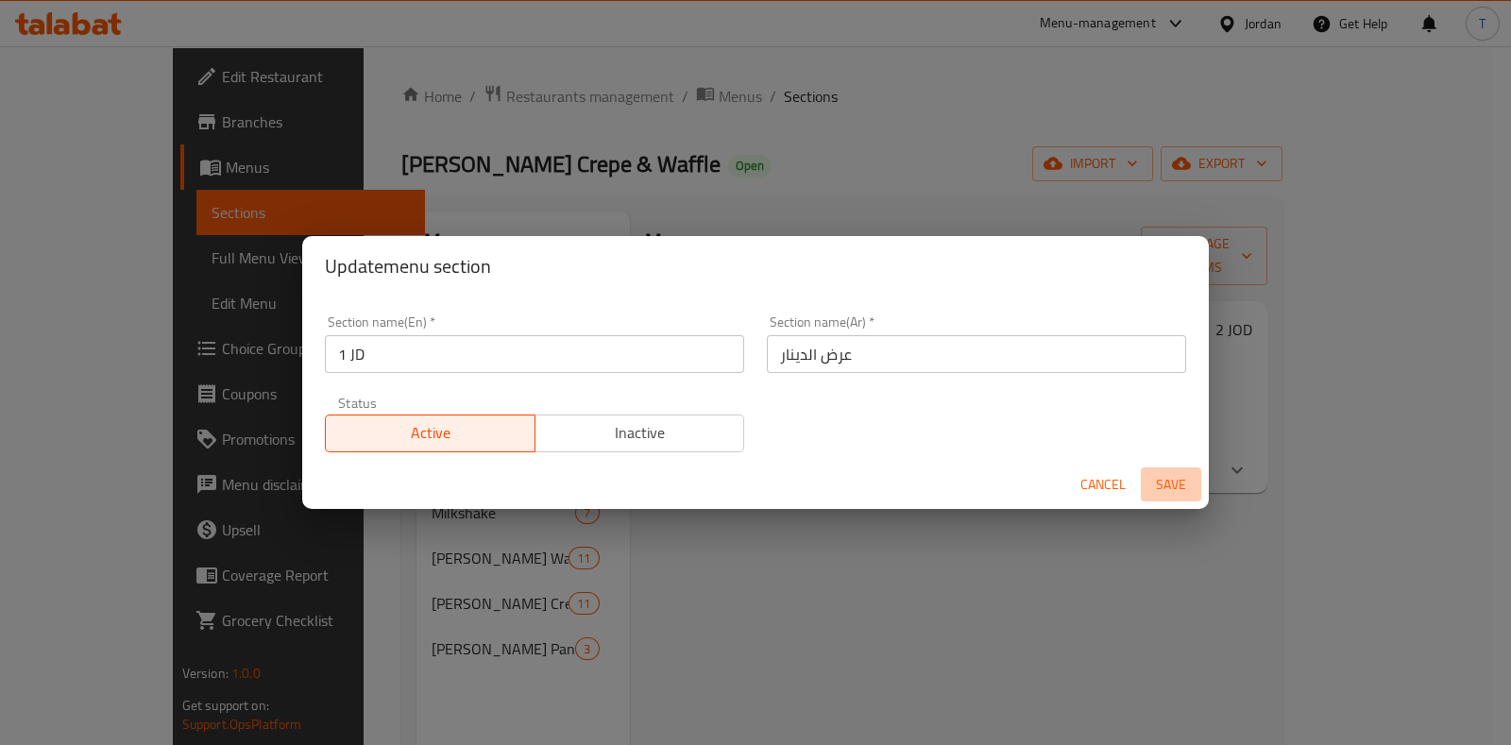
click at [1161, 491] on span "Save" at bounding box center [1171, 485] width 45 height 24
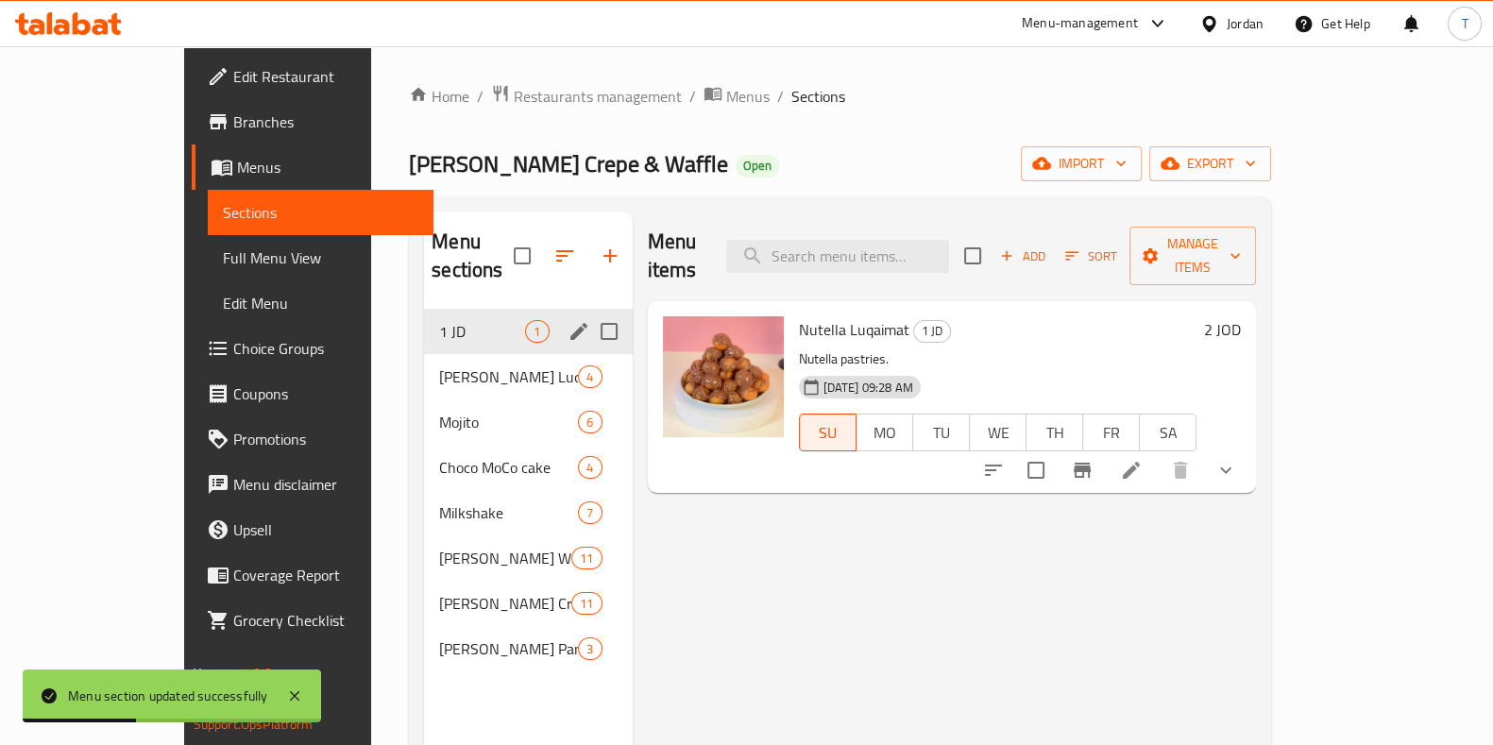
click at [692, 550] on div "Menu items Add Sort Manage items Nutella Luqaimat 1 JD Nutella pastries. 14-09-…" at bounding box center [945, 584] width 624 height 745
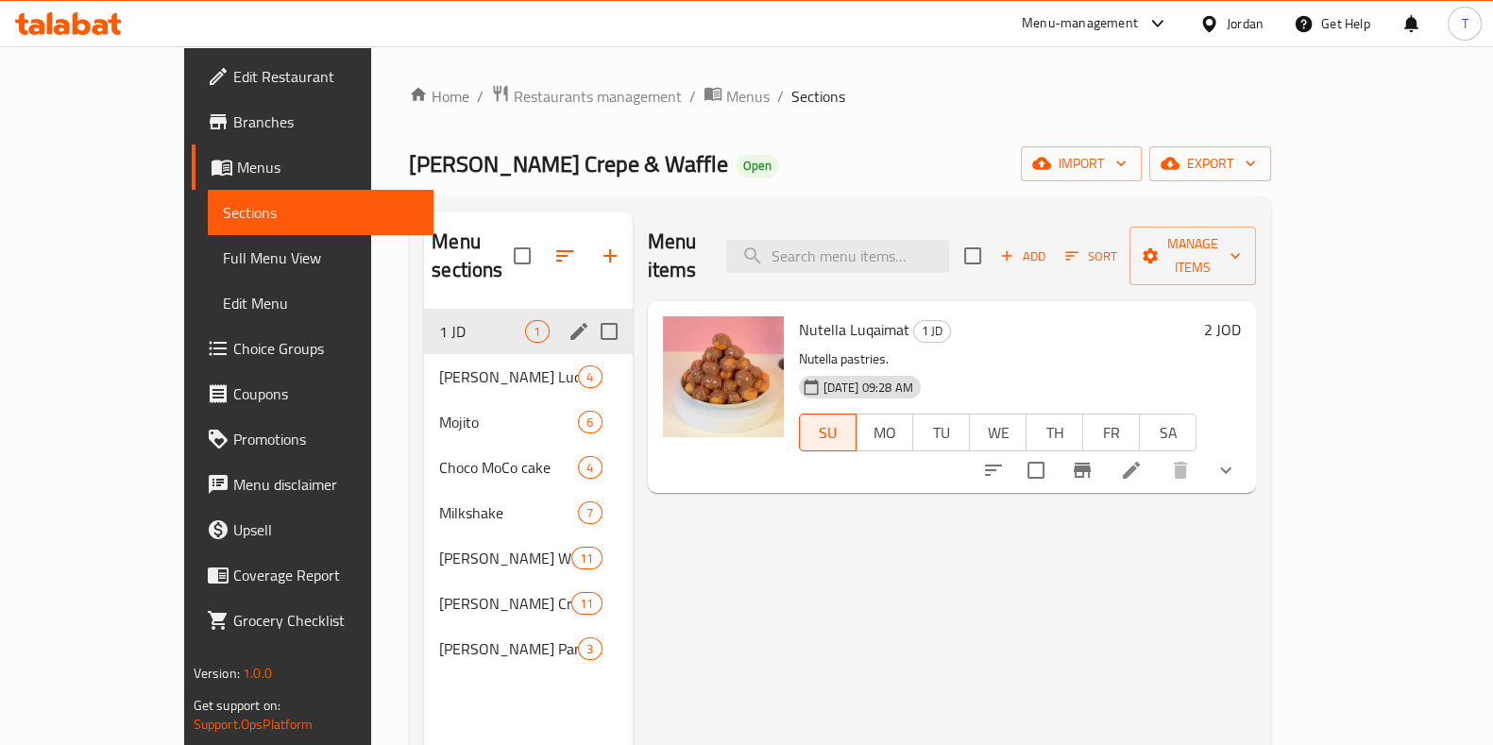
drag, startPoint x: 1124, startPoint y: 29, endPoint x: 1122, endPoint y: 41, distance: 11.5
click at [1124, 36] on div "Menu-management" at bounding box center [1096, 23] width 178 height 45
click at [1115, 16] on div "Menu-management" at bounding box center [1080, 23] width 116 height 23
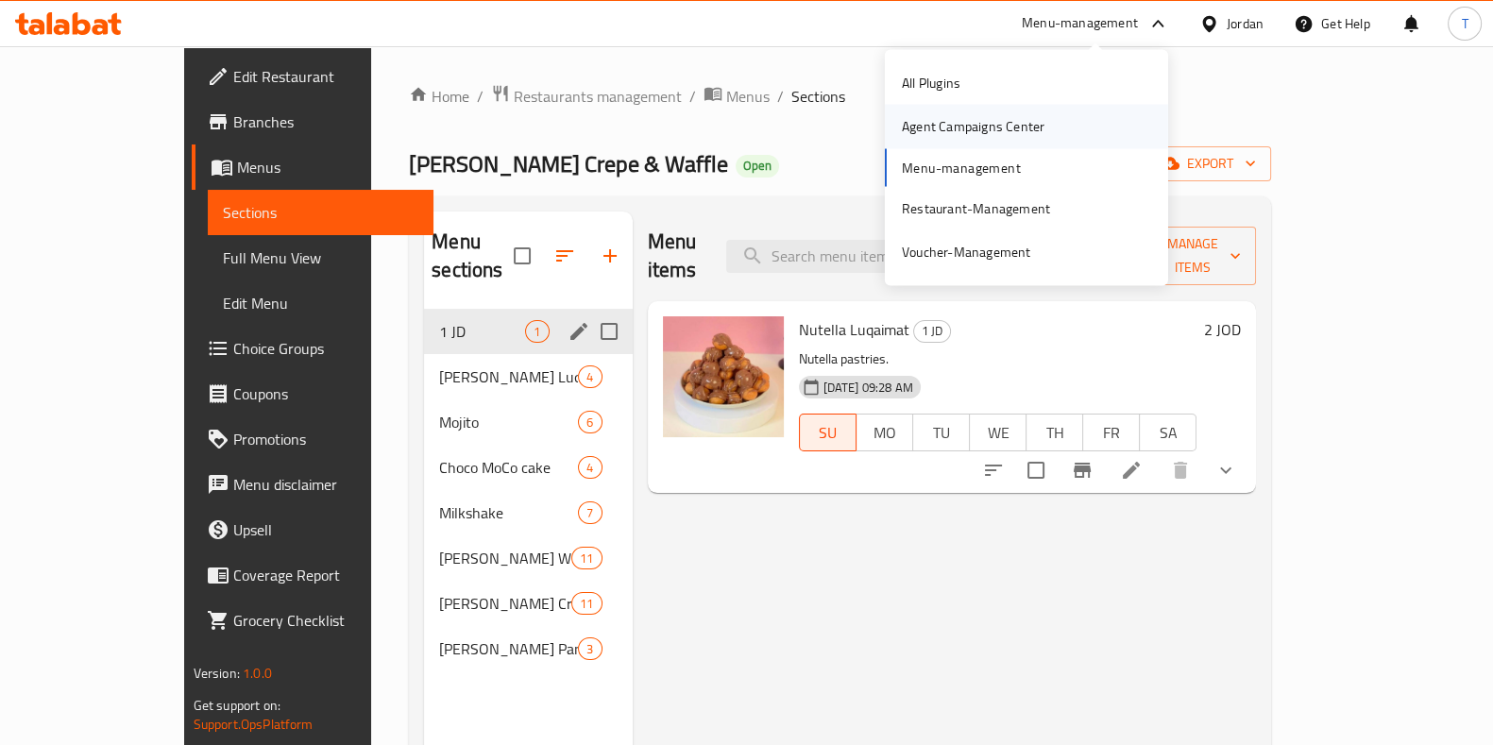
click at [972, 128] on div "Agent Campaigns Center" at bounding box center [973, 126] width 143 height 21
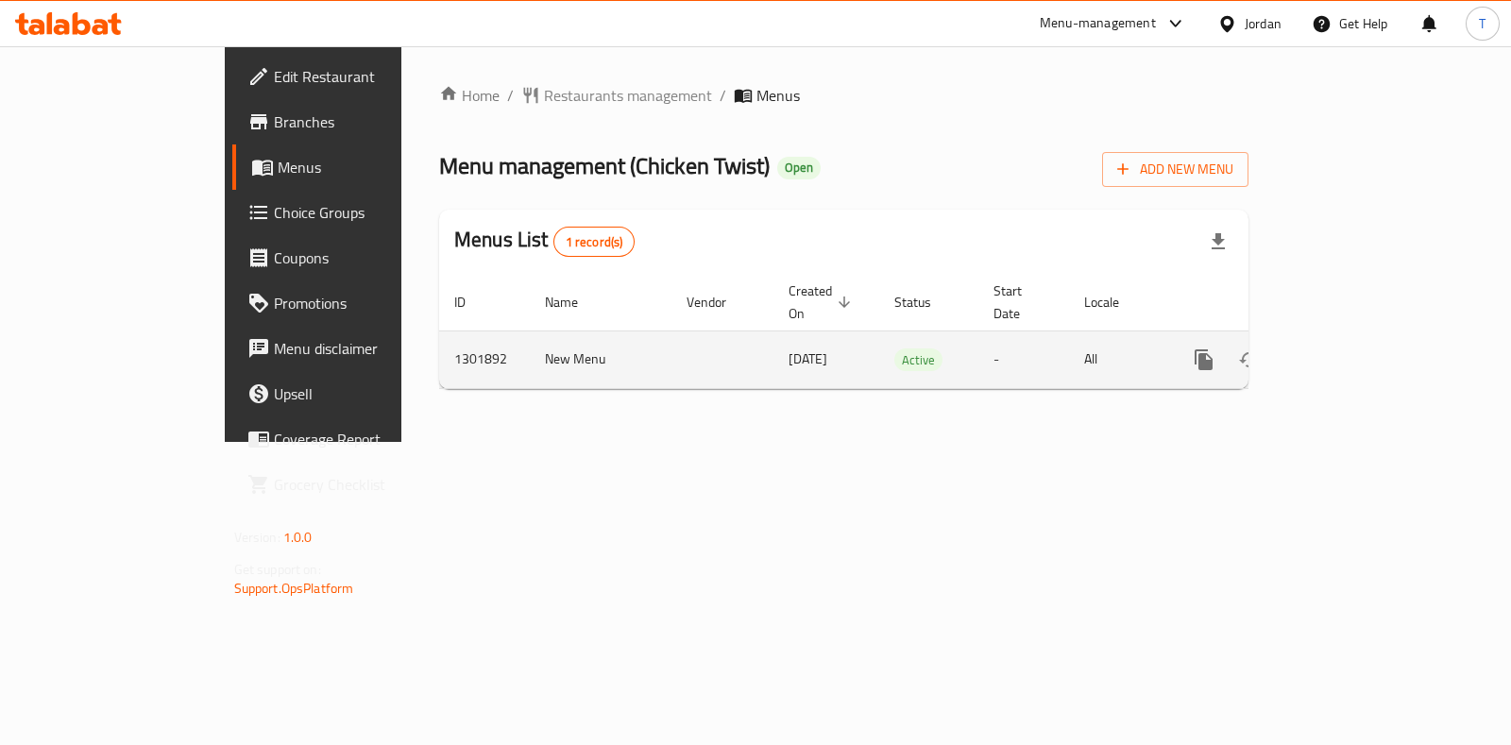
click at [1363, 338] on link "enhanced table" at bounding box center [1340, 359] width 45 height 45
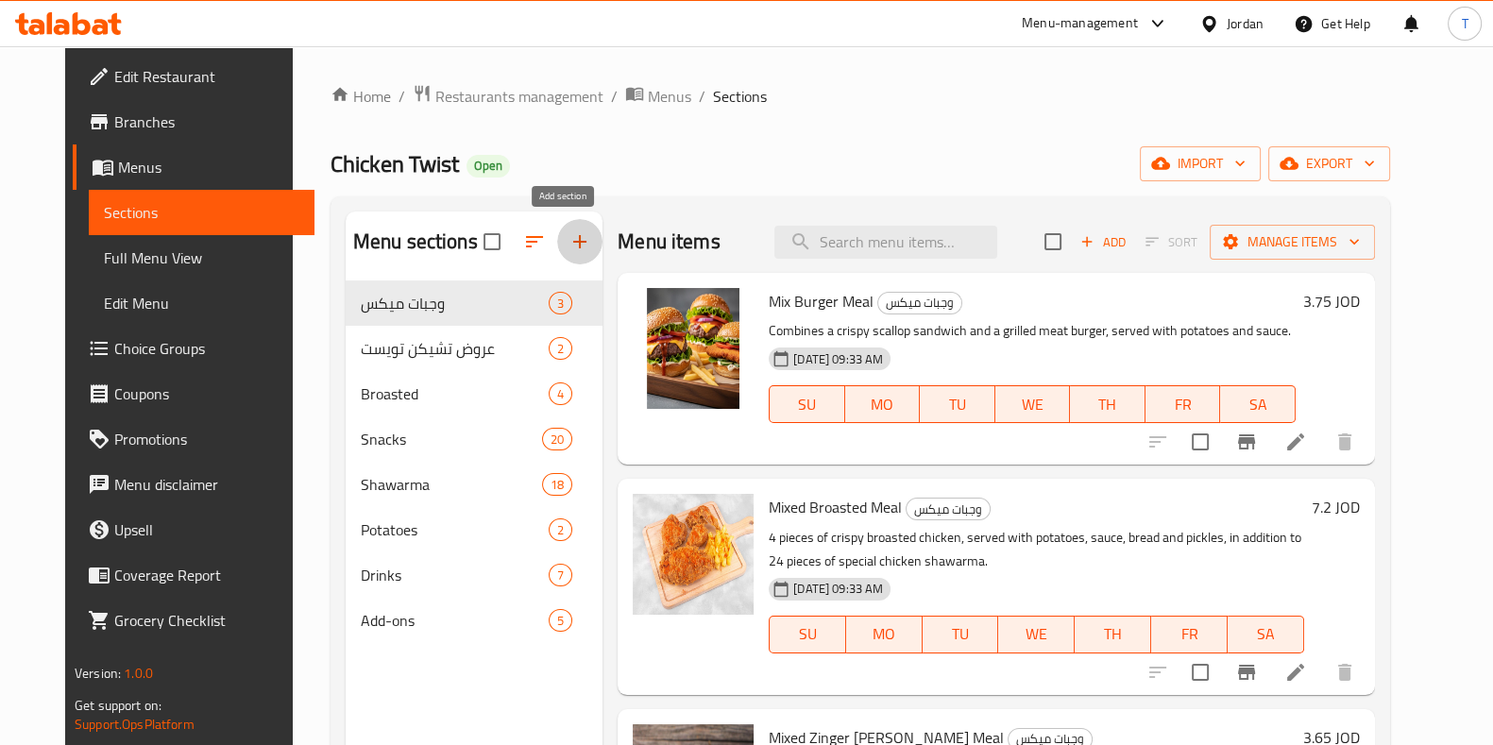
click at [569, 252] on button "button" at bounding box center [579, 241] width 45 height 45
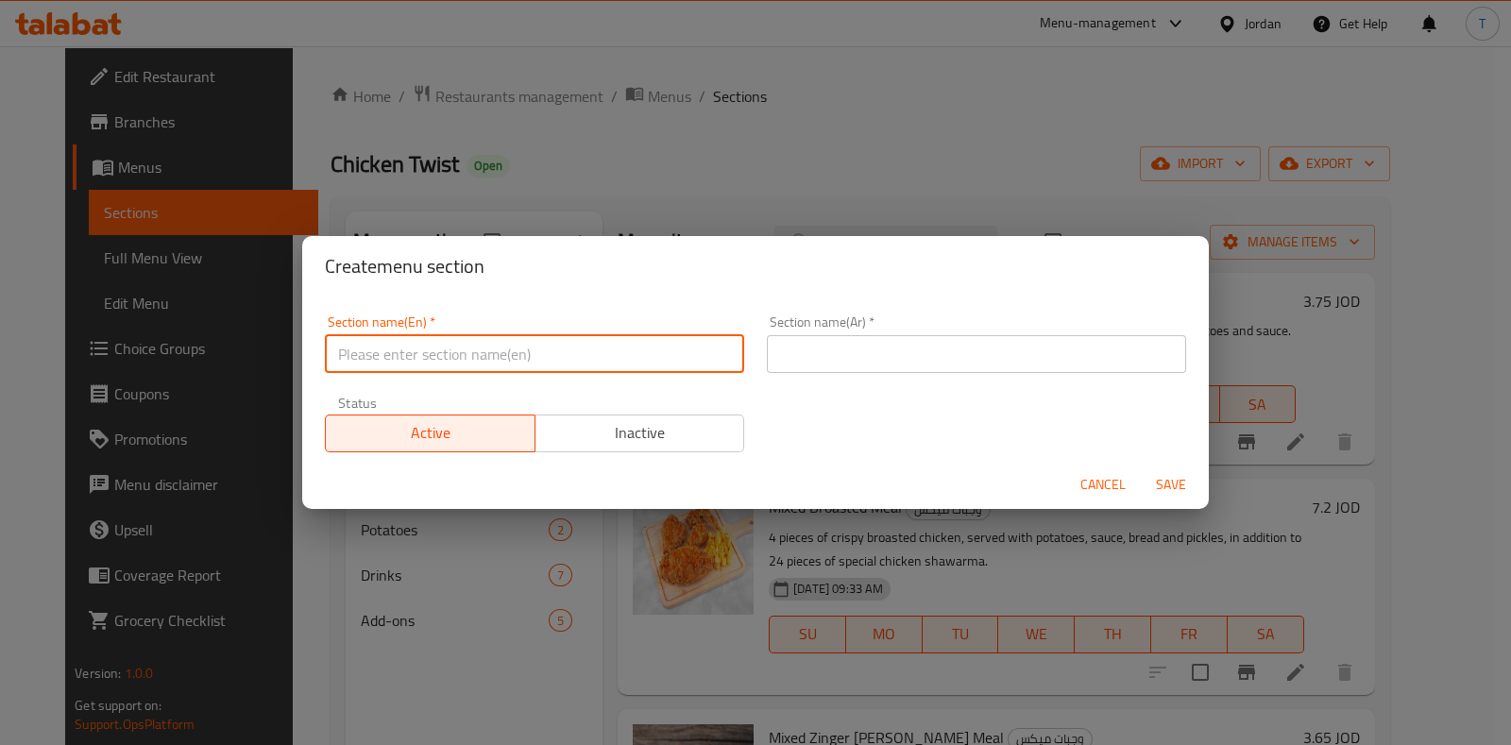
click at [444, 352] on input "text" at bounding box center [534, 354] width 419 height 38
type input "1 JD Offer"
click at [826, 355] on input "text" at bounding box center [976, 354] width 419 height 38
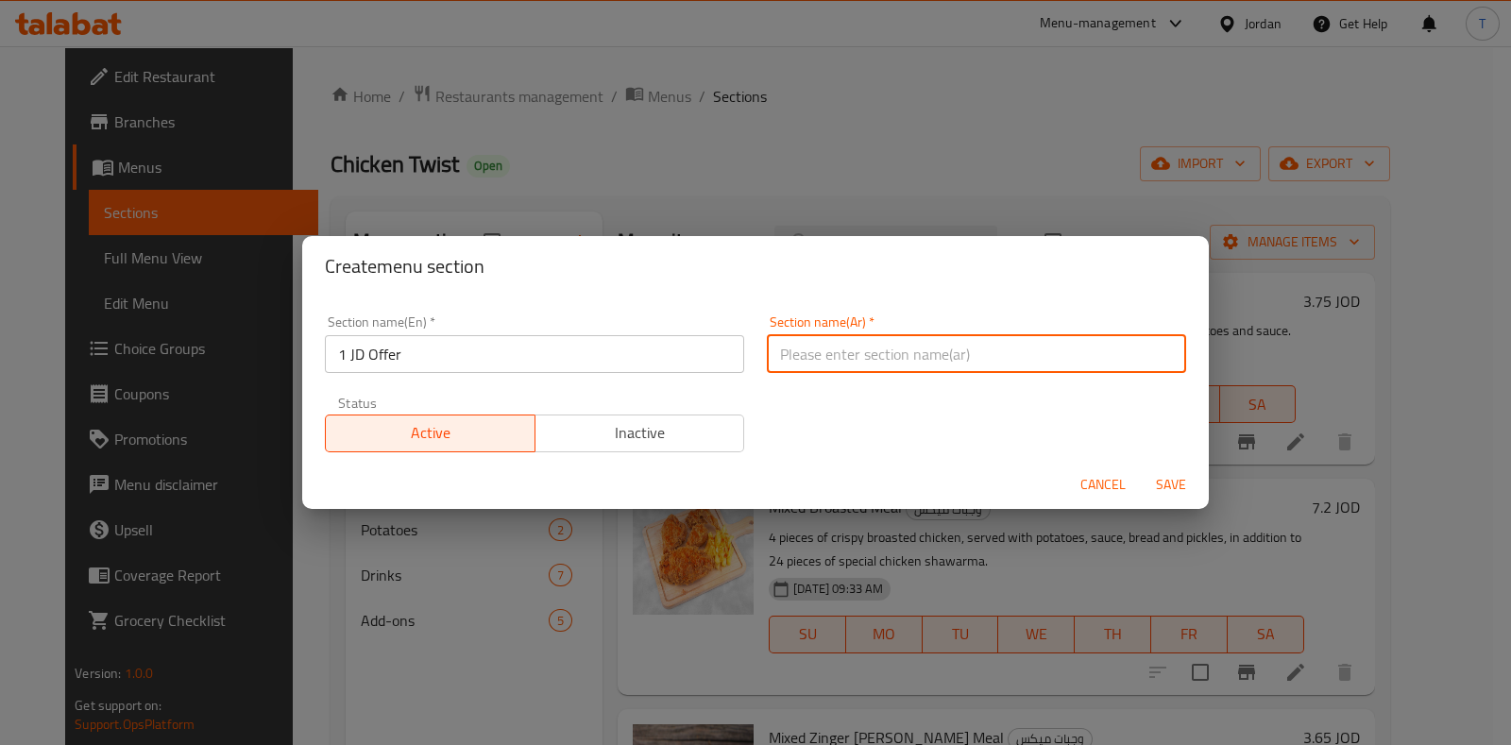
type input "u"
type input "عرض الدينار"
click at [691, 432] on span "Inactive" at bounding box center [640, 432] width 195 height 27
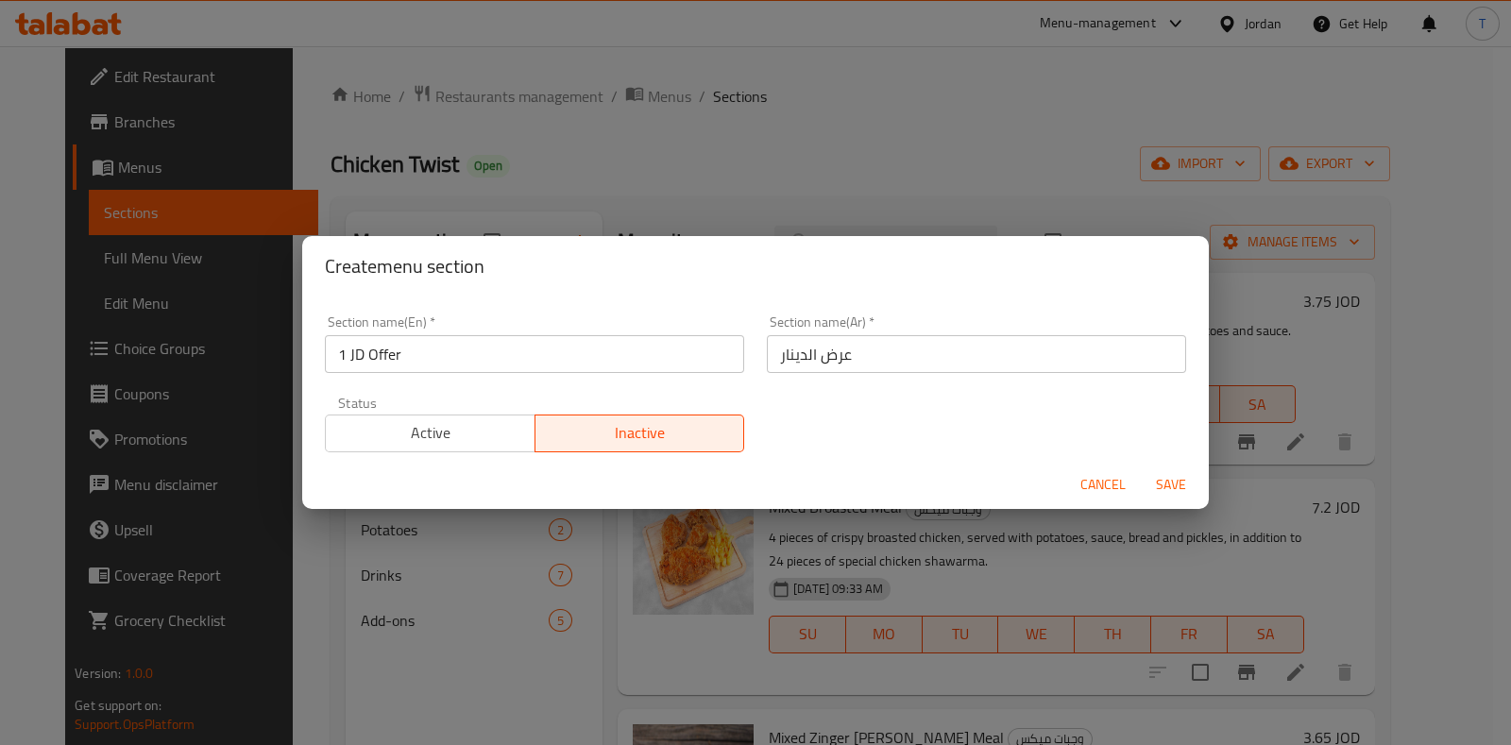
click at [1159, 485] on span "Save" at bounding box center [1171, 485] width 45 height 24
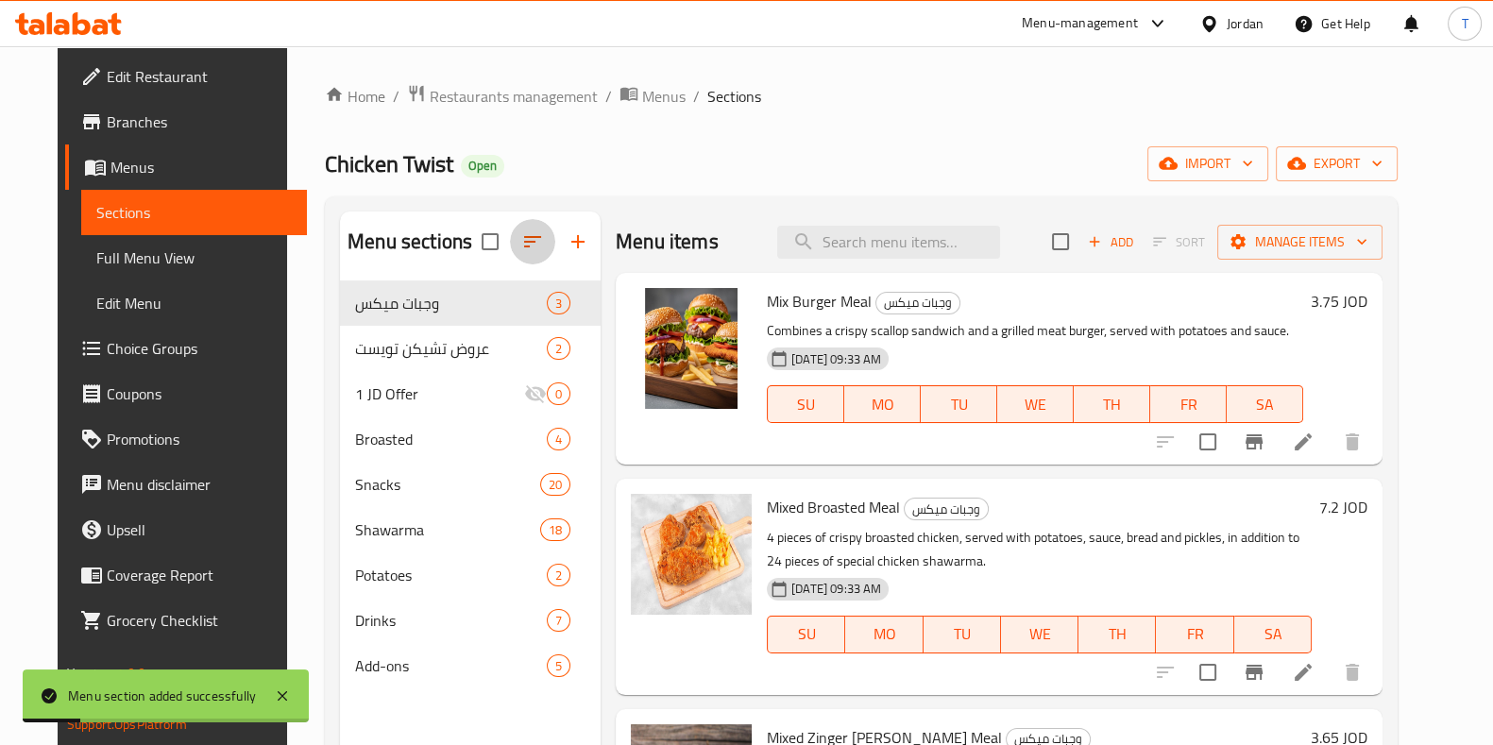
click at [521, 247] on icon "button" at bounding box center [532, 241] width 23 height 23
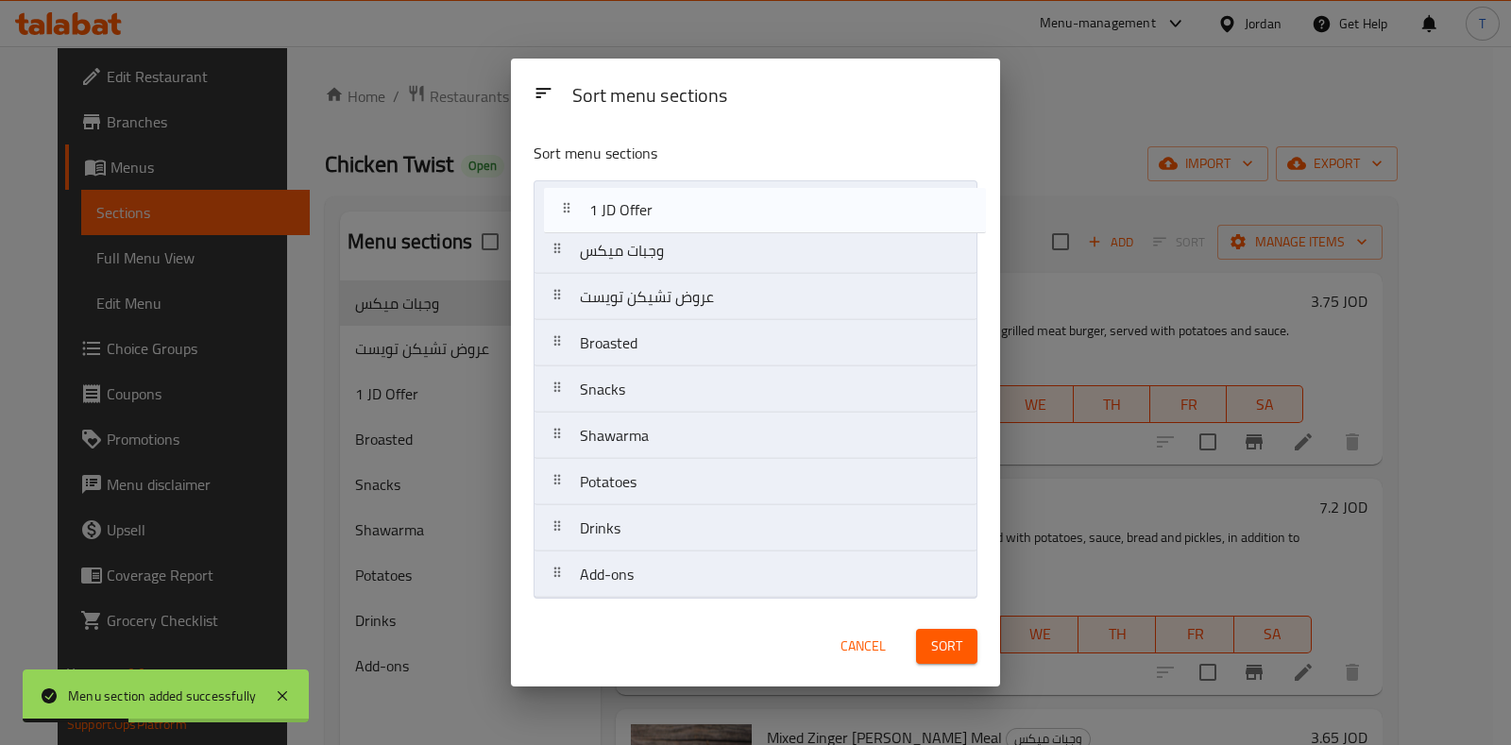
drag, startPoint x: 661, startPoint y: 318, endPoint x: 671, endPoint y: 224, distance: 94.9
click at [671, 224] on nav "وجبات ميكس عروض تشيكن تويست 1 JD Offer Broasted Snacks Shawarma Potatoes Drinks…" at bounding box center [755, 389] width 443 height 418
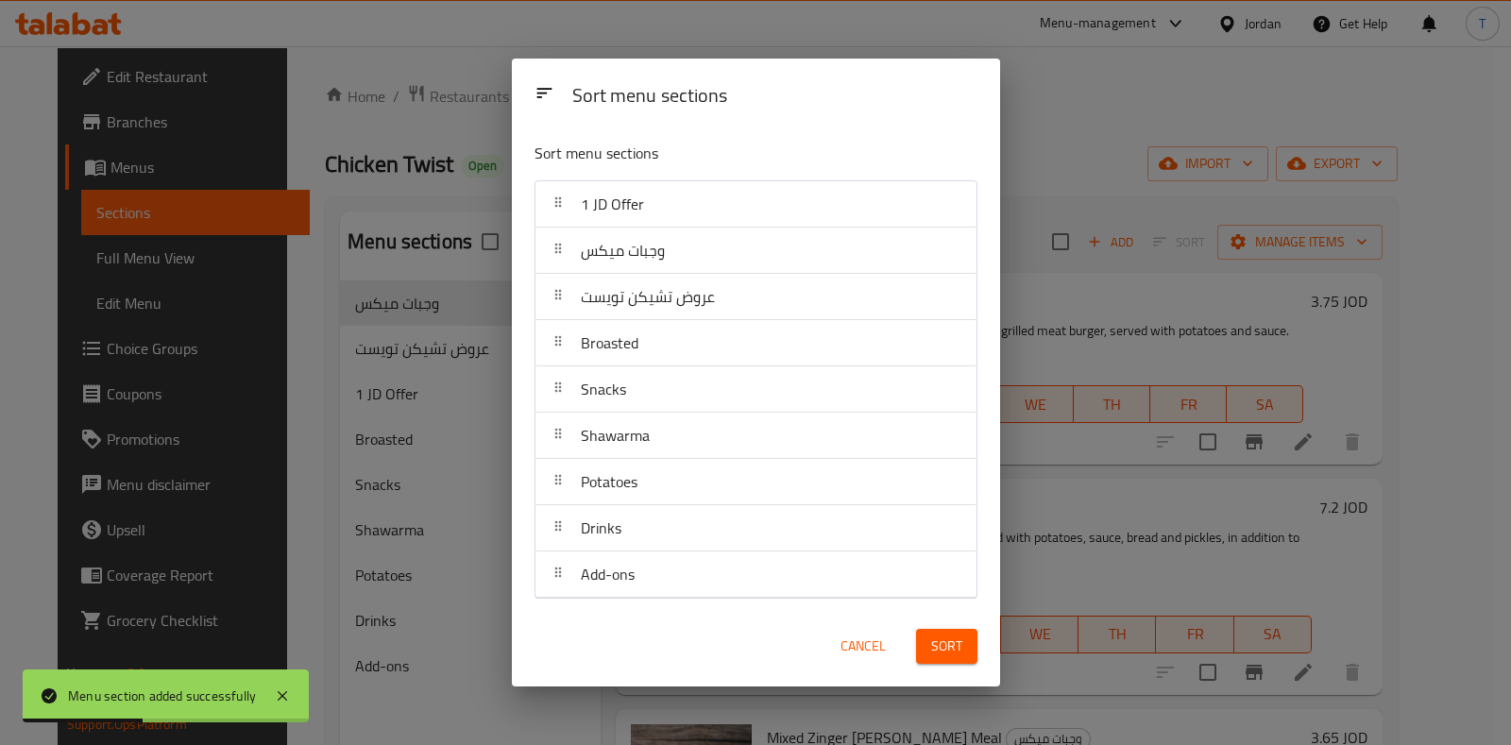
click at [937, 644] on span "Sort" at bounding box center [946, 647] width 31 height 24
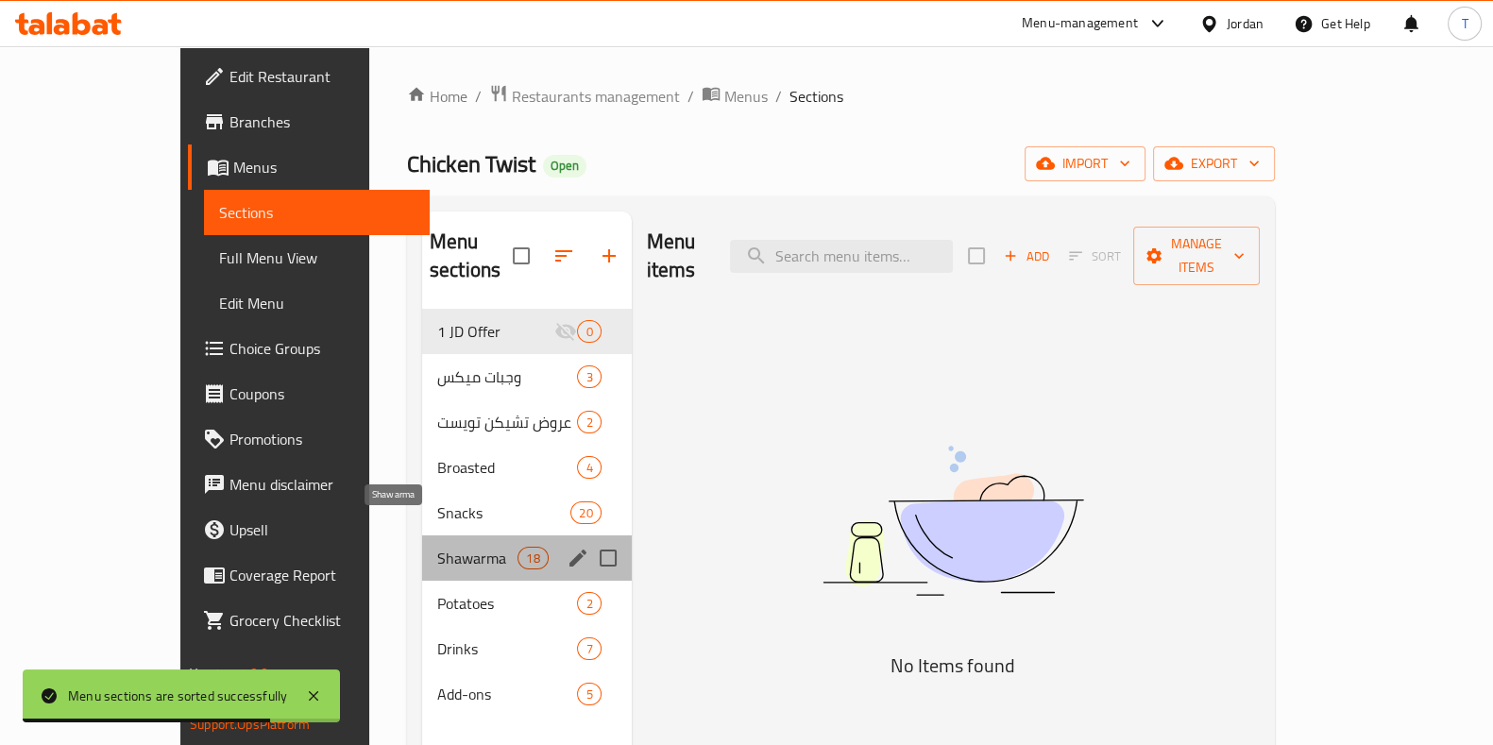
click at [437, 547] on span "Shawarma" at bounding box center [477, 558] width 80 height 23
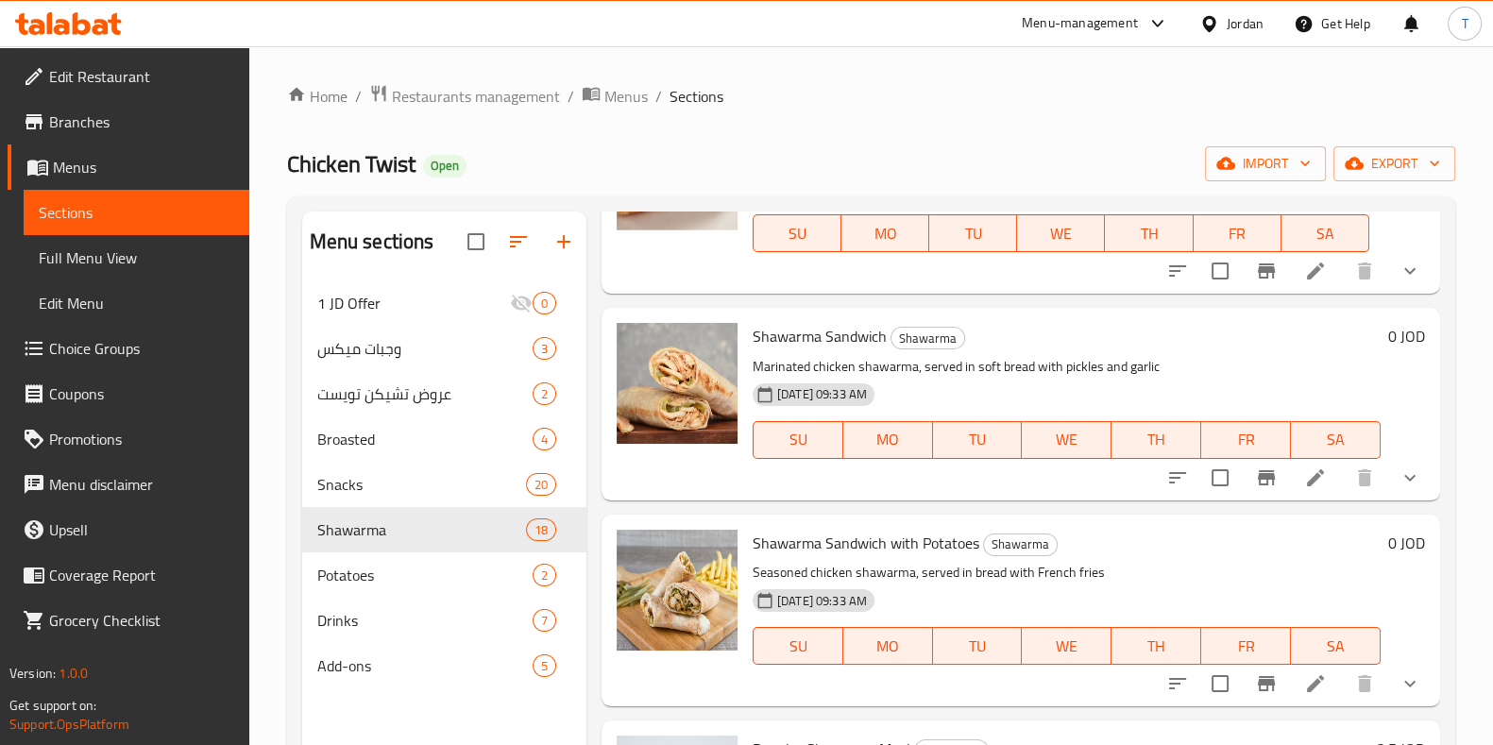
scroll to position [535, 0]
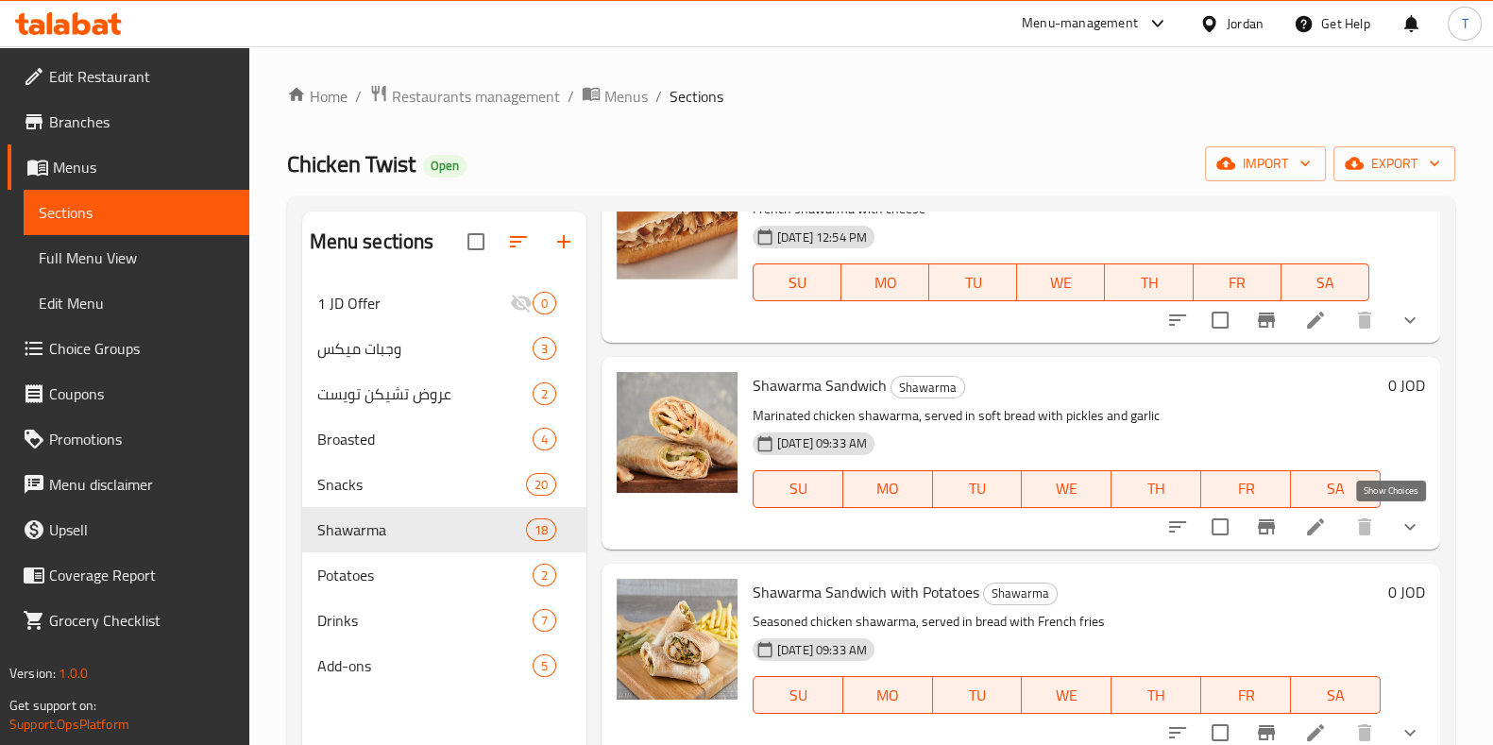
click at [1399, 516] on icon "show more" at bounding box center [1410, 527] width 23 height 23
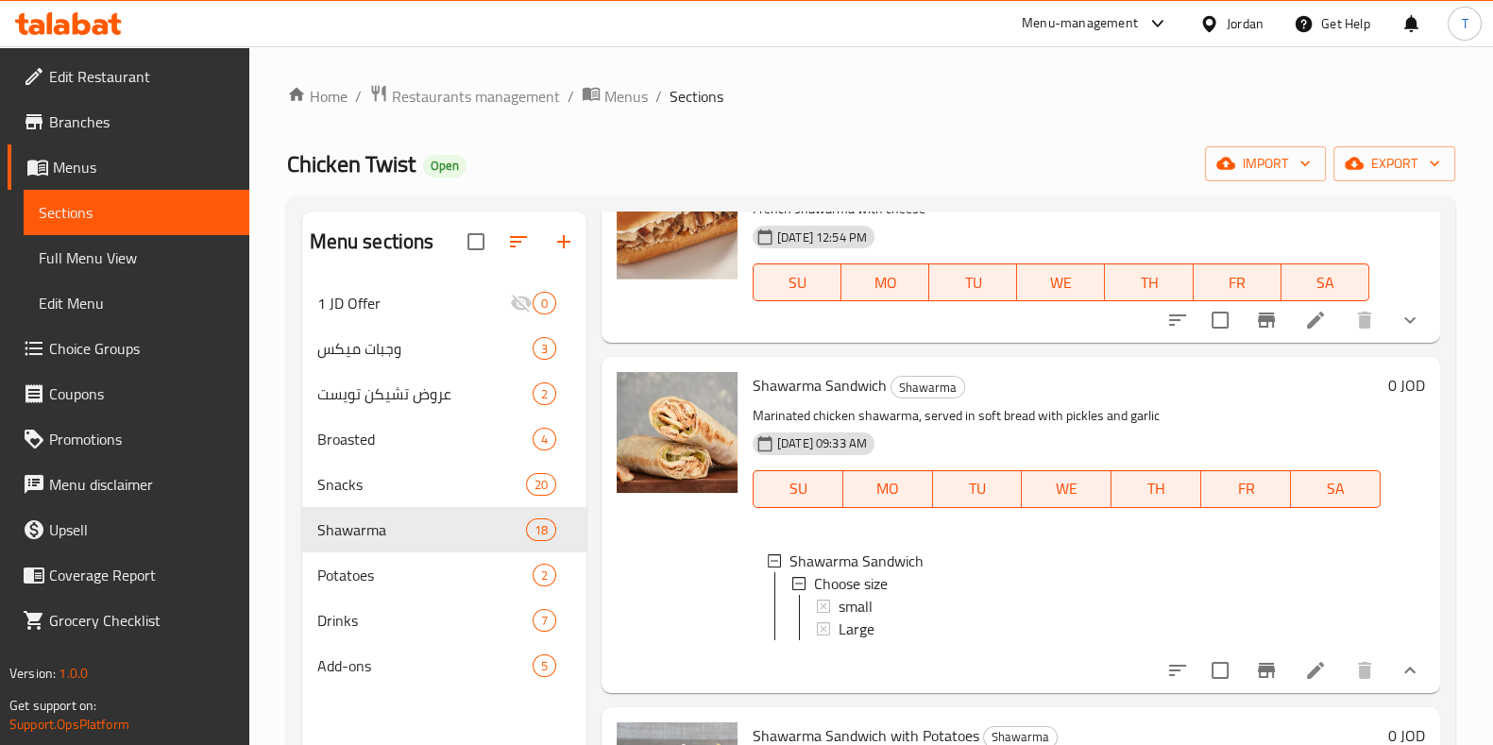
scroll to position [2, 0]
click at [978, 605] on div "small" at bounding box center [1102, 604] width 527 height 23
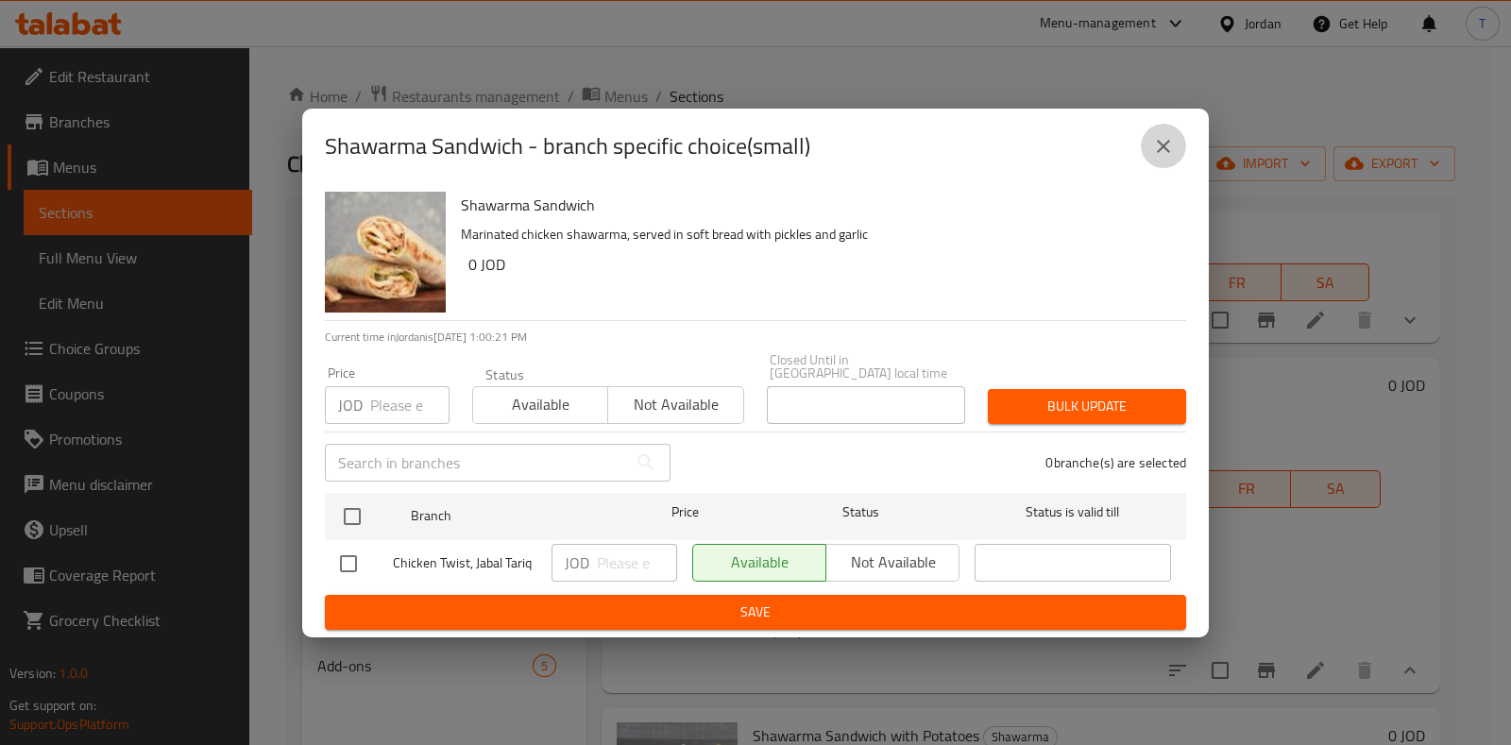
click at [1170, 158] on icon "close" at bounding box center [1163, 146] width 23 height 23
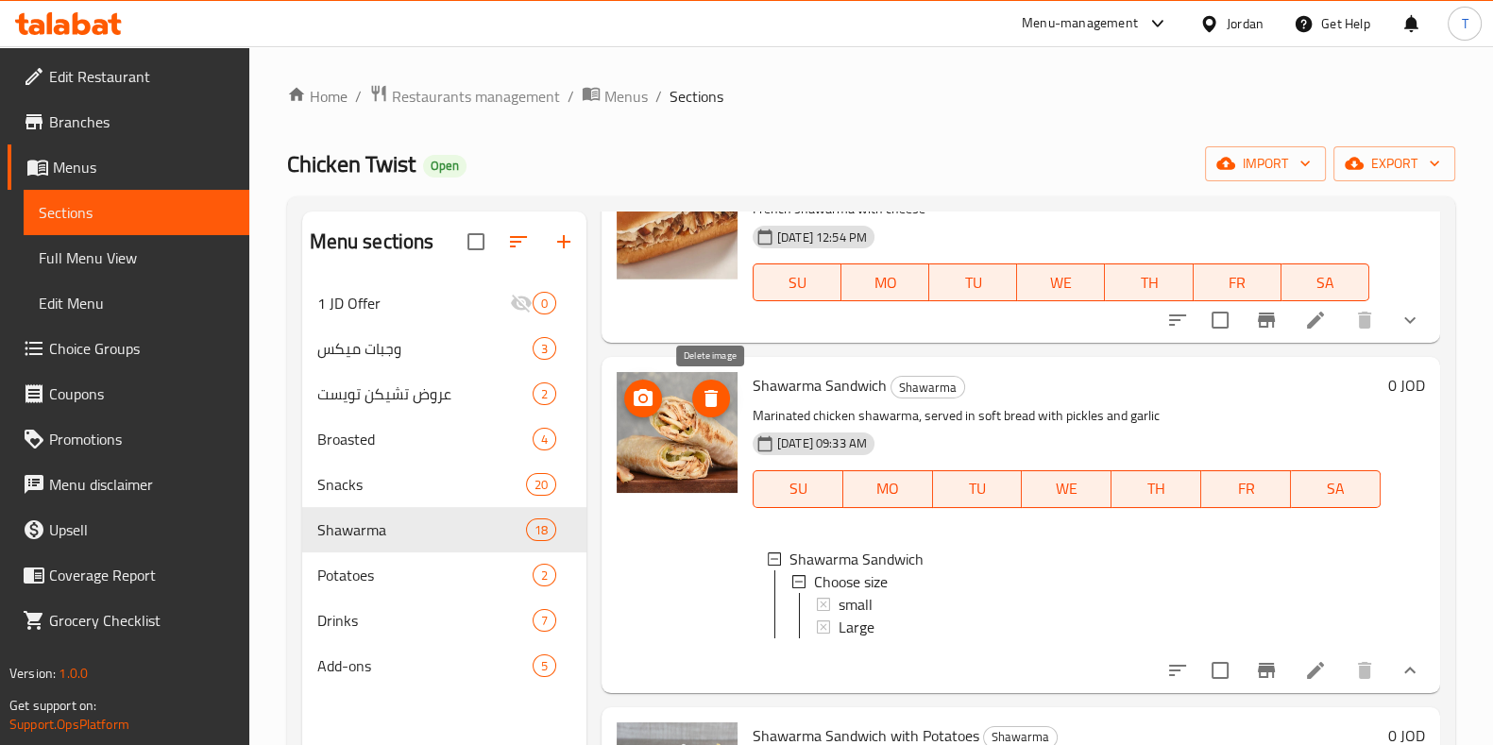
drag, startPoint x: 697, startPoint y: 403, endPoint x: 650, endPoint y: 437, distance: 58.2
drag, startPoint x: 349, startPoint y: 302, endPoint x: 372, endPoint y: 304, distance: 22.7
click at [349, 302] on span "1 JD Offer" at bounding box center [387, 303] width 140 height 23
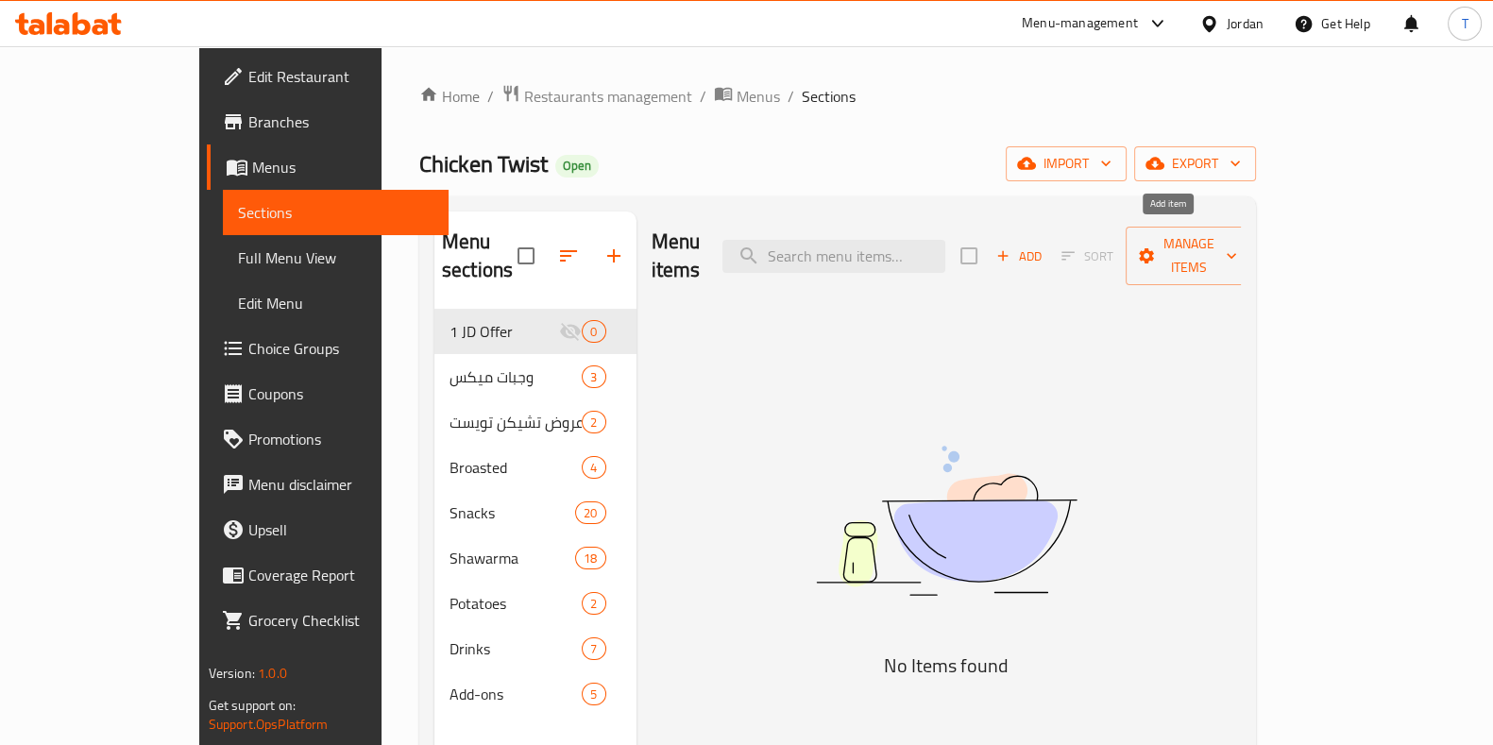
click at [1012, 247] on icon "button" at bounding box center [1003, 255] width 17 height 17
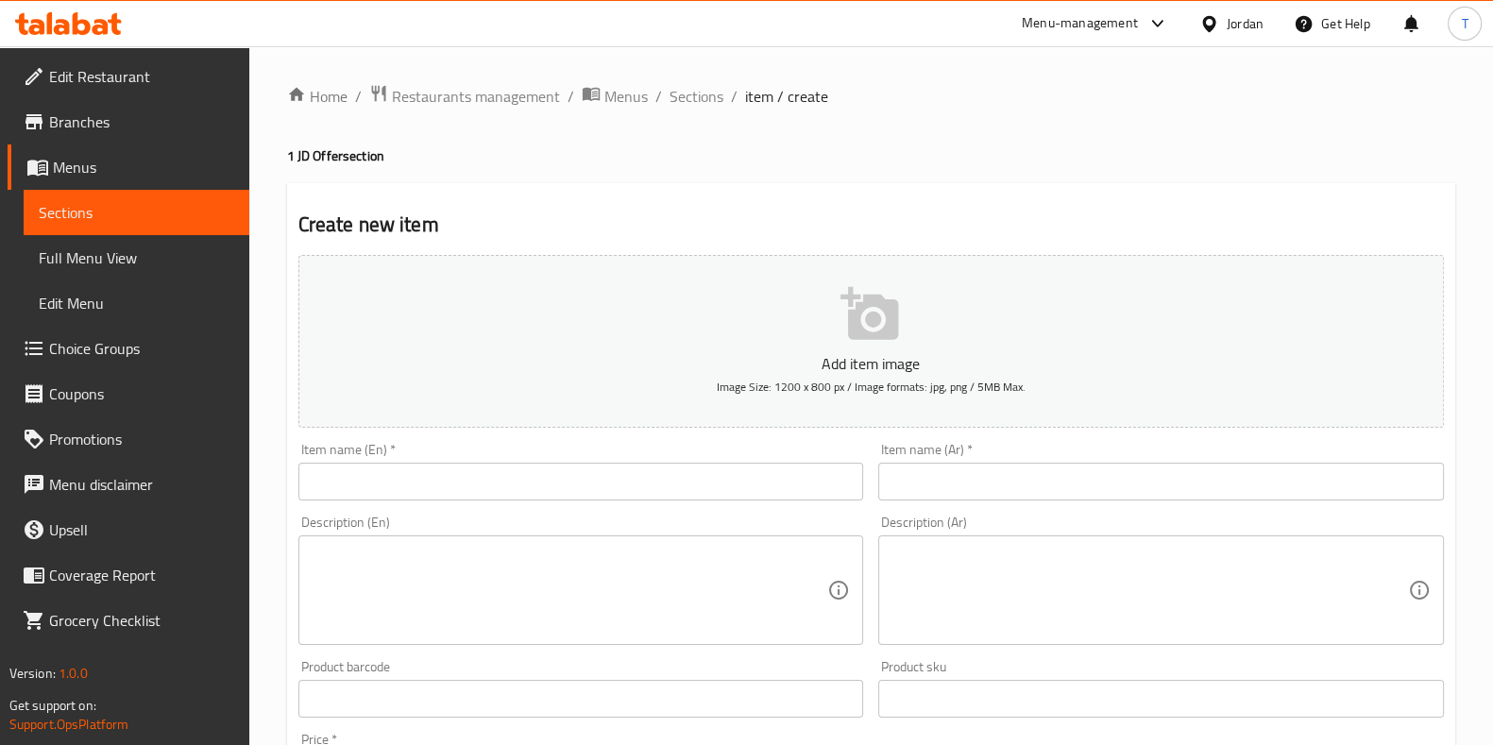
click at [651, 443] on div "Item name (En)   * Item name (En) *" at bounding box center [581, 472] width 566 height 58
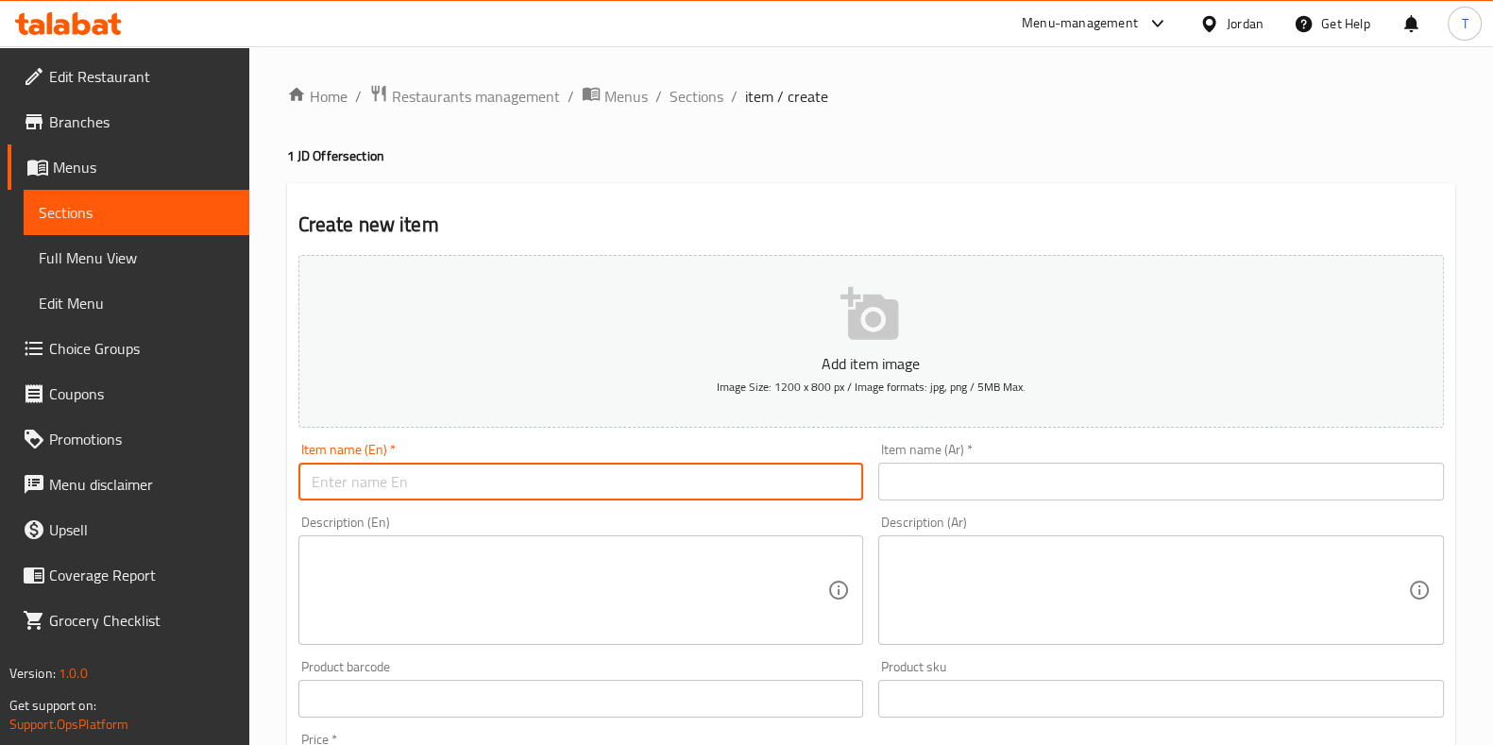
click at [648, 472] on input "text" at bounding box center [581, 482] width 566 height 38
type input "،"
type input "/"
type input "Large Shawarma Sandwich"
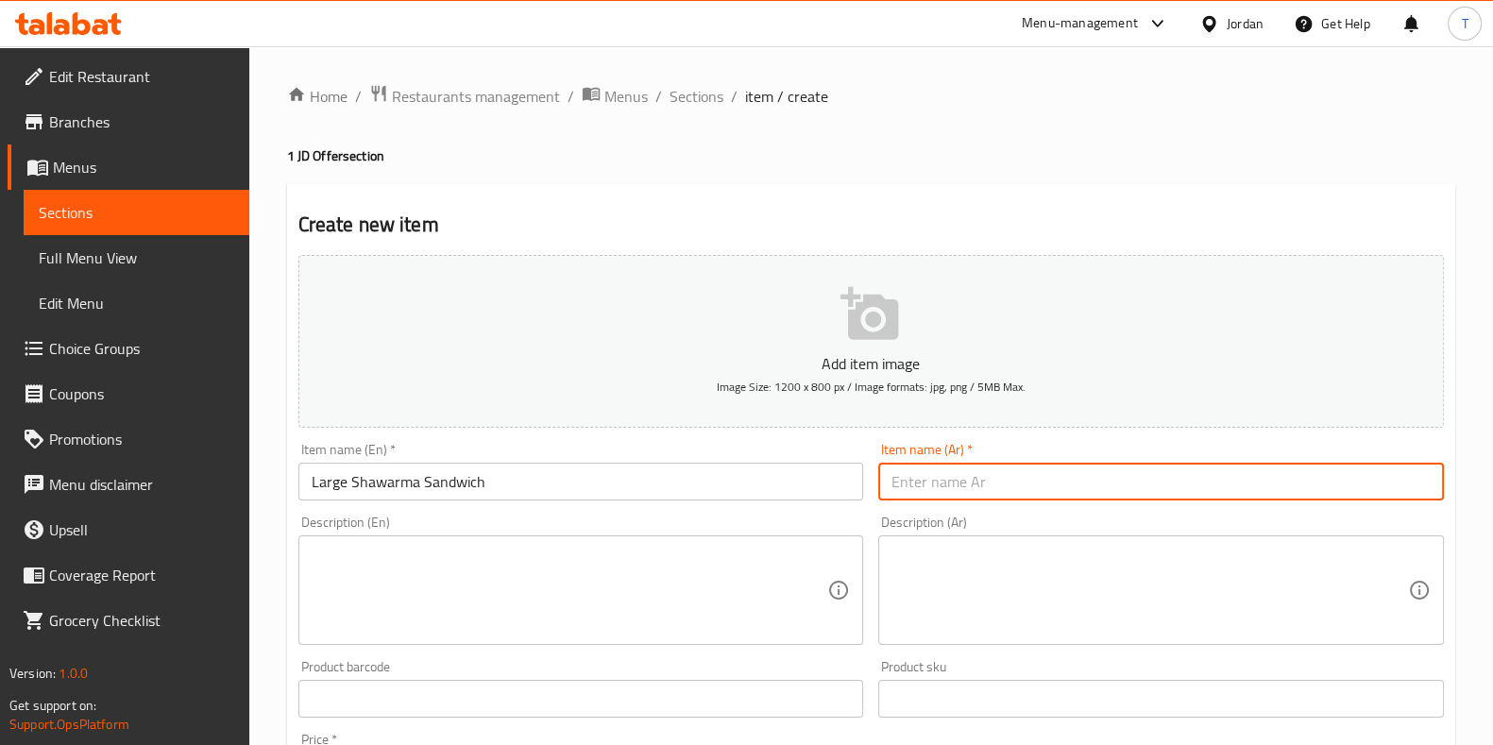
type input "ع"
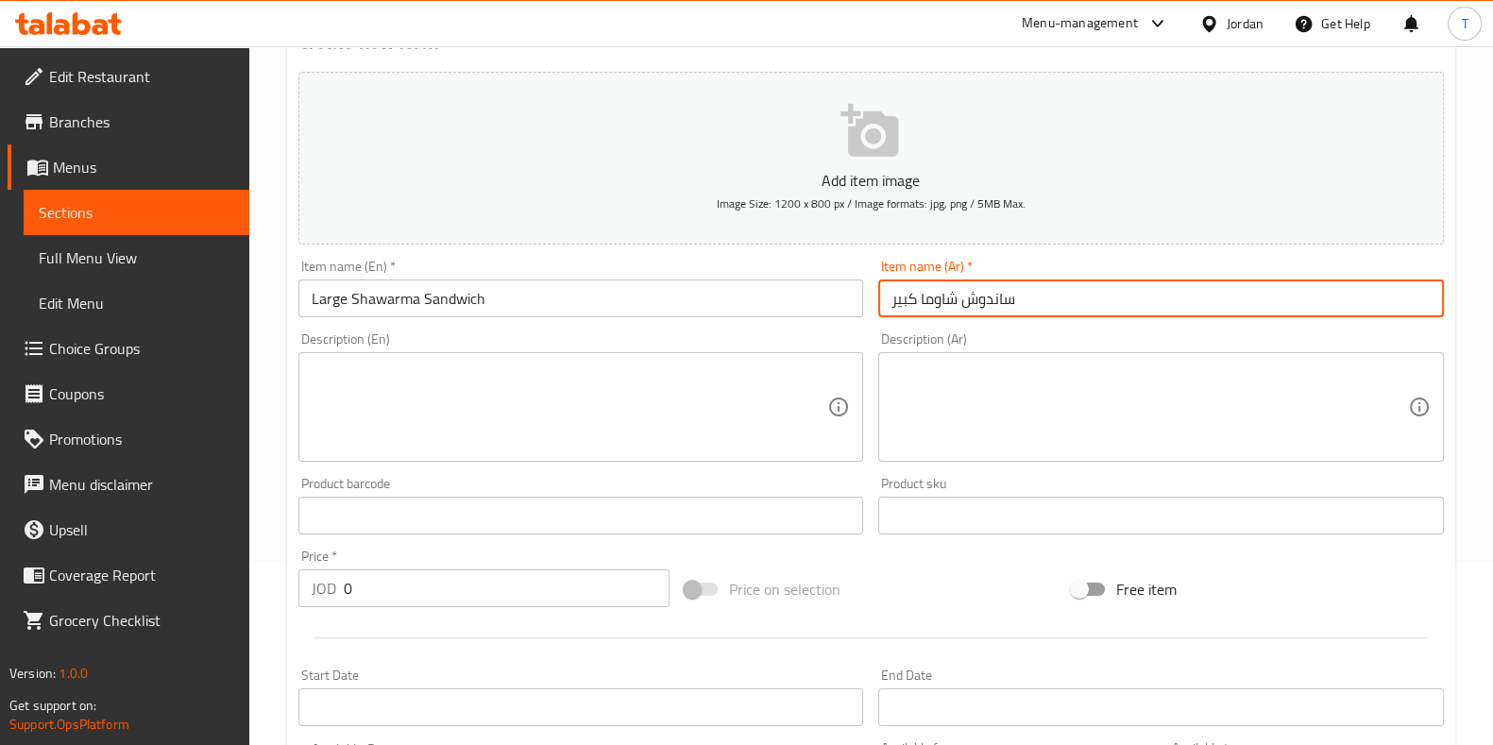
scroll to position [235, 0]
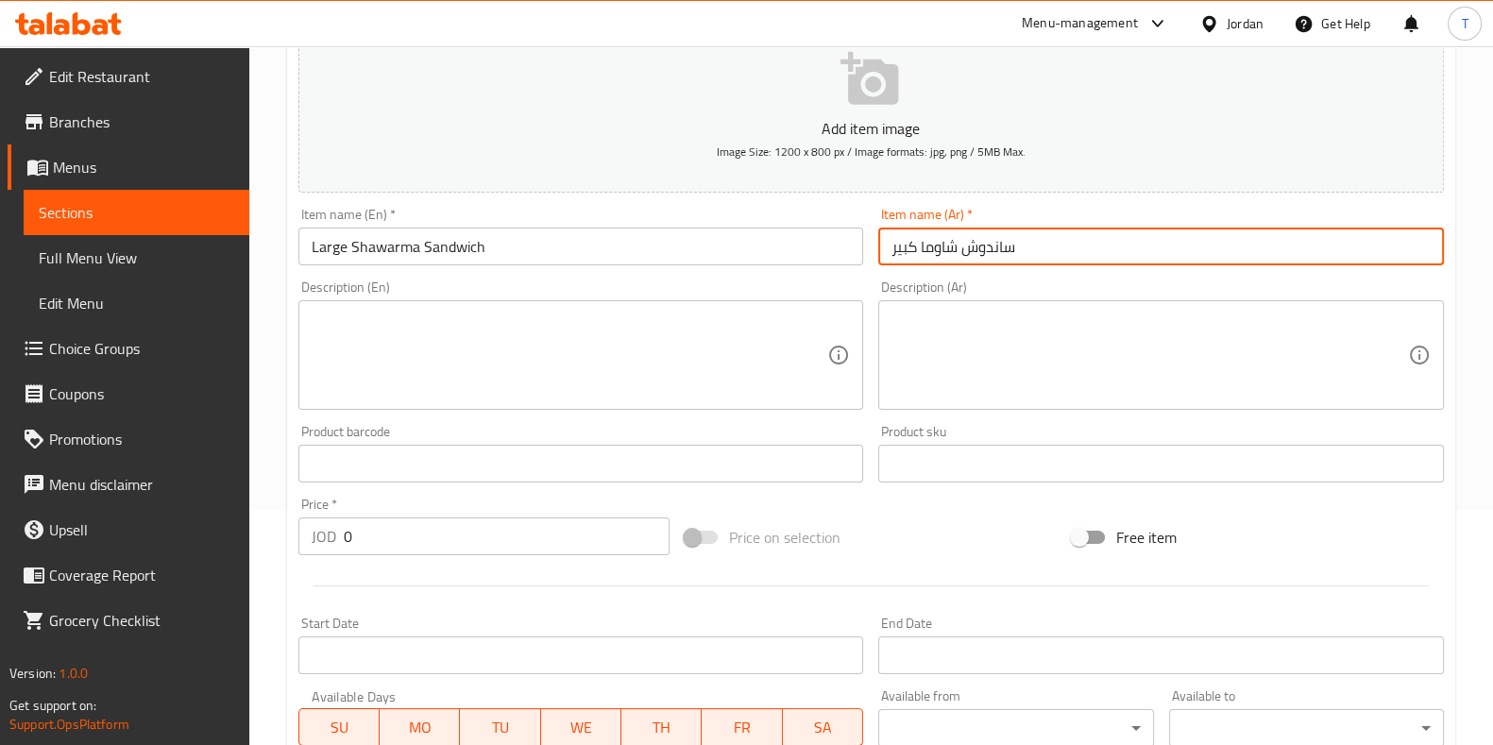
type input "ساندوش شاوما كبير"
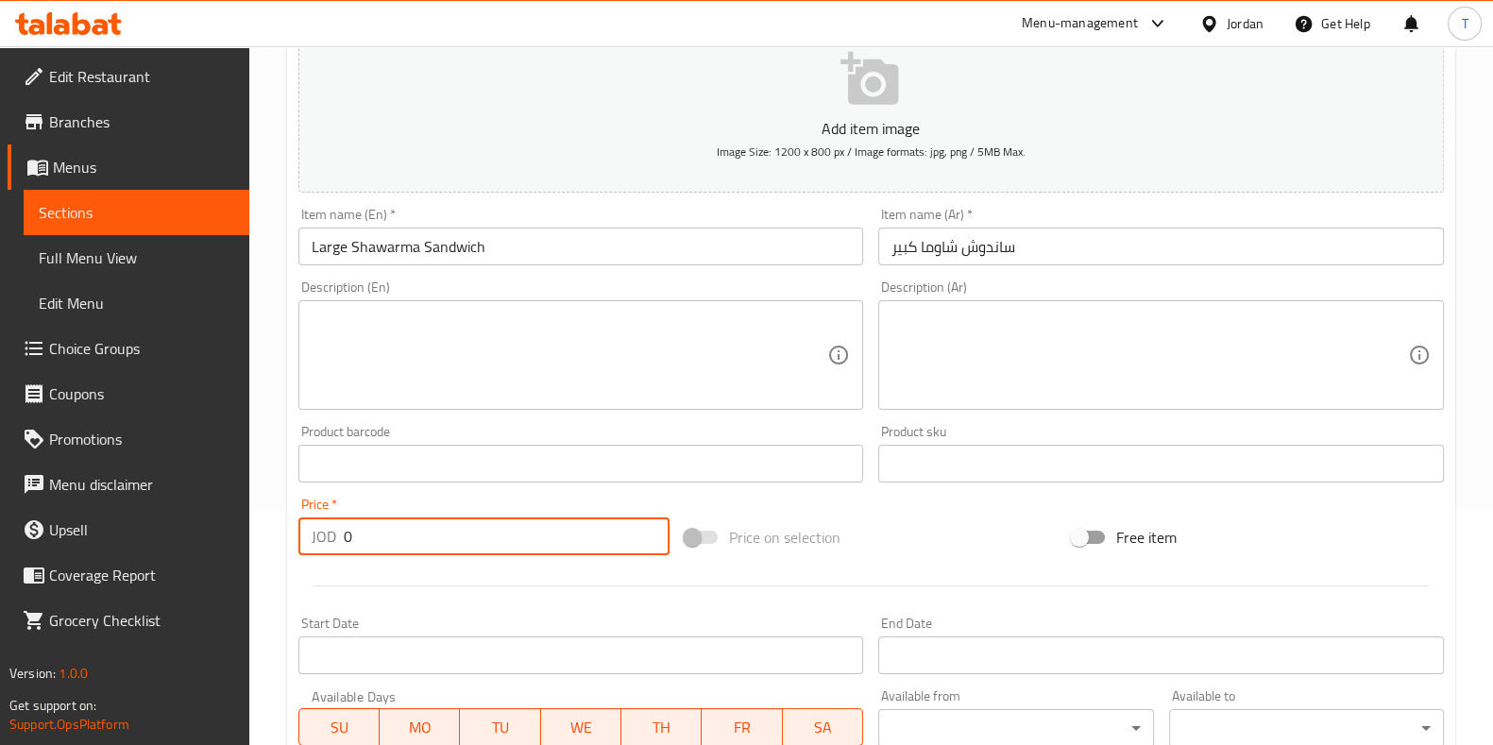
drag, startPoint x: 474, startPoint y: 546, endPoint x: 335, endPoint y: 545, distance: 138.9
click at [335, 545] on div "JOD 0 Price *" at bounding box center [484, 537] width 372 height 38
type input "2"
click at [502, 581] on div at bounding box center [871, 586] width 1161 height 46
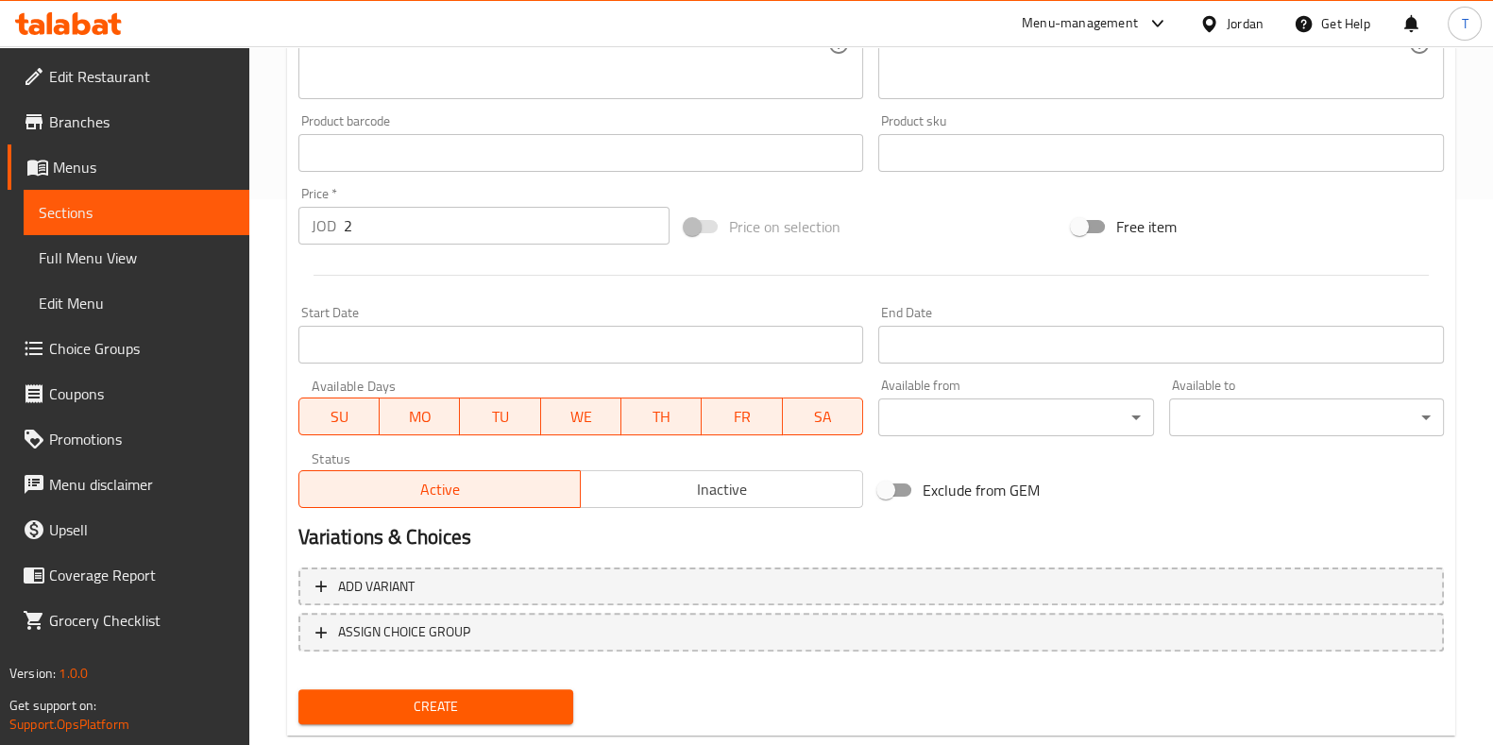
scroll to position [588, 0]
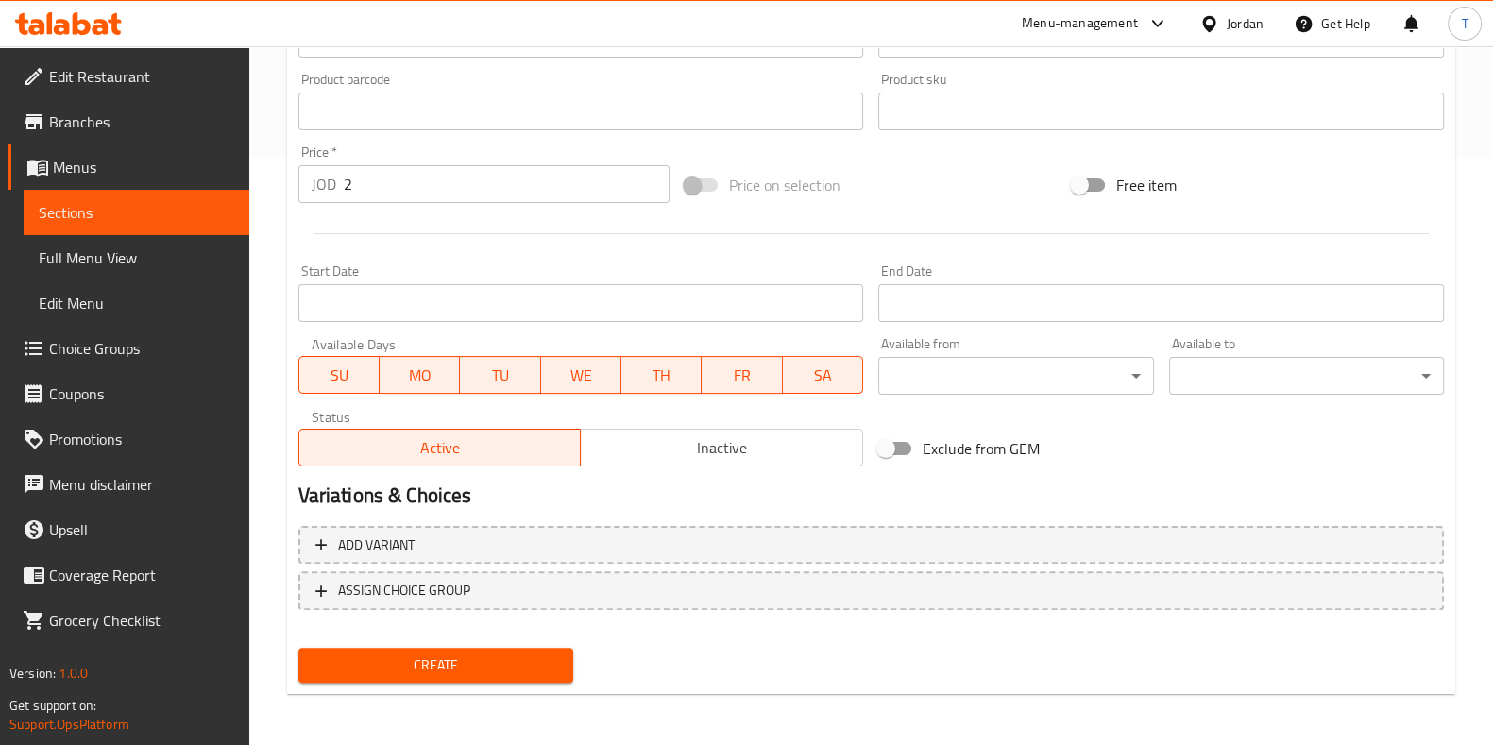
click at [809, 380] on span "SA" at bounding box center [823, 375] width 65 height 27
click at [736, 377] on span "FR" at bounding box center [742, 375] width 65 height 27
click at [666, 371] on span "TH" at bounding box center [661, 375] width 65 height 27
drag, startPoint x: 619, startPoint y: 368, endPoint x: 595, endPoint y: 417, distance: 54.5
click at [601, 409] on div "Add item image Image Size: 1200 x 800 px / Image formats: jpg, png / 5MB Max. I…" at bounding box center [871, 67] width 1161 height 814
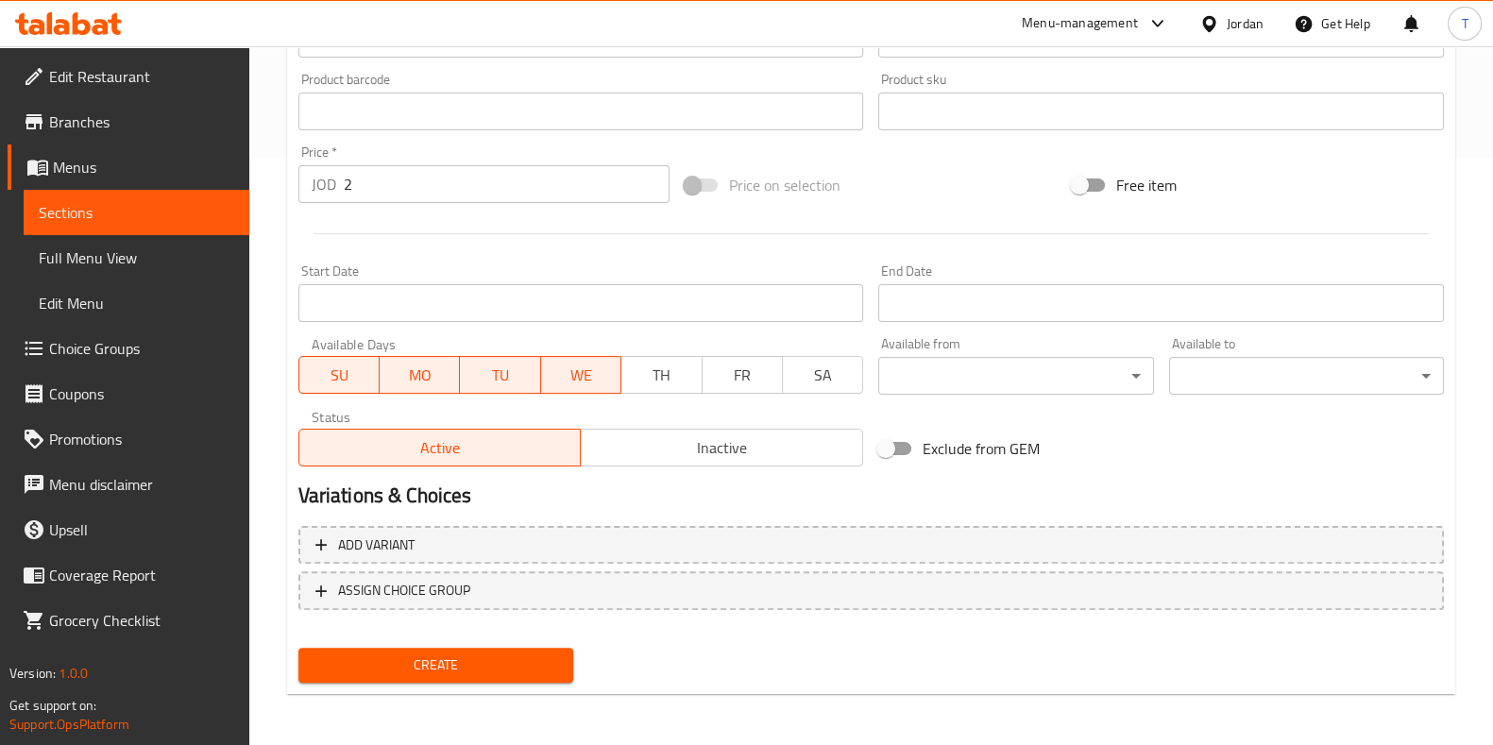
click at [581, 366] on span "WE" at bounding box center [581, 375] width 65 height 27
click at [536, 370] on button "TU" at bounding box center [500, 375] width 80 height 38
click at [441, 383] on span "MO" at bounding box center [420, 375] width 66 height 27
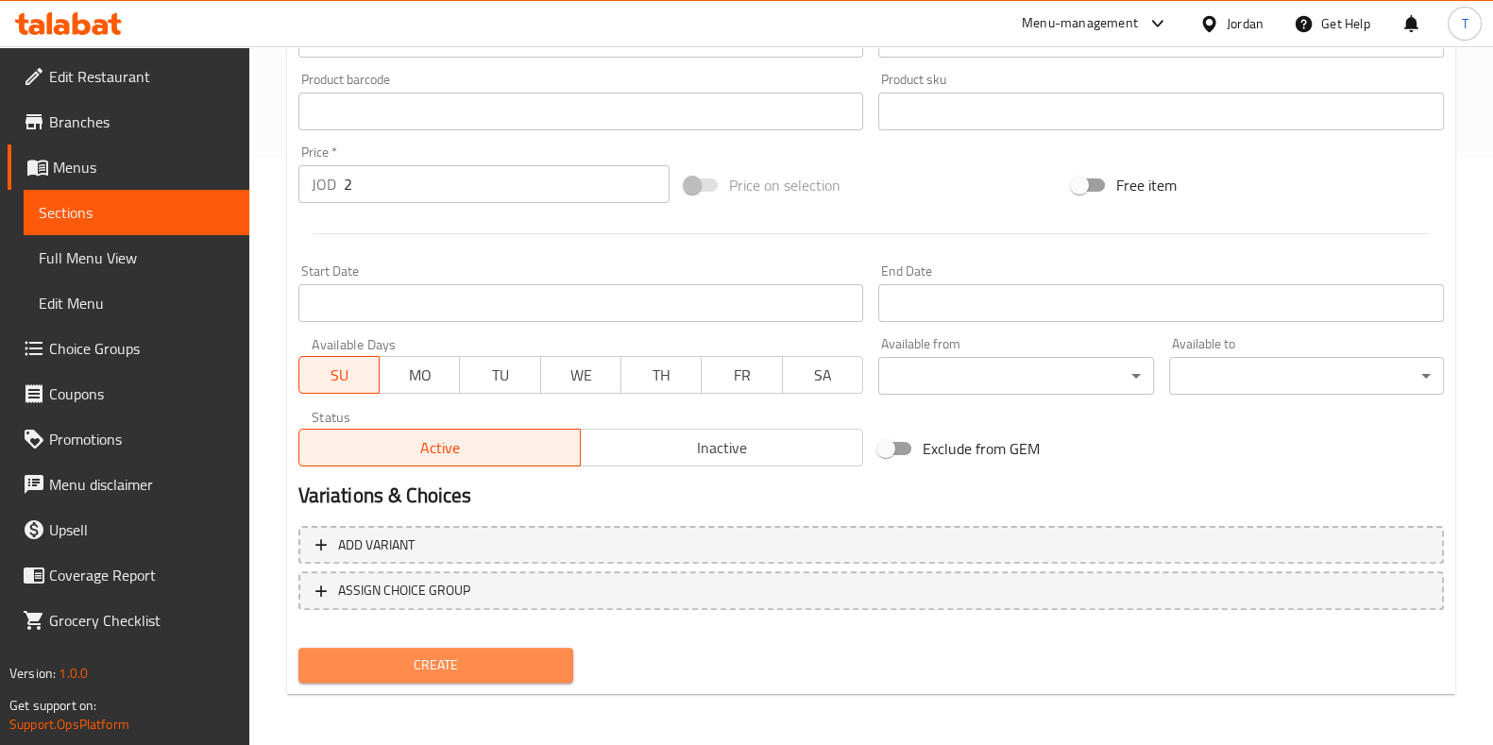
click at [486, 654] on span "Create" at bounding box center [436, 666] width 245 height 24
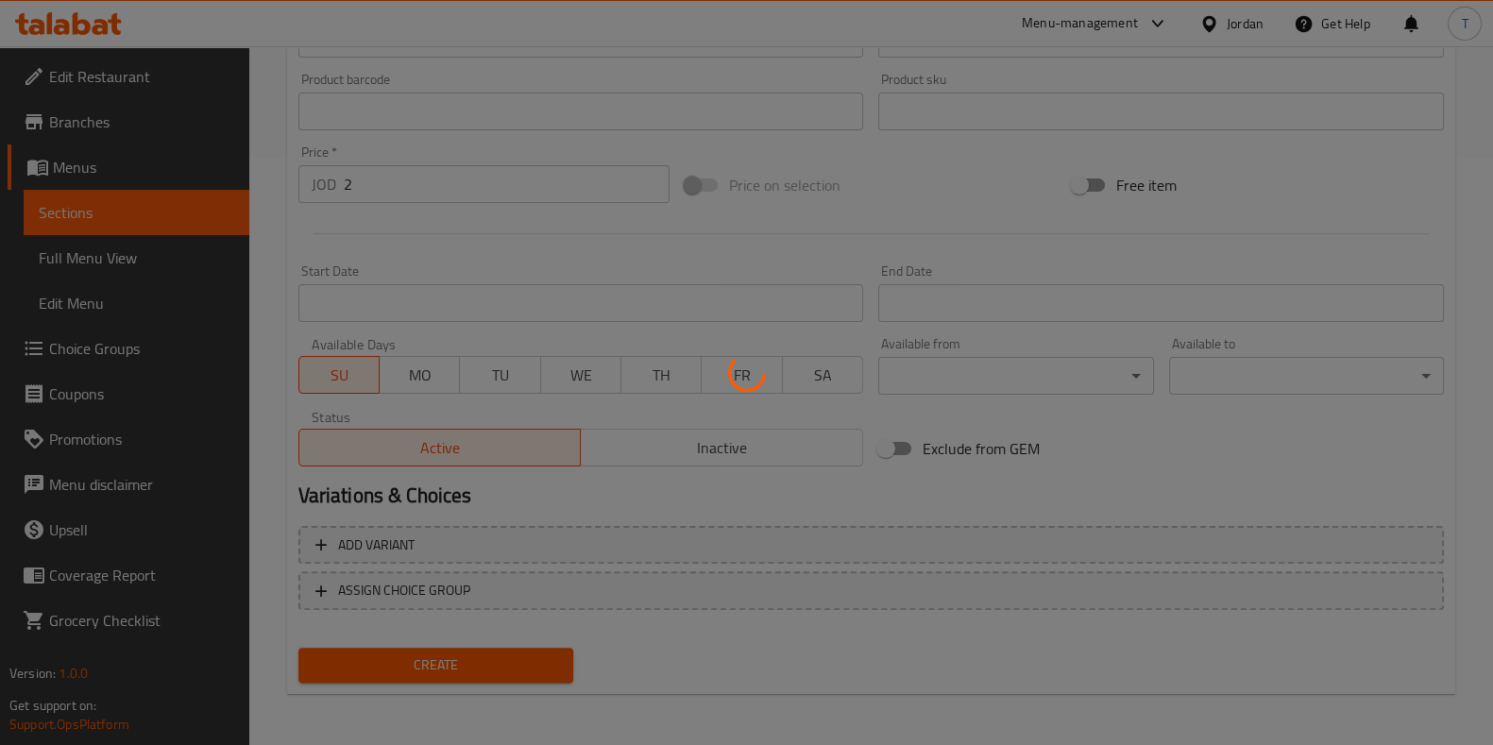
scroll to position [46, 0]
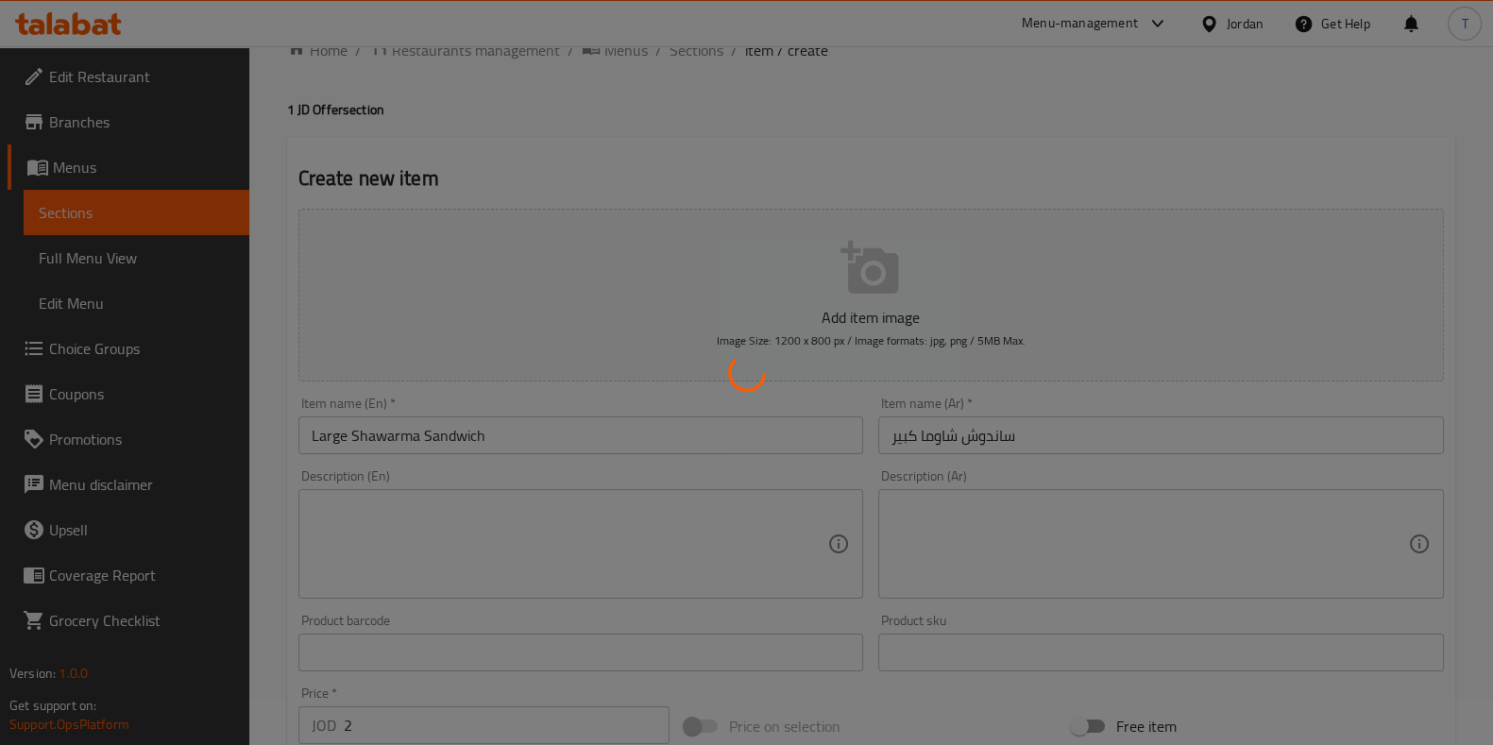
type input "0"
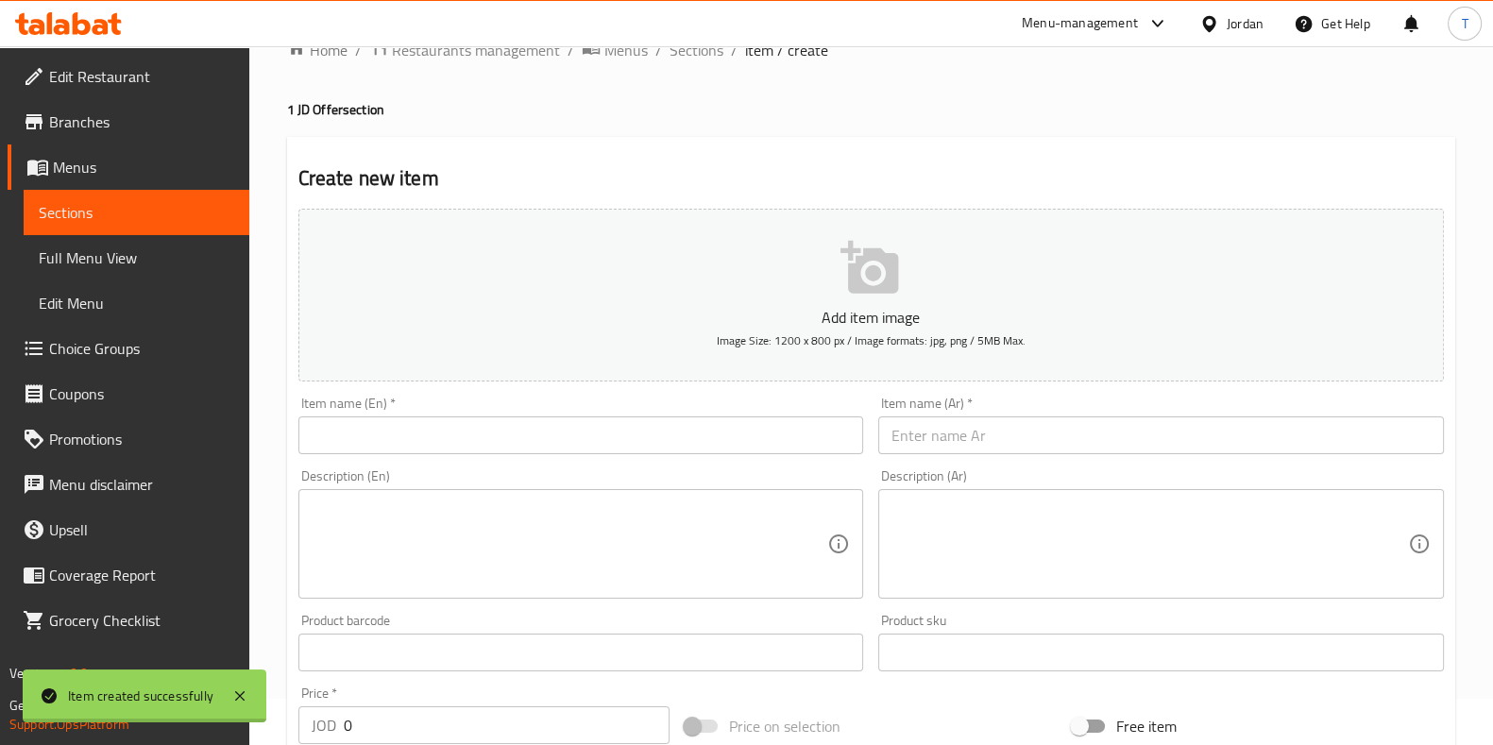
scroll to position [0, 0]
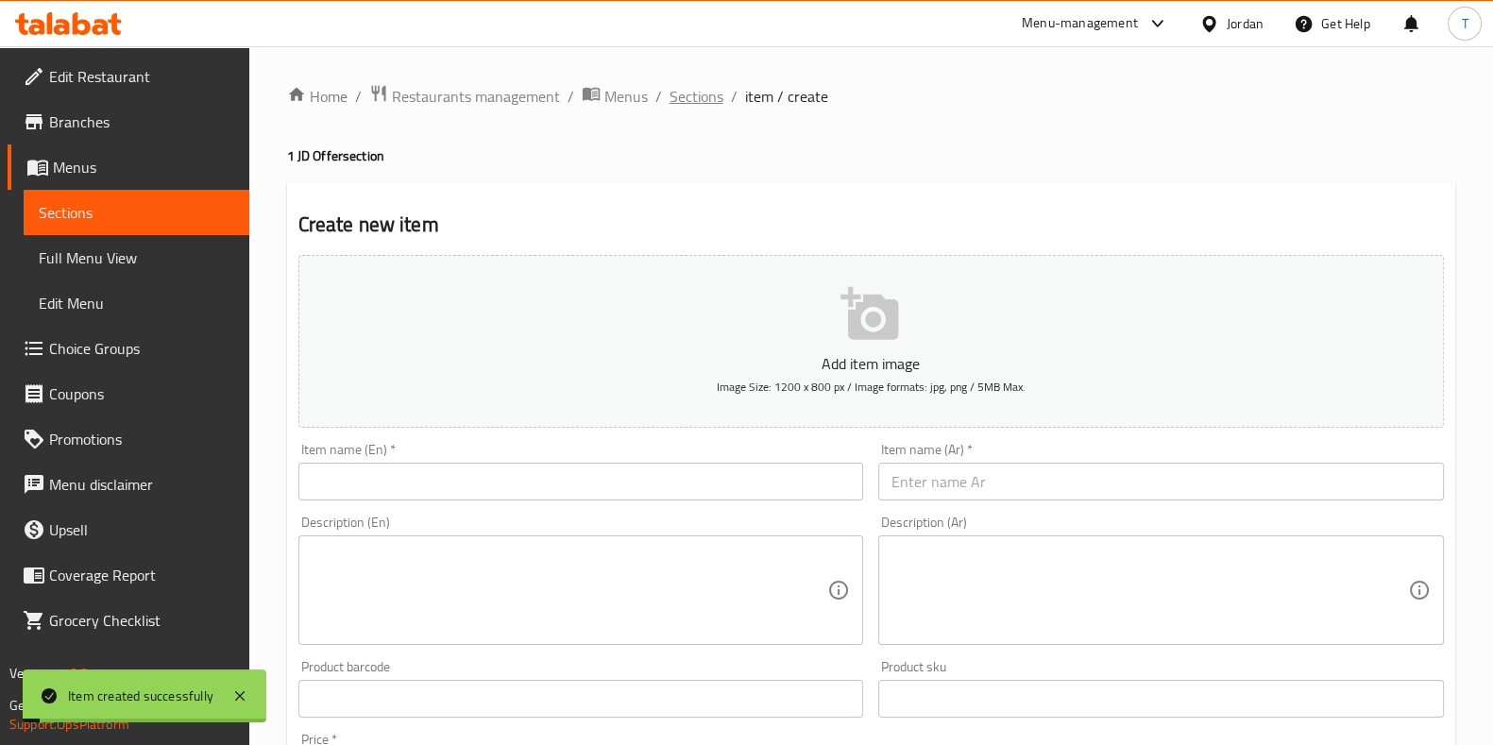
click at [695, 101] on span "Sections" at bounding box center [697, 96] width 54 height 23
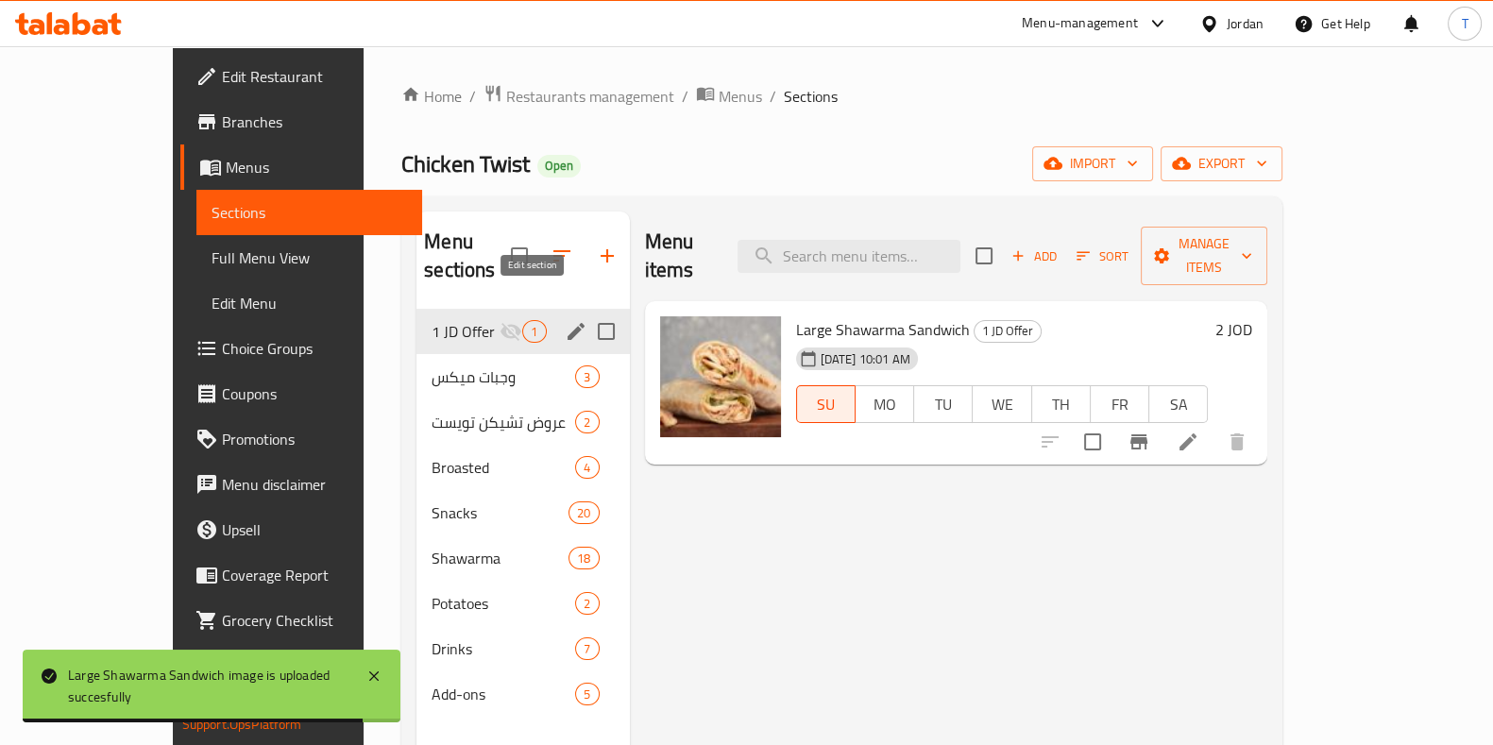
click at [565, 320] on icon "edit" at bounding box center [576, 331] width 23 height 23
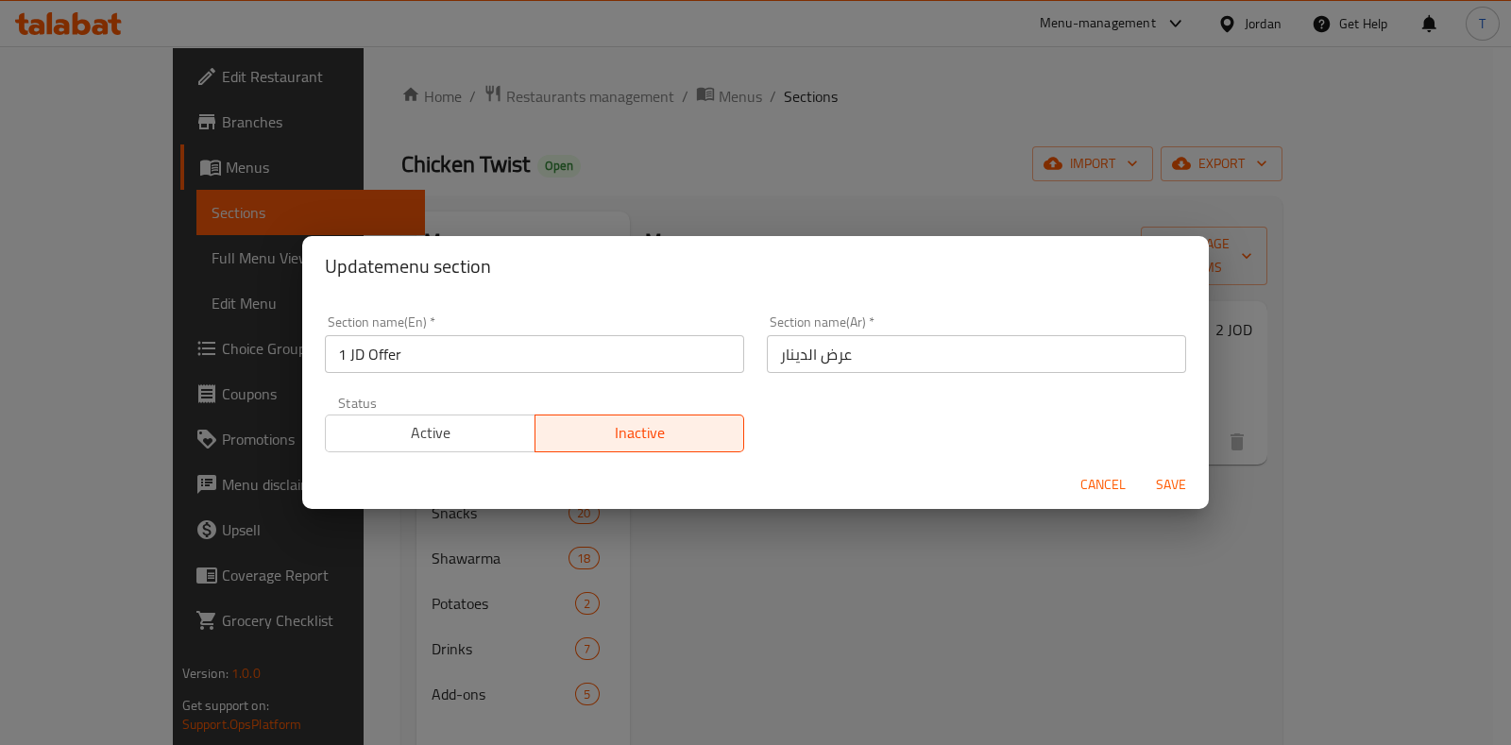
click at [486, 457] on div "Status Active Inactive" at bounding box center [535, 423] width 442 height 79
click at [485, 441] on span "Active" at bounding box center [430, 432] width 195 height 27
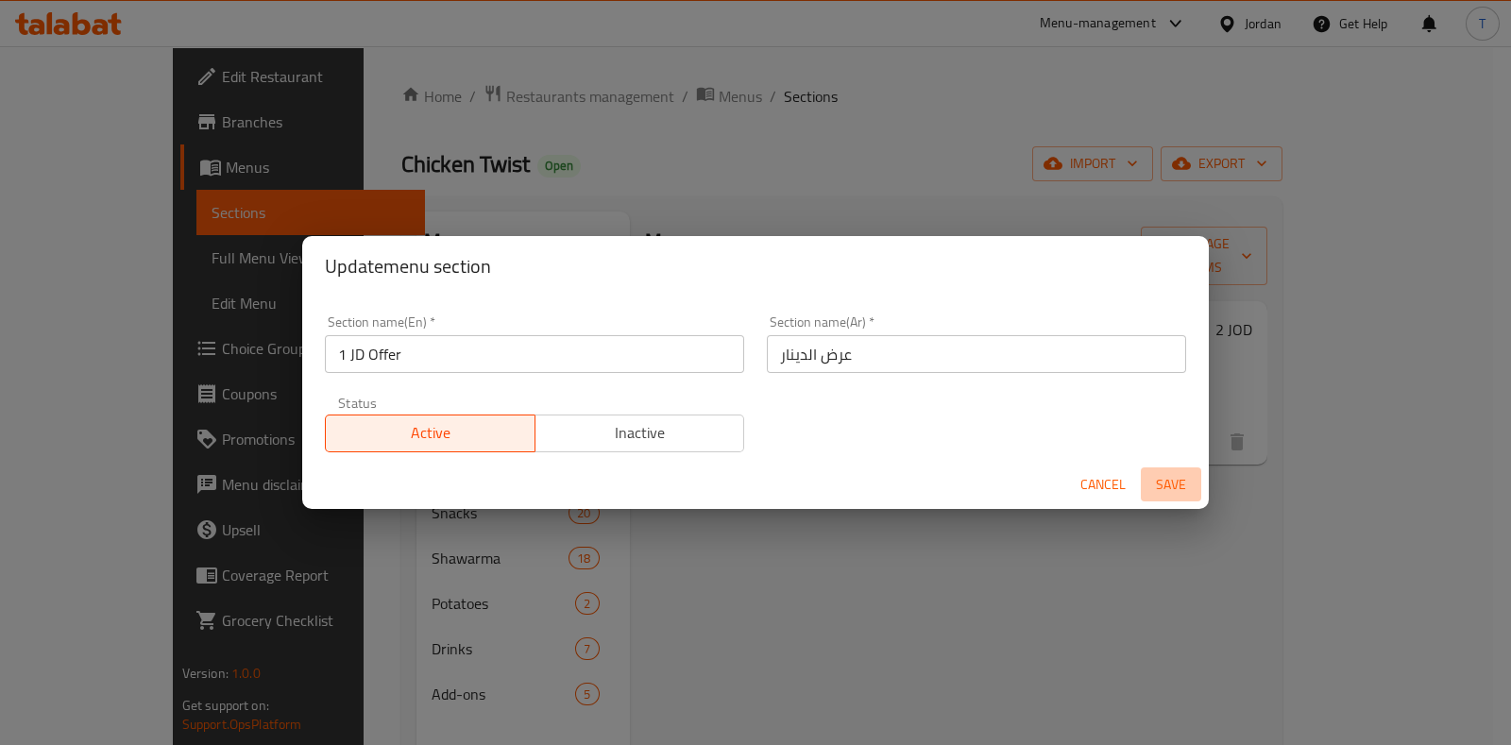
click at [1176, 487] on span "Save" at bounding box center [1171, 485] width 45 height 24
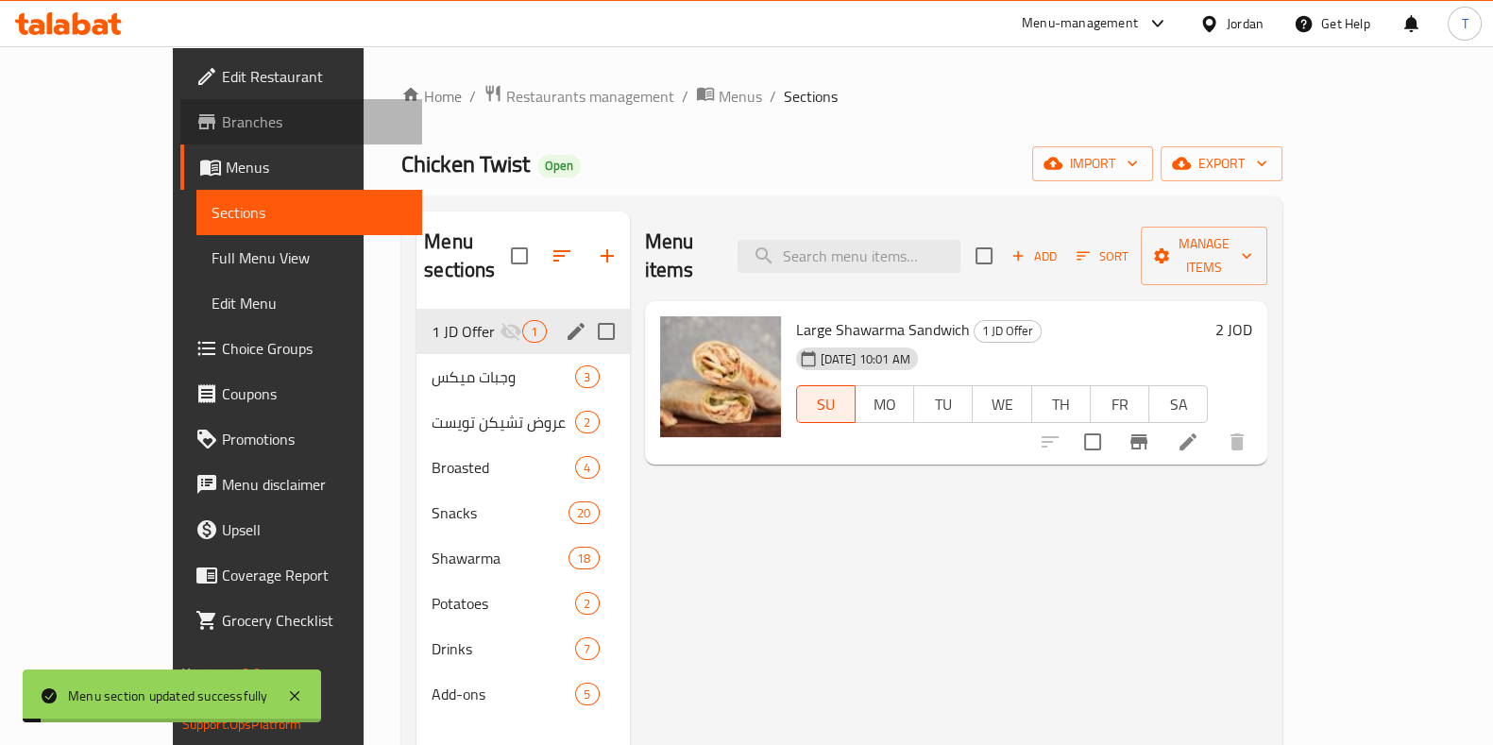
click at [222, 111] on span "Branches" at bounding box center [314, 122] width 185 height 23
